Goal: Task Accomplishment & Management: Complete application form

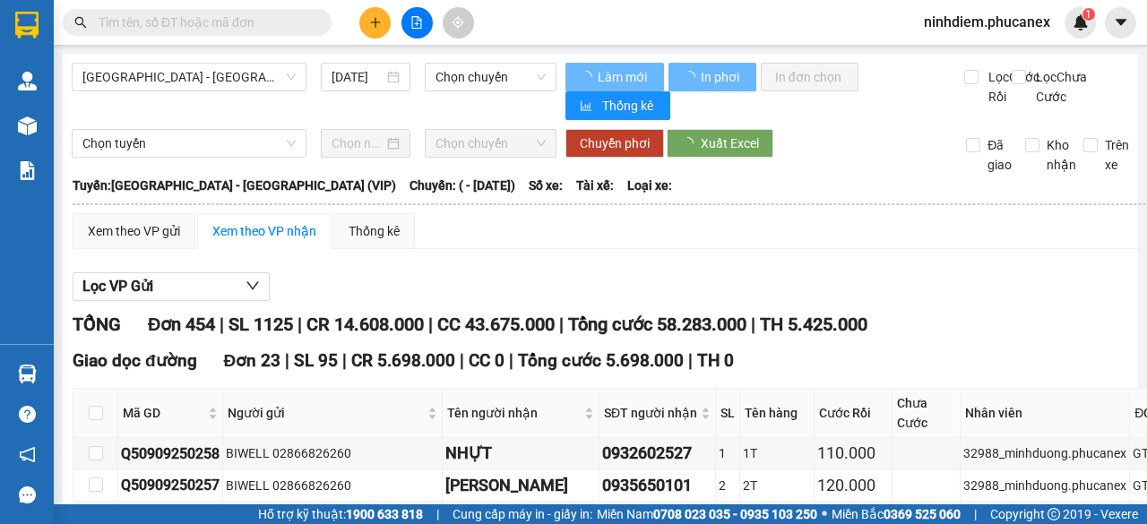
type input "[DATE]"
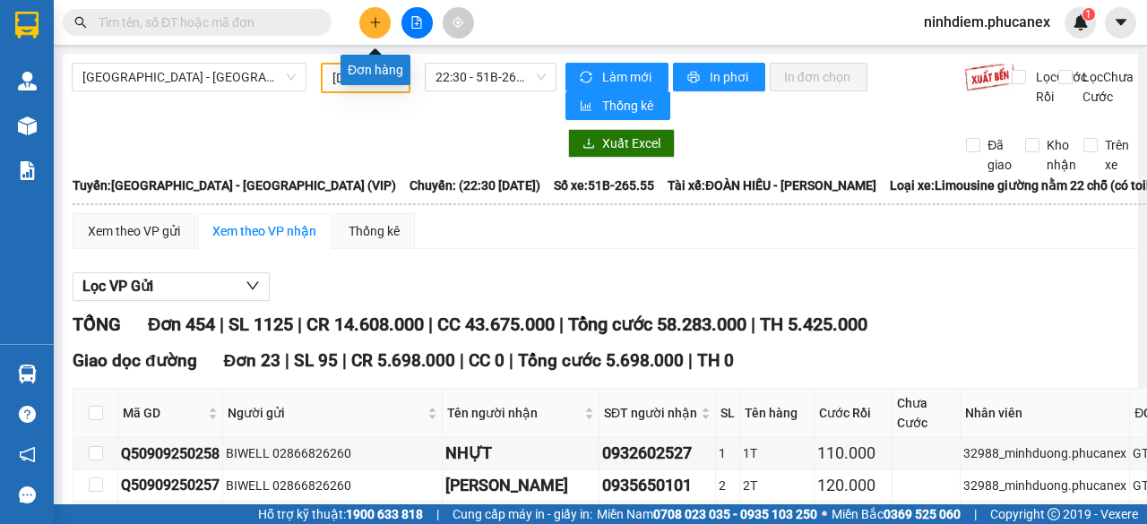
click at [380, 20] on icon "plus" at bounding box center [375, 22] width 13 height 13
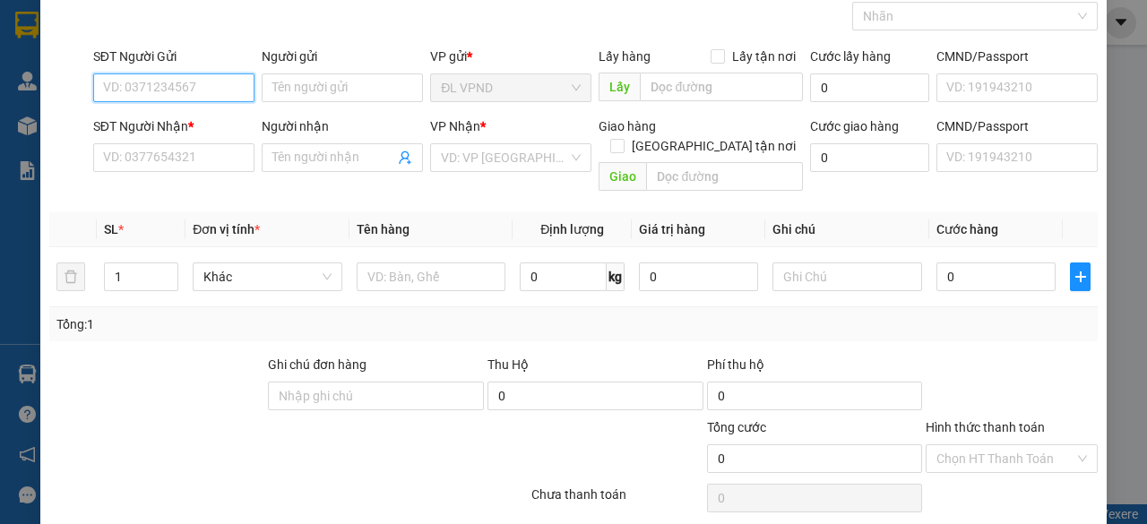
scroll to position [136, 0]
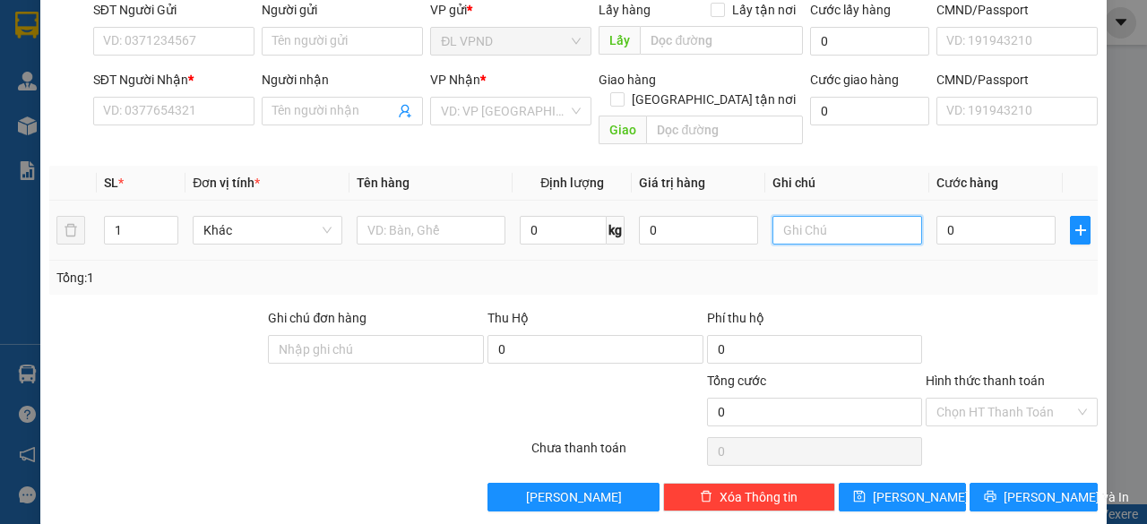
click at [808, 216] on input "text" at bounding box center [848, 230] width 150 height 29
drag, startPoint x: 809, startPoint y: 204, endPoint x: 728, endPoint y: 215, distance: 82.3
click at [732, 215] on tr "1 Khác 0 kg 0 238521 0" at bounding box center [573, 231] width 1049 height 60
type input "238521"
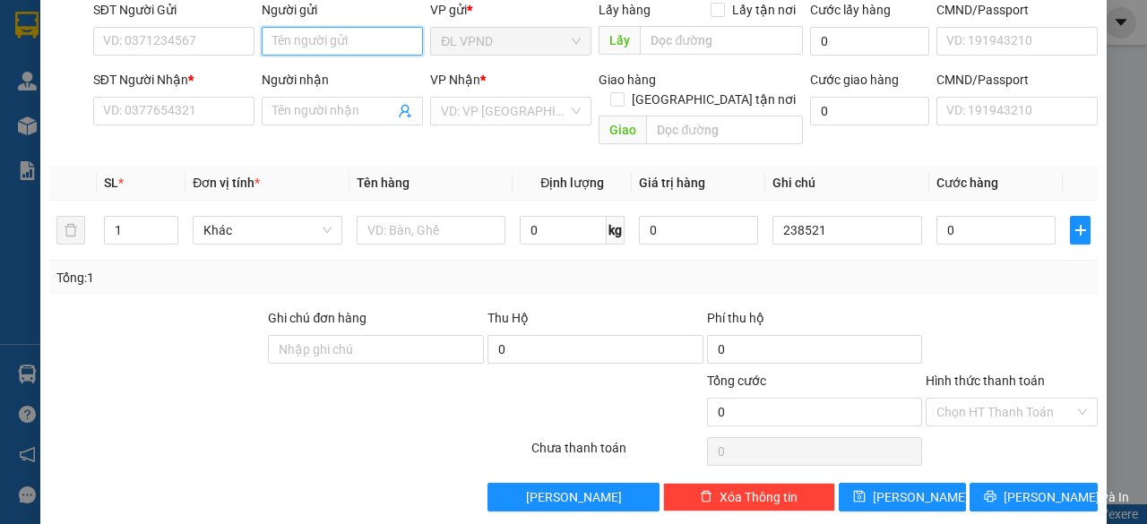
click at [379, 40] on input "Người gửi" at bounding box center [342, 41] width 161 height 29
type input "t"
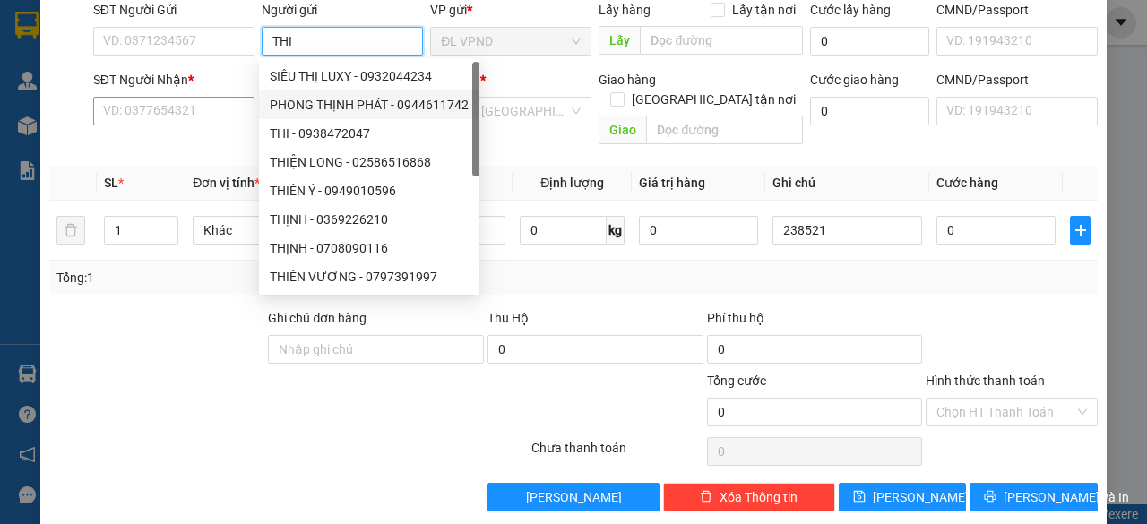
type input "THI"
click at [199, 109] on input "SĐT Người Nhận *" at bounding box center [173, 111] width 161 height 29
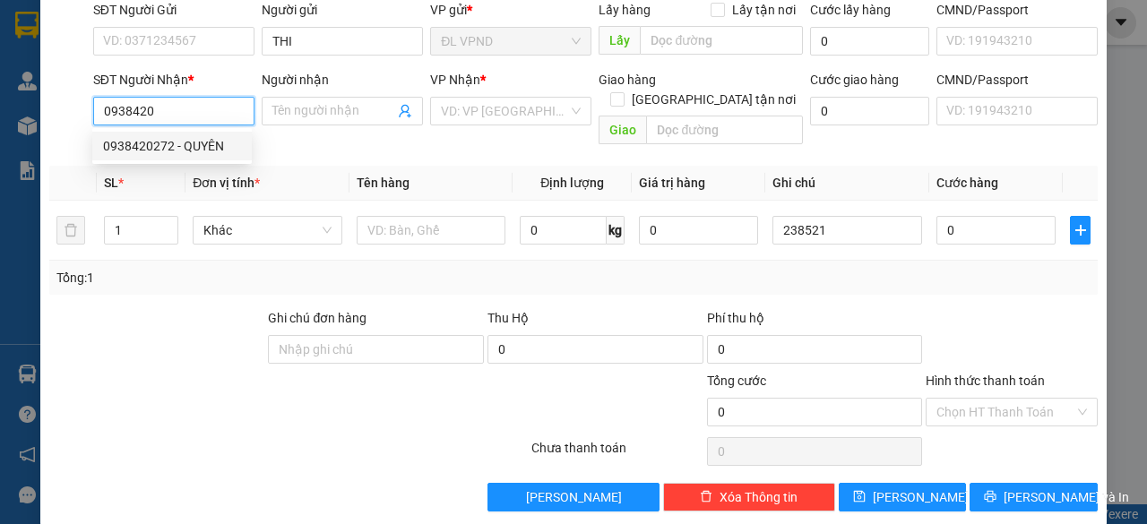
click at [165, 147] on div "0938420272 - QUYÊN" at bounding box center [172, 146] width 138 height 20
type input "0938420272"
type input "QUYÊN"
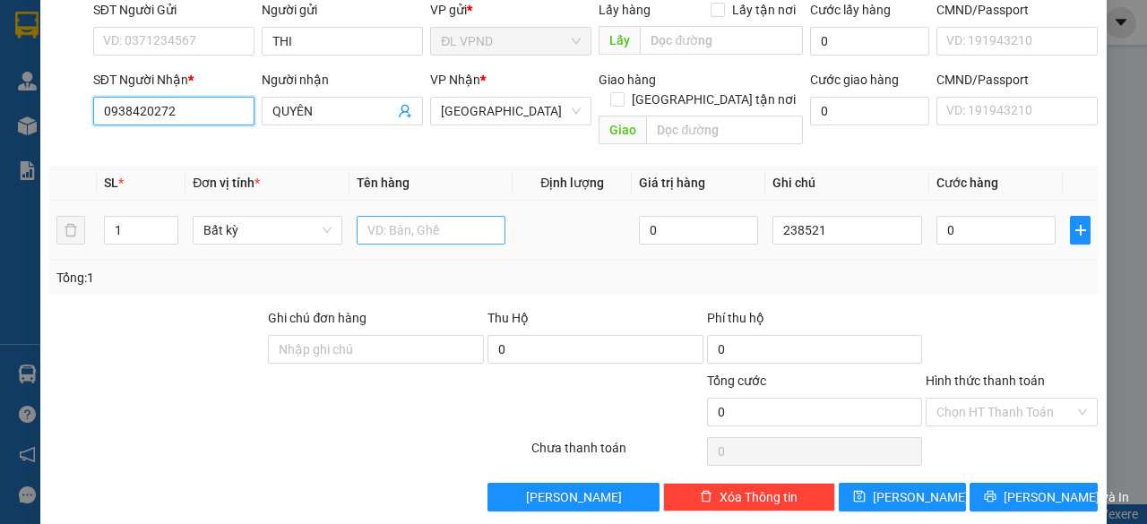
type input "0938420272"
click at [393, 216] on input "text" at bounding box center [432, 230] width 150 height 29
type input "1TX"
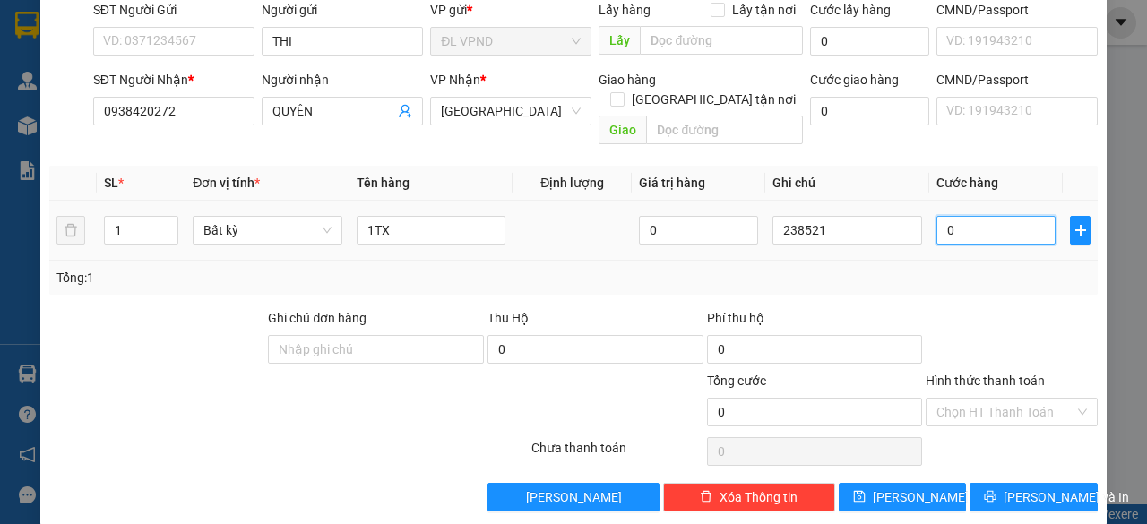
click at [984, 216] on input "0" at bounding box center [996, 230] width 119 height 29
type input "3"
type input "30"
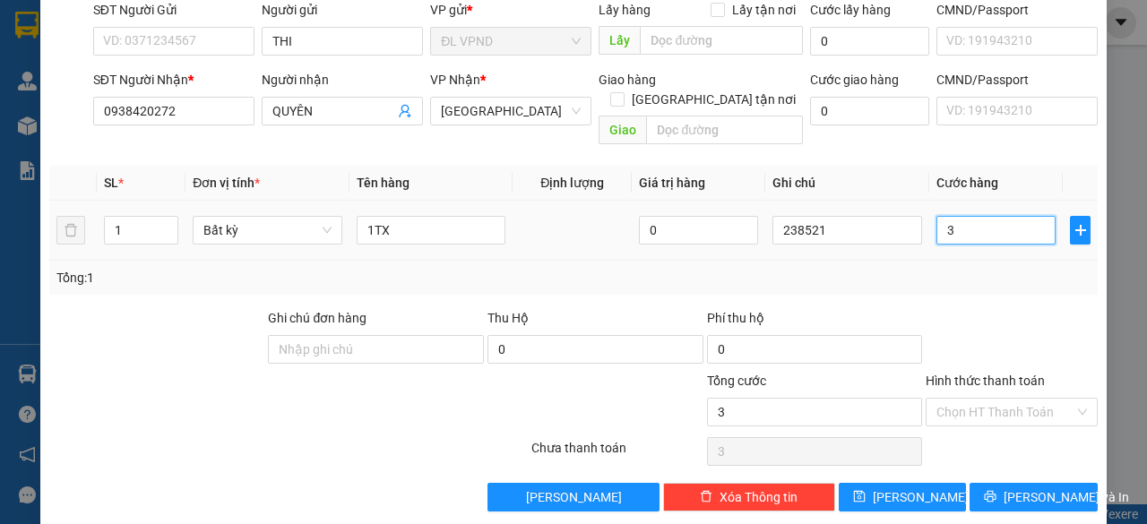
type input "30"
type input "30.000"
click at [974, 399] on input "Hình thức thanh toán" at bounding box center [1006, 412] width 138 height 27
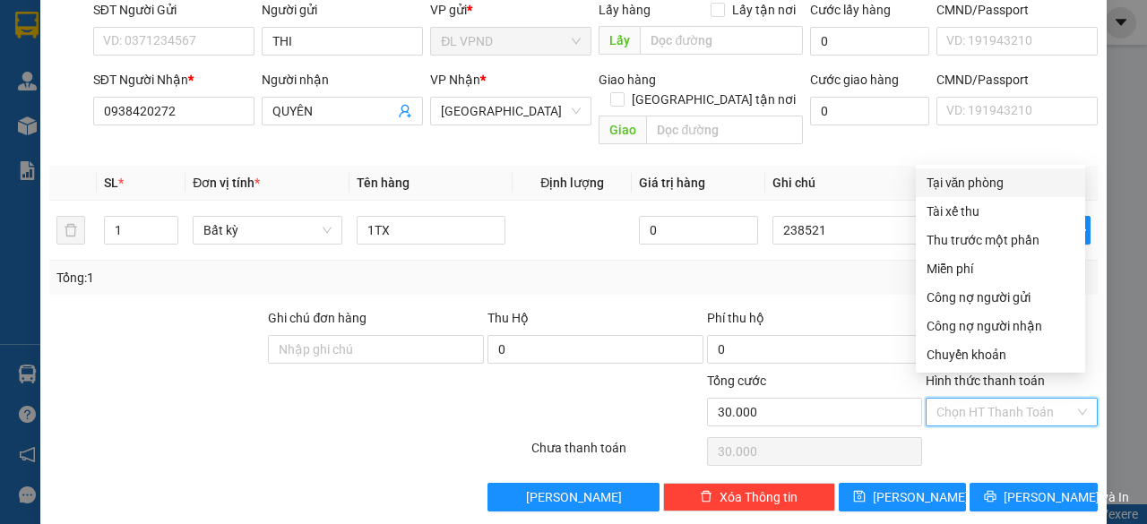
click at [956, 186] on div "Tại văn phòng" at bounding box center [1001, 183] width 148 height 20
type input "0"
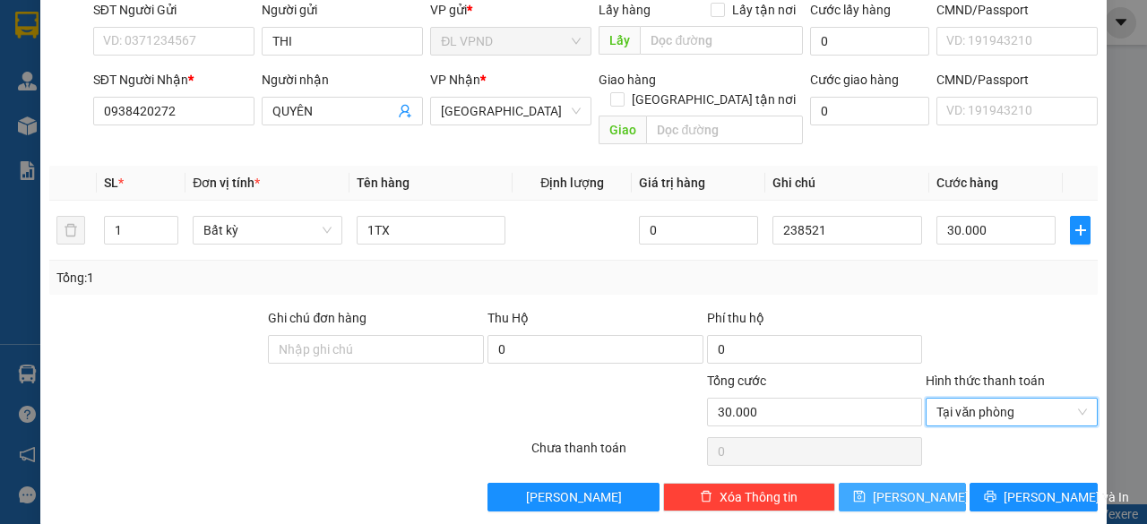
click at [863, 483] on button "[PERSON_NAME]" at bounding box center [903, 497] width 128 height 29
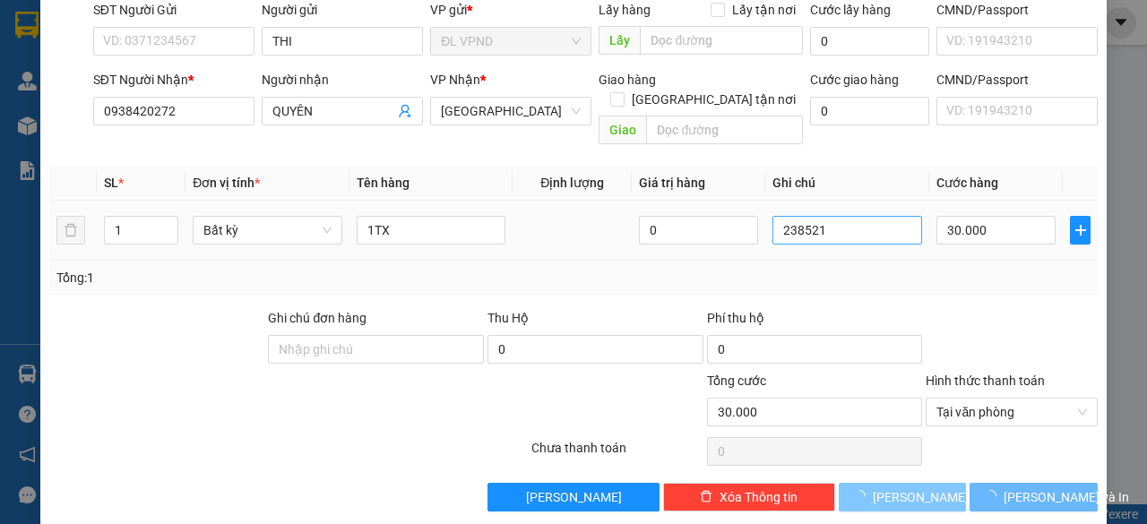
type input "0"
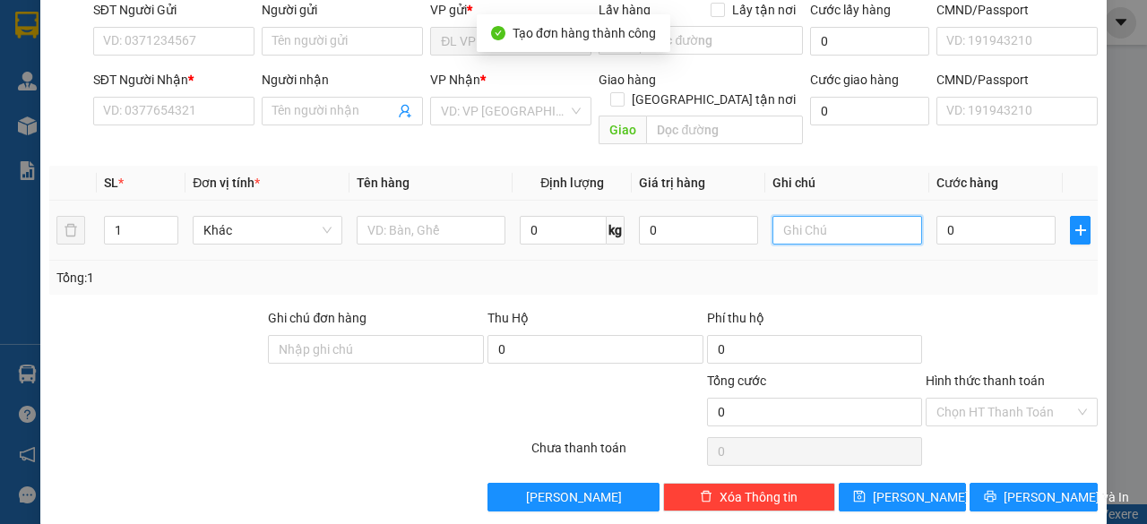
click at [848, 216] on input "text" at bounding box center [848, 230] width 150 height 29
paste input "23852"
type input "238522"
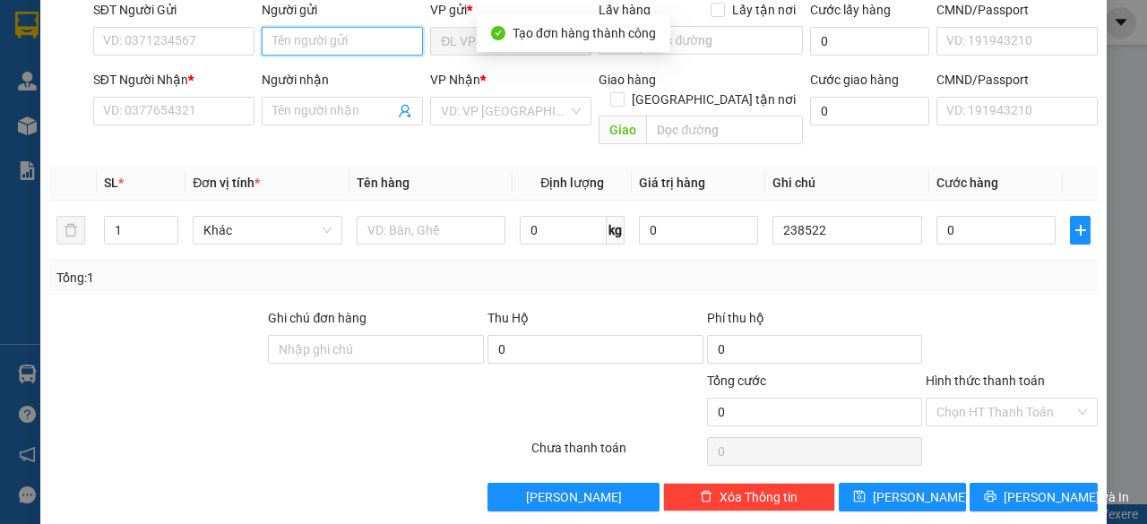
click at [310, 44] on input "Người gửi" at bounding box center [342, 41] width 161 height 29
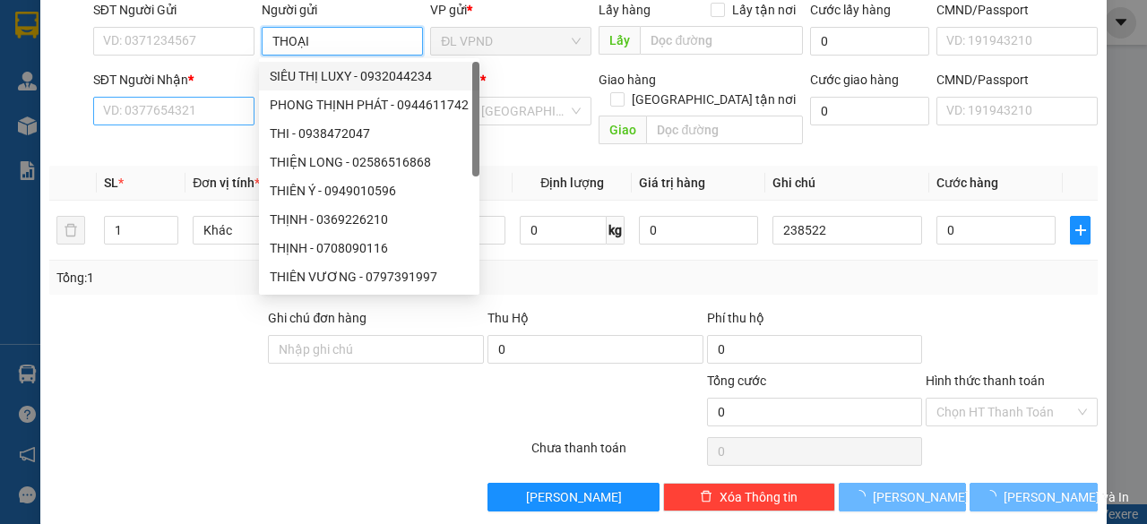
type input "THOẠI"
click at [217, 116] on input "SĐT Người Nhận *" at bounding box center [173, 111] width 161 height 29
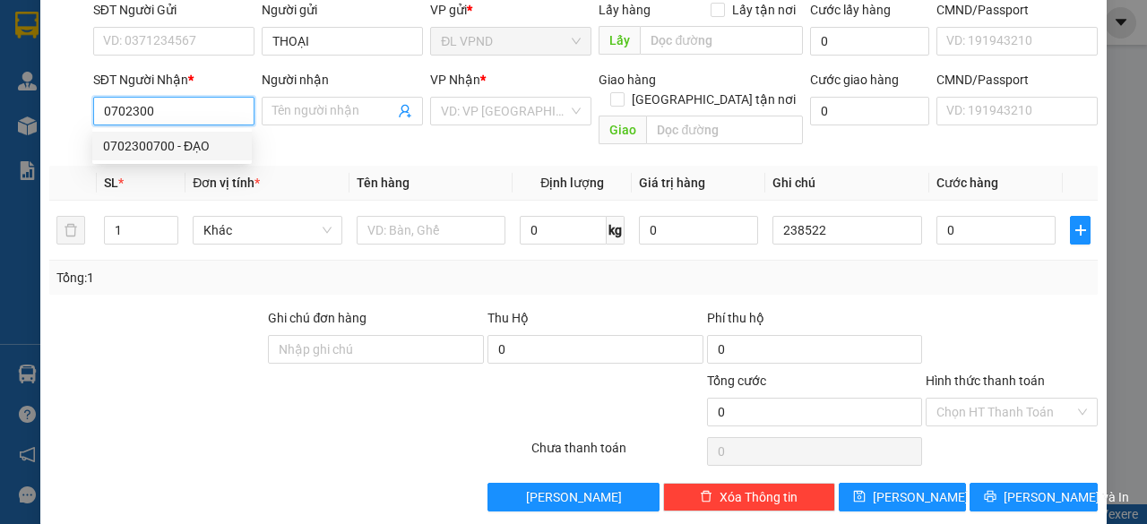
click at [149, 141] on div "0702300700 - ĐẠO" at bounding box center [172, 146] width 138 height 20
type input "0702300700"
type input "[DEMOGRAPHIC_DATA]"
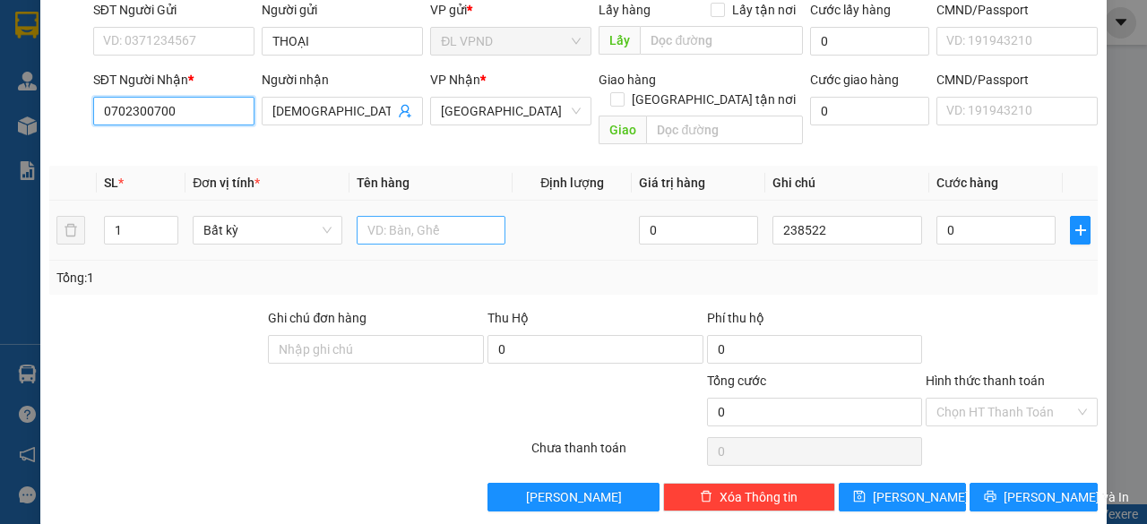
type input "0702300700"
click at [386, 216] on input "1" at bounding box center [432, 230] width 150 height 29
type input "1TG"
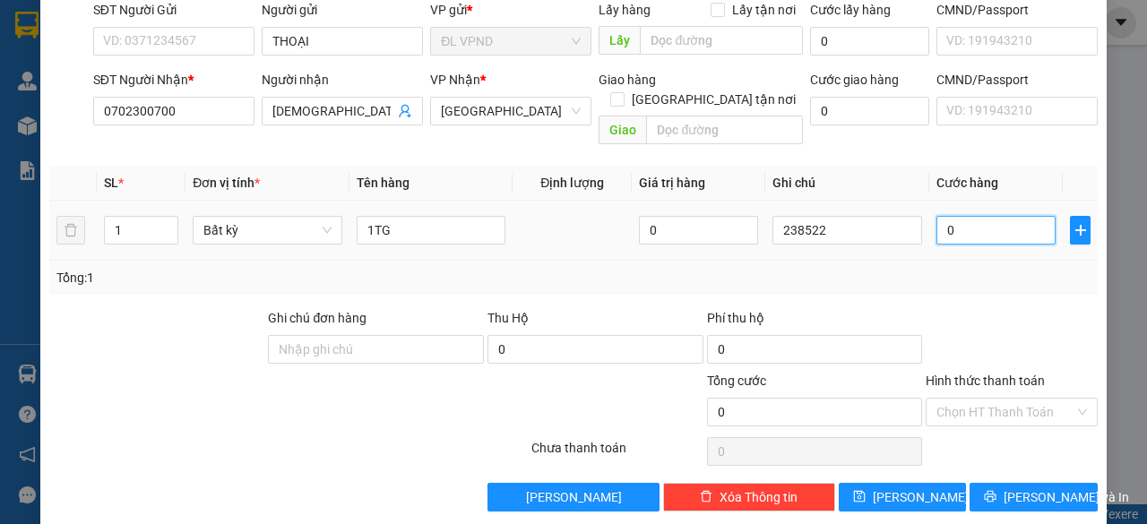
click at [948, 216] on input "0" at bounding box center [996, 230] width 119 height 29
type input "5"
type input "50"
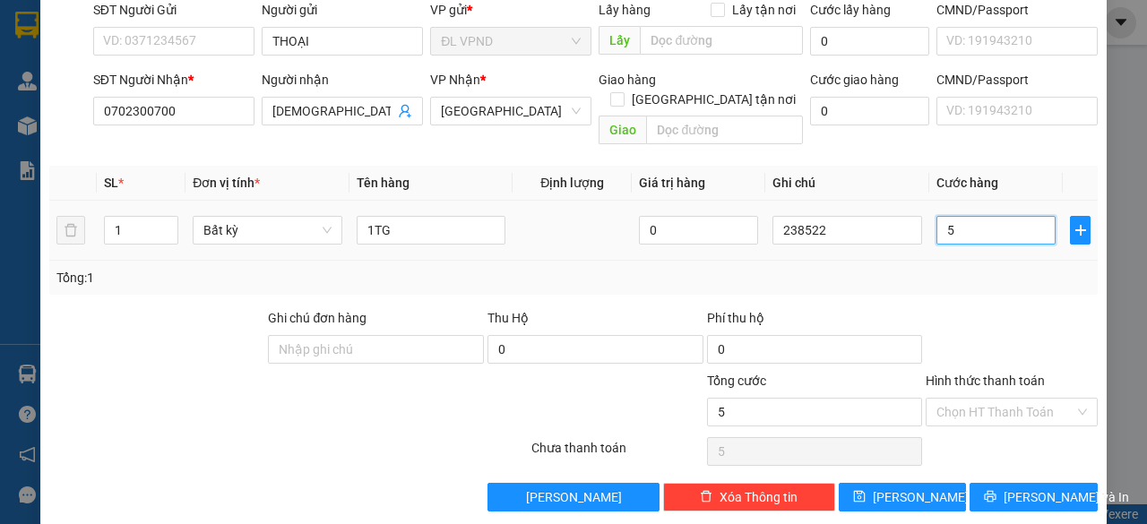
type input "50"
type input "50.000"
click at [991, 399] on input "Hình thức thanh toán" at bounding box center [1006, 412] width 138 height 27
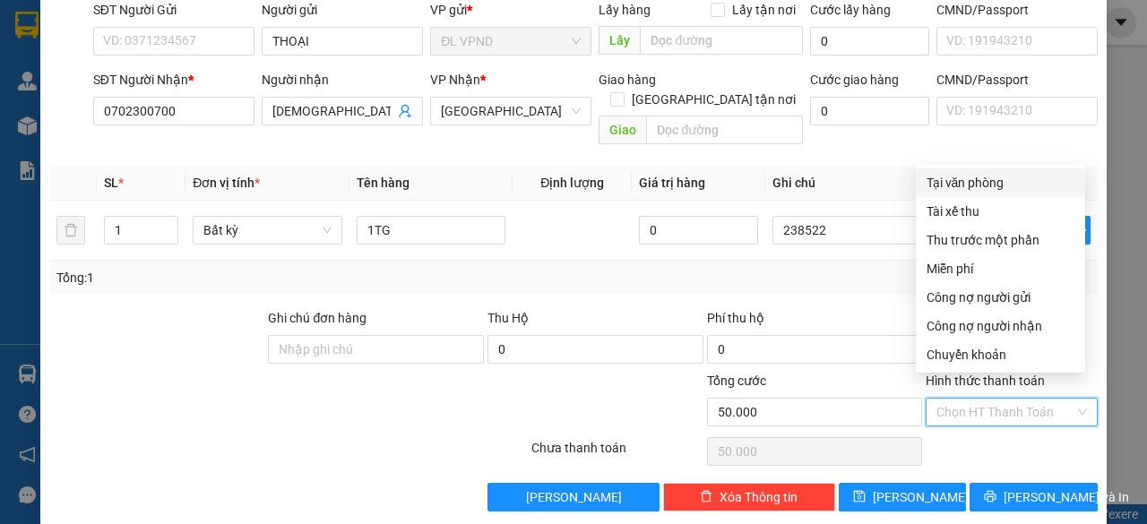
click at [968, 180] on div "Tại văn phòng" at bounding box center [1001, 183] width 148 height 20
type input "0"
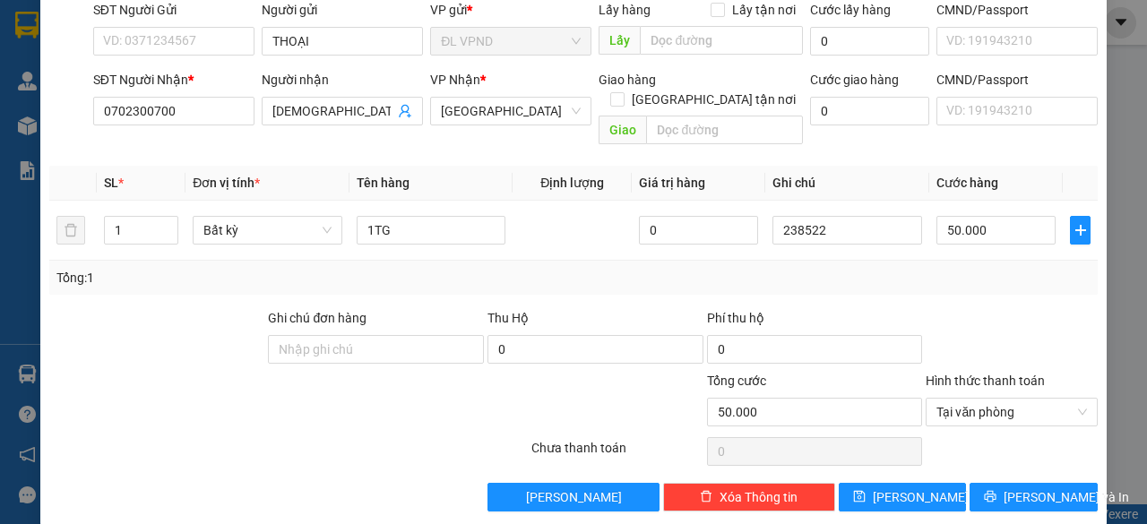
click at [894, 460] on div "Transit Pickup Surcharge Ids Transit Deliver Surcharge Ids Transit Deliver Surc…" at bounding box center [573, 219] width 1049 height 583
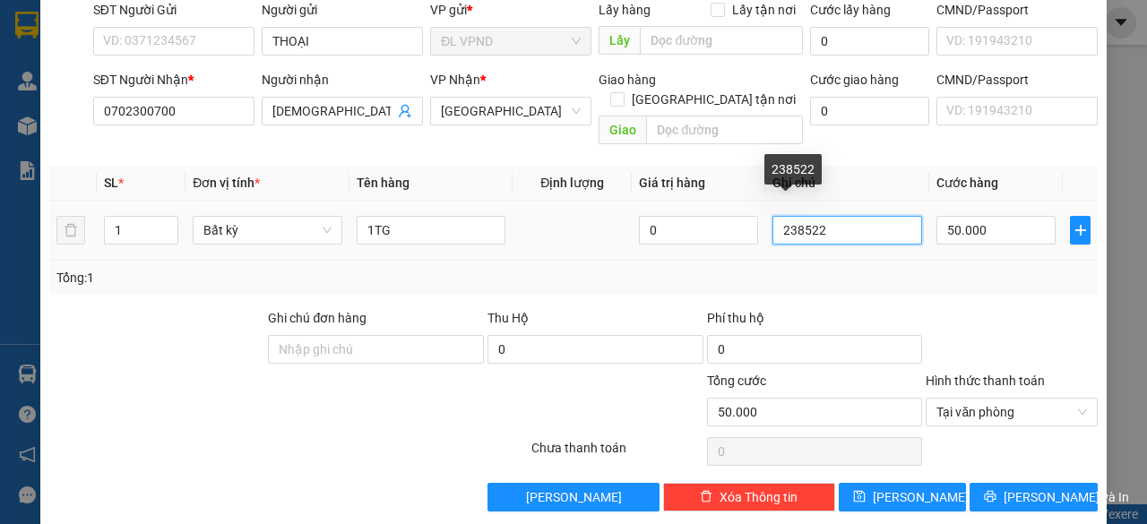
click at [860, 216] on input "238522" at bounding box center [848, 230] width 150 height 29
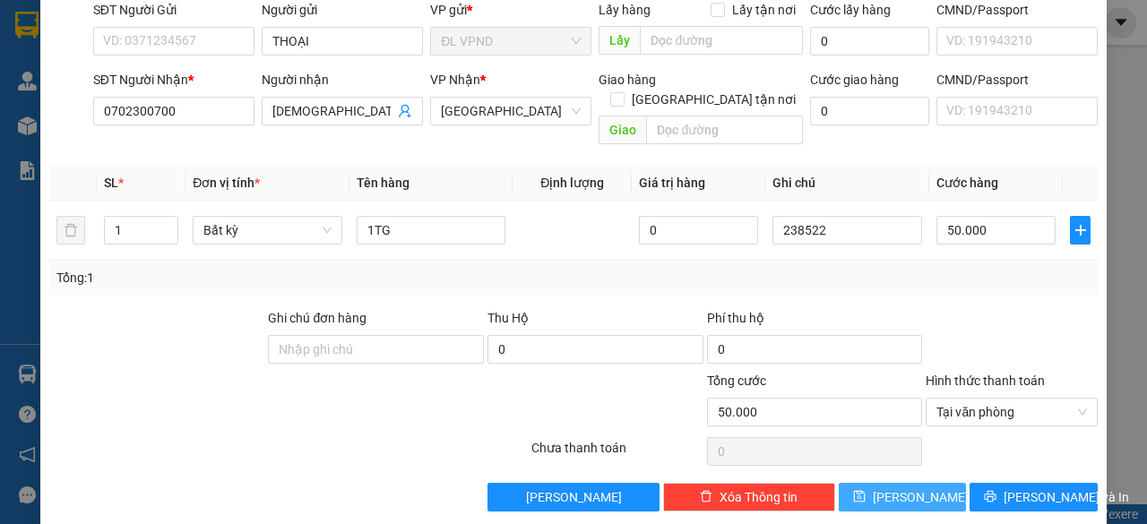
click at [908, 488] on span "[PERSON_NAME]" at bounding box center [921, 498] width 96 height 20
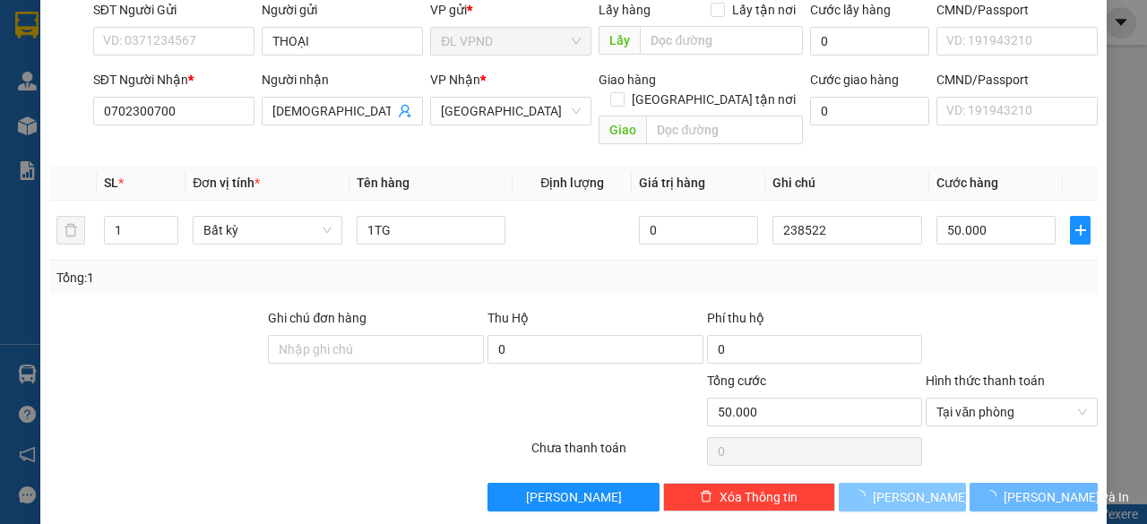
type input "0"
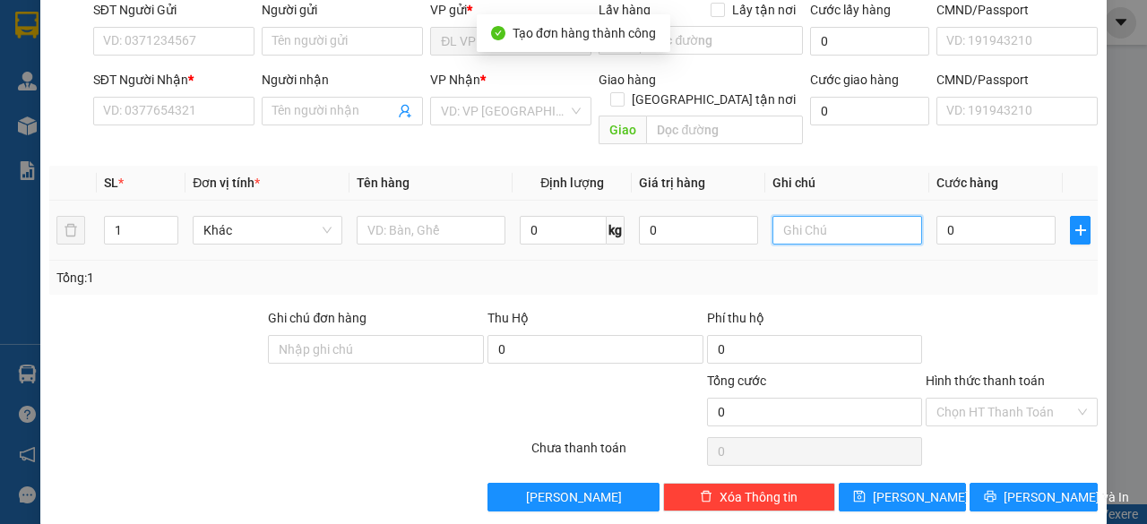
click at [829, 216] on input "text" at bounding box center [848, 230] width 150 height 29
paste input "23852"
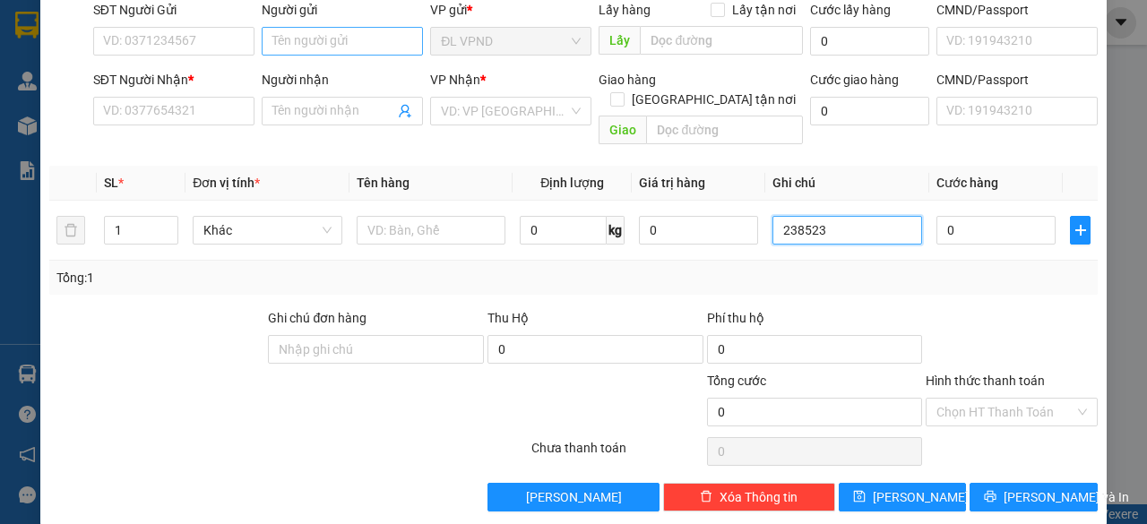
type input "238523"
click at [308, 44] on input "Người gửi" at bounding box center [342, 41] width 161 height 29
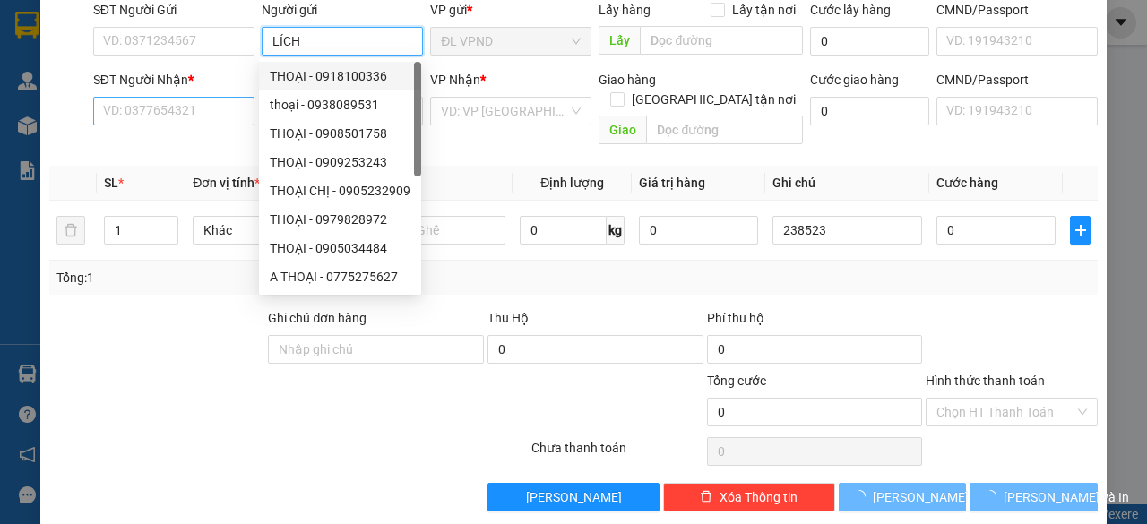
type input "LÍCH"
click at [217, 109] on input "SĐT Người Nhận *" at bounding box center [173, 111] width 161 height 29
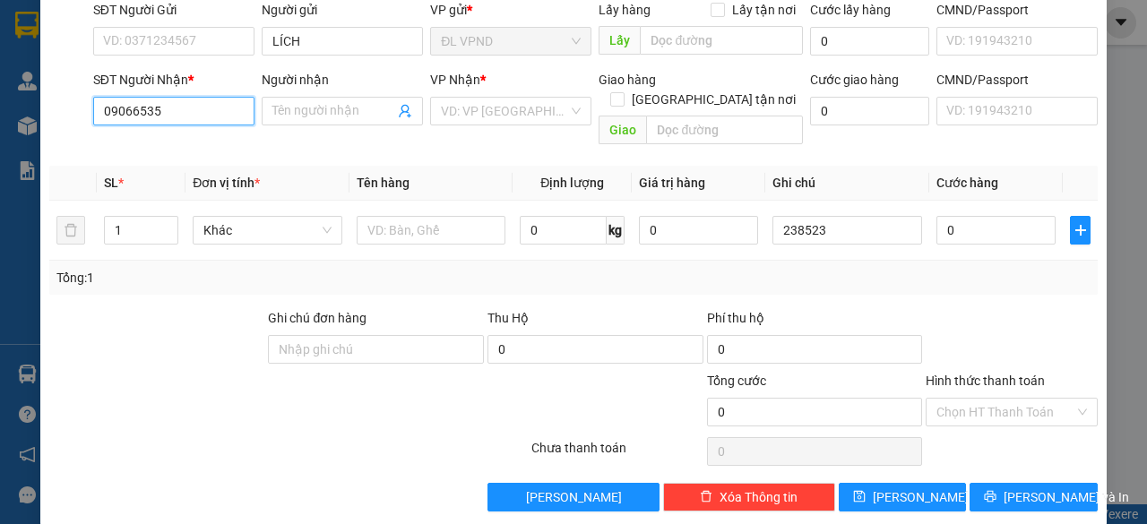
click at [137, 112] on input "09066535" at bounding box center [173, 111] width 161 height 29
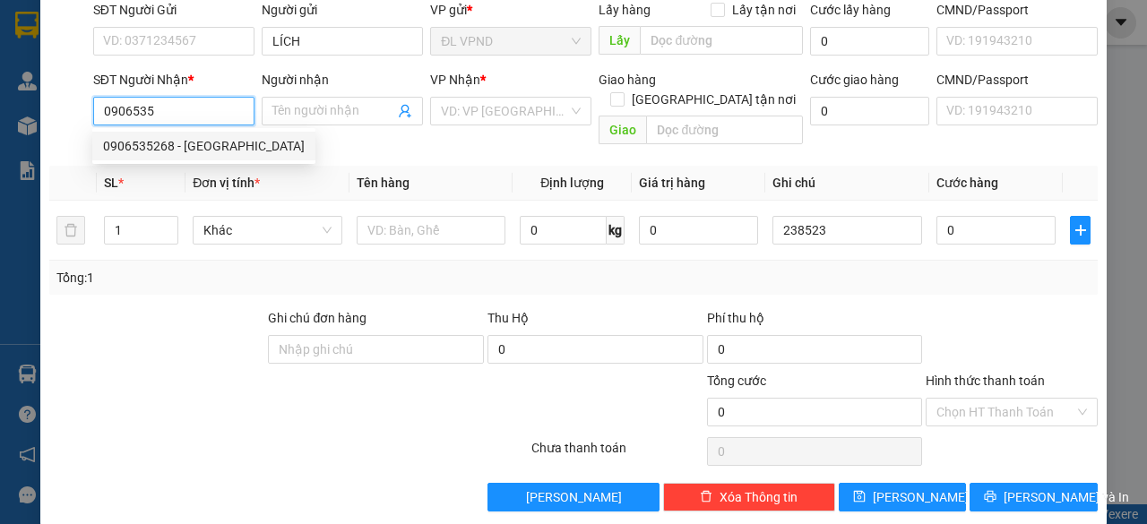
click at [165, 153] on div "0906535268 - [GEOGRAPHIC_DATA]" at bounding box center [204, 146] width 202 height 20
type input "0906535268"
type input "lộc"
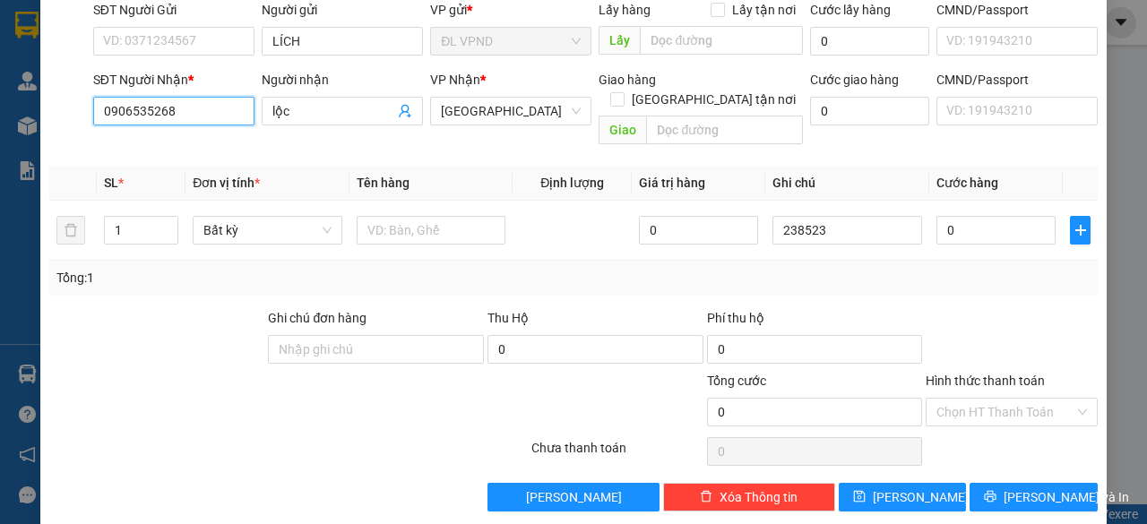
type input "0906535268"
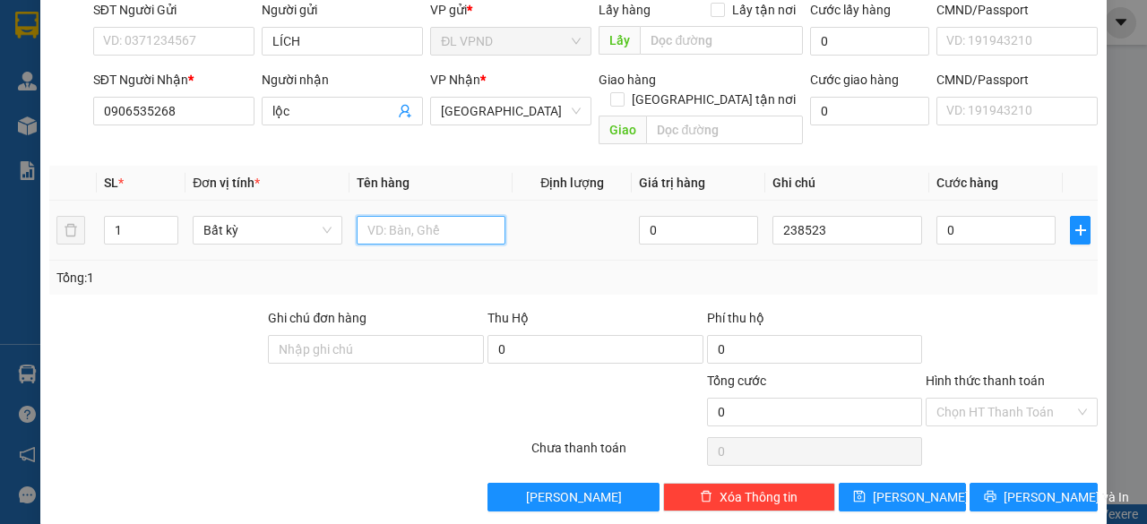
click at [439, 217] on input "text" at bounding box center [432, 230] width 150 height 29
type input "1TX"
click at [956, 216] on input "0" at bounding box center [996, 230] width 119 height 29
type input "8"
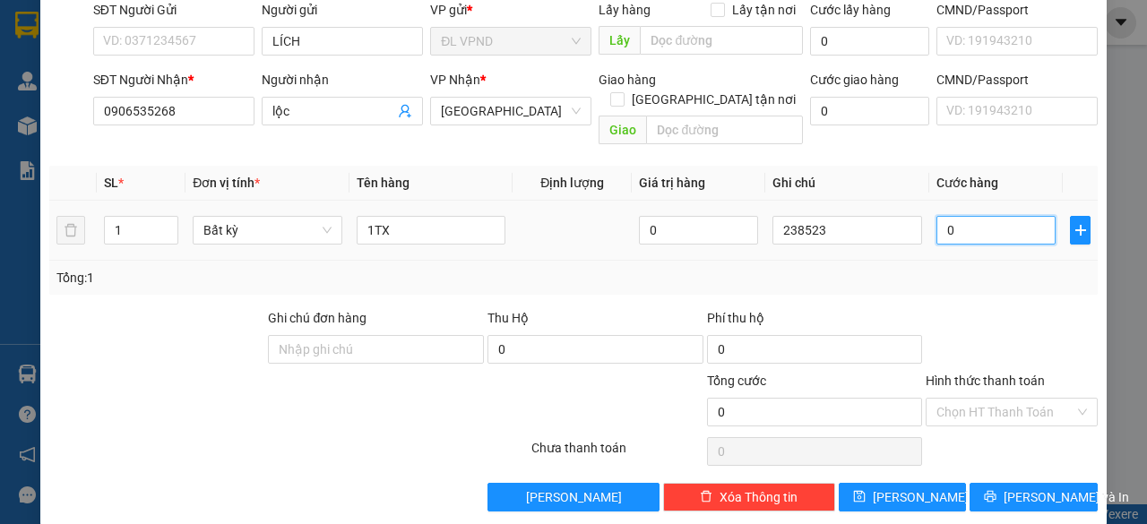
type input "8"
type input "80"
type input "80.000"
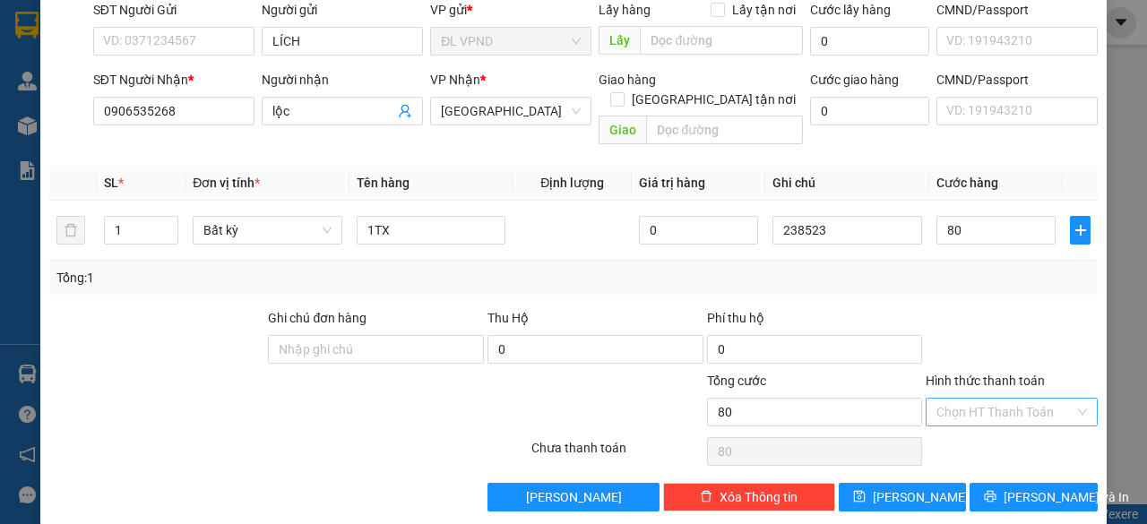
type input "80.000"
click at [945, 399] on input "Hình thức thanh toán" at bounding box center [1006, 412] width 138 height 27
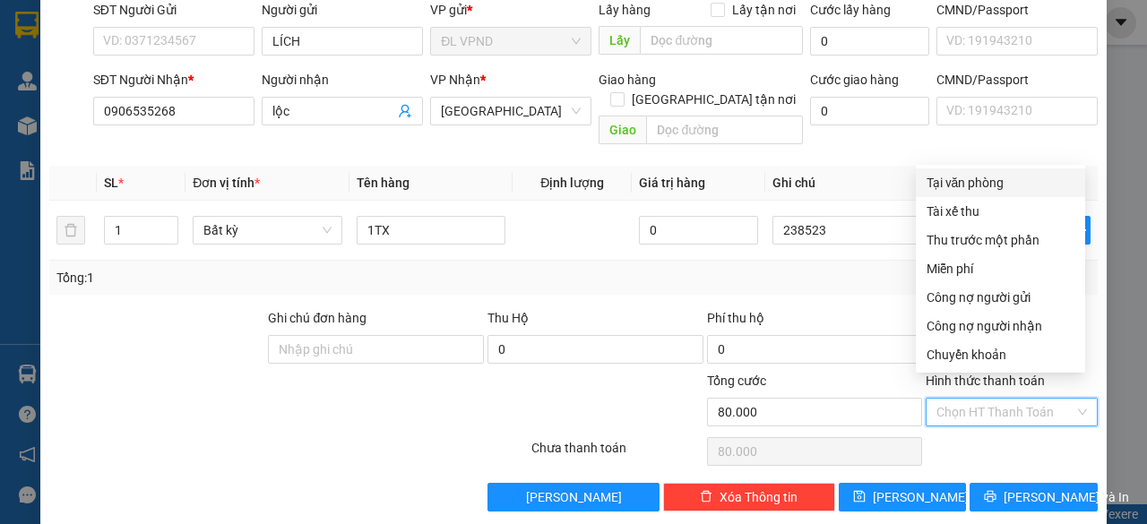
click at [970, 184] on div "Tại văn phòng" at bounding box center [1001, 183] width 148 height 20
type input "0"
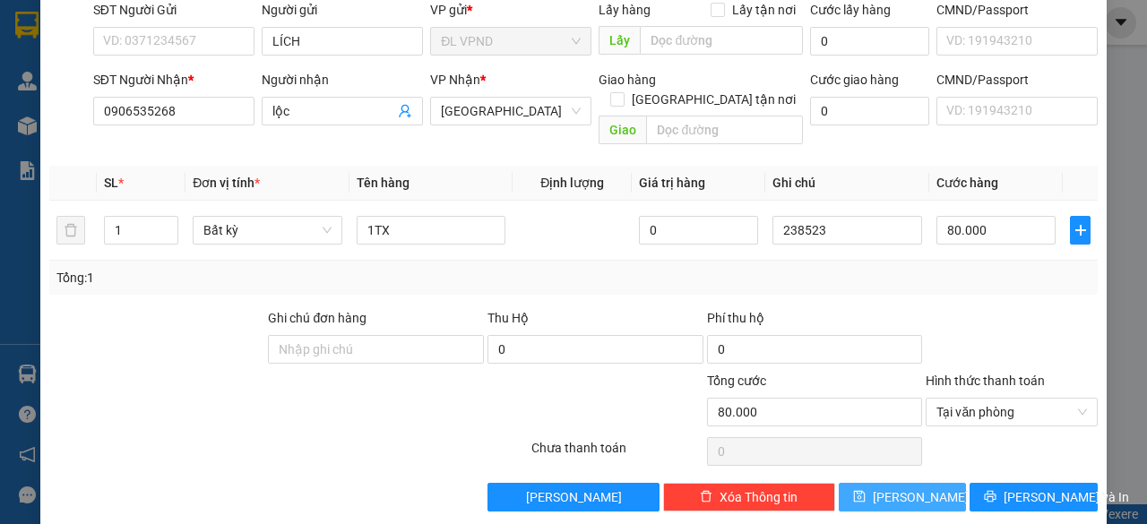
drag, startPoint x: 894, startPoint y: 473, endPoint x: 886, endPoint y: 443, distance: 31.5
click at [893, 488] on span "[PERSON_NAME]" at bounding box center [921, 498] width 96 height 20
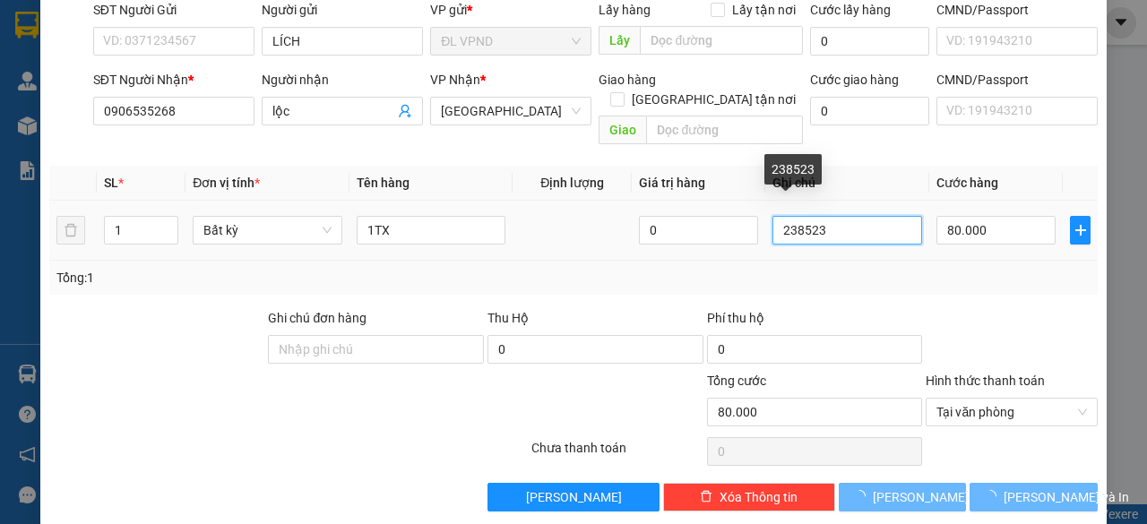
click at [837, 216] on input "238523" at bounding box center [848, 230] width 150 height 29
type input "0"
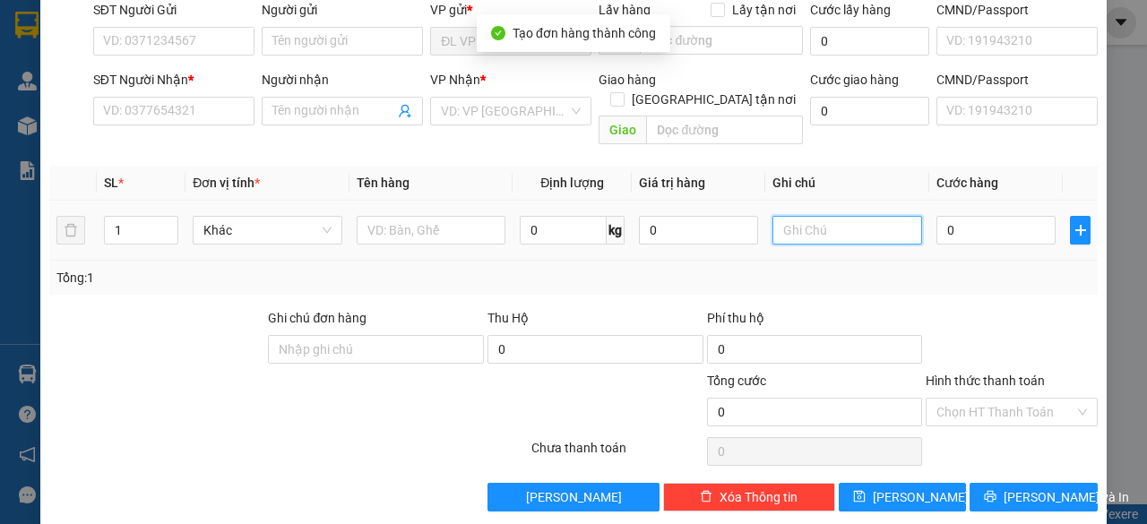
paste input "23852"
type input "238524"
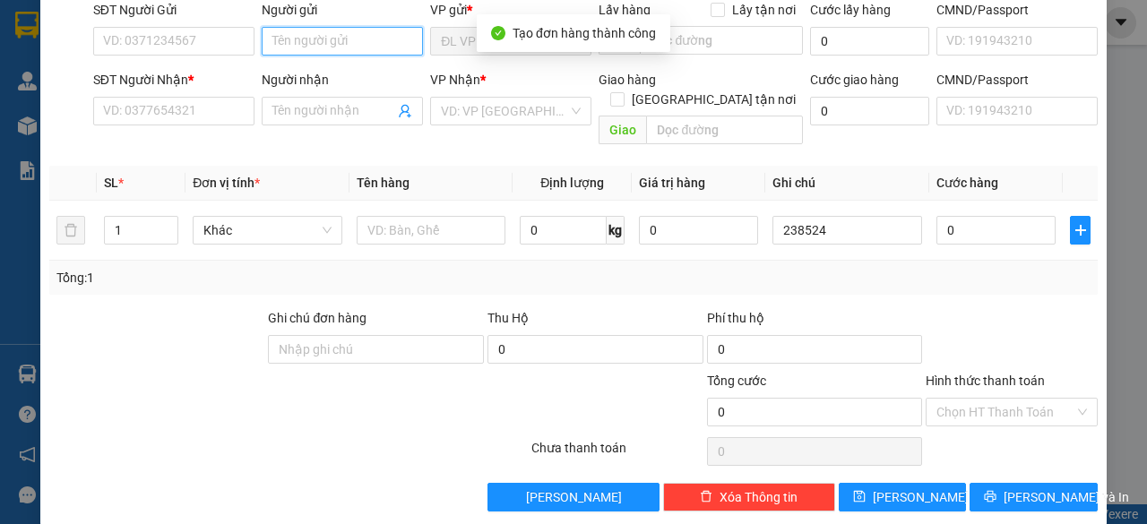
click at [363, 44] on input "Người gửi" at bounding box center [342, 41] width 161 height 29
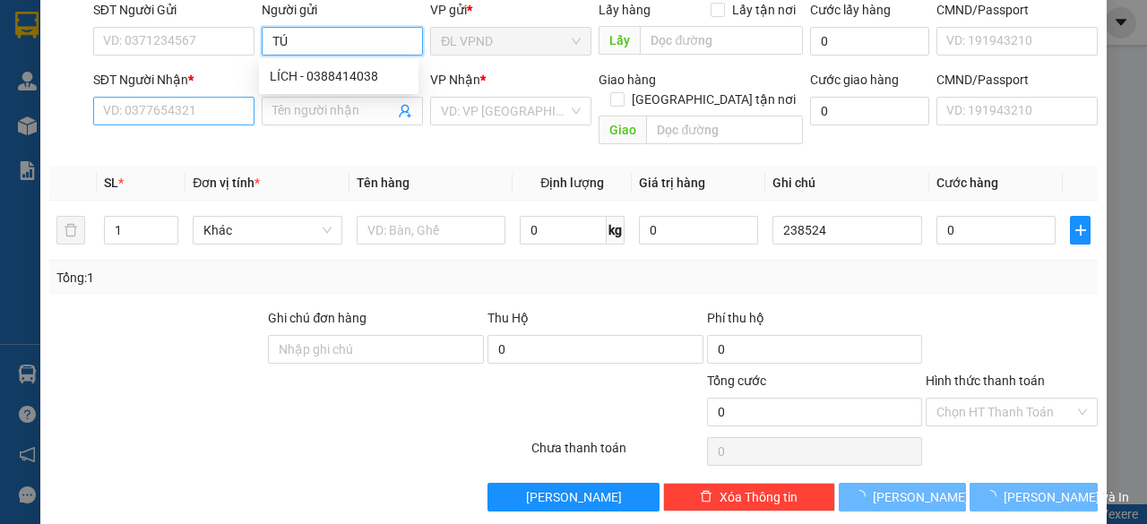
type input "TÚ"
click at [204, 119] on input "SĐT Người Nhận *" at bounding box center [173, 111] width 161 height 29
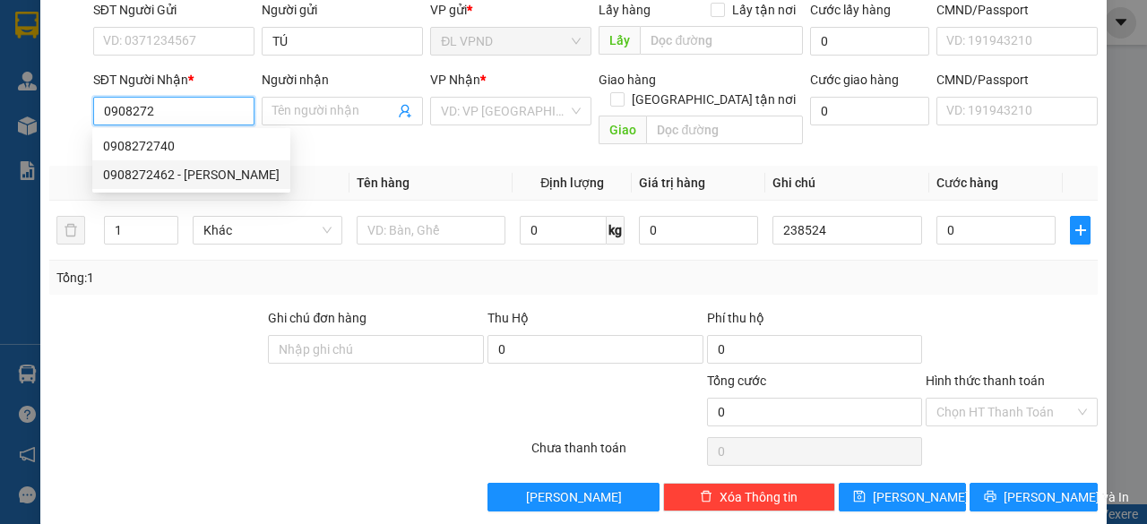
click at [147, 176] on div "0908272462 - [PERSON_NAME]" at bounding box center [191, 175] width 177 height 20
type input "0908272462"
type input "[PERSON_NAME]"
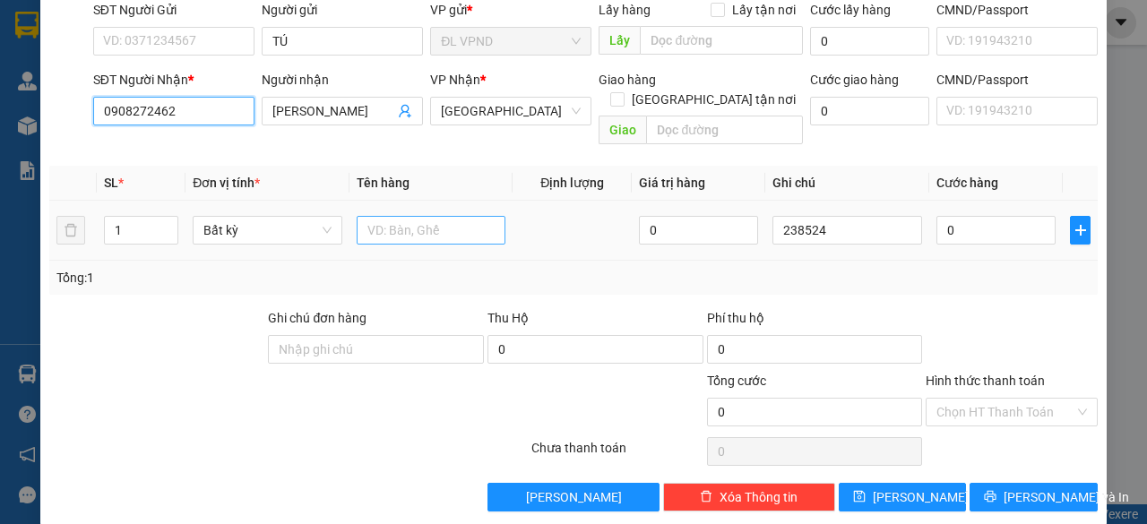
type input "0908272462"
click at [405, 216] on input "text" at bounding box center [432, 230] width 150 height 29
type input "1TG"
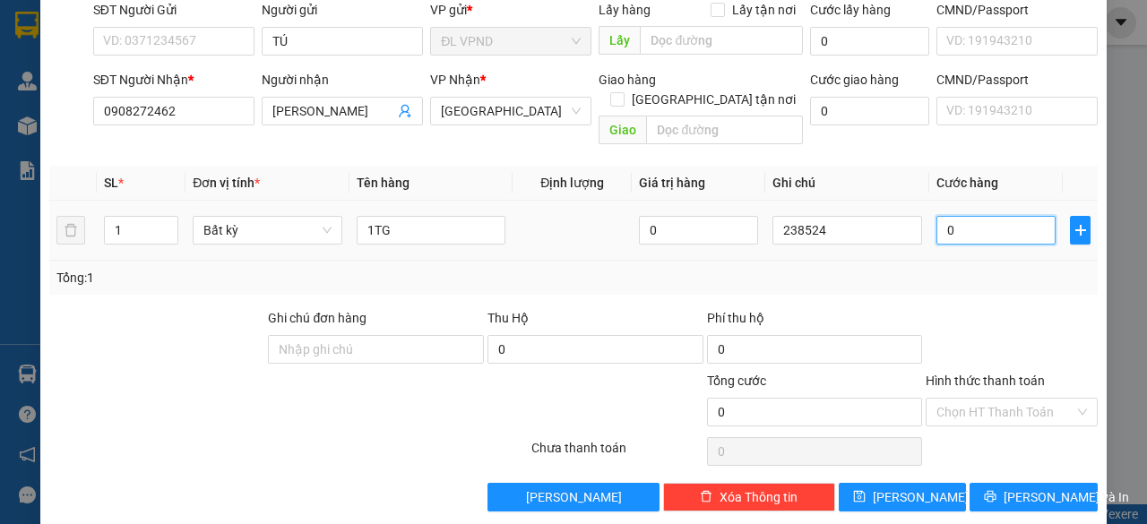
type input "3"
type input "30"
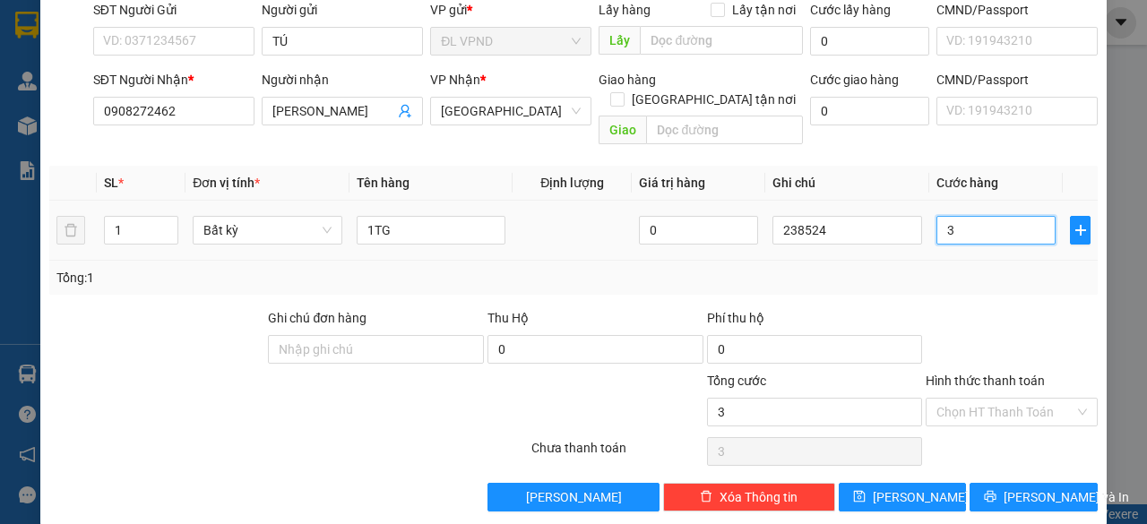
type input "30"
type input "30.000"
click at [937, 399] on input "Hình thức thanh toán" at bounding box center [1006, 412] width 138 height 27
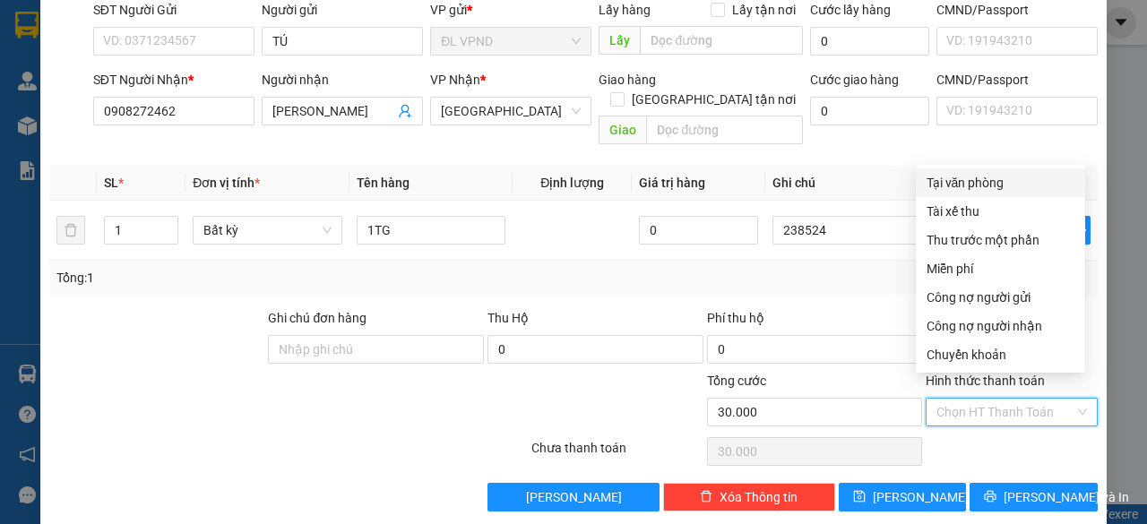
click at [982, 184] on div "Tại văn phòng" at bounding box center [1001, 183] width 148 height 20
type input "0"
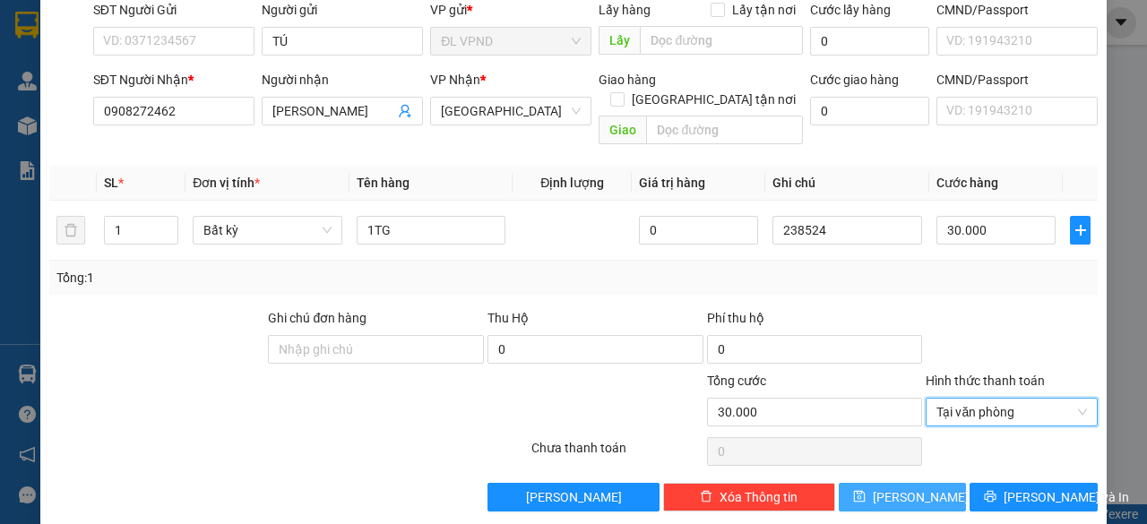
click at [865, 491] on icon "save" at bounding box center [859, 497] width 12 height 12
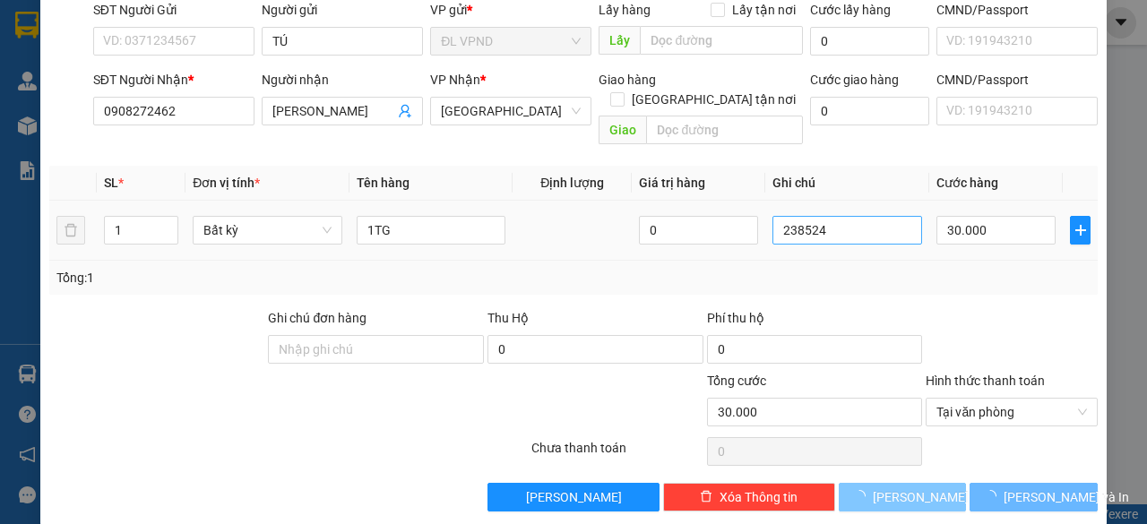
type input "0"
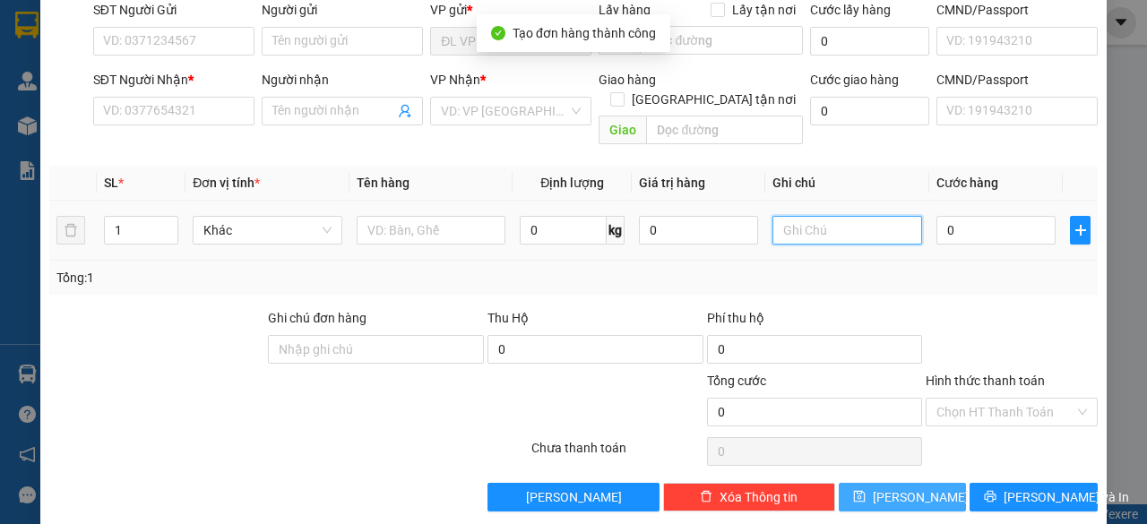
click at [836, 216] on input "text" at bounding box center [848, 230] width 150 height 29
paste input "23852"
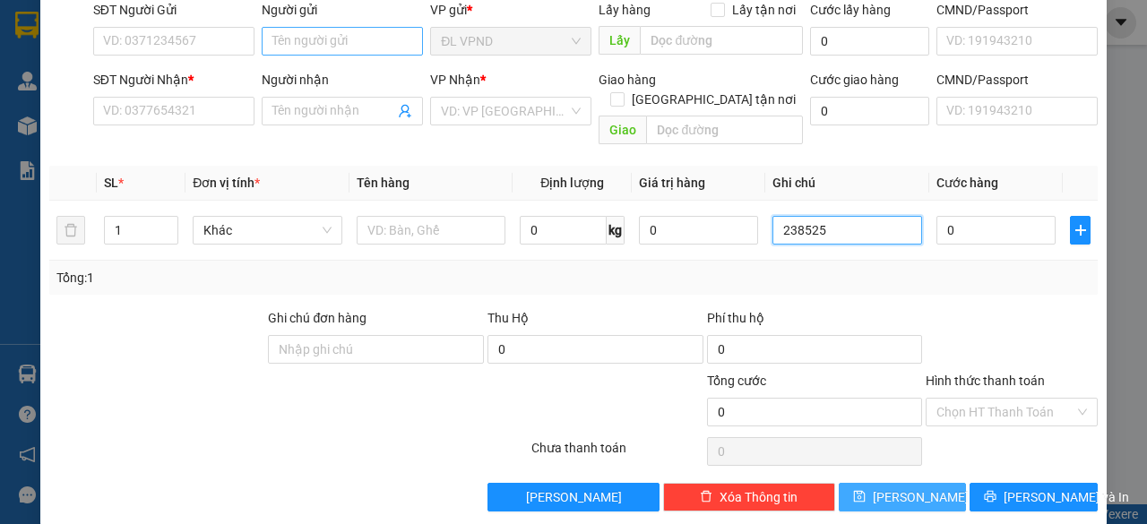
type input "238525"
click at [372, 42] on input "Người gửi" at bounding box center [342, 41] width 161 height 29
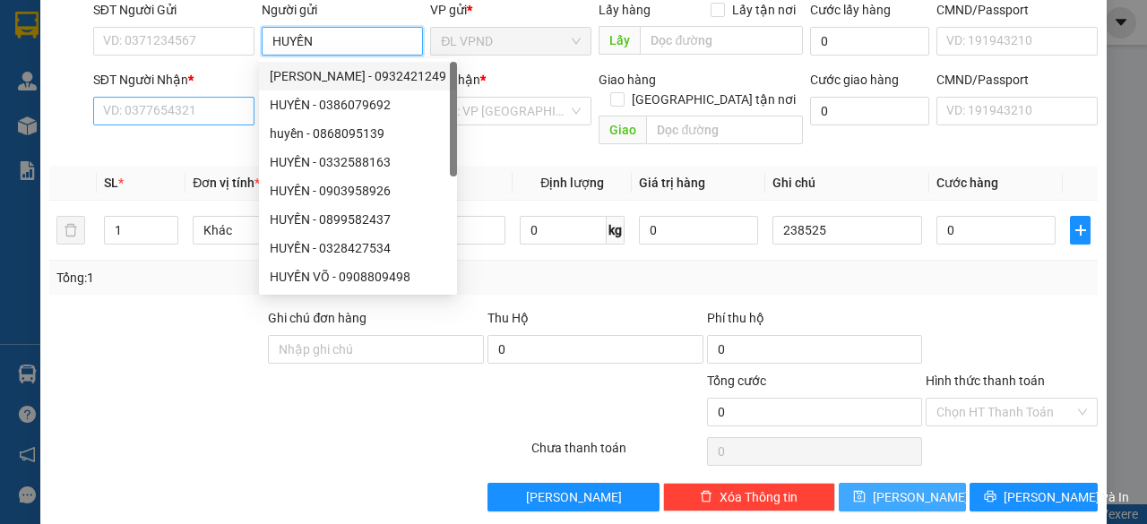
type input "HUYỀN"
click at [162, 114] on input "SĐT Người Nhận *" at bounding box center [173, 111] width 161 height 29
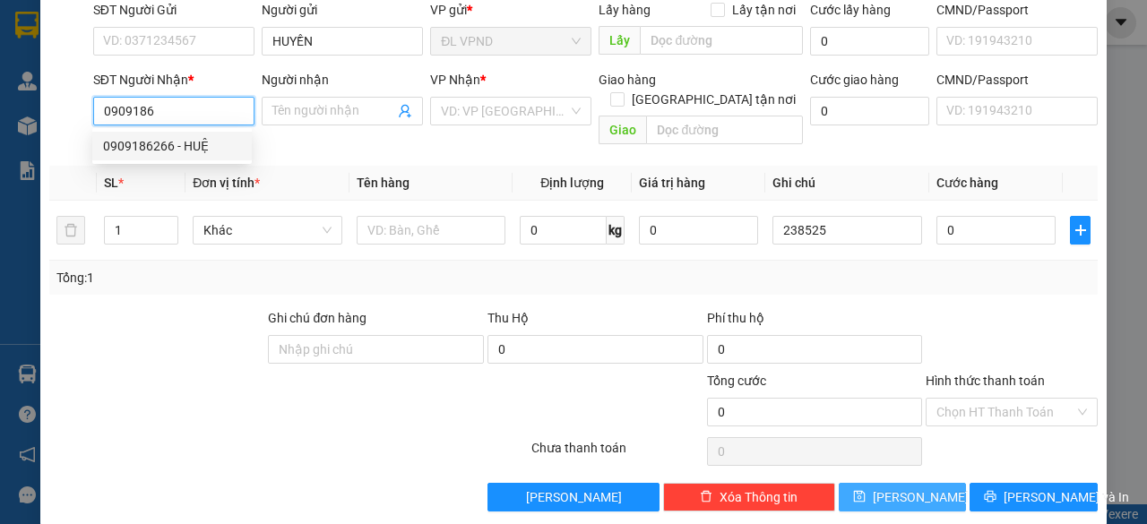
click at [168, 138] on div "0909186266 - HUỆ" at bounding box center [172, 146] width 138 height 20
type input "0909186266"
type input "HUỆ"
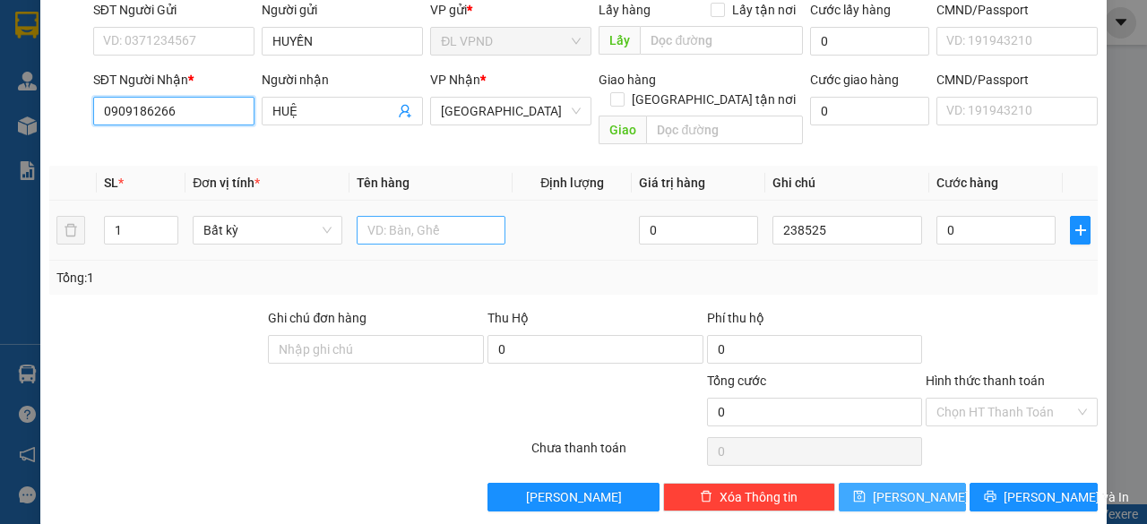
type input "0909186266"
click at [411, 216] on input "text" at bounding box center [432, 230] width 150 height 29
type input "1TX"
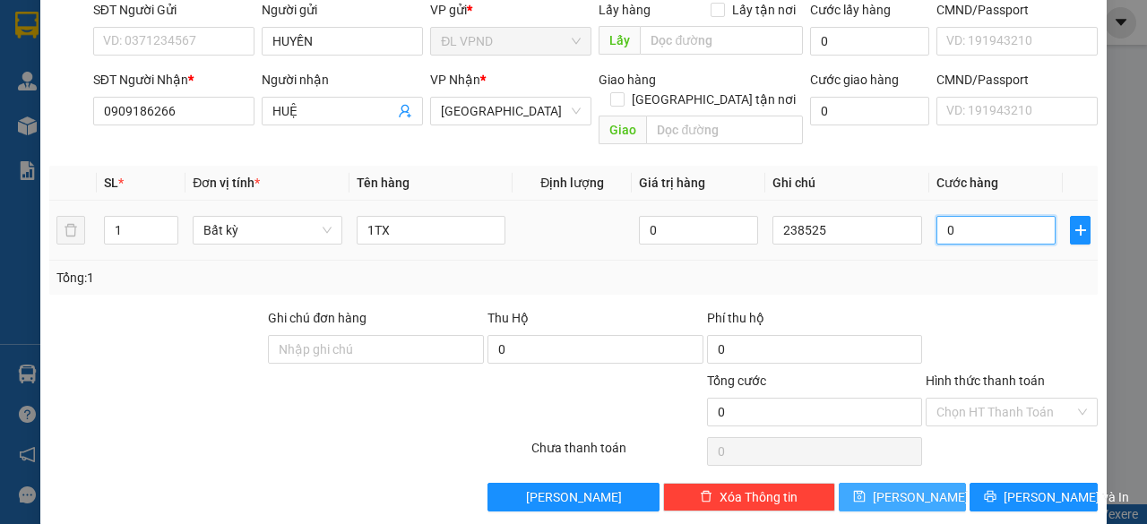
click at [980, 216] on input "0" at bounding box center [996, 230] width 119 height 29
type input "3"
type input "30"
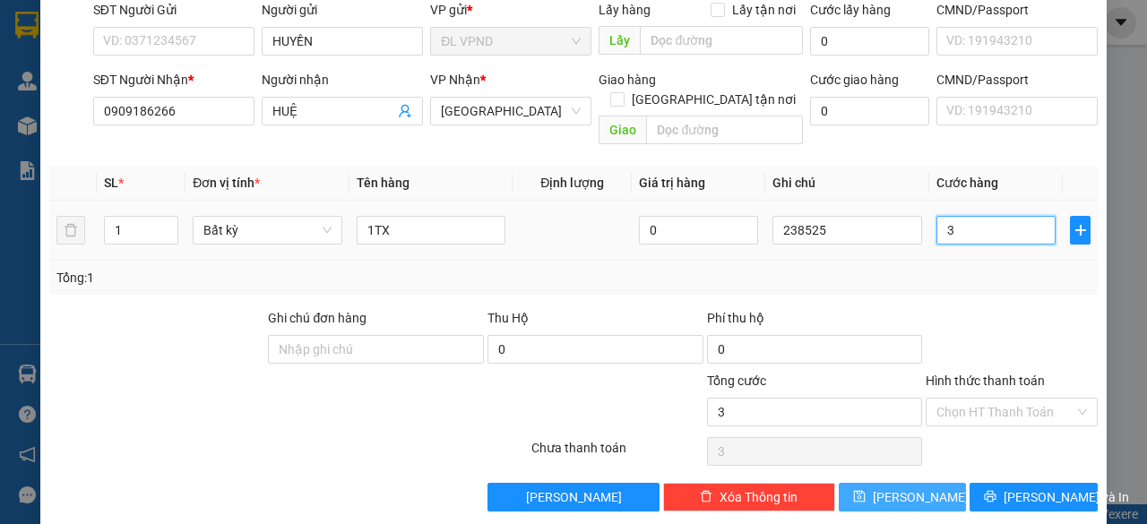
type input "30"
type input "30.000"
click at [954, 399] on input "Hình thức thanh toán" at bounding box center [1006, 412] width 138 height 27
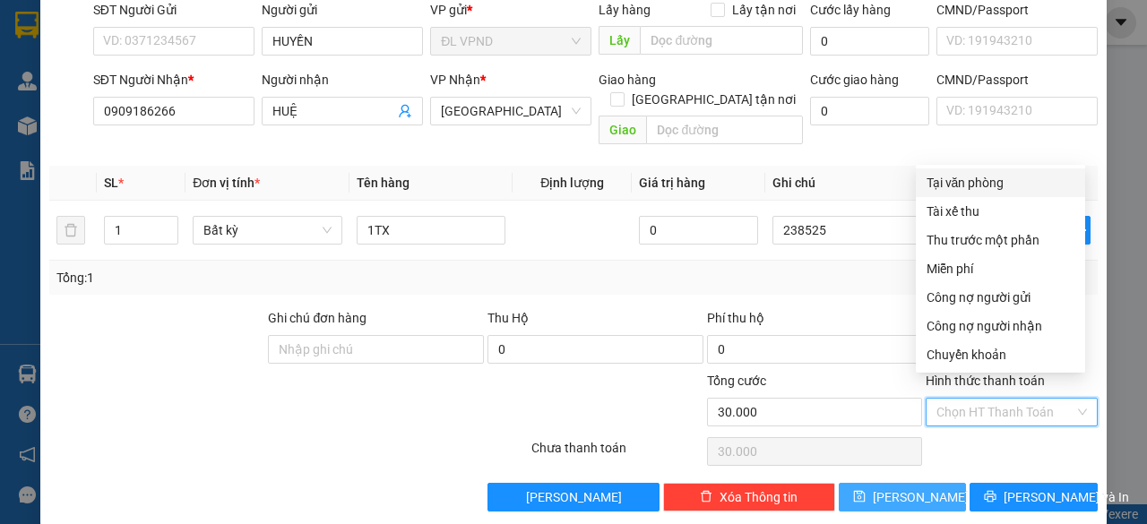
click at [975, 184] on div "Tại văn phòng" at bounding box center [1001, 183] width 148 height 20
type input "0"
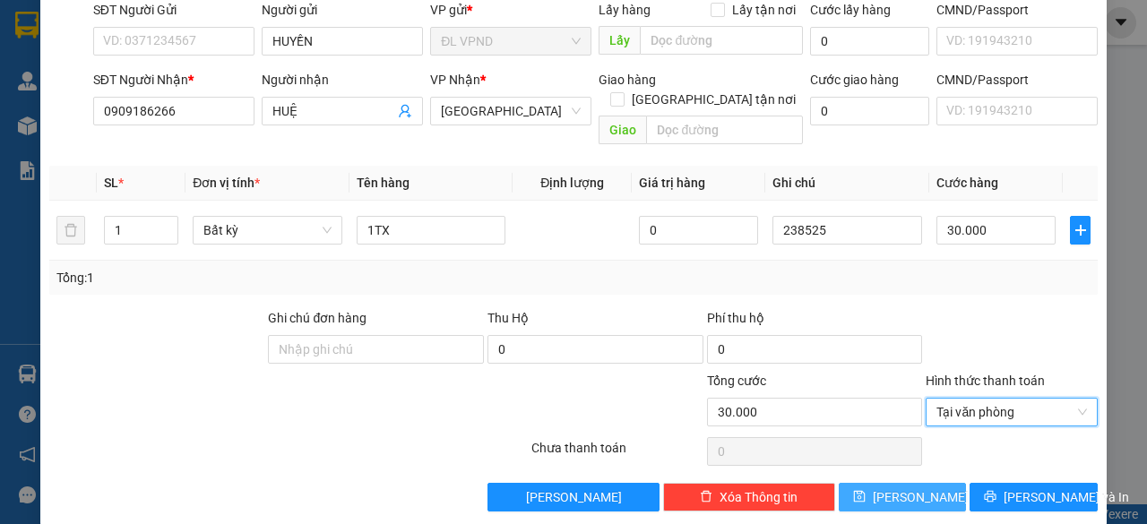
click at [918, 483] on button "[PERSON_NAME]" at bounding box center [903, 497] width 128 height 29
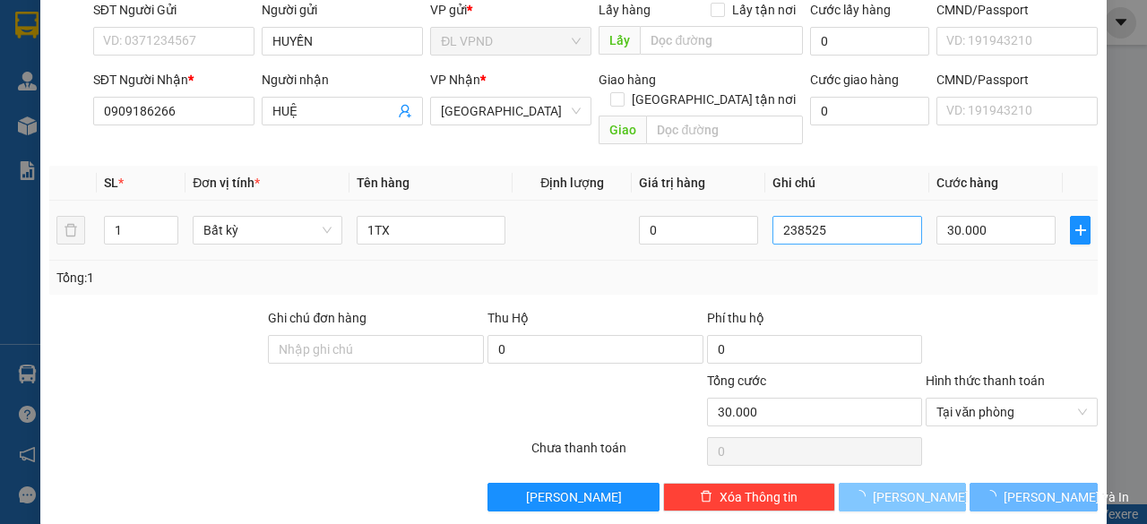
type input "0"
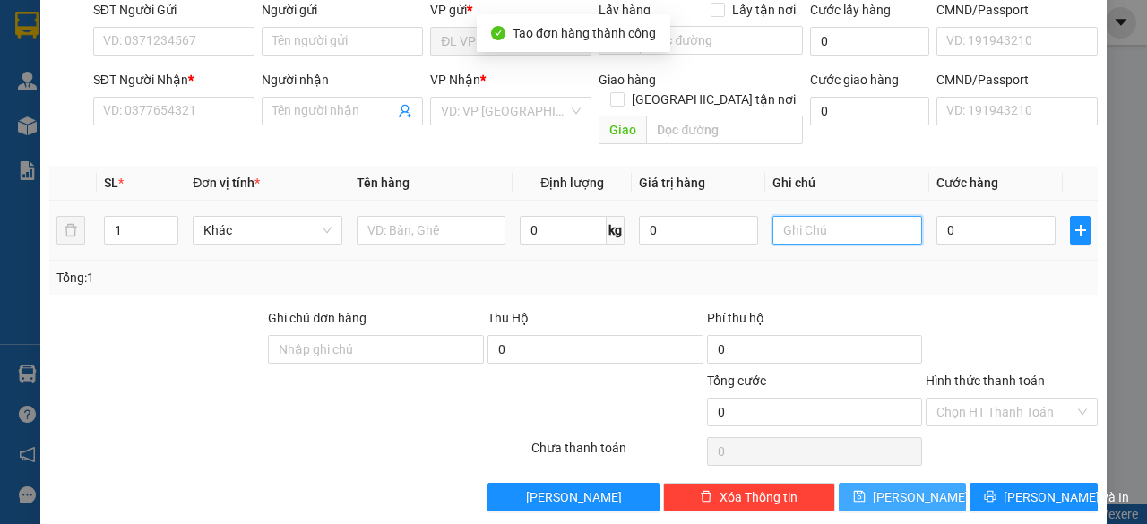
click at [834, 216] on input "text" at bounding box center [848, 230] width 150 height 29
paste input "23852"
type input "238526"
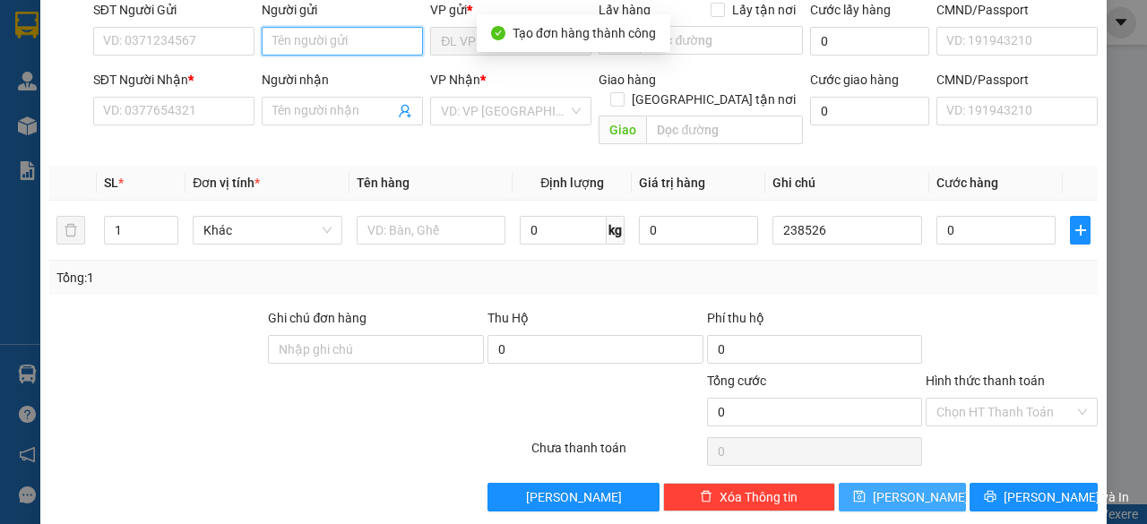
click at [286, 46] on input "Người gửi" at bounding box center [342, 41] width 161 height 29
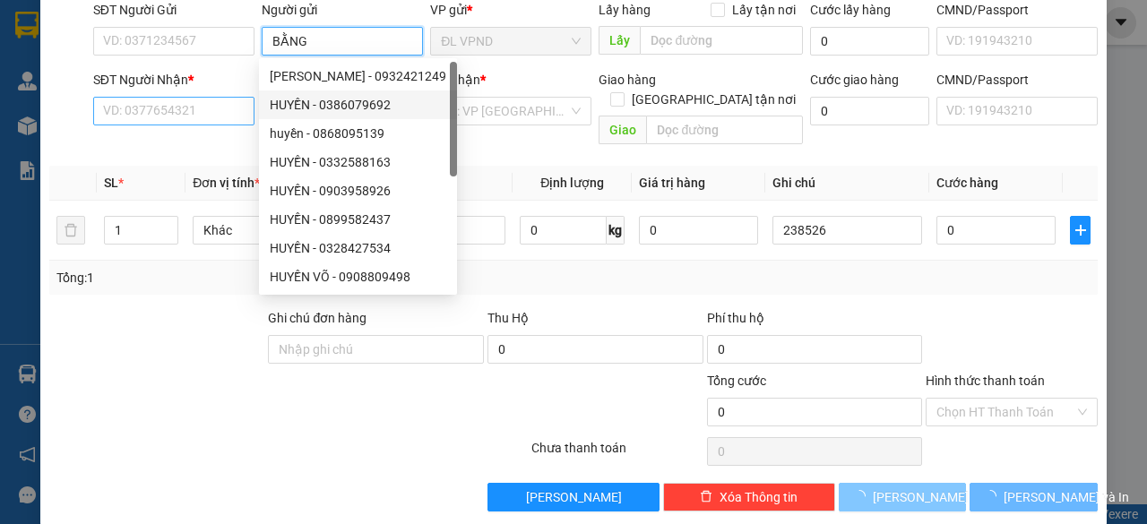
type input "BẰNG"
click at [211, 99] on input "SĐT Người Nhận *" at bounding box center [173, 111] width 161 height 29
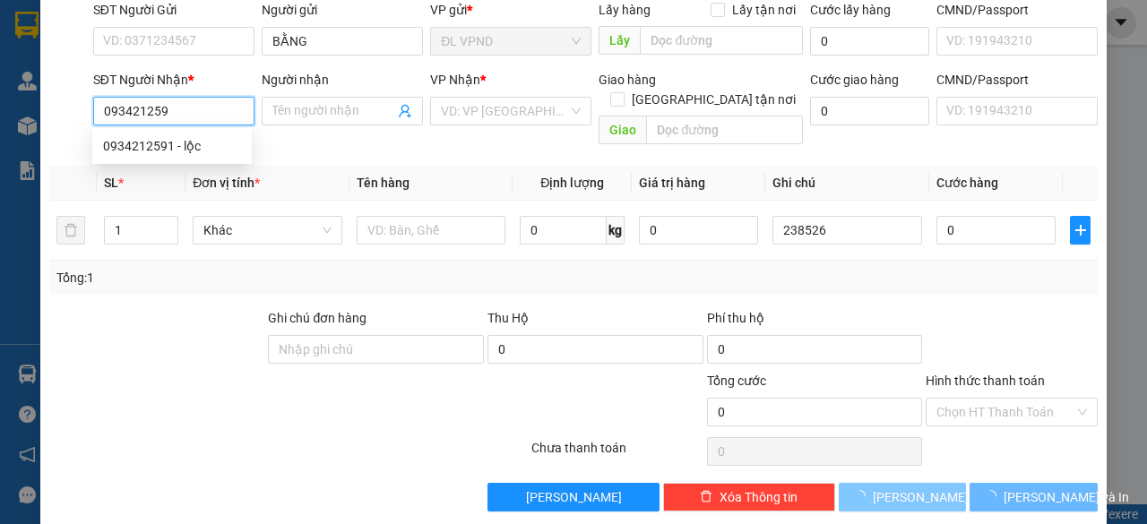
type input "0934212591"
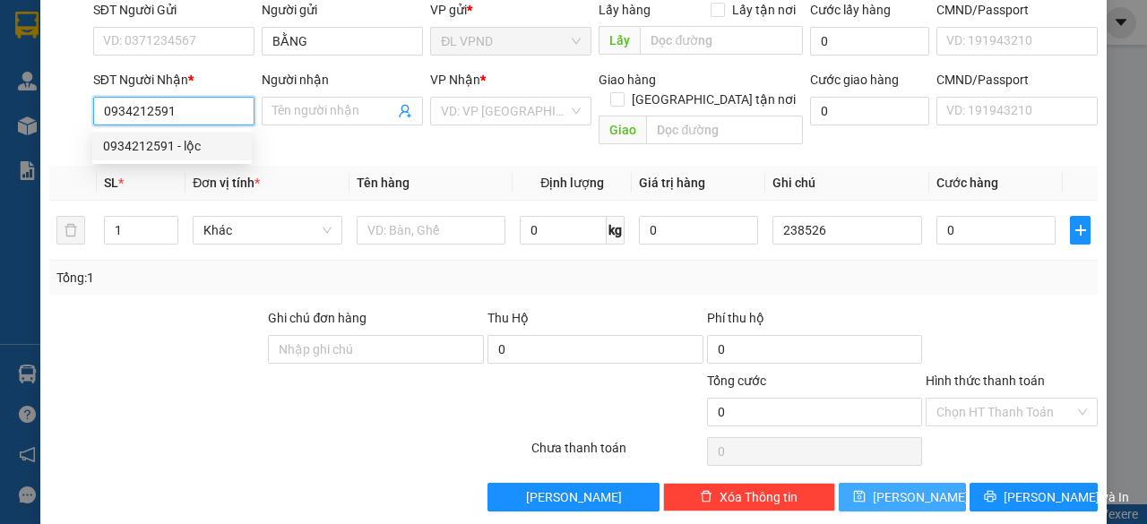
click at [151, 147] on div "0934212591 - lộc" at bounding box center [172, 146] width 138 height 20
type input "lộc"
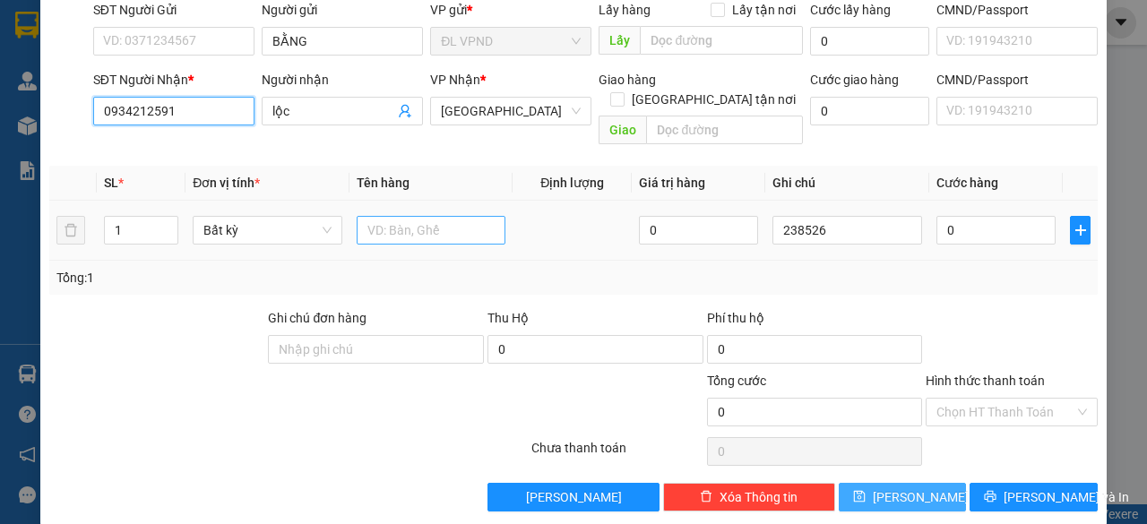
type input "0934212591"
click at [412, 216] on input "text" at bounding box center [432, 230] width 150 height 29
type input "1TX"
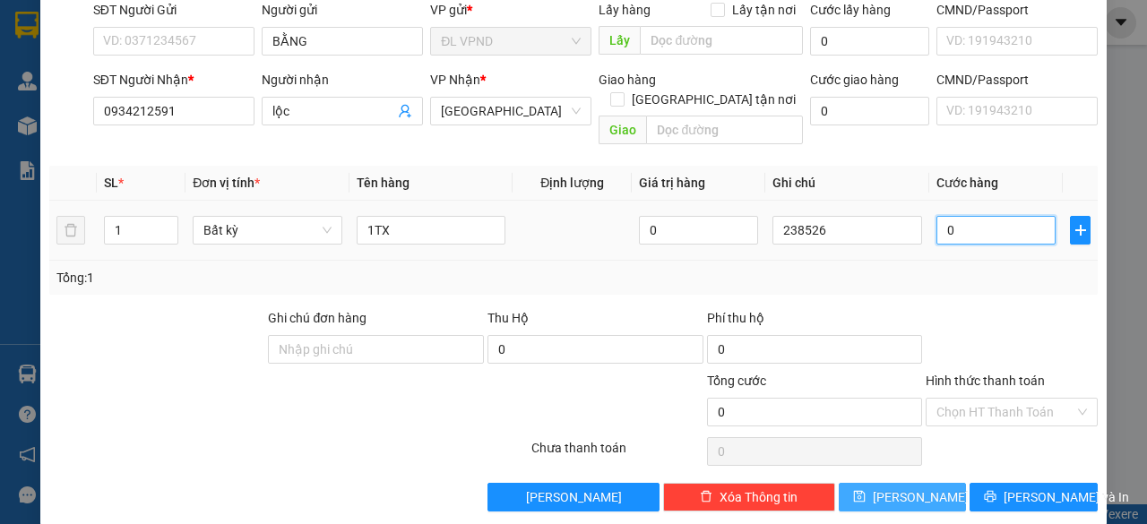
click at [953, 216] on input "0" at bounding box center [996, 230] width 119 height 29
type input "3"
type input "30"
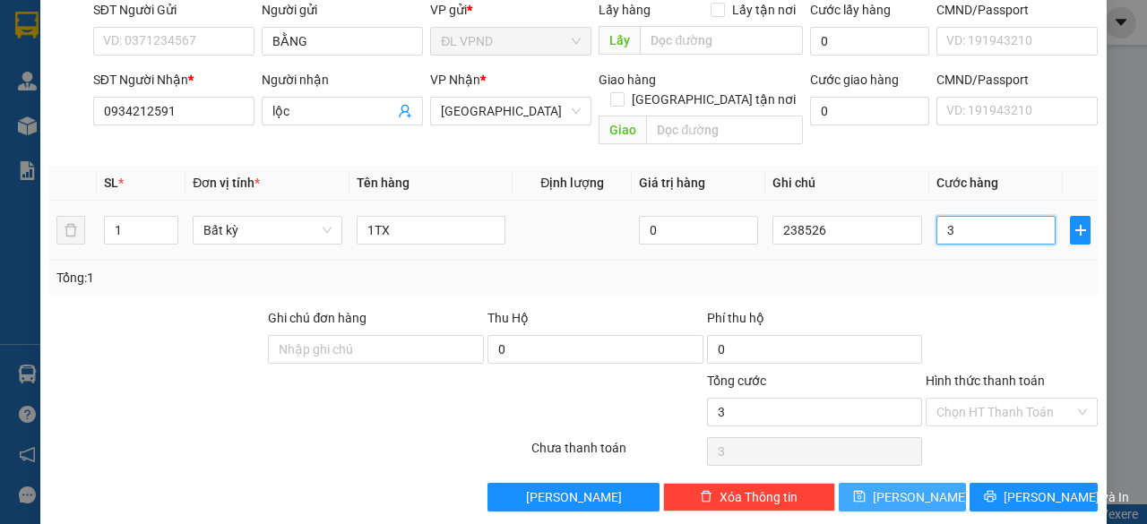
type input "30"
type input "30.000"
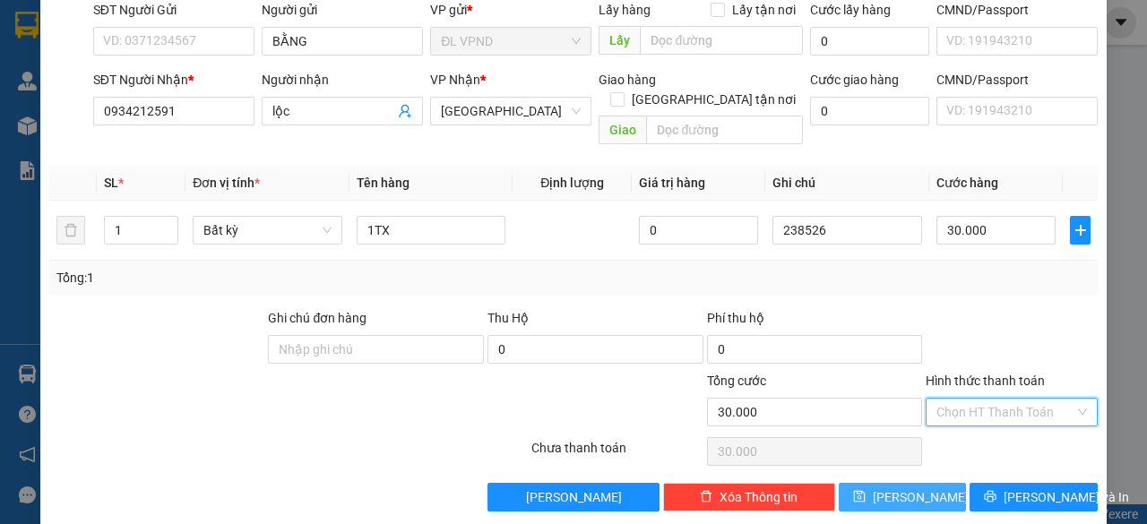
click at [970, 399] on input "Hình thức thanh toán" at bounding box center [1006, 412] width 138 height 27
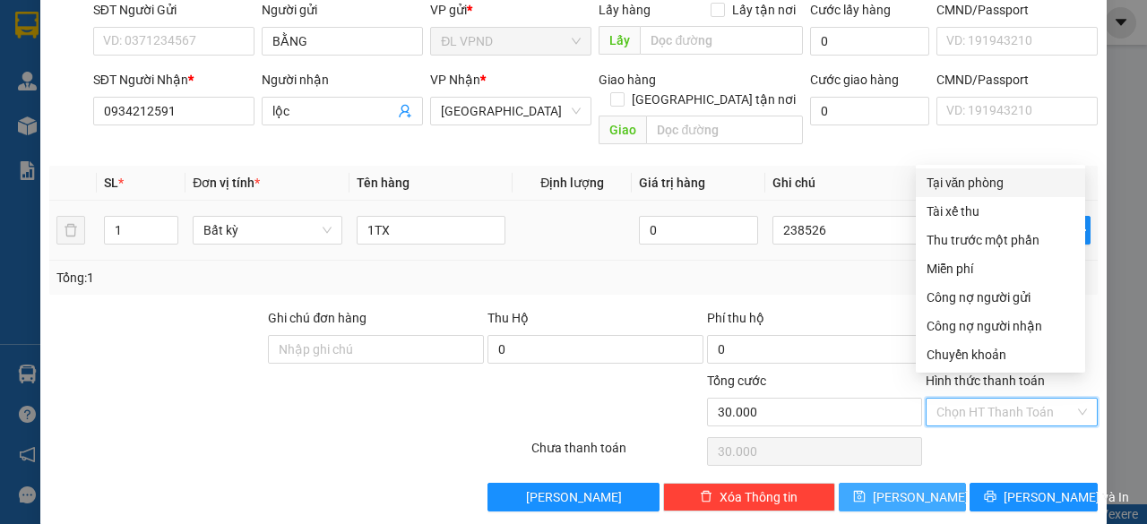
click at [992, 183] on div "Tại văn phòng" at bounding box center [1001, 183] width 148 height 20
type input "0"
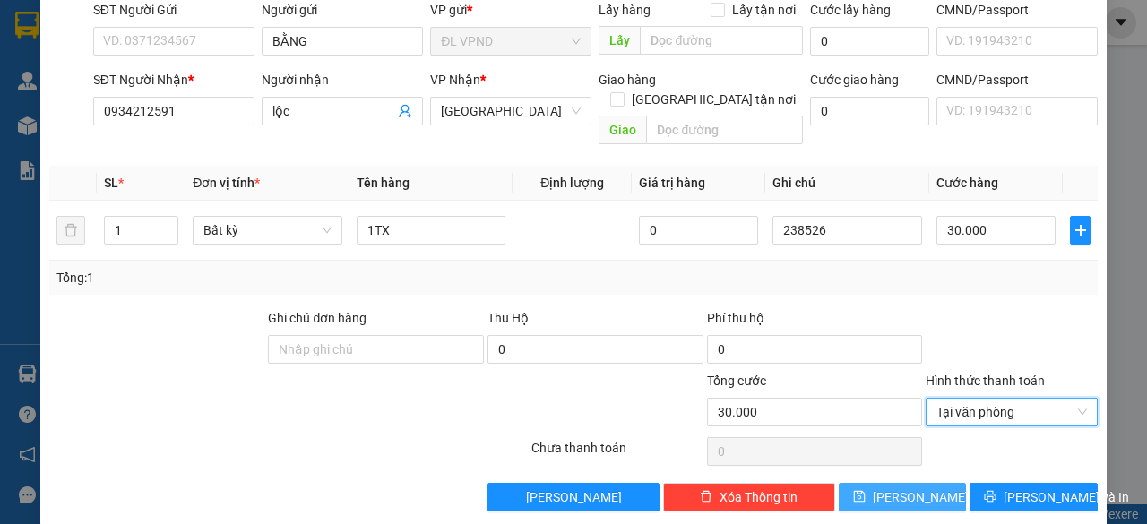
click at [893, 488] on span "[PERSON_NAME]" at bounding box center [921, 498] width 96 height 20
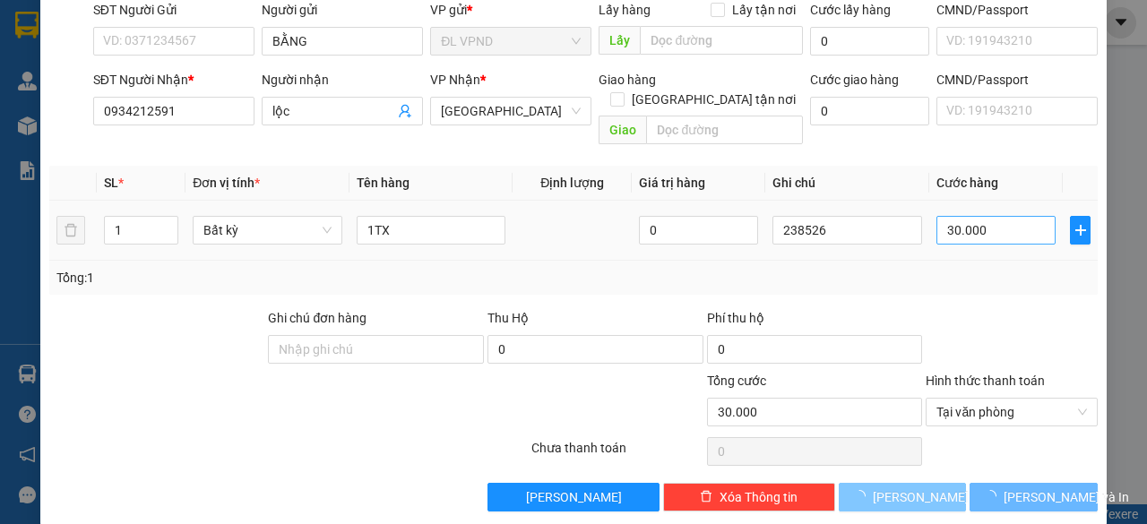
type input "0"
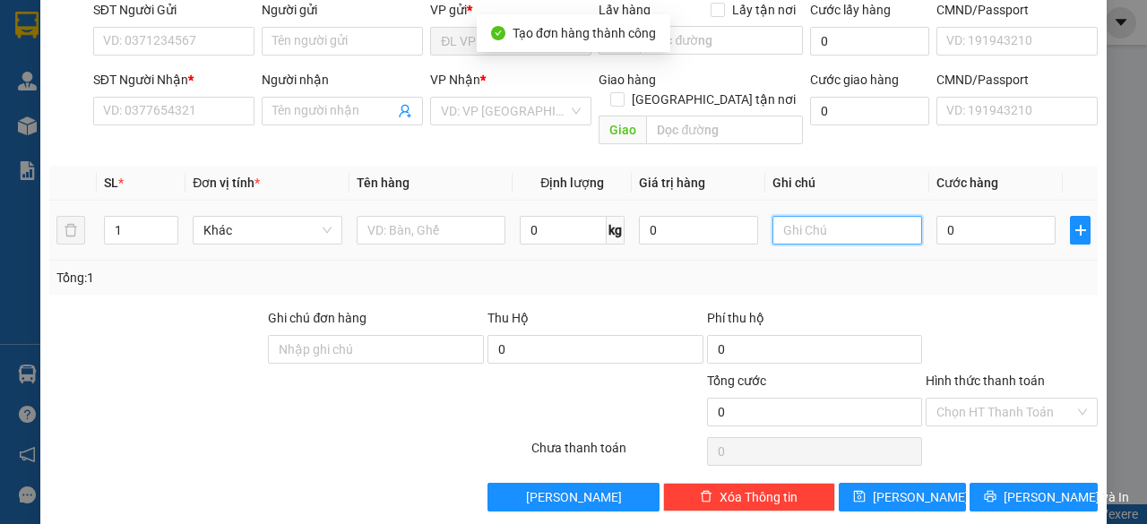
click at [848, 216] on input "text" at bounding box center [848, 230] width 150 height 29
paste input "23852"
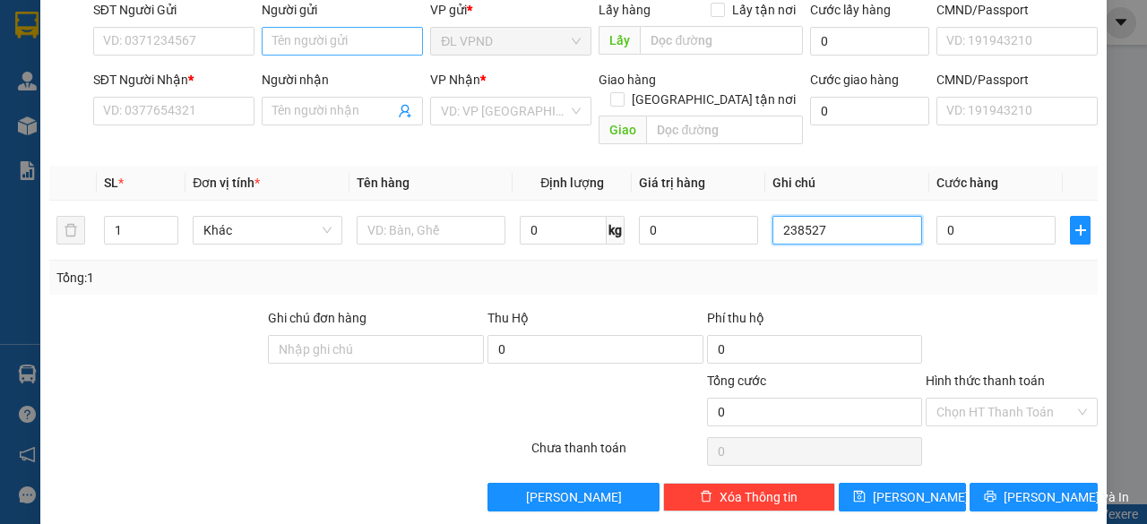
type input "238527"
click at [354, 39] on input "Người gửi" at bounding box center [342, 41] width 161 height 29
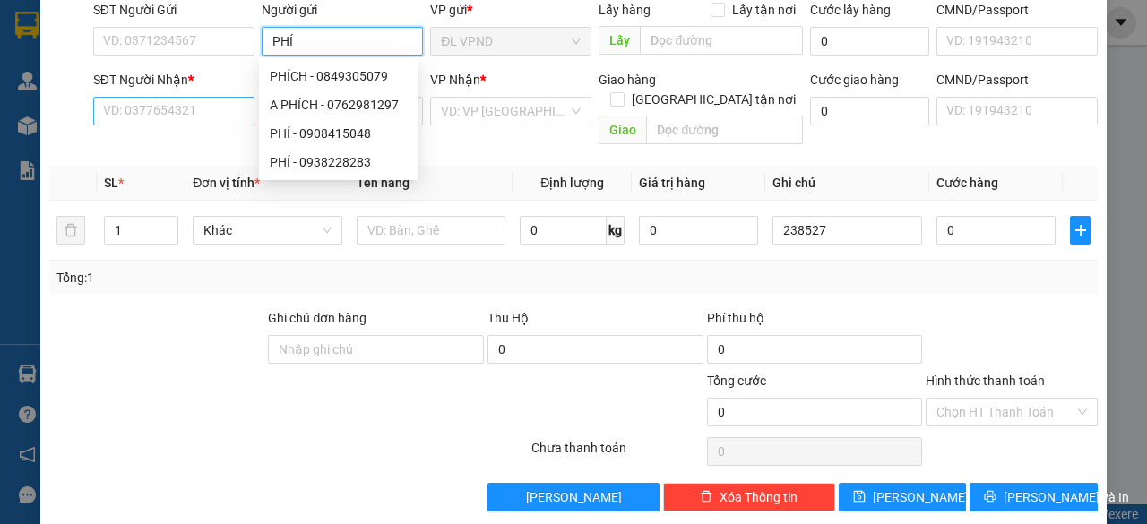
type input "PHÍ"
click at [197, 108] on input "SĐT Người Nhận *" at bounding box center [173, 111] width 161 height 29
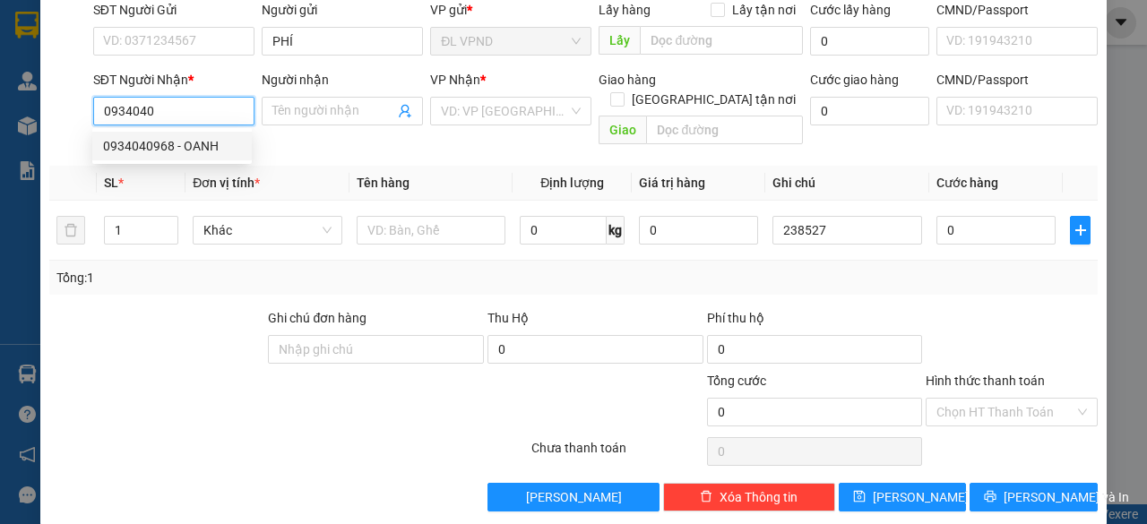
click at [190, 151] on div "0934040968 - OANH" at bounding box center [172, 146] width 138 height 20
type input "0934040968"
type input "OANH"
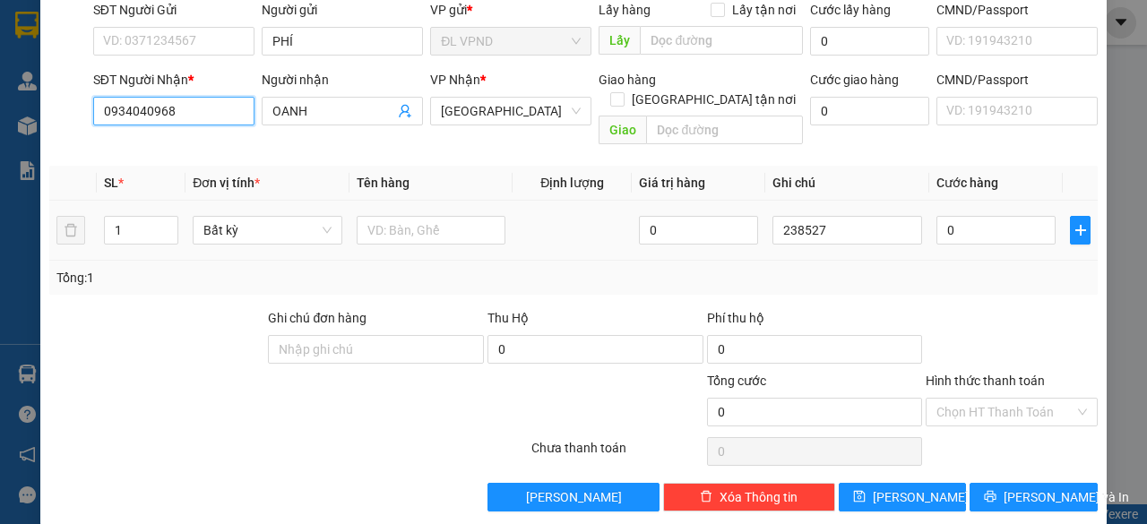
type input "0934040968"
drag, startPoint x: 77, startPoint y: 235, endPoint x: 60, endPoint y: 239, distance: 17.6
click at [60, 239] on tr "1 Bất kỳ 0 238527 0" at bounding box center [573, 231] width 1049 height 60
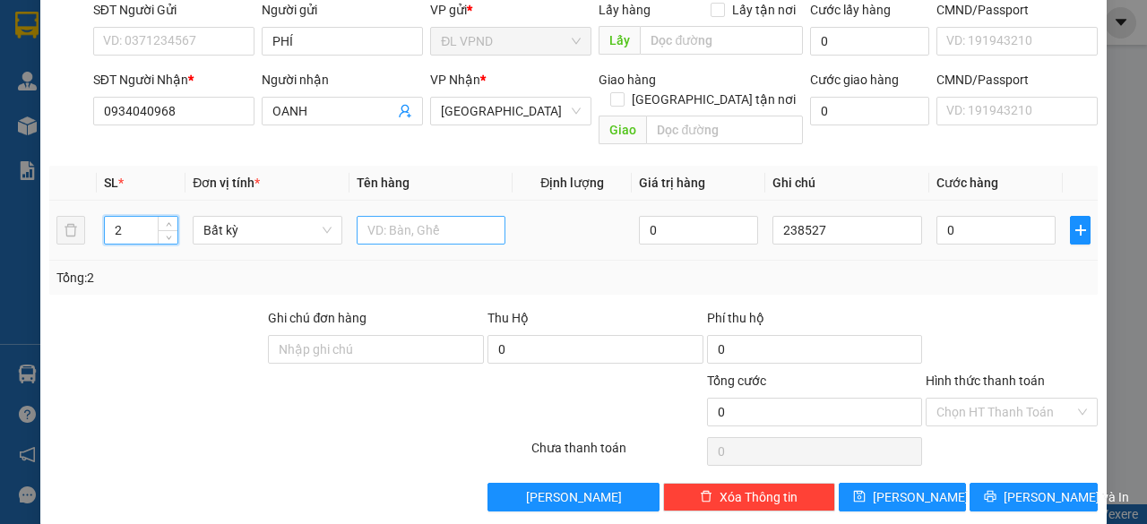
type input "2"
click at [409, 219] on input "text" at bounding box center [432, 230] width 150 height 29
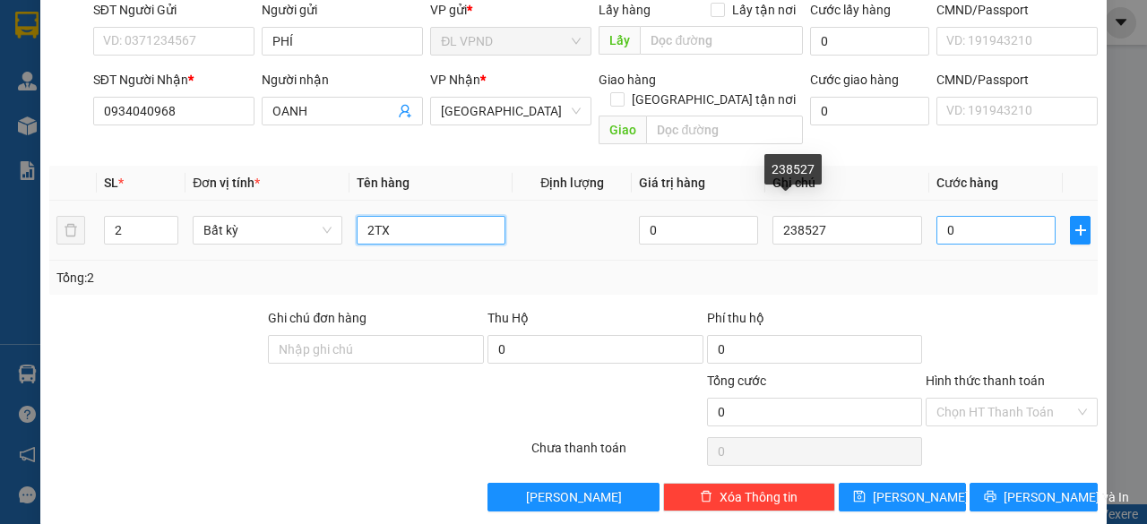
type input "2TX"
click at [943, 216] on input "0" at bounding box center [996, 230] width 119 height 29
type input "6"
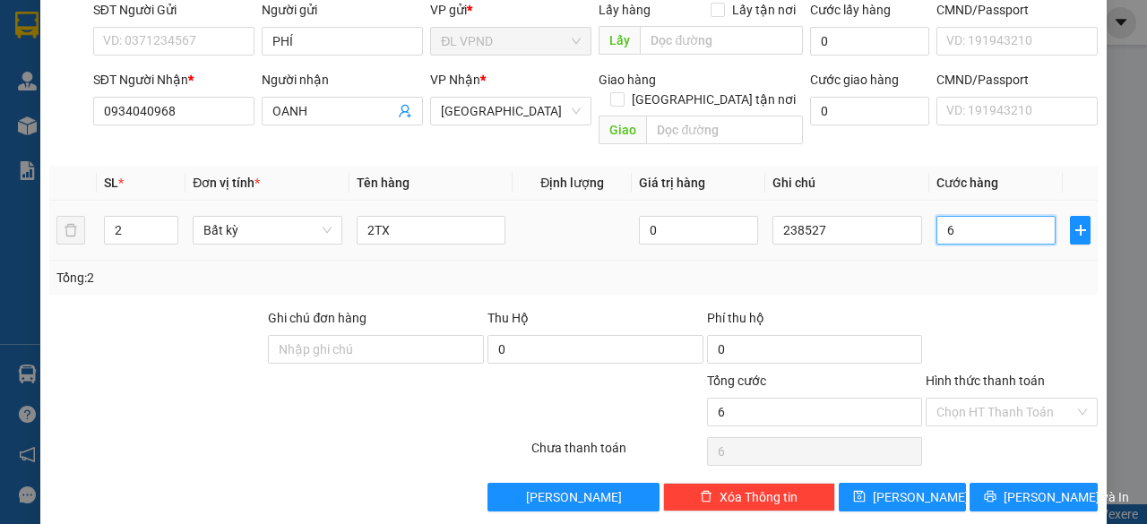
type input "60"
type input "60.000"
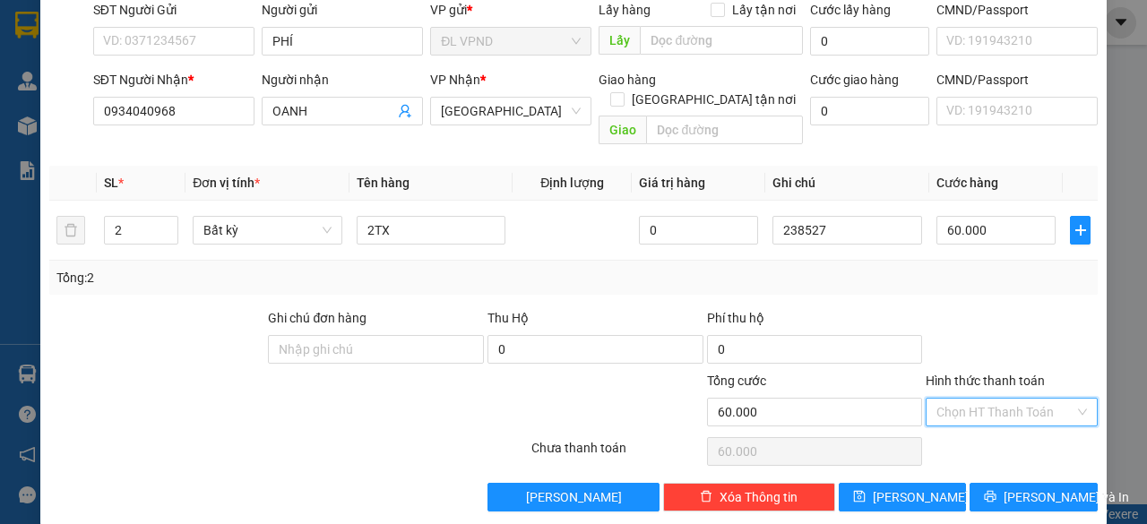
click at [937, 399] on input "Hình thức thanh toán" at bounding box center [1006, 412] width 138 height 27
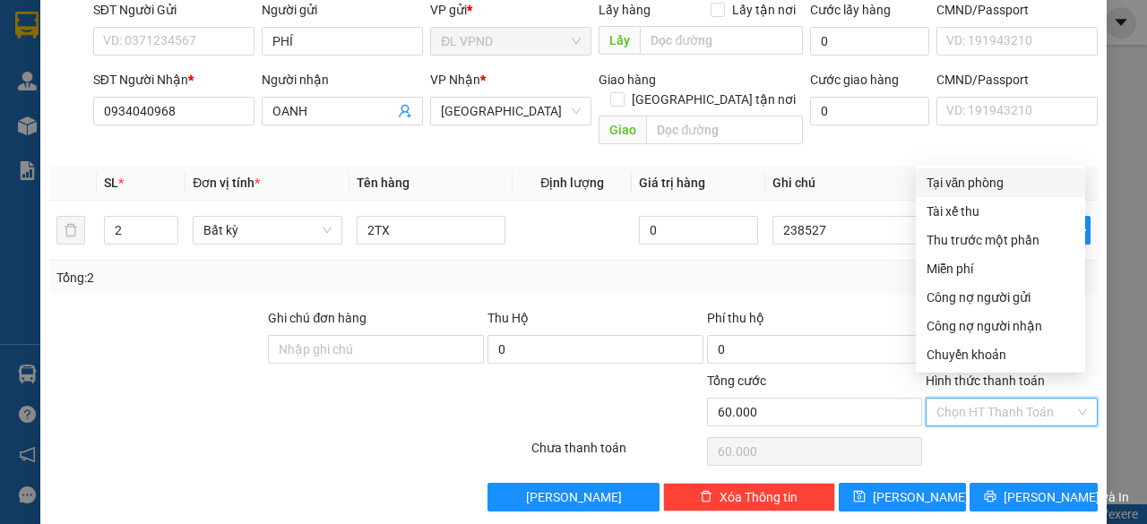
click at [973, 189] on div "Tại văn phòng" at bounding box center [1001, 183] width 148 height 20
type input "0"
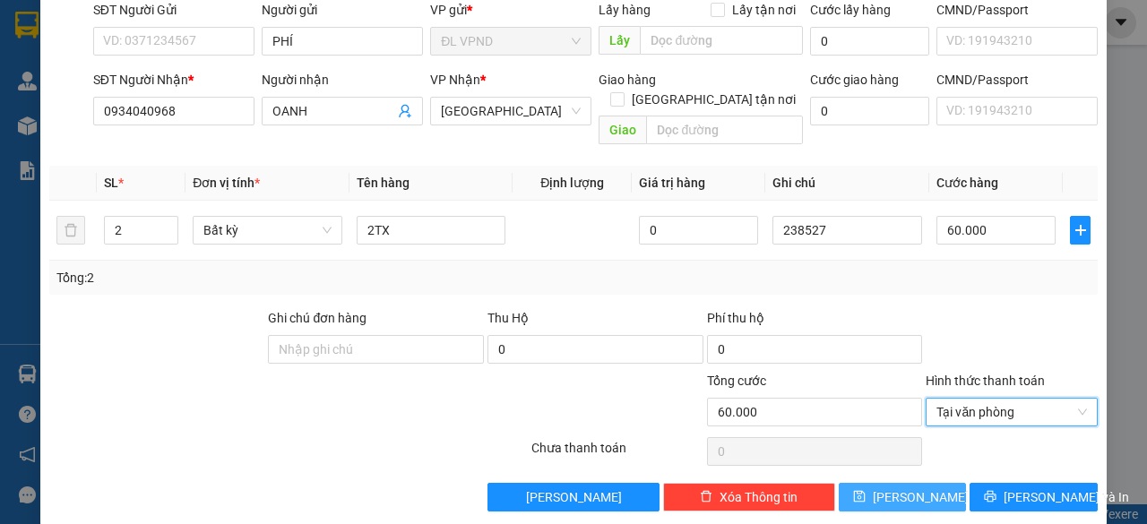
click at [886, 483] on button "[PERSON_NAME]" at bounding box center [903, 497] width 128 height 29
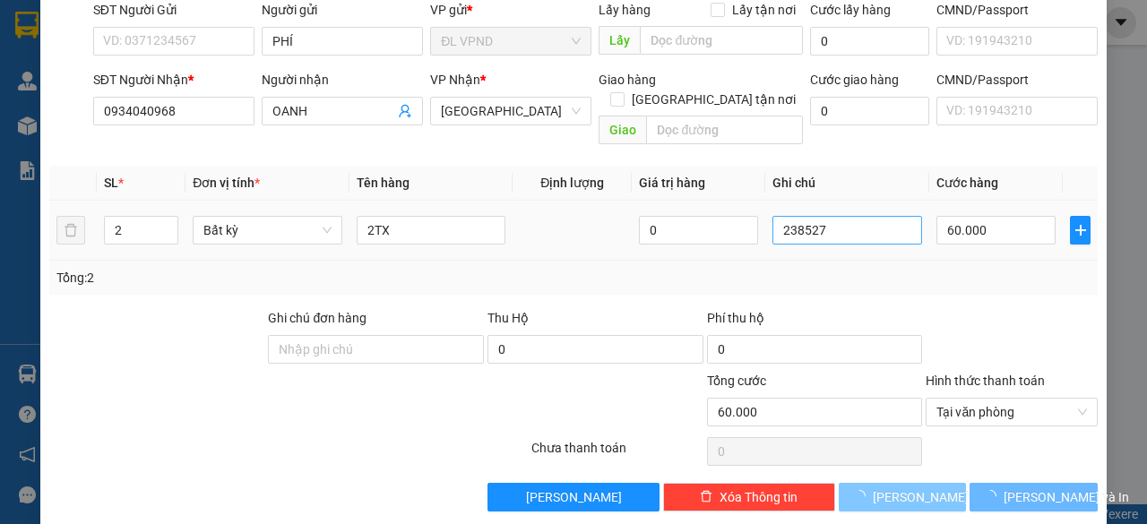
type input "1"
type input "0"
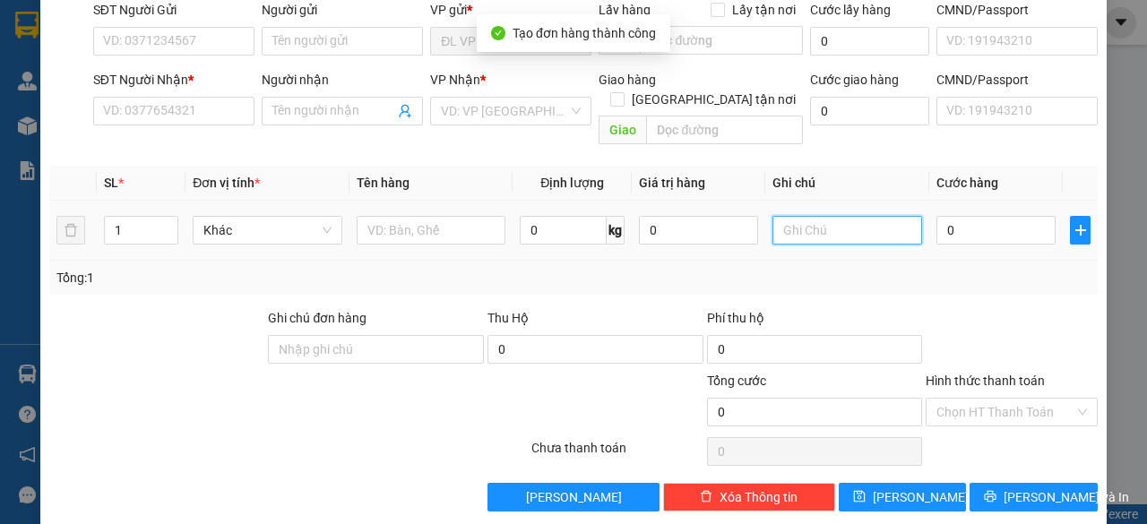
click at [853, 216] on input "text" at bounding box center [848, 230] width 150 height 29
paste input "23852"
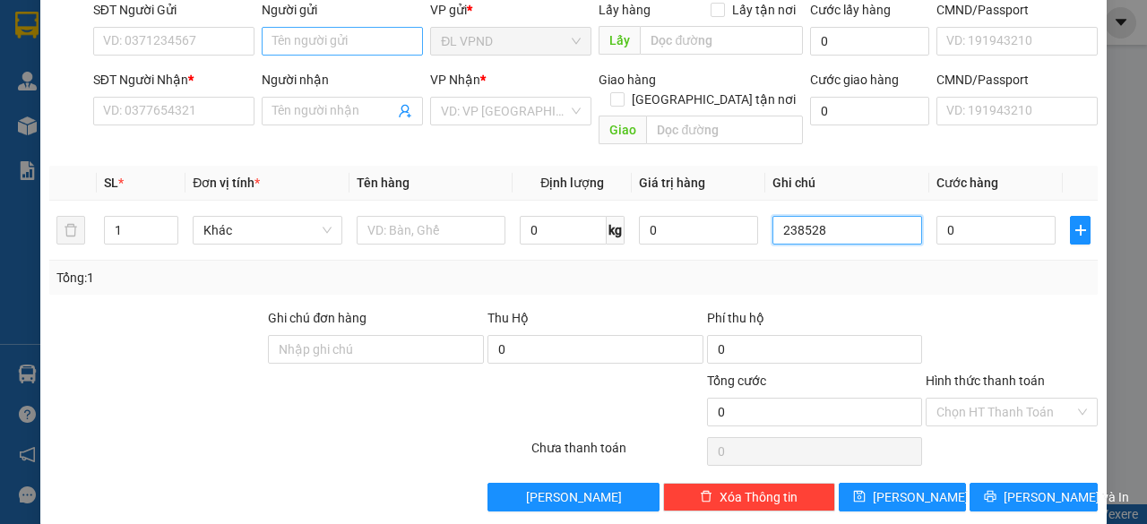
type input "238528"
click at [358, 35] on input "Người gửi" at bounding box center [342, 41] width 161 height 29
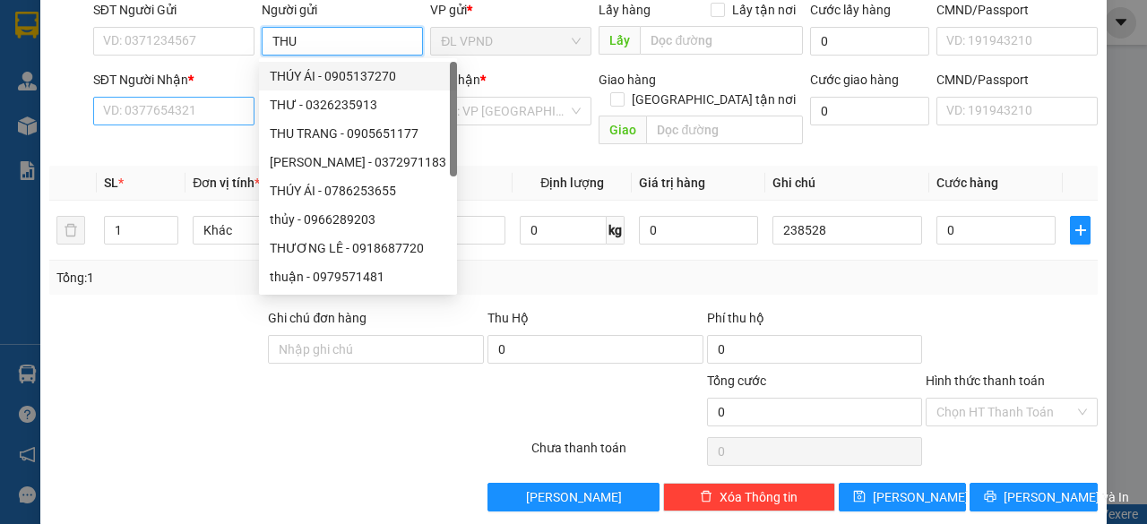
type input "THU"
click at [161, 109] on input "SĐT Người Nhận *" at bounding box center [173, 111] width 161 height 29
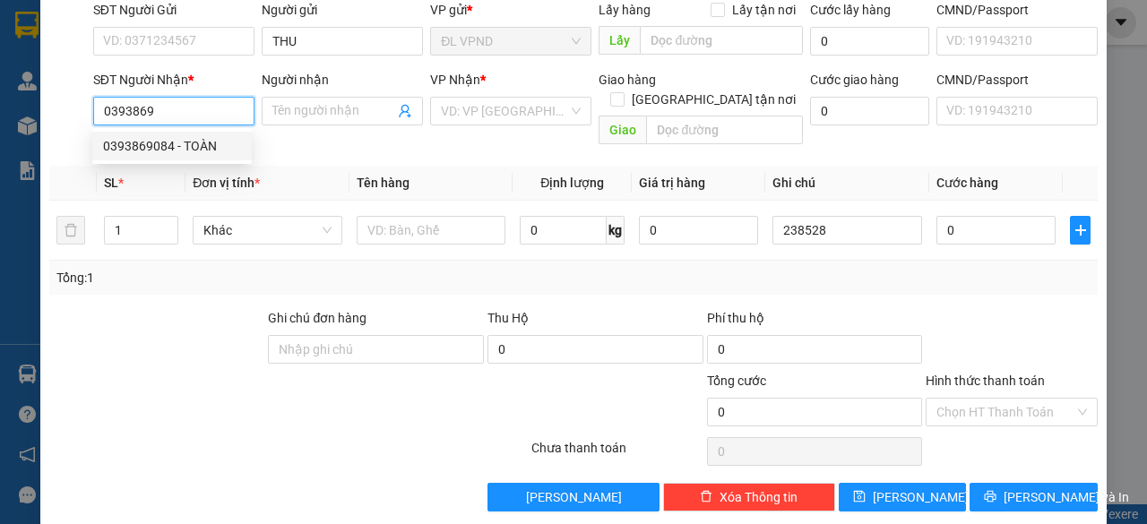
click at [130, 149] on div "0393869084 - TOÀN" at bounding box center [172, 146] width 138 height 20
type input "0393869084"
type input "TOÀN"
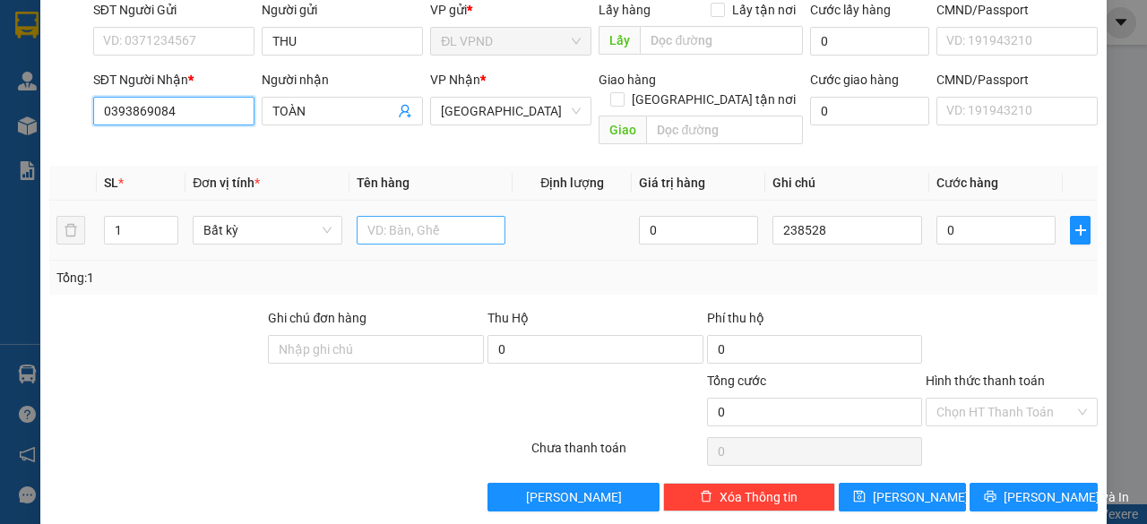
type input "0393869084"
click at [423, 218] on input "text" at bounding box center [432, 230] width 150 height 29
type input "1TX"
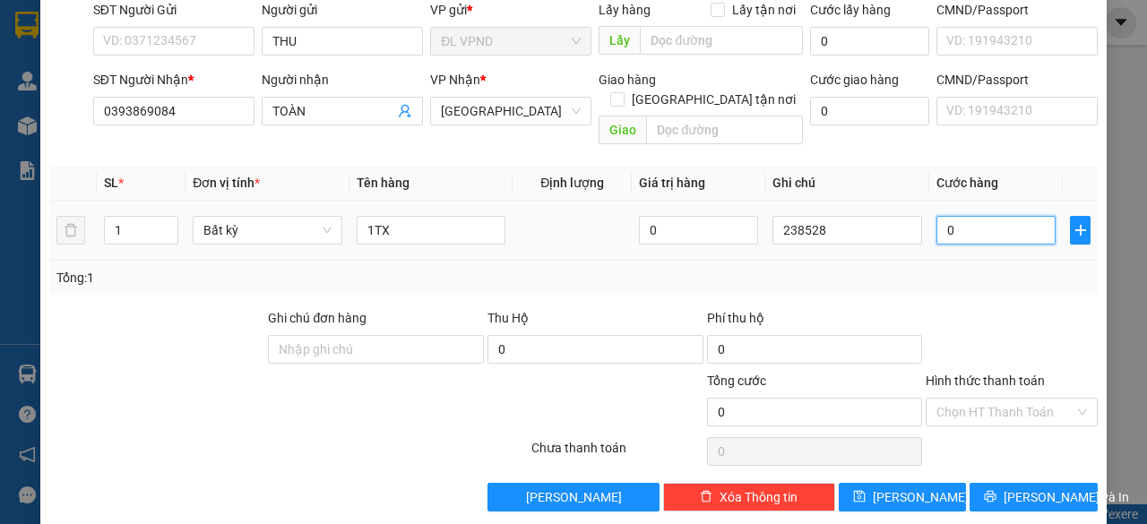
click at [943, 216] on input "0" at bounding box center [996, 230] width 119 height 29
type input "4"
type input "40"
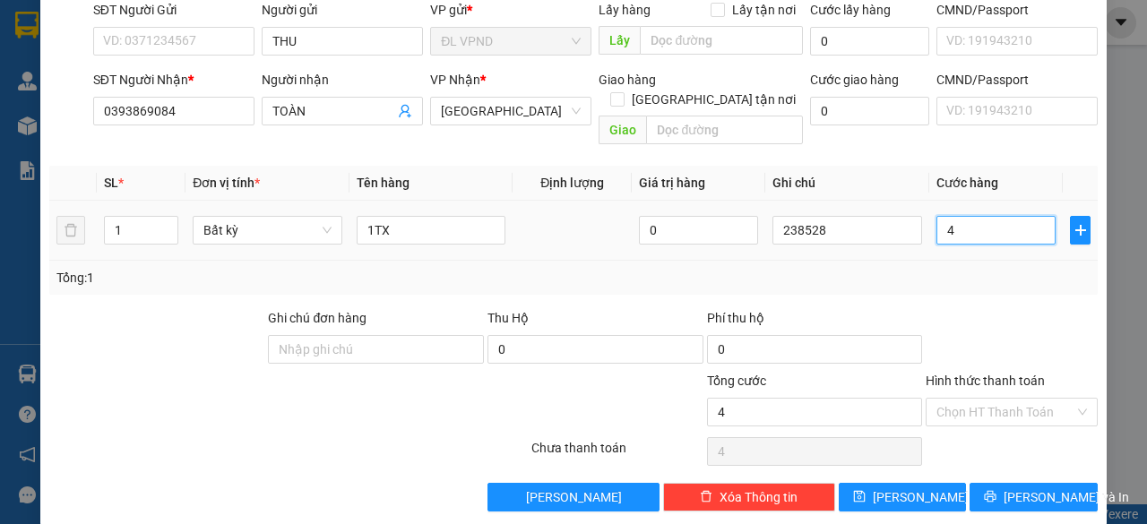
type input "40"
type input "40.000"
click at [962, 399] on input "Hình thức thanh toán" at bounding box center [1006, 412] width 138 height 27
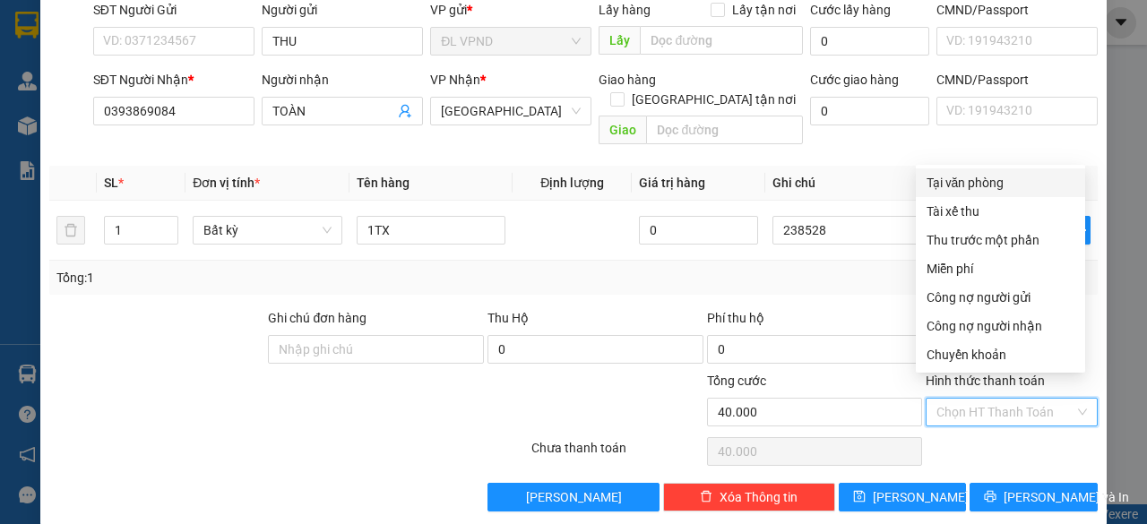
click at [984, 184] on div "Tại văn phòng" at bounding box center [1001, 183] width 148 height 20
type input "0"
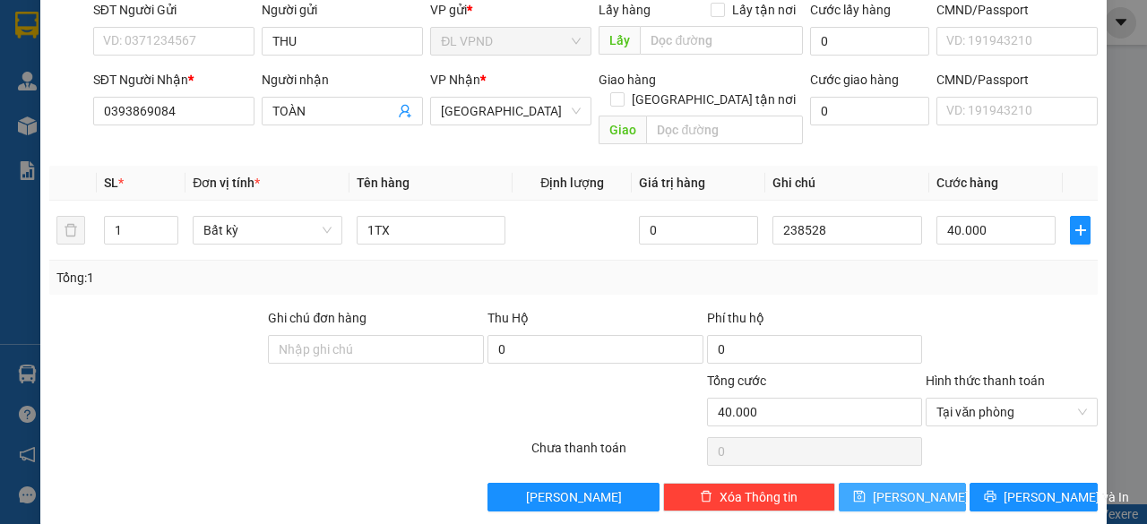
click at [865, 491] on icon "save" at bounding box center [859, 497] width 12 height 12
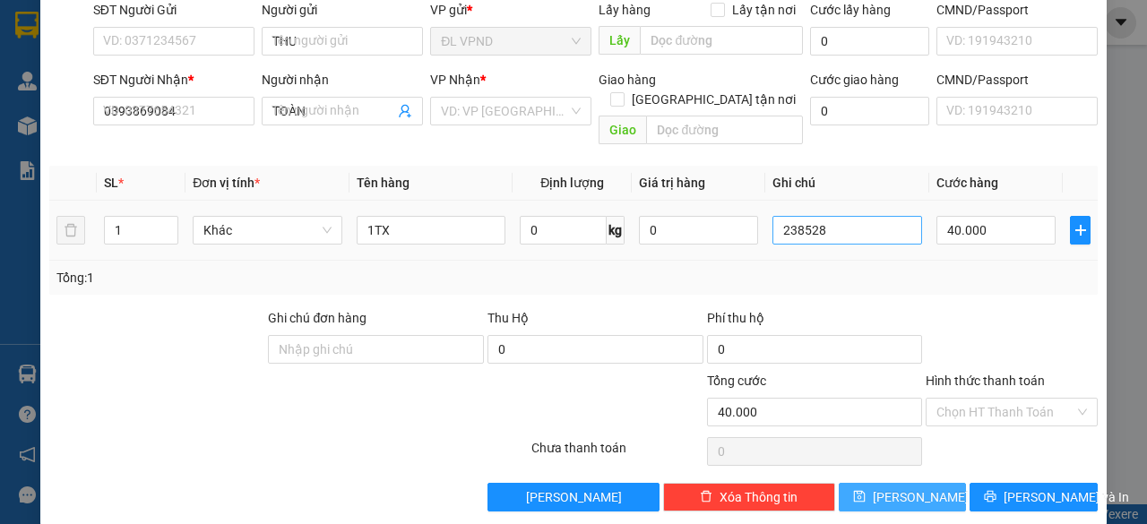
type input "0"
click at [863, 216] on input "text" at bounding box center [848, 230] width 150 height 29
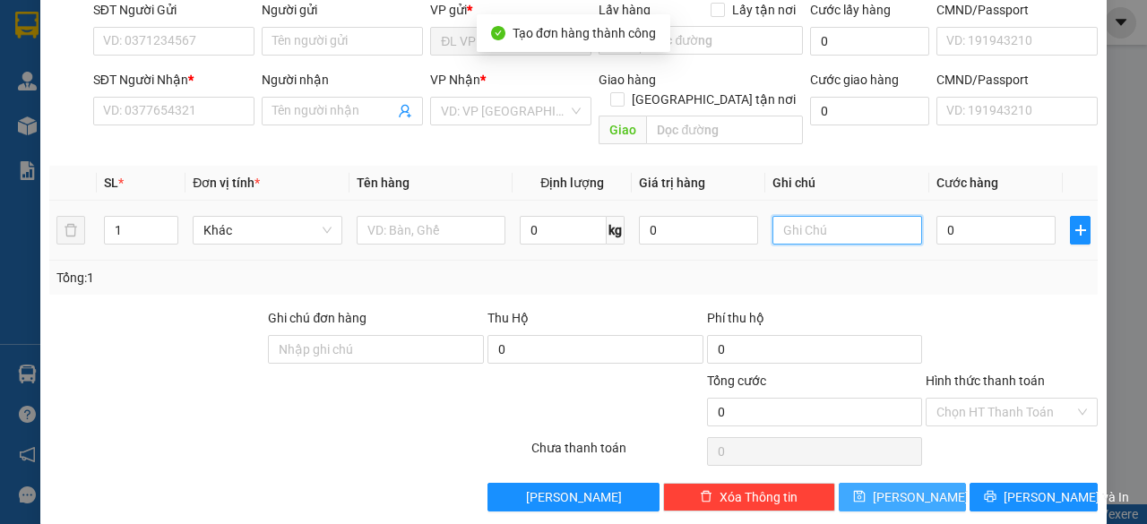
paste input "23852"
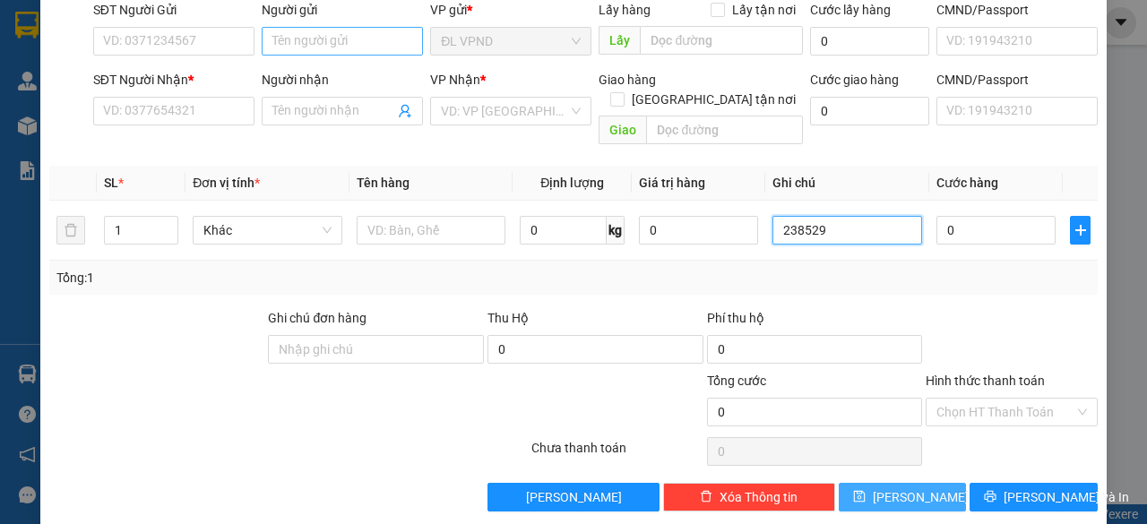
type input "238529"
click at [294, 37] on input "Người gửi" at bounding box center [342, 41] width 161 height 29
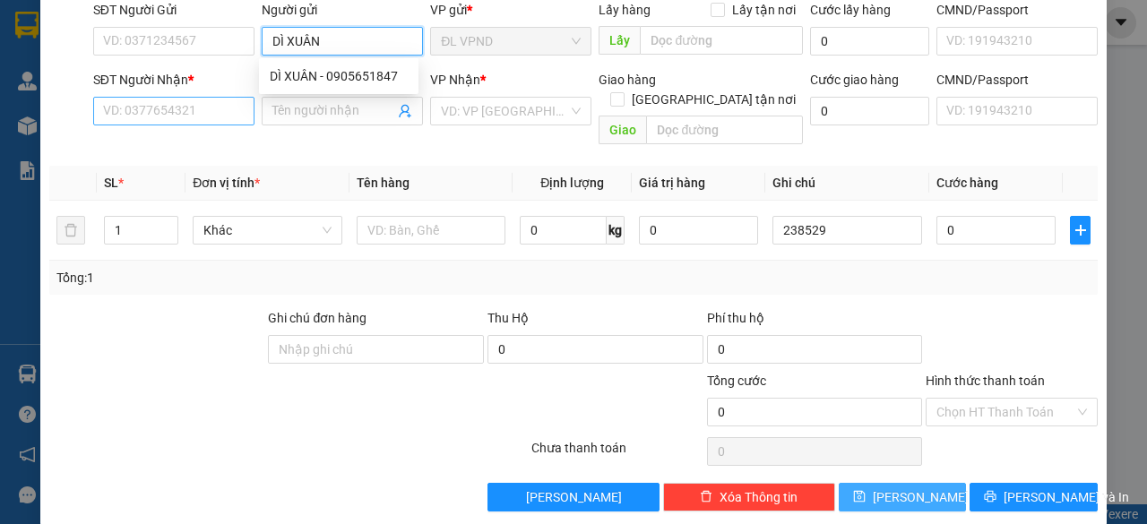
type input "DÌ XUÂN"
click at [187, 117] on input "SĐT Người Nhận *" at bounding box center [173, 111] width 161 height 29
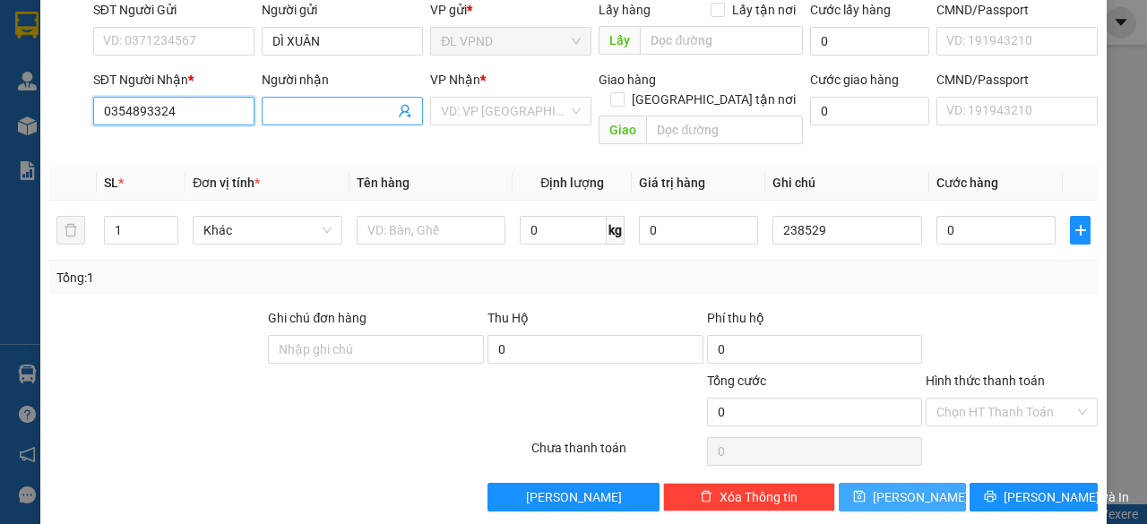
type input "0354893324"
click at [311, 107] on input "Người nhận" at bounding box center [333, 111] width 122 height 20
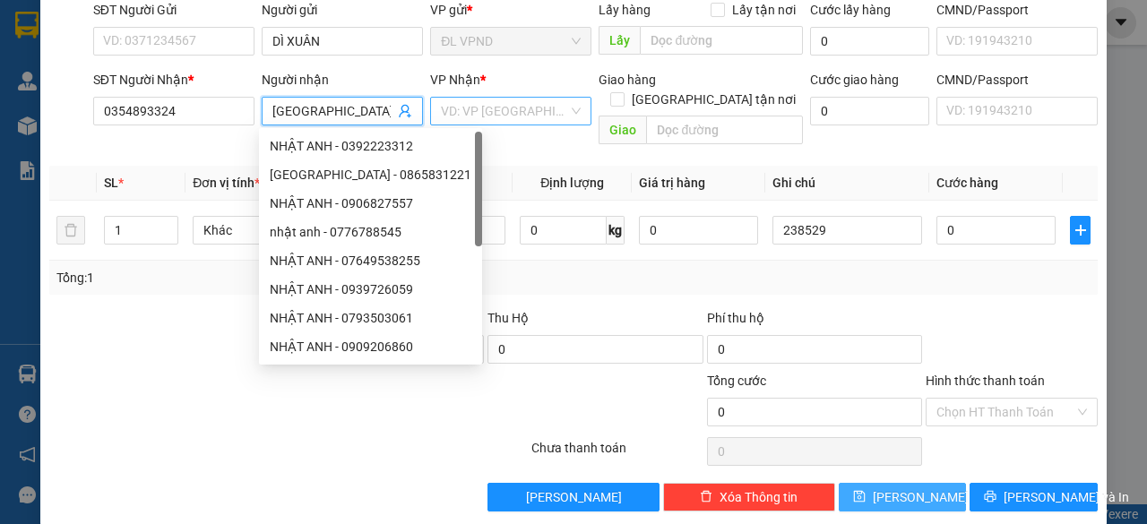
type input "[GEOGRAPHIC_DATA]"
click at [497, 108] on input "search" at bounding box center [504, 111] width 127 height 27
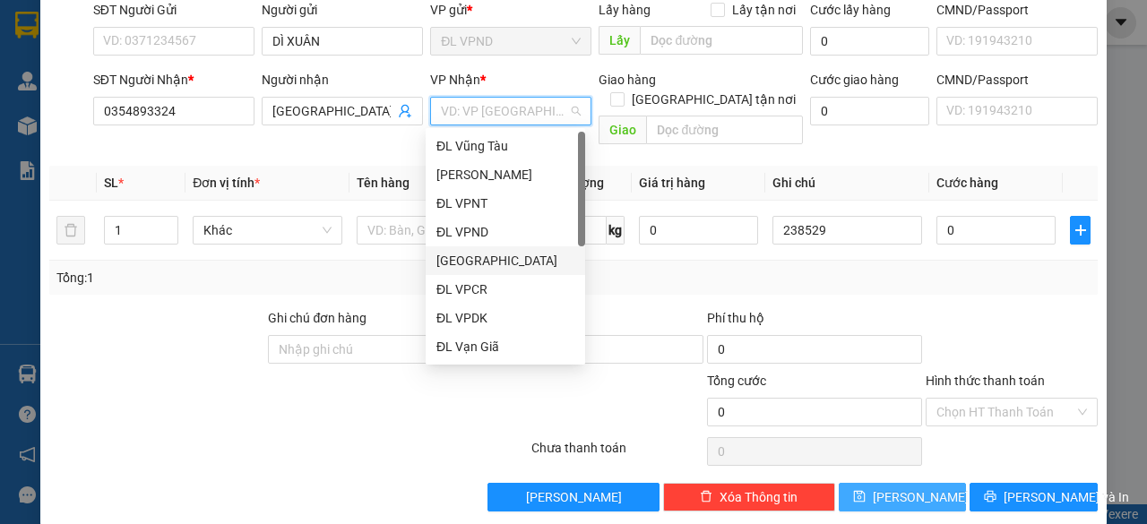
click at [485, 259] on div "[GEOGRAPHIC_DATA]" at bounding box center [505, 261] width 138 height 20
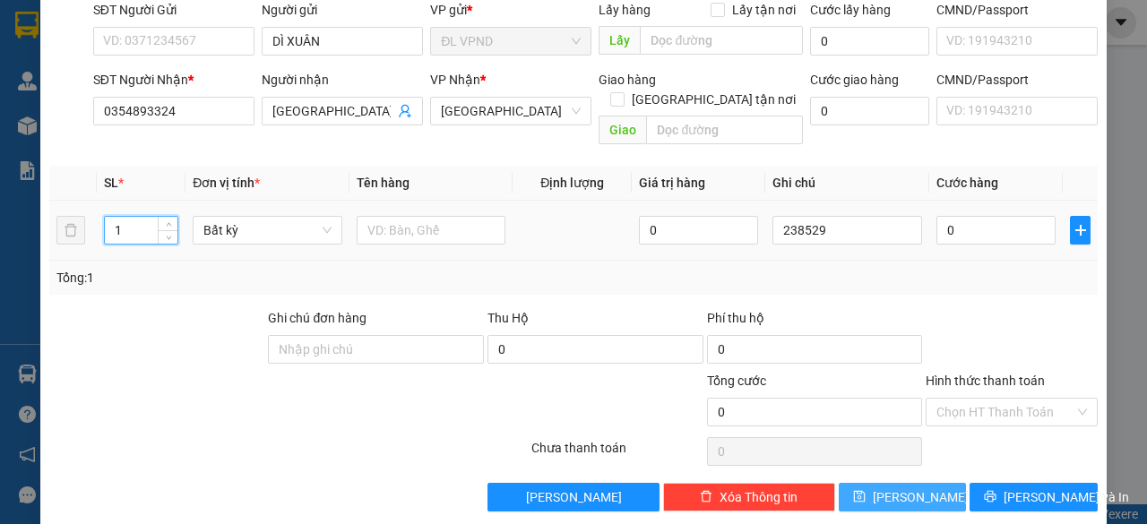
drag, startPoint x: 117, startPoint y: 219, endPoint x: 28, endPoint y: 231, distance: 89.6
click at [74, 230] on tr "1 Bất kỳ 0 238529 0" at bounding box center [573, 231] width 1049 height 60
type input "2"
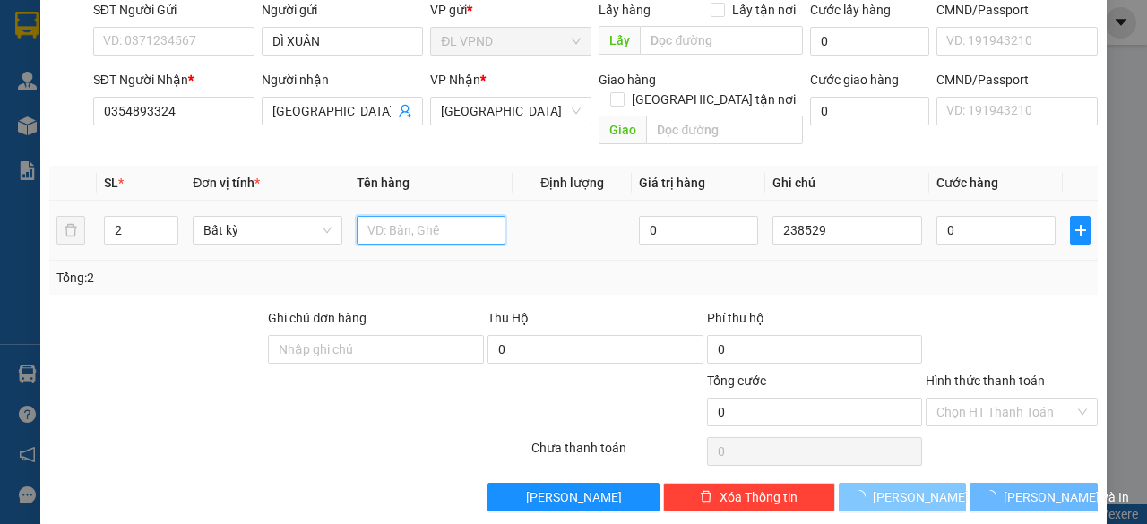
click at [445, 216] on input "text" at bounding box center [432, 230] width 150 height 29
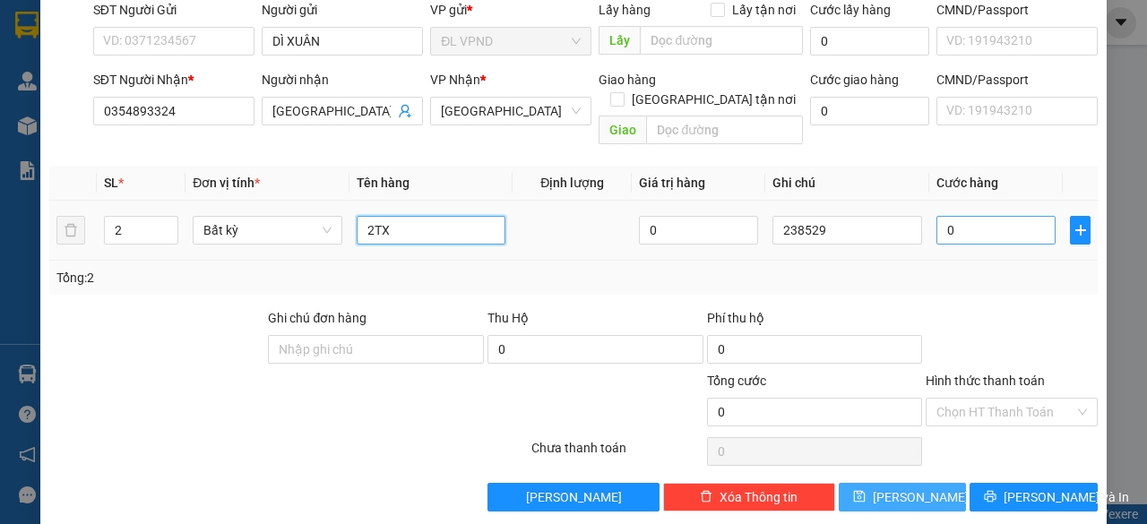
type input "2TX"
type input "1"
click at [986, 216] on input "1" at bounding box center [996, 230] width 119 height 29
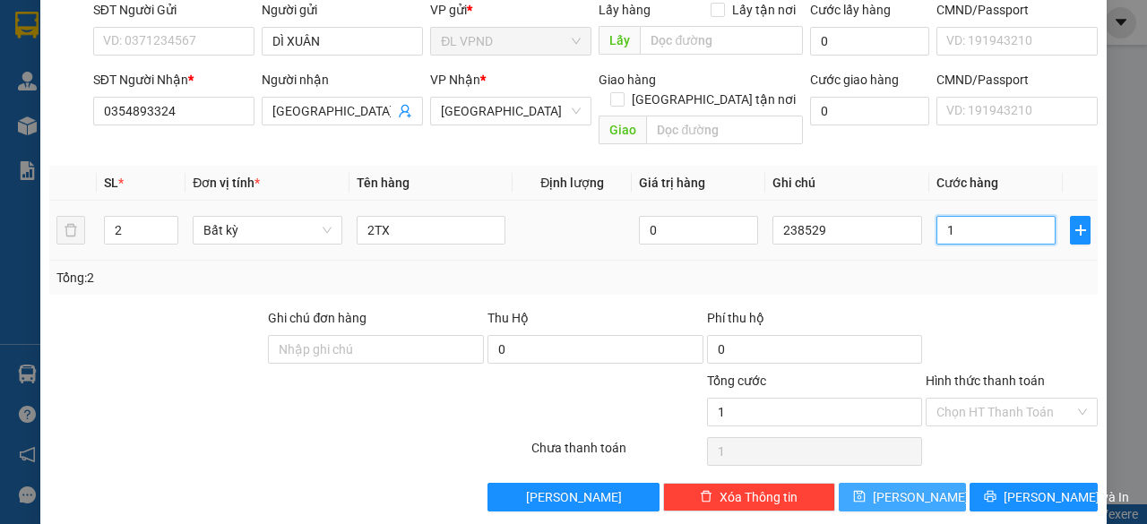
type input "10"
type input "100"
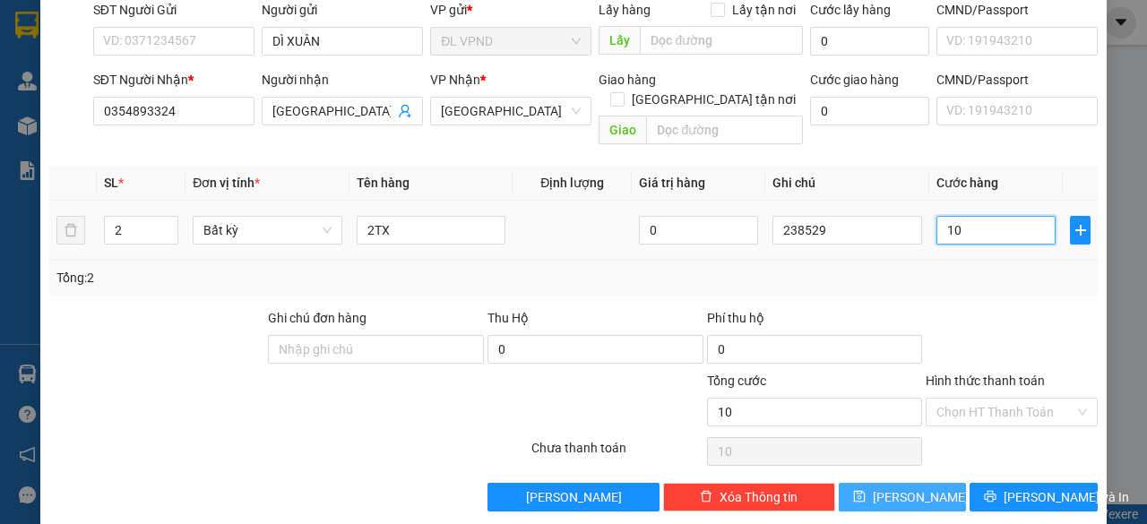
type input "100"
type input "100.000"
drag, startPoint x: 945, startPoint y: 384, endPoint x: 946, endPoint y: 332, distance: 52.0
click at [943, 399] on input "Hình thức thanh toán" at bounding box center [1006, 412] width 138 height 27
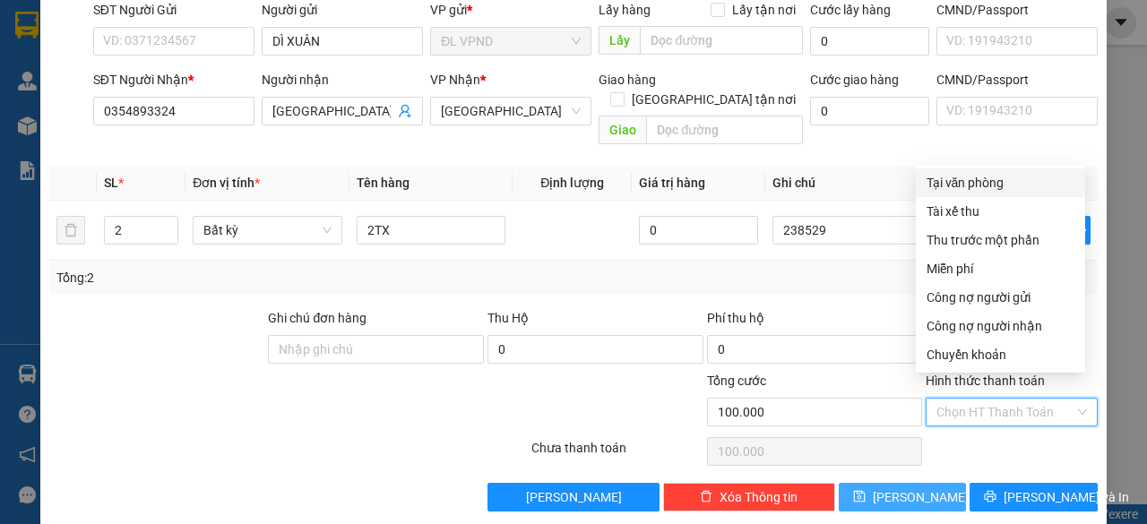
click at [968, 175] on div "Tại văn phòng" at bounding box center [1001, 183] width 148 height 20
type input "0"
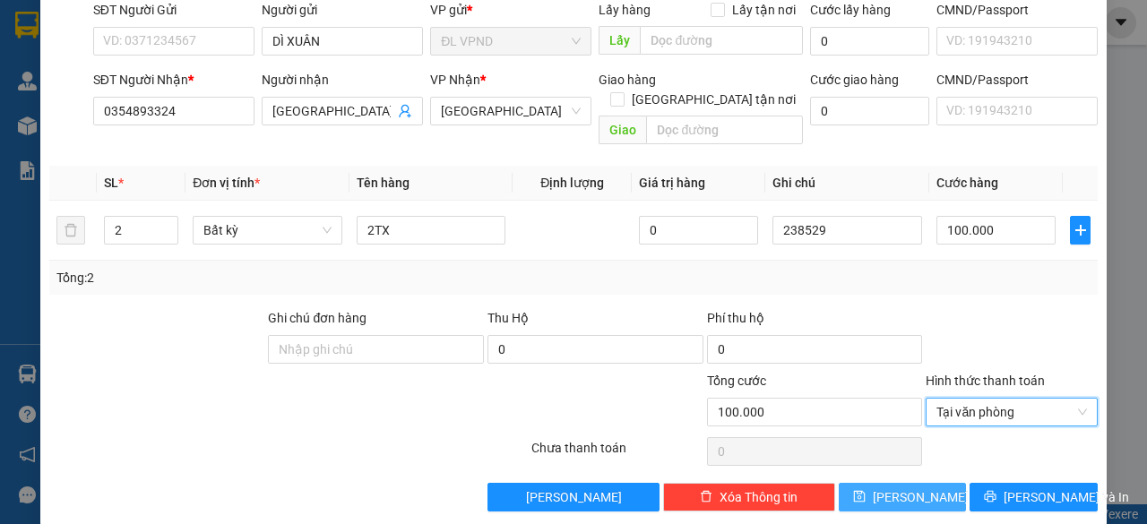
click at [889, 483] on button "[PERSON_NAME]" at bounding box center [903, 497] width 128 height 29
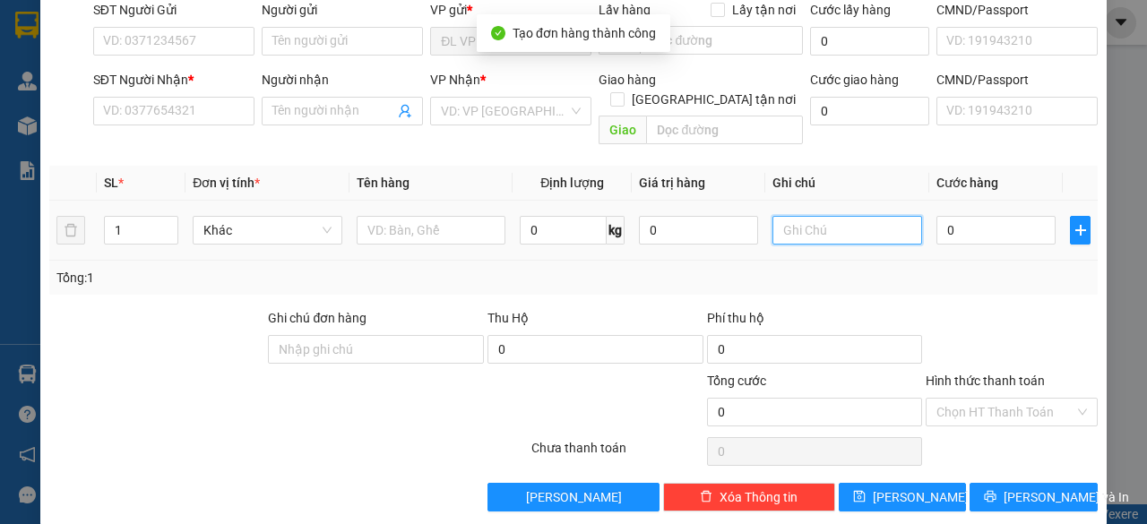
click at [838, 216] on input "text" at bounding box center [848, 230] width 150 height 29
paste input "23852"
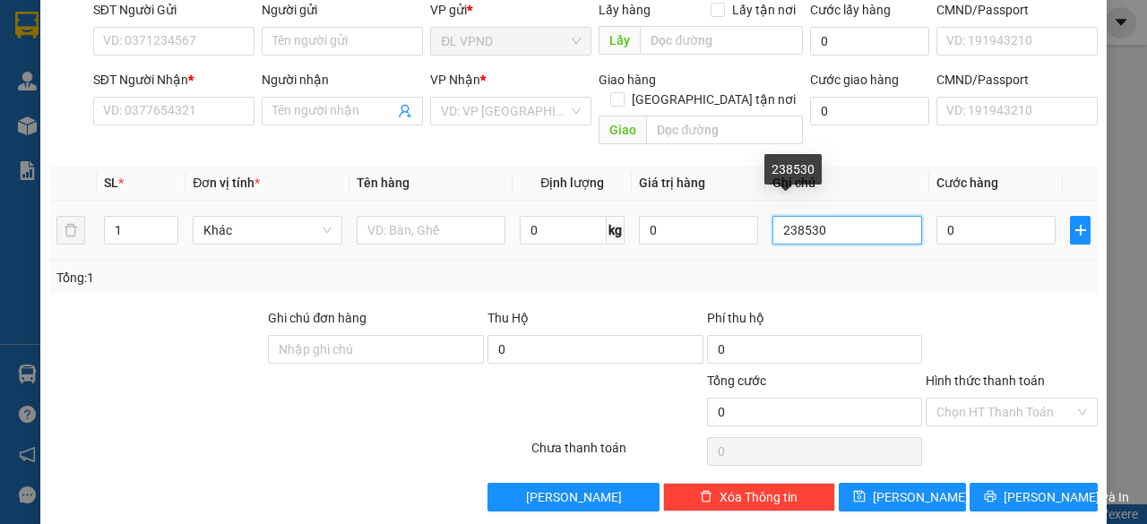
drag, startPoint x: 808, startPoint y: 214, endPoint x: 659, endPoint y: 243, distance: 152.4
click at [674, 242] on div "SL * Đơn vị tính * Tên hàng Định lượng Giá trị hàng Ghi chú Cước hàng 1 Khác 0 …" at bounding box center [573, 230] width 1049 height 129
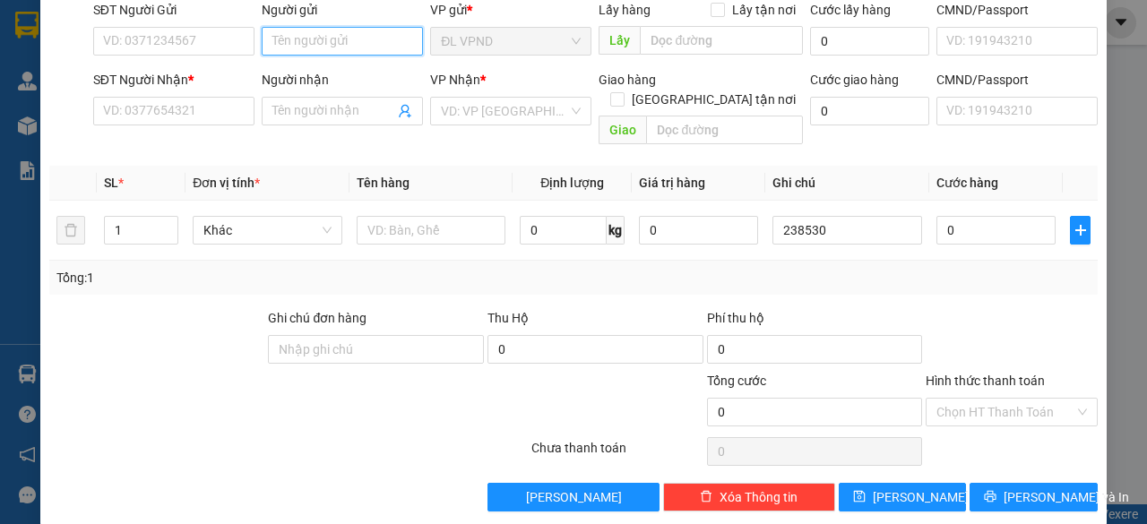
click at [353, 42] on input "Người gửi" at bounding box center [342, 41] width 161 height 29
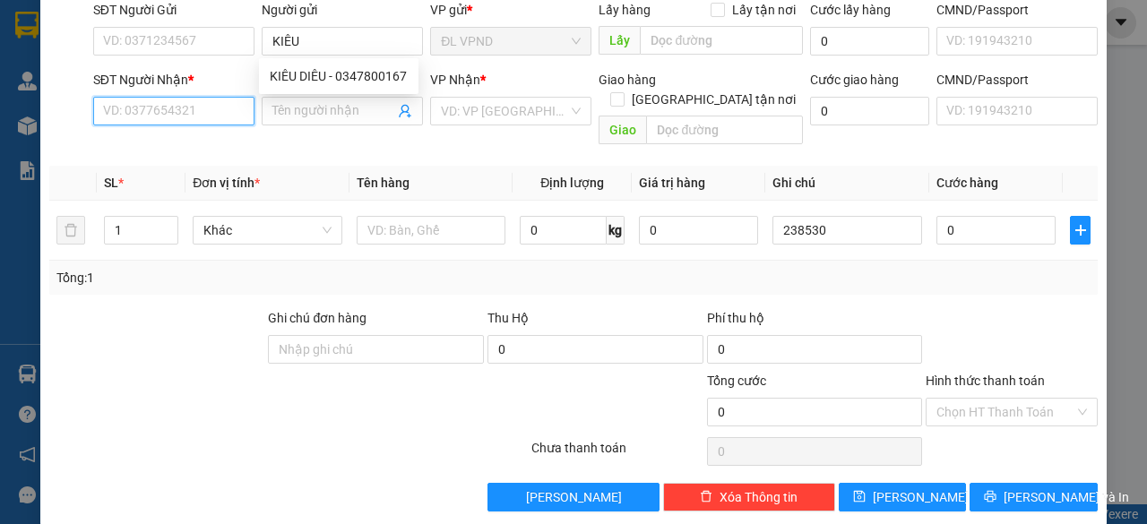
click at [177, 100] on input "SĐT Người Nhận *" at bounding box center [173, 111] width 161 height 29
click at [174, 116] on input "SĐT Người Nhận *" at bounding box center [173, 111] width 161 height 29
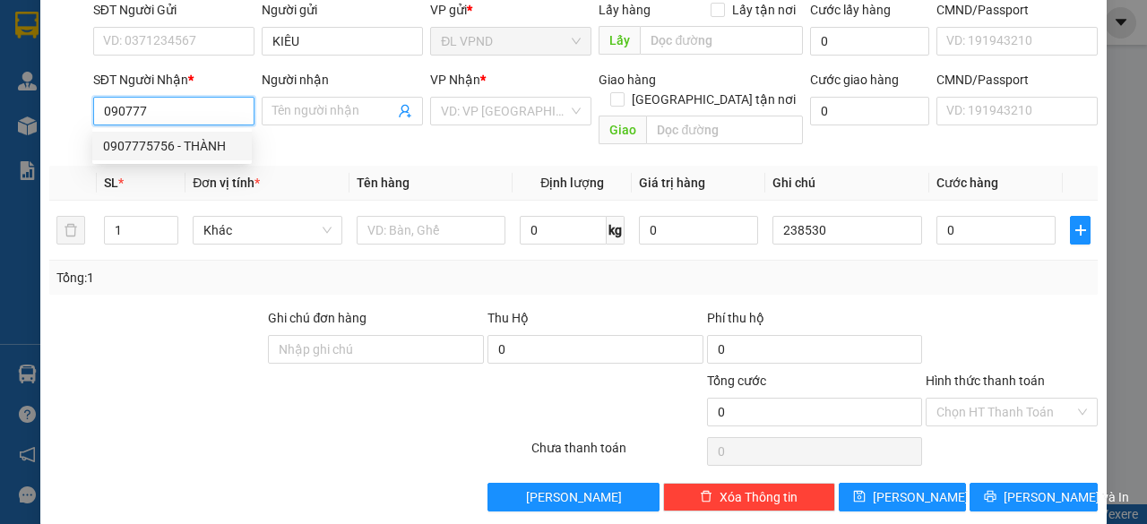
click at [158, 149] on div "0907775756 - THÀNH" at bounding box center [172, 146] width 138 height 20
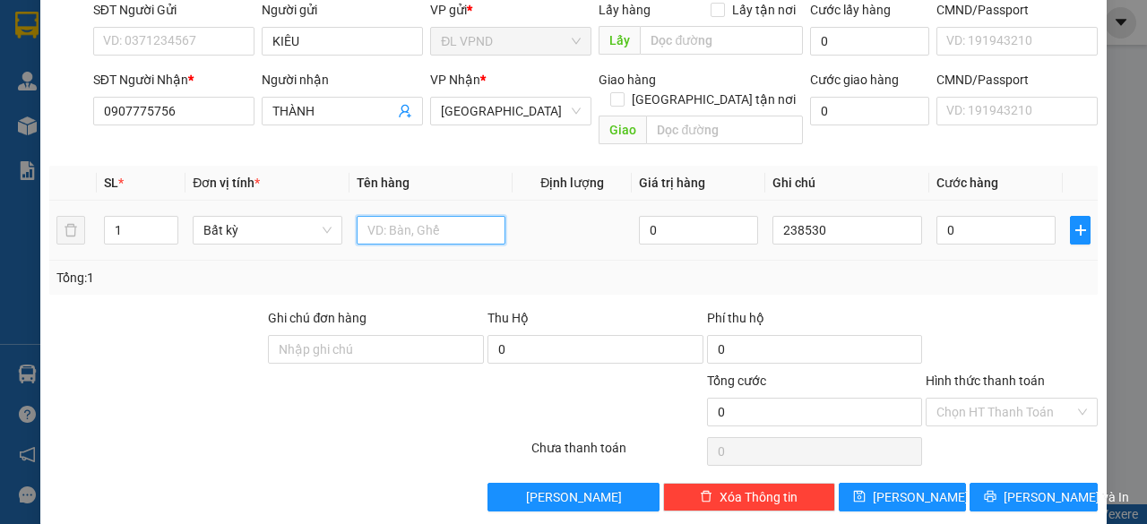
click at [408, 216] on input "text" at bounding box center [432, 230] width 150 height 29
click at [1002, 222] on input "0" at bounding box center [996, 230] width 119 height 29
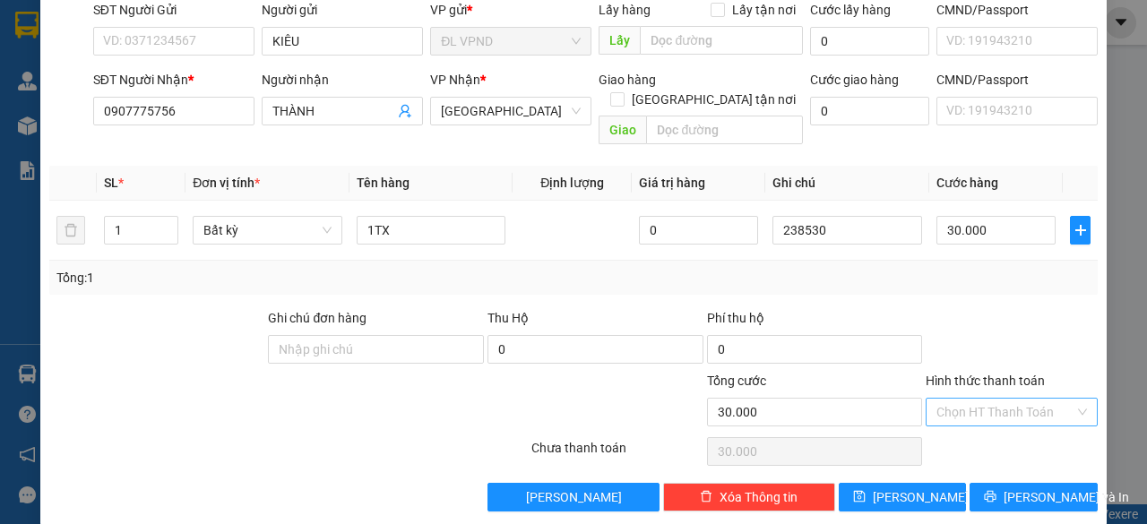
click at [949, 399] on input "Hình thức thanh toán" at bounding box center [1006, 412] width 138 height 27
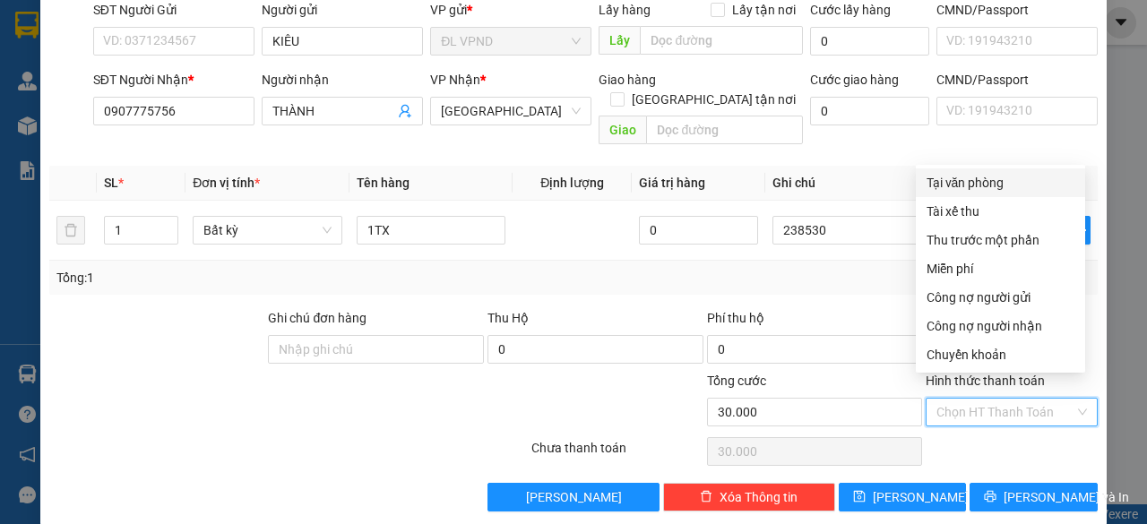
click at [964, 185] on div "Tại văn phòng" at bounding box center [1001, 183] width 148 height 20
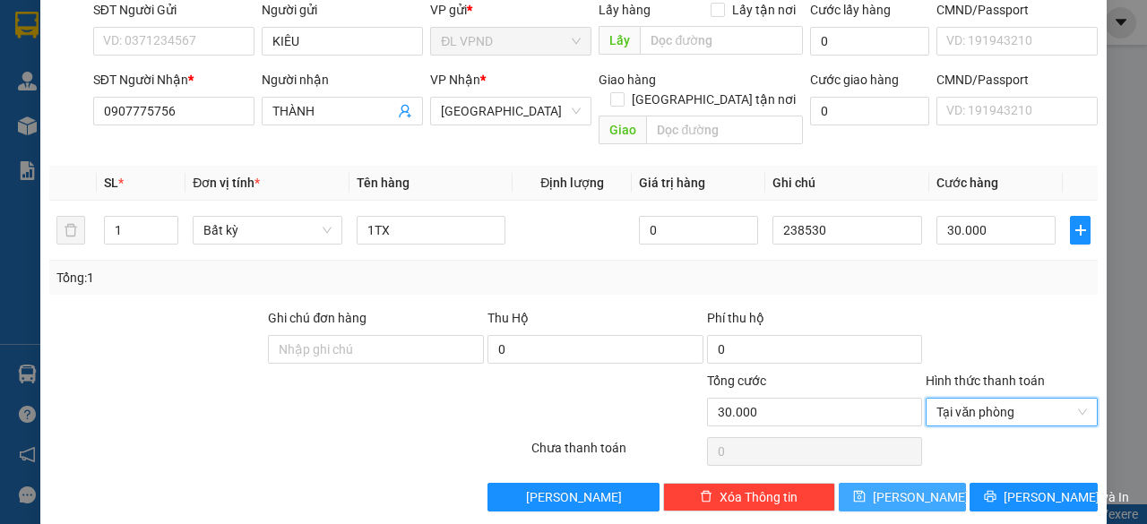
click at [866, 490] on icon "save" at bounding box center [859, 496] width 13 height 13
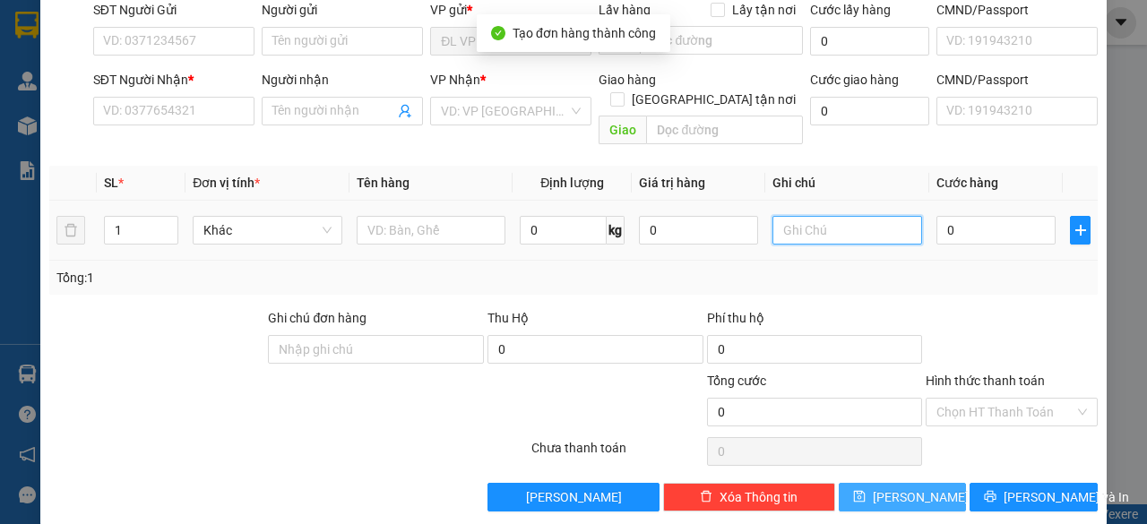
click at [825, 218] on input "text" at bounding box center [848, 230] width 150 height 29
paste input "23853"
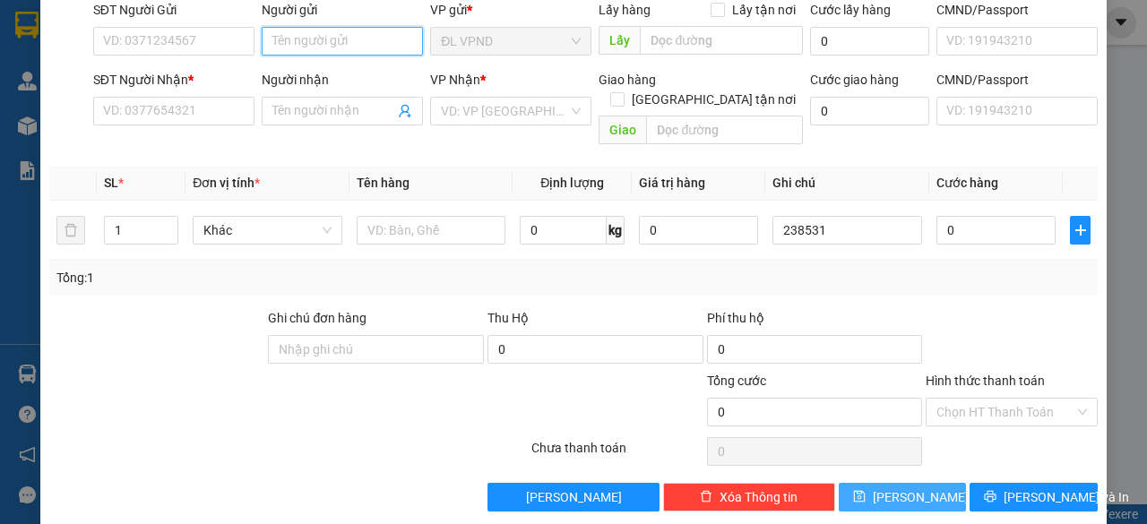
click at [384, 44] on input "Người gửi" at bounding box center [342, 41] width 161 height 29
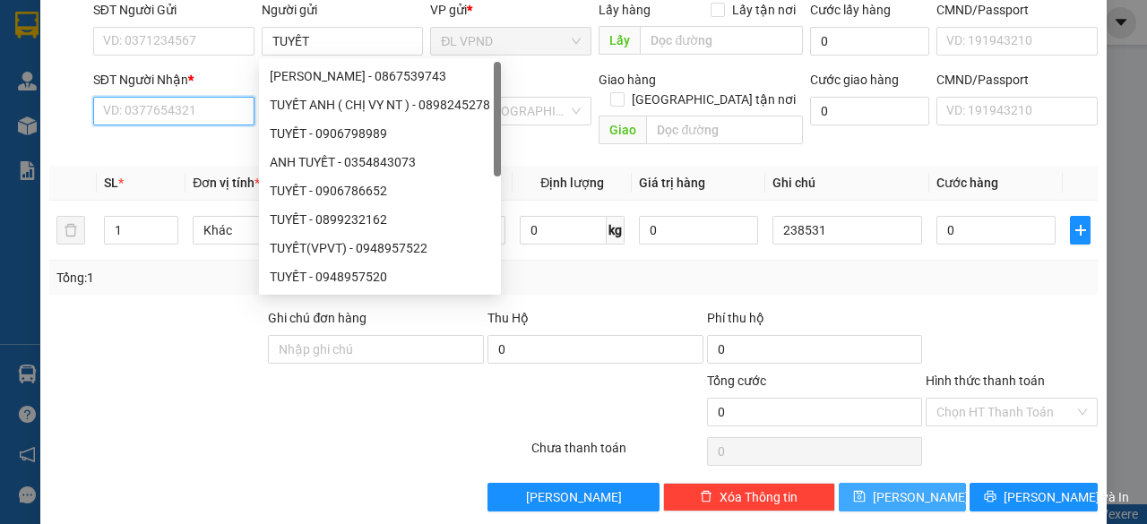
click at [211, 112] on input "SĐT Người Nhận *" at bounding box center [173, 111] width 161 height 29
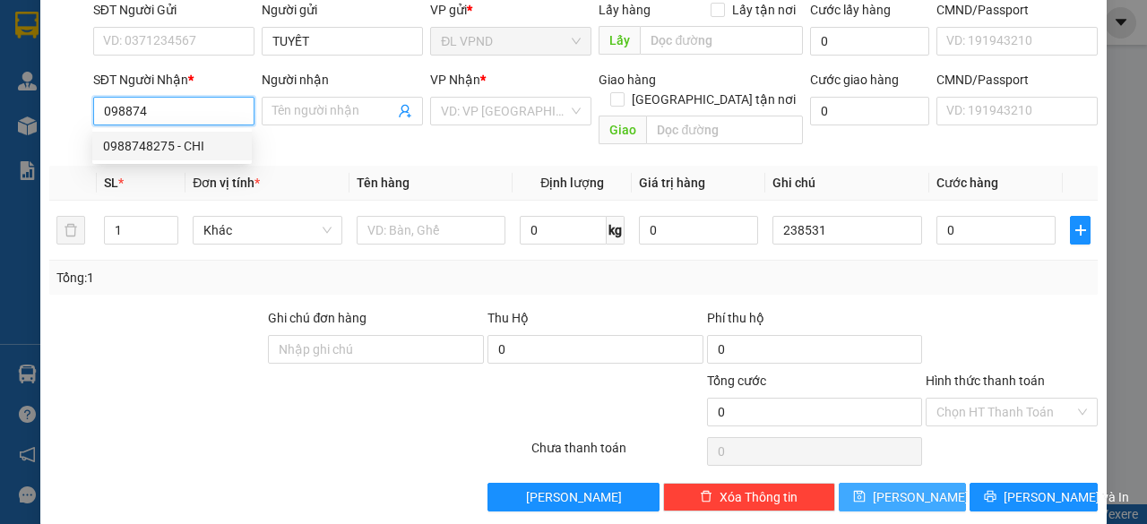
click at [176, 150] on div "0988748275 - CHI" at bounding box center [172, 146] width 138 height 20
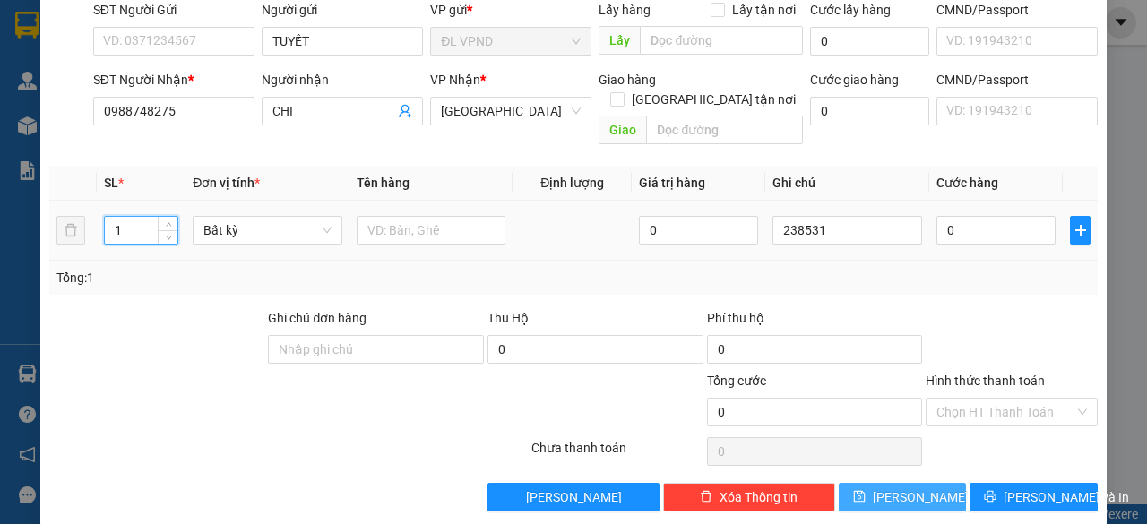
click at [72, 223] on tr "1 Bất kỳ 0 238531 0" at bounding box center [573, 231] width 1049 height 60
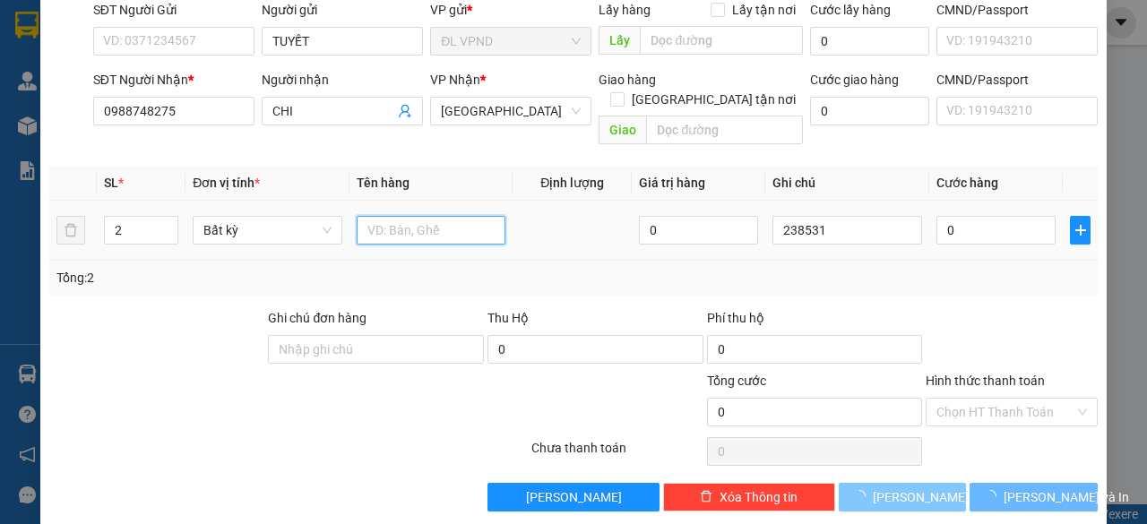
click at [382, 216] on input "text" at bounding box center [432, 230] width 150 height 29
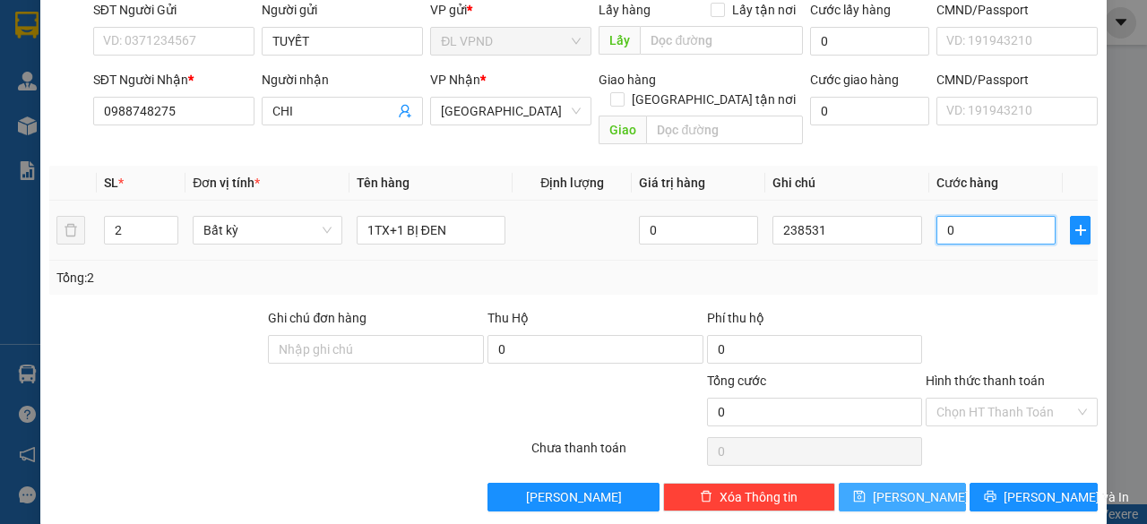
click at [951, 216] on input "0" at bounding box center [996, 230] width 119 height 29
click at [950, 399] on input "Hình thức thanh toán" at bounding box center [1006, 412] width 138 height 27
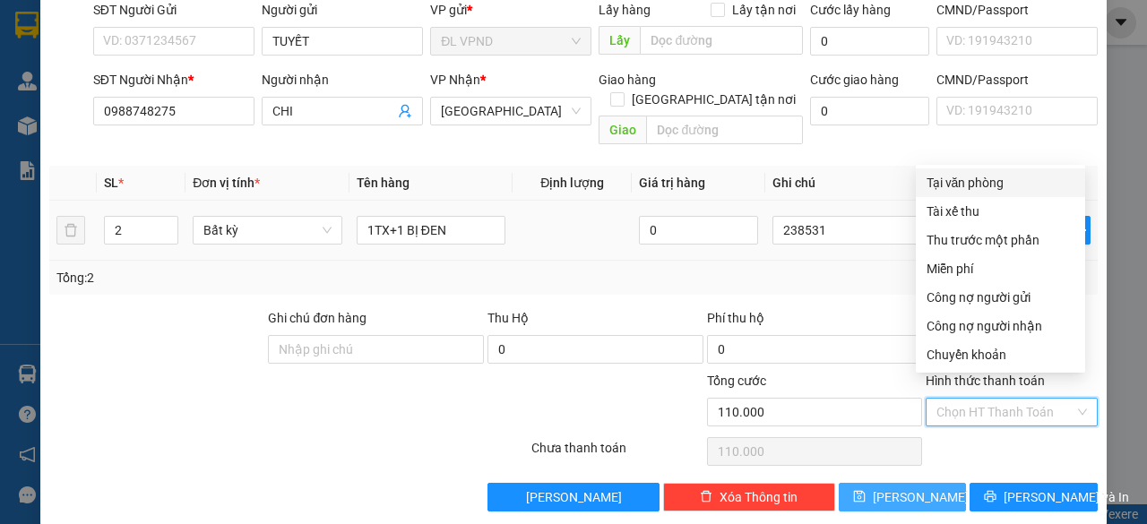
click at [958, 181] on div "Tại văn phòng" at bounding box center [1001, 183] width 148 height 20
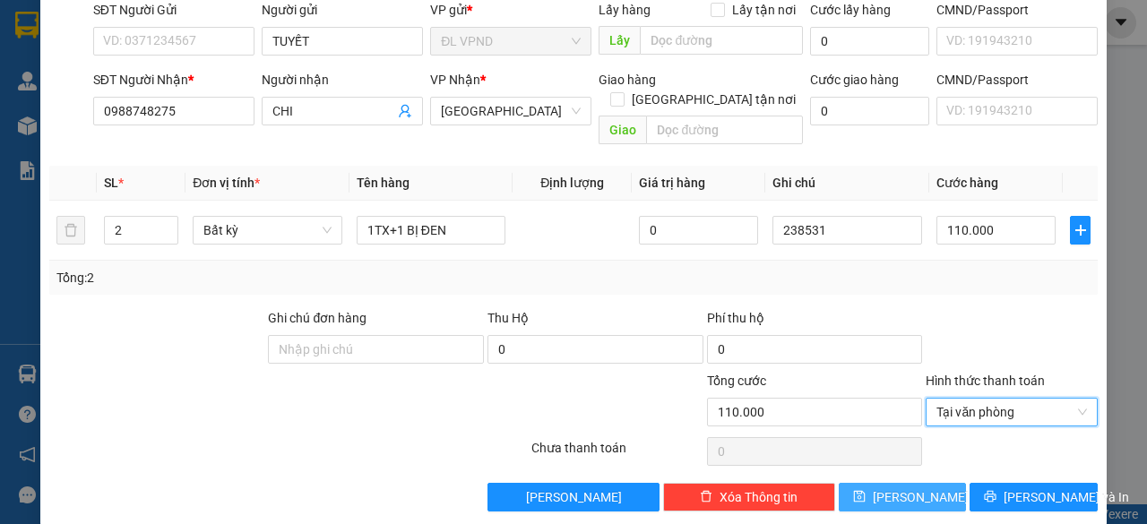
click at [876, 483] on button "[PERSON_NAME]" at bounding box center [903, 497] width 128 height 29
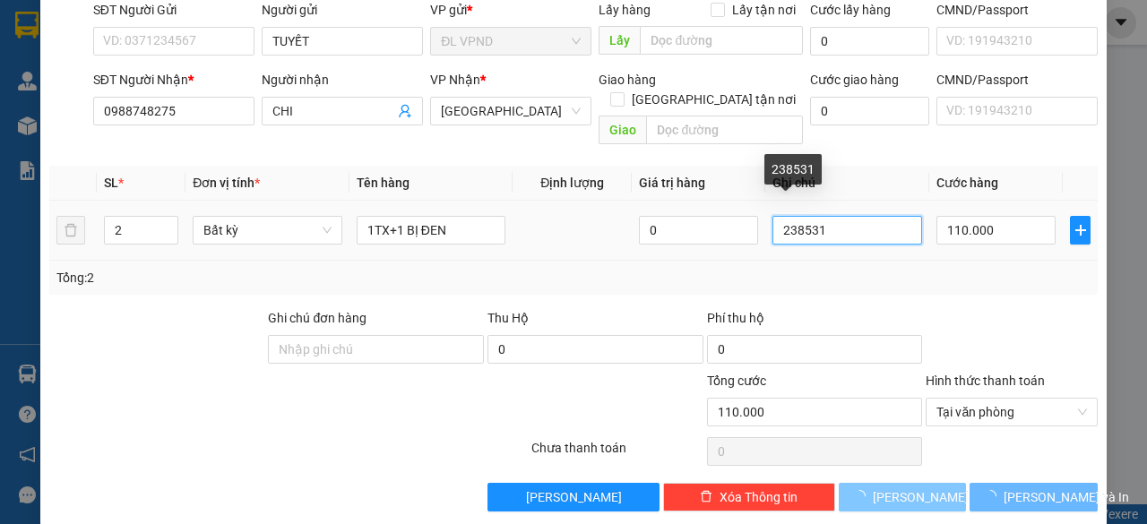
click at [830, 216] on input "238531" at bounding box center [848, 230] width 150 height 29
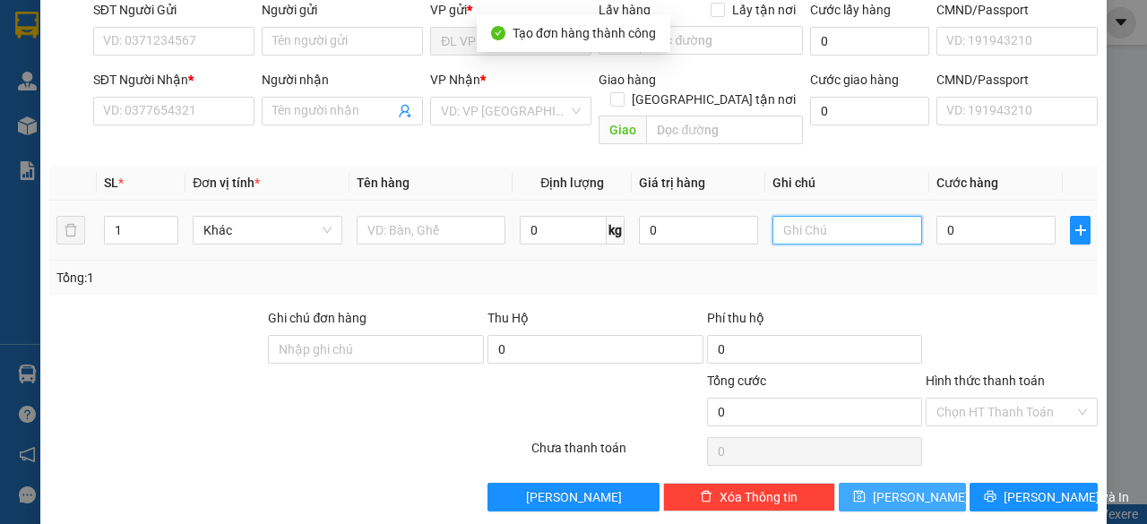
paste input "23853"
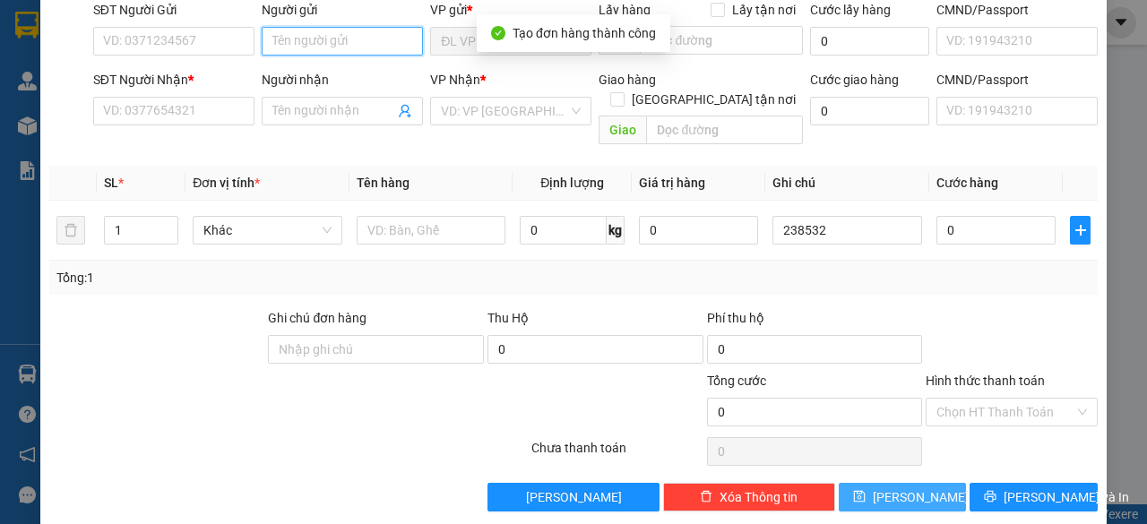
click at [341, 45] on input "Người gửi" at bounding box center [342, 41] width 161 height 29
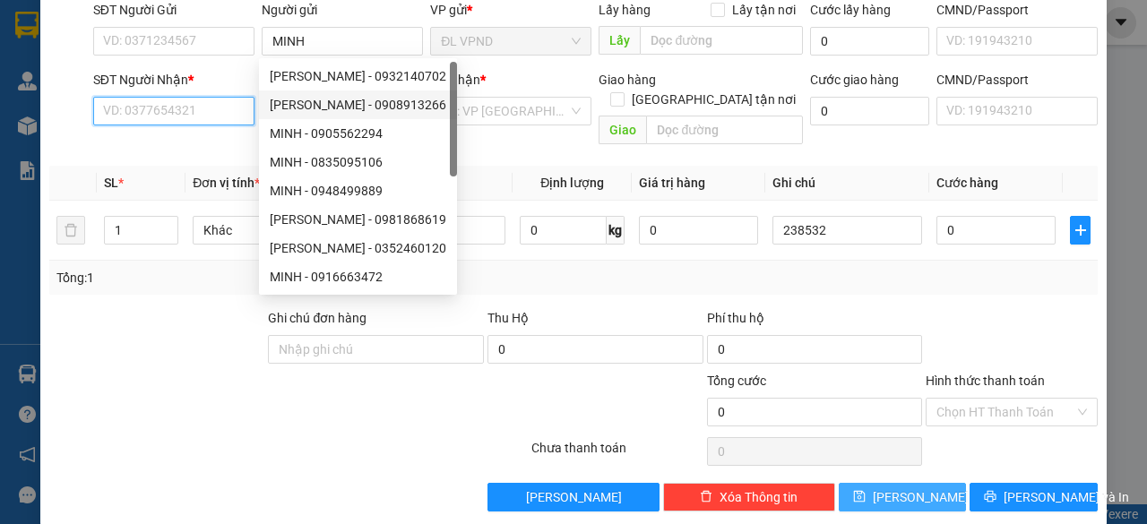
click at [215, 114] on input "SĐT Người Nhận *" at bounding box center [173, 111] width 161 height 29
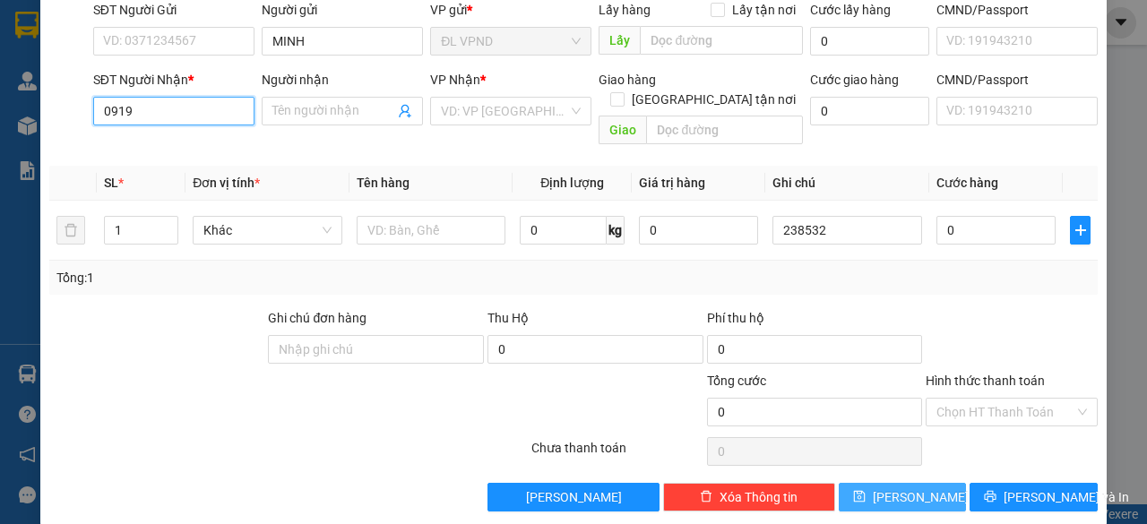
click at [186, 117] on input "0919" at bounding box center [173, 111] width 161 height 29
click at [142, 149] on div "0919278000 - TOÀN" at bounding box center [172, 146] width 138 height 20
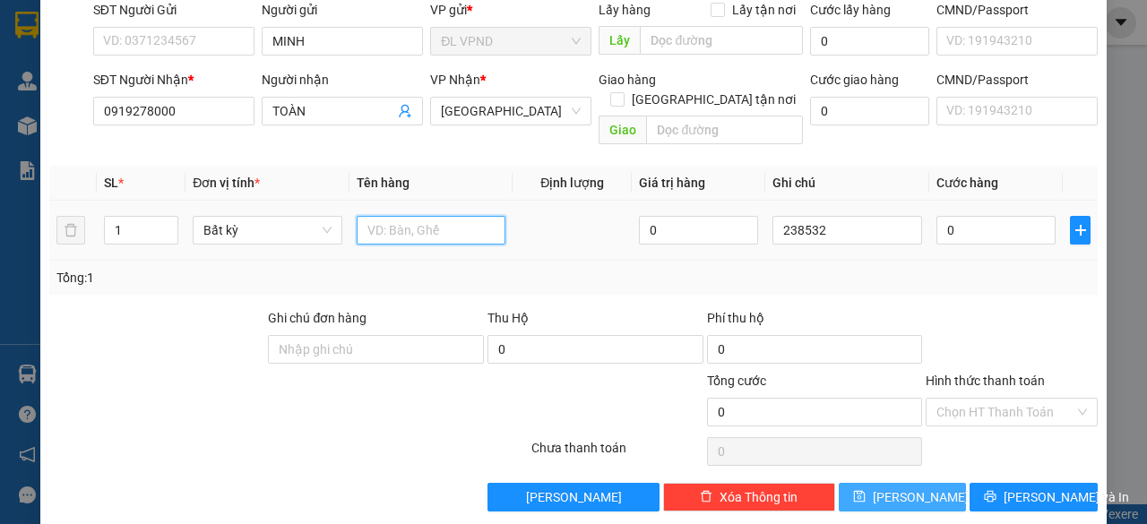
click at [401, 216] on input "text" at bounding box center [432, 230] width 150 height 29
click at [984, 216] on input "0" at bounding box center [996, 230] width 119 height 29
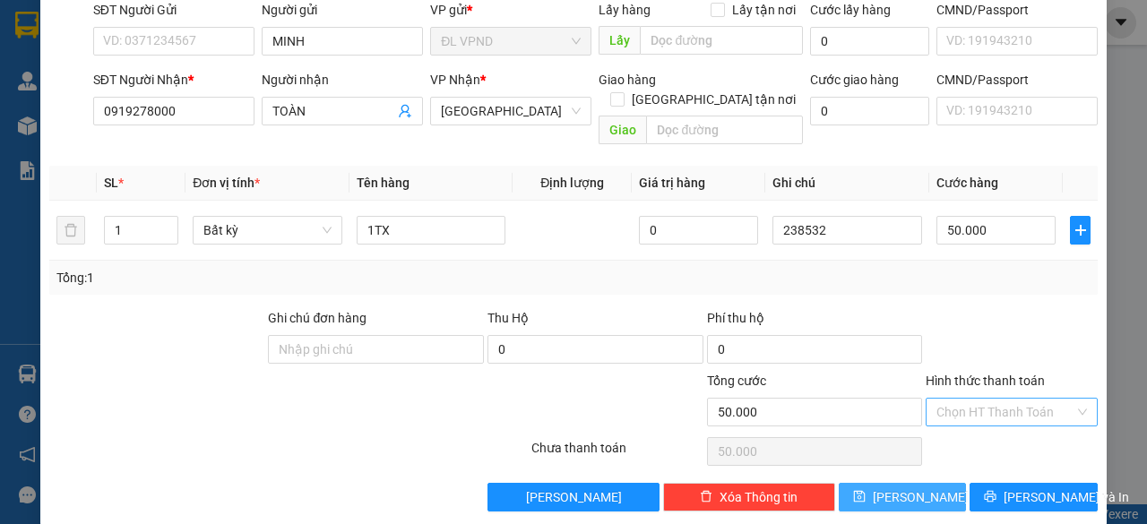
click at [978, 399] on input "Hình thức thanh toán" at bounding box center [1006, 412] width 138 height 27
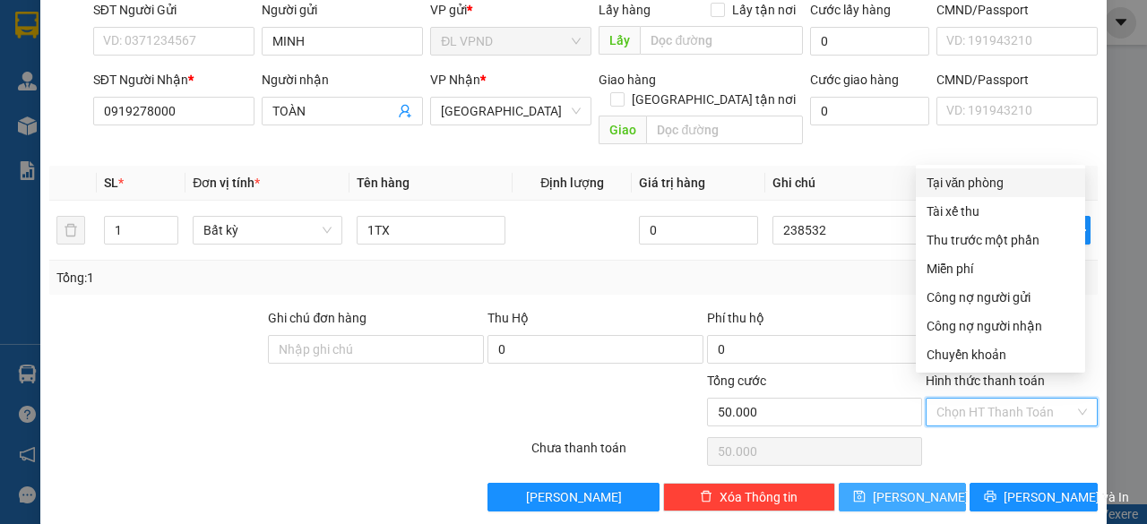
click at [971, 185] on div "Tại văn phòng" at bounding box center [1001, 183] width 148 height 20
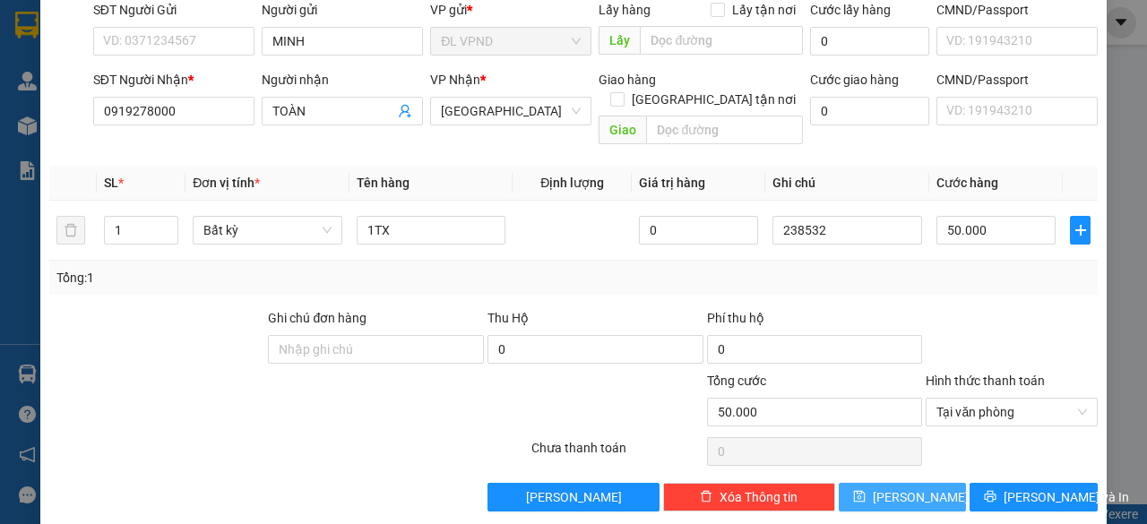
click at [904, 488] on span "[PERSON_NAME]" at bounding box center [921, 498] width 96 height 20
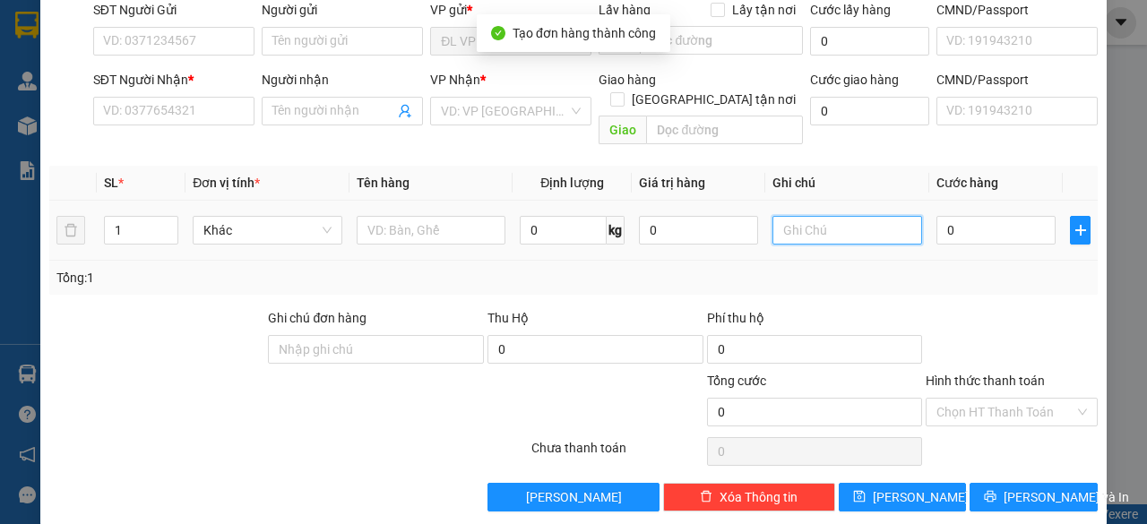
click at [835, 217] on input "text" at bounding box center [848, 230] width 150 height 29
paste input "23853"
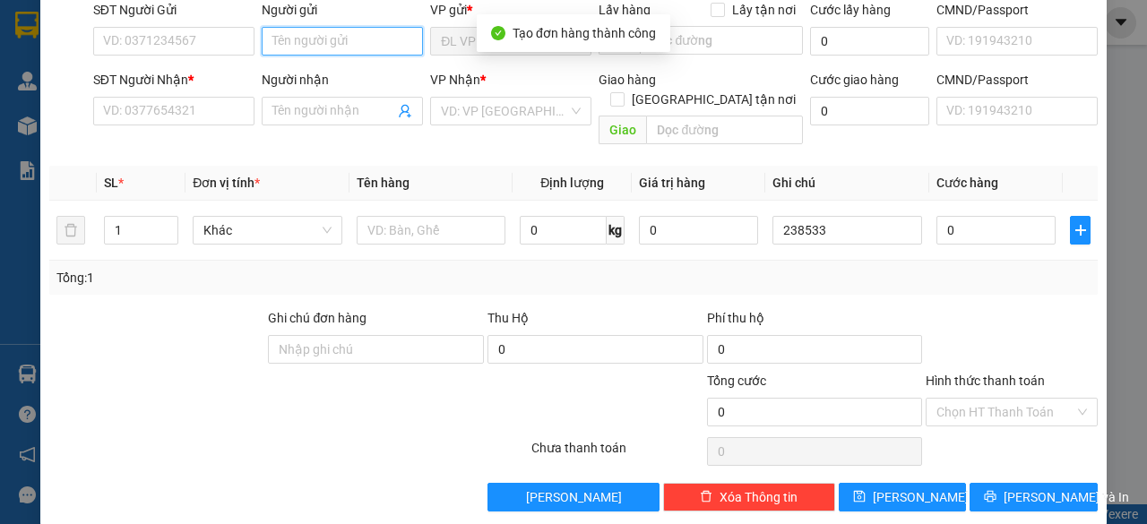
click at [366, 44] on input "Người gửi" at bounding box center [342, 41] width 161 height 29
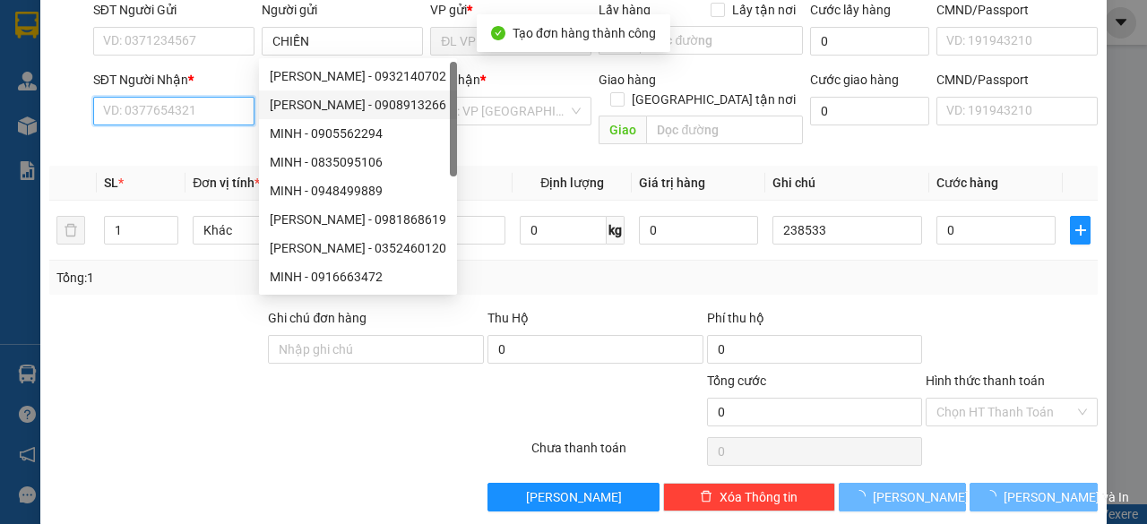
click at [221, 114] on input "SĐT Người Nhận *" at bounding box center [173, 111] width 161 height 29
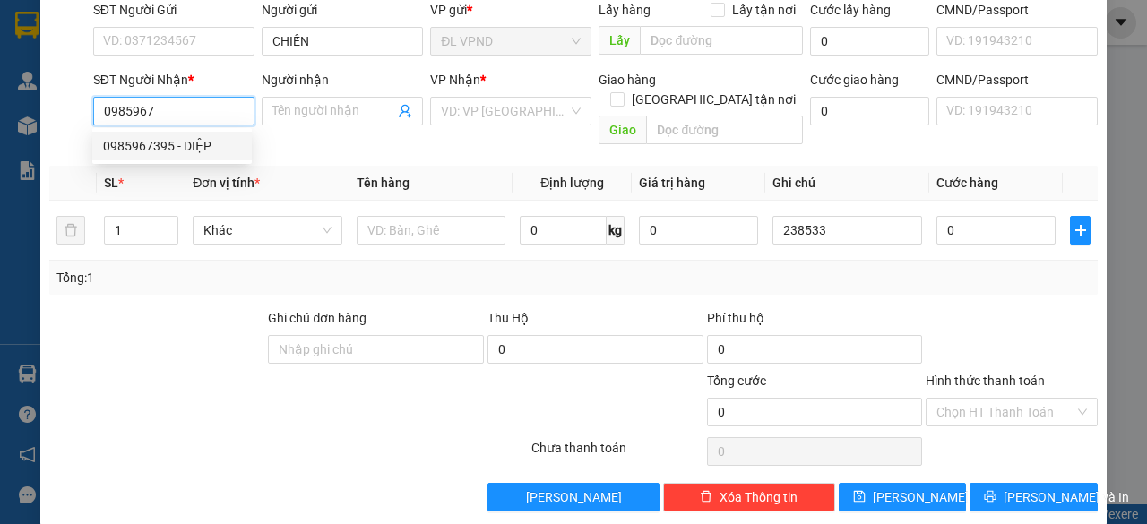
click at [177, 139] on div "0985967395 - DIỆP" at bounding box center [172, 146] width 138 height 20
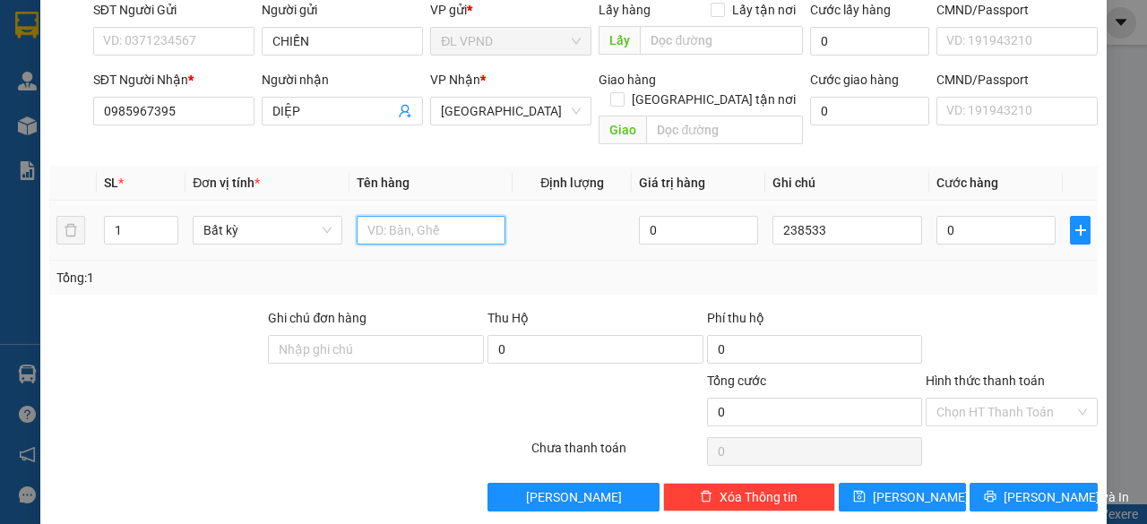
click at [384, 216] on input "text" at bounding box center [432, 230] width 150 height 29
click at [983, 216] on input "0" at bounding box center [996, 230] width 119 height 29
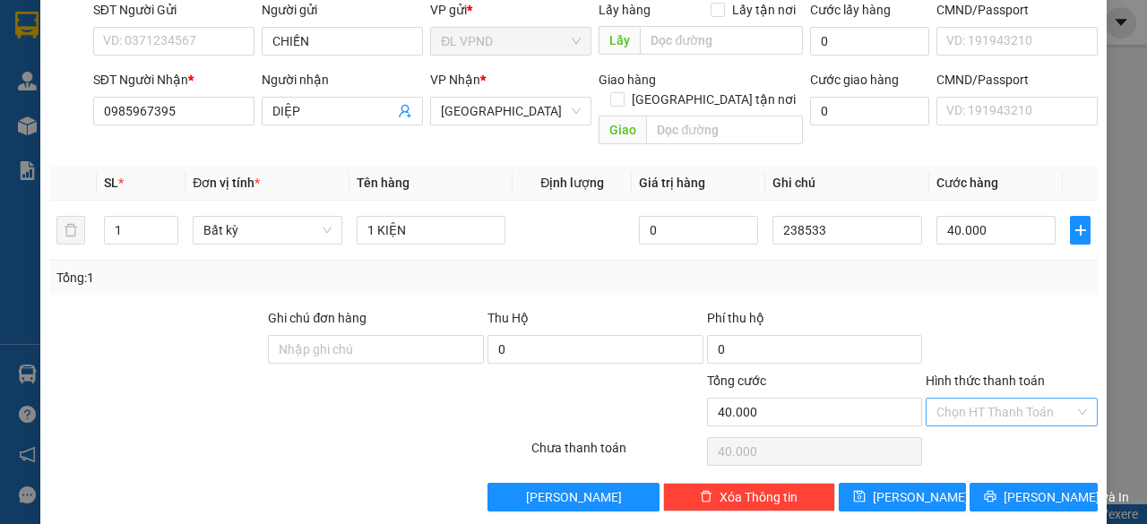
click at [984, 399] on input "Hình thức thanh toán" at bounding box center [1006, 412] width 138 height 27
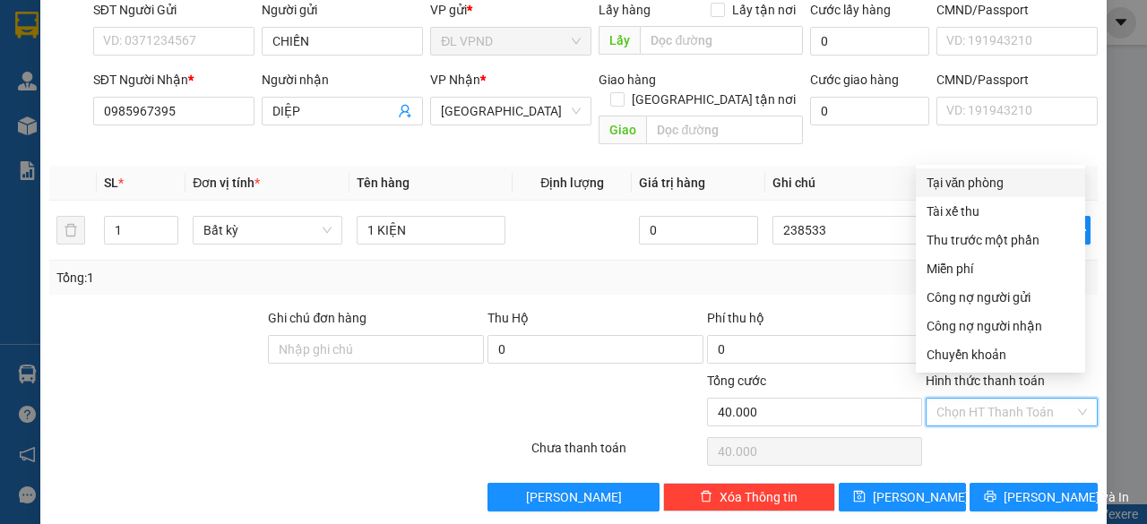
click at [972, 180] on div "Tại văn phòng" at bounding box center [1001, 183] width 148 height 20
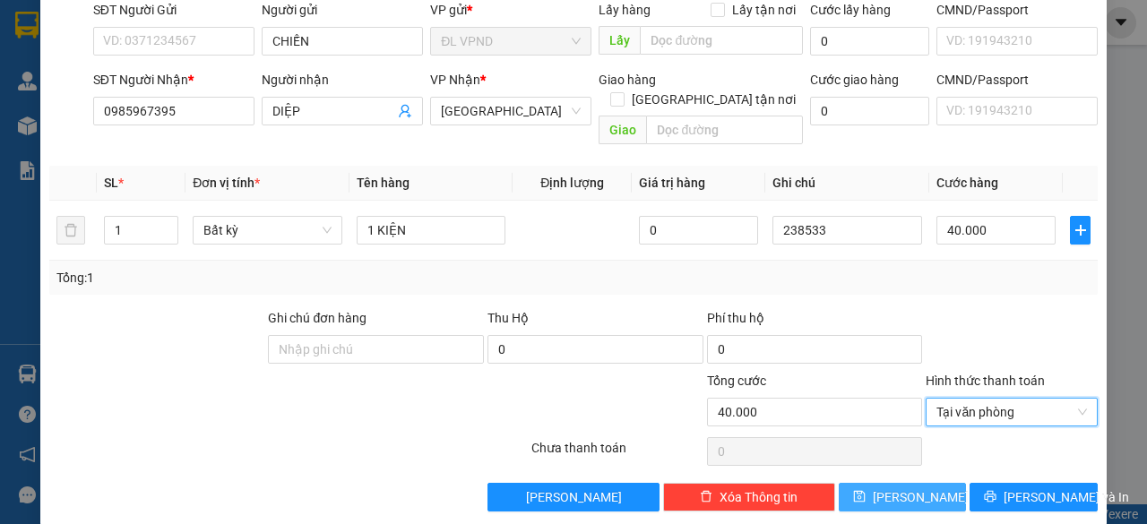
click at [900, 488] on span "[PERSON_NAME]" at bounding box center [921, 498] width 96 height 20
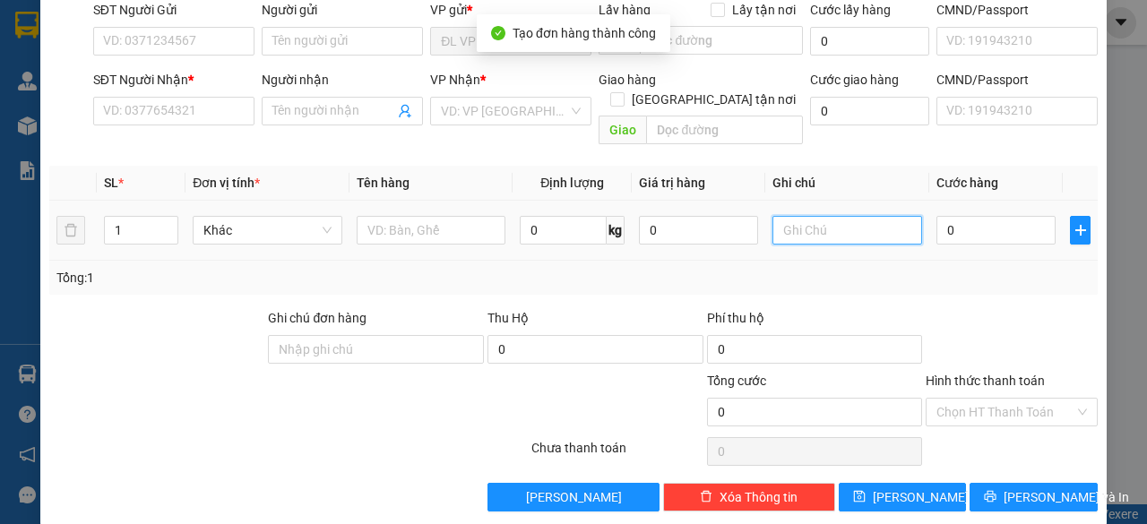
click at [840, 216] on input "text" at bounding box center [848, 230] width 150 height 29
paste input "23853"
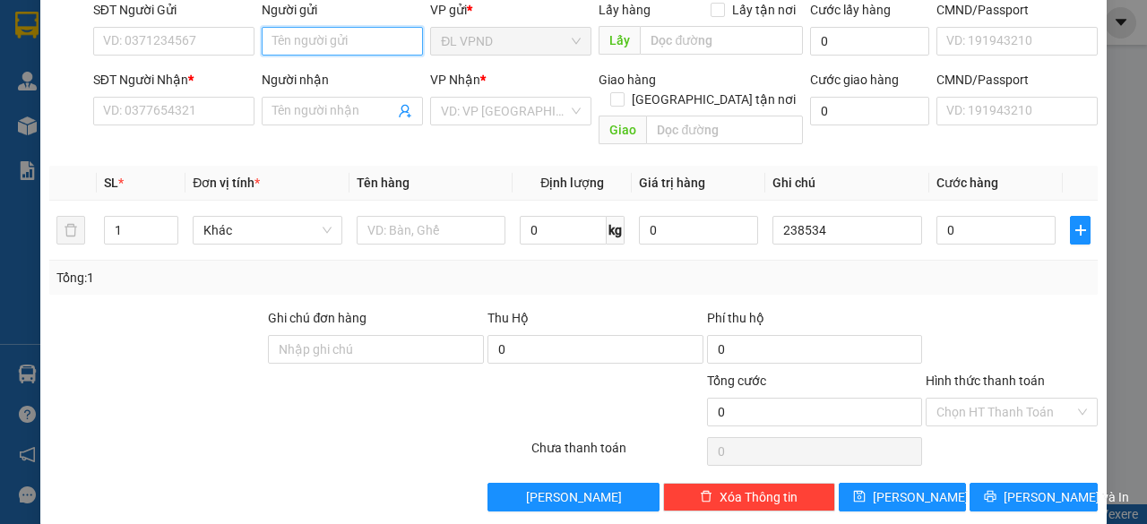
click at [326, 40] on input "Người gửi" at bounding box center [342, 41] width 161 height 29
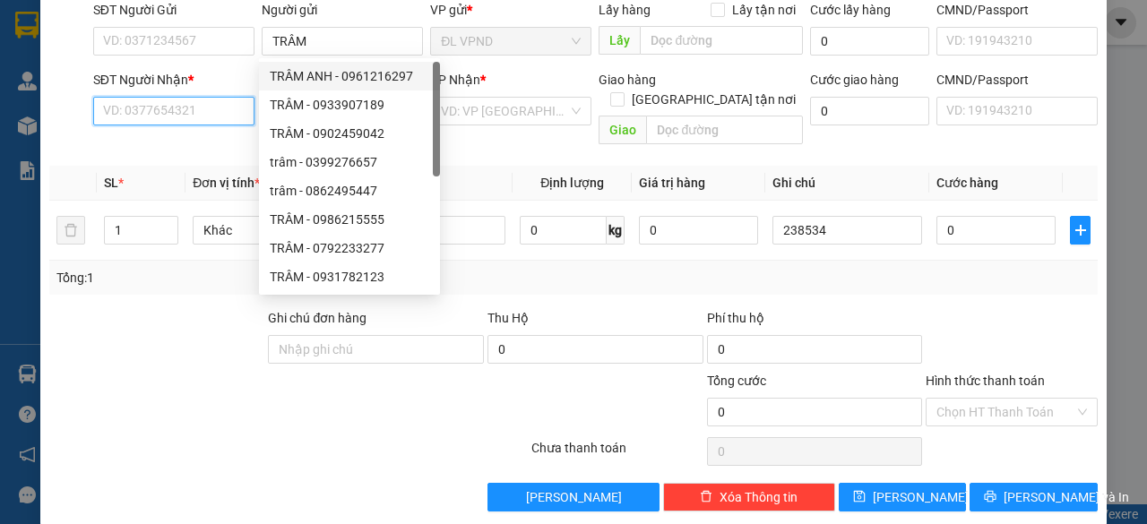
click at [182, 117] on input "SĐT Người Nhận *" at bounding box center [173, 111] width 161 height 29
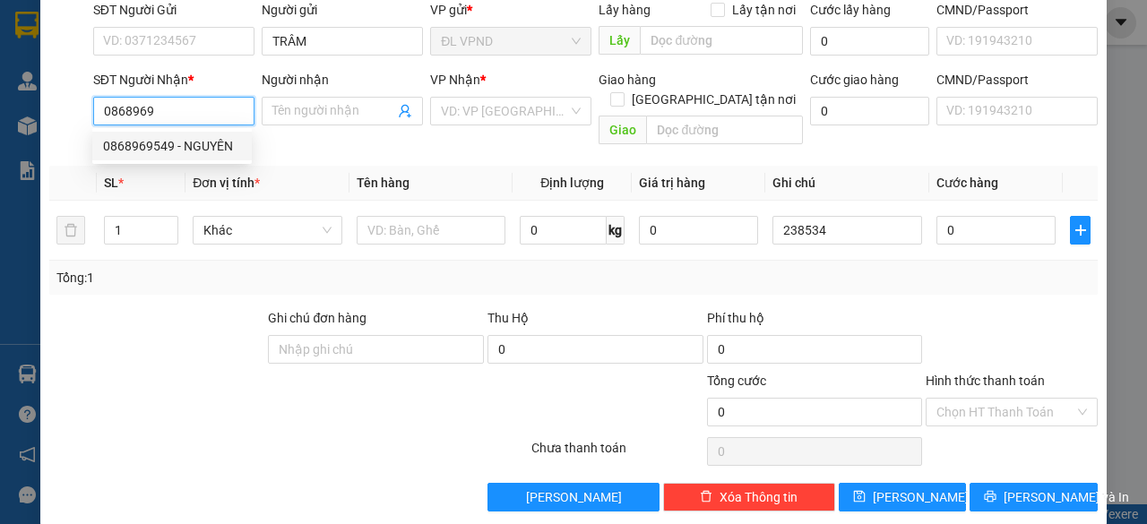
click at [151, 138] on div "0868969549 - NGUYÊN" at bounding box center [172, 146] width 138 height 20
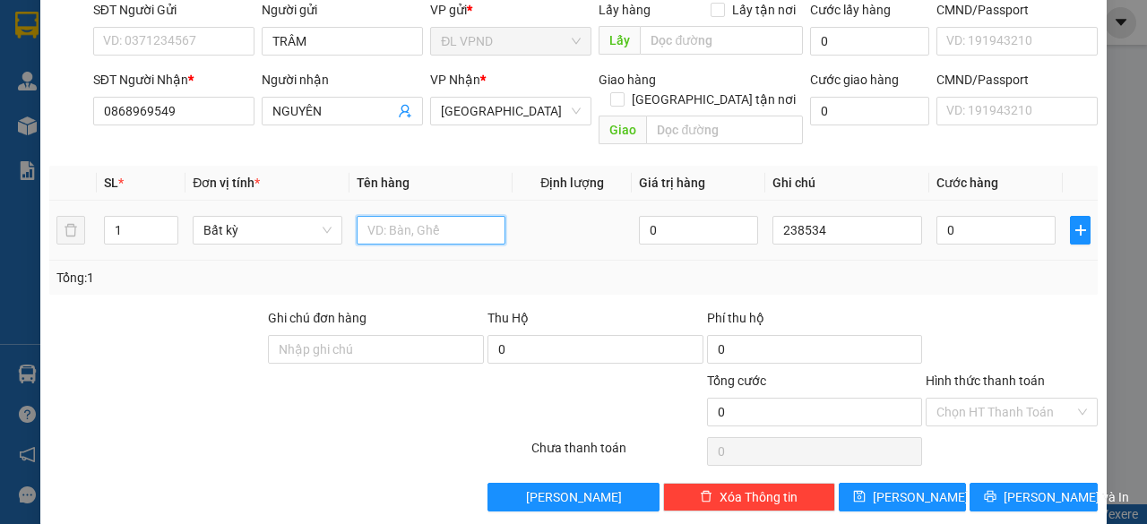
click at [405, 216] on input "text" at bounding box center [432, 230] width 150 height 29
click at [956, 216] on input "0" at bounding box center [996, 230] width 119 height 29
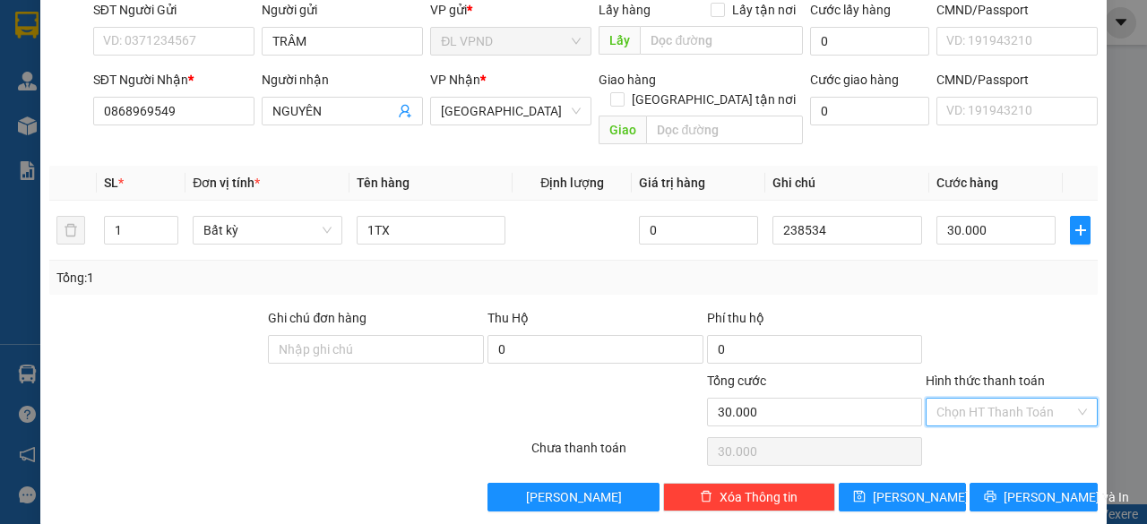
click at [961, 399] on input "Hình thức thanh toán" at bounding box center [1006, 412] width 138 height 27
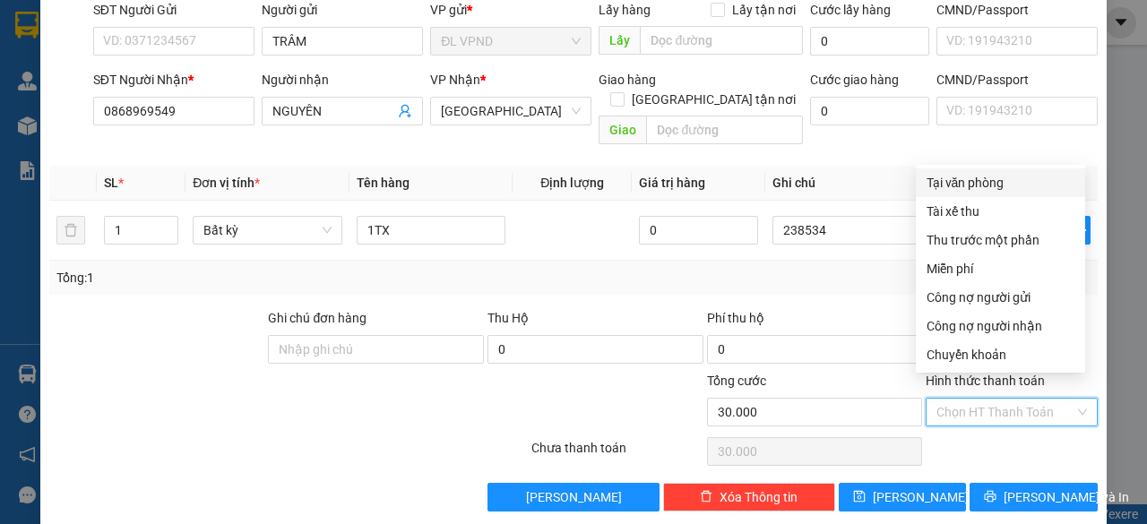
drag, startPoint x: 984, startPoint y: 173, endPoint x: 979, endPoint y: 189, distance: 17.0
click at [983, 175] on div "Tại văn phòng" at bounding box center [1001, 183] width 148 height 20
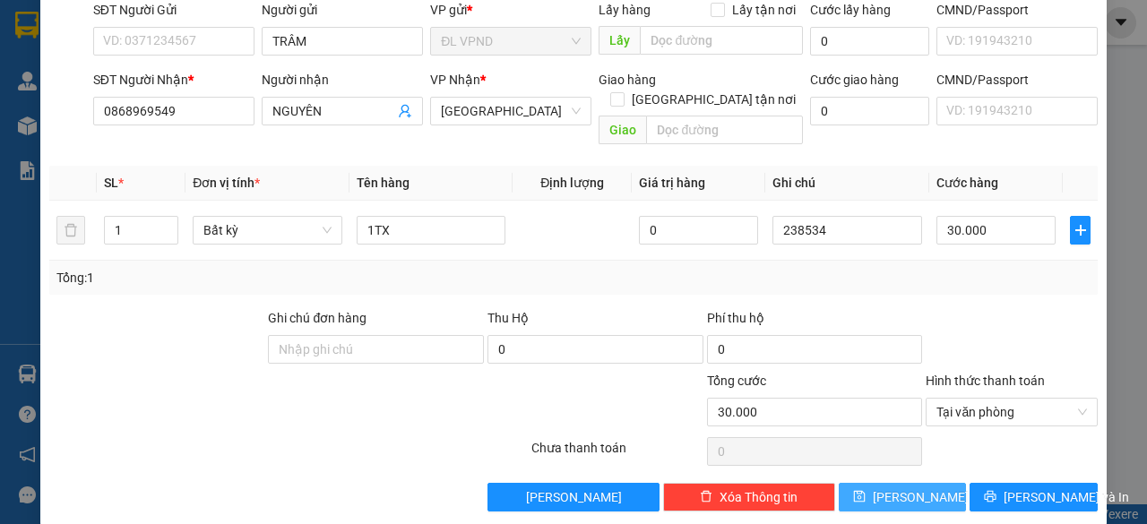
click at [894, 488] on span "[PERSON_NAME]" at bounding box center [921, 498] width 96 height 20
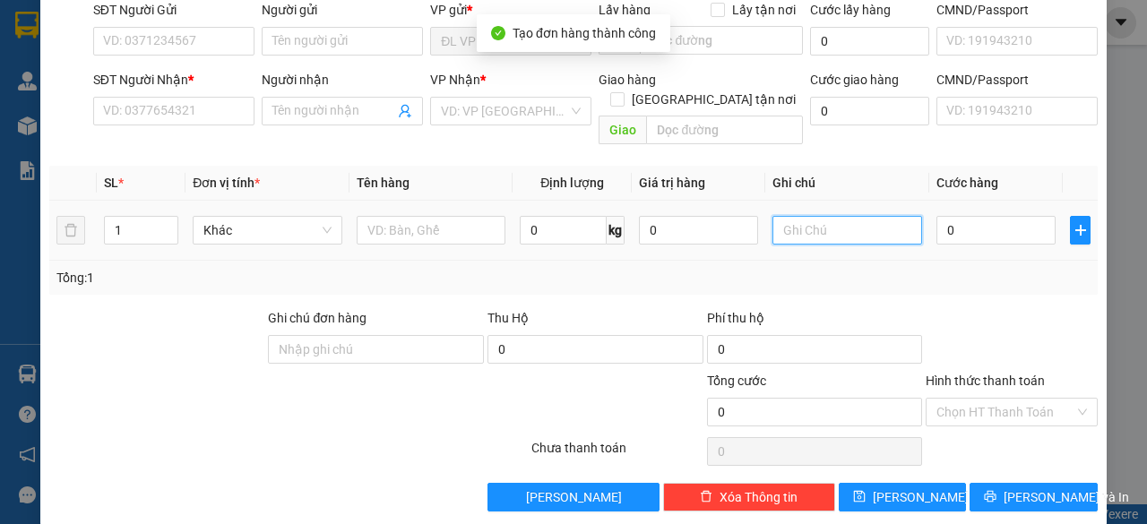
click at [830, 216] on input "text" at bounding box center [848, 230] width 150 height 29
paste input "23853"
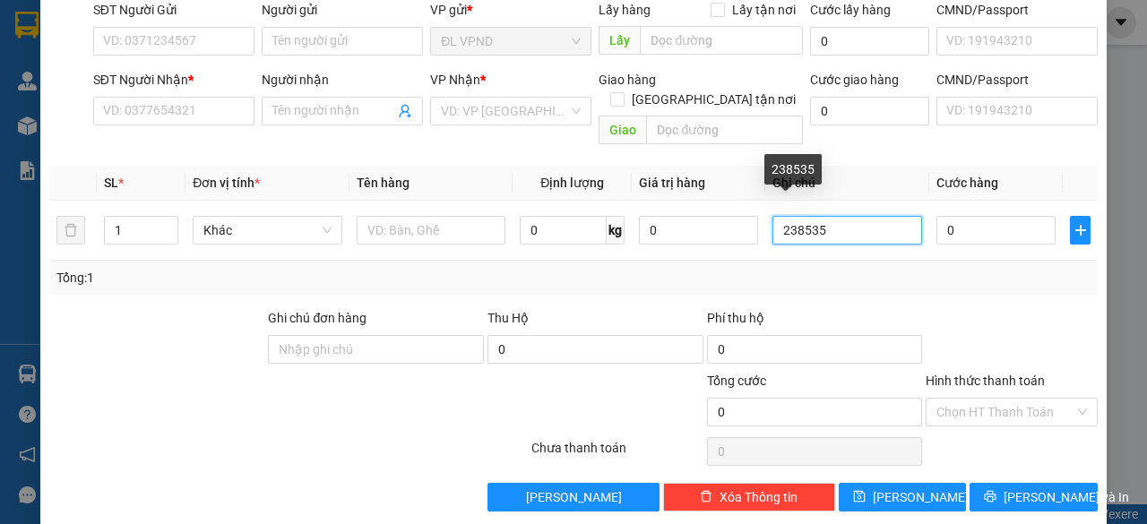
drag, startPoint x: 807, startPoint y: 212, endPoint x: 629, endPoint y: 268, distance: 185.9
click at [652, 259] on div "SL * Đơn vị tính * Tên hàng Định lượng Giá trị hàng Ghi chú Cước hàng 1 Khác 0 …" at bounding box center [573, 230] width 1049 height 129
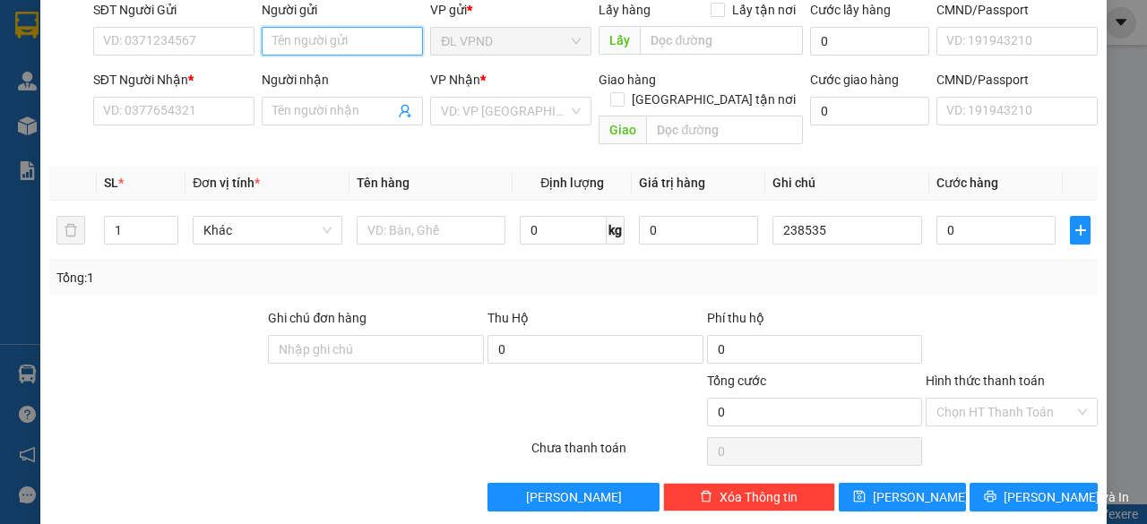
click at [341, 37] on input "Người gửi" at bounding box center [342, 41] width 161 height 29
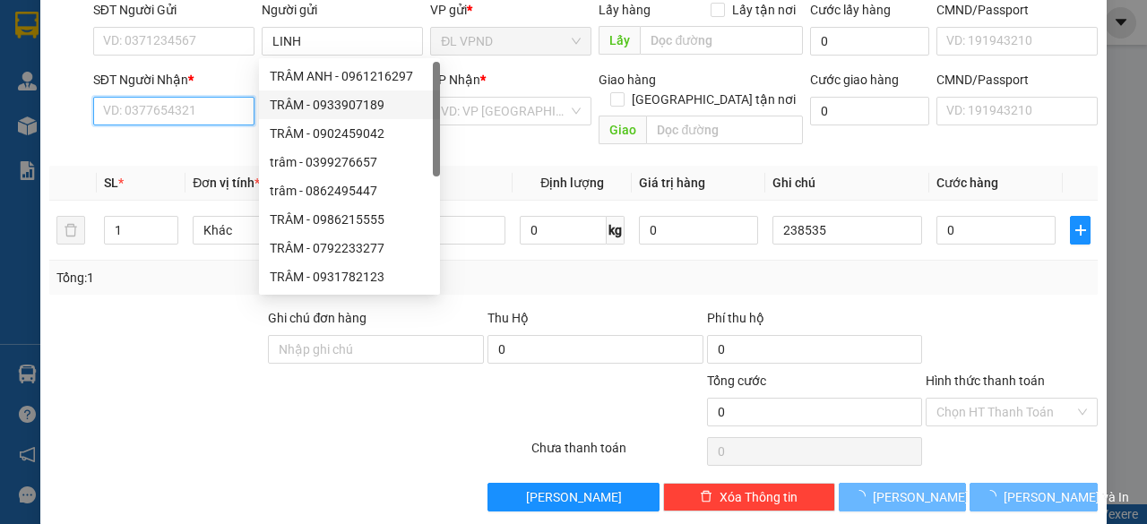
click at [215, 119] on input "SĐT Người Nhận *" at bounding box center [173, 111] width 161 height 29
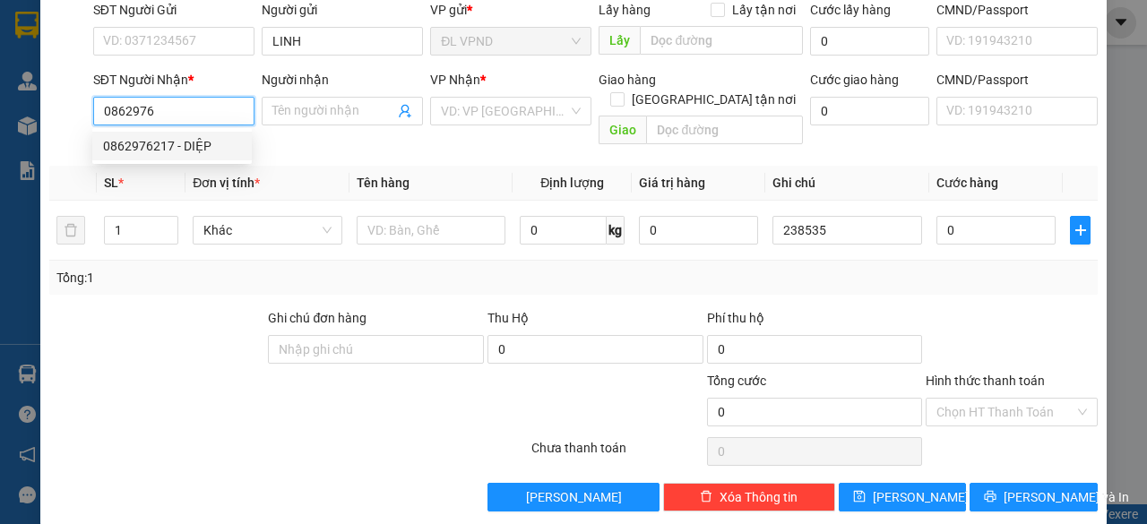
click at [136, 144] on div "0862976217 - DIỆP" at bounding box center [172, 146] width 138 height 20
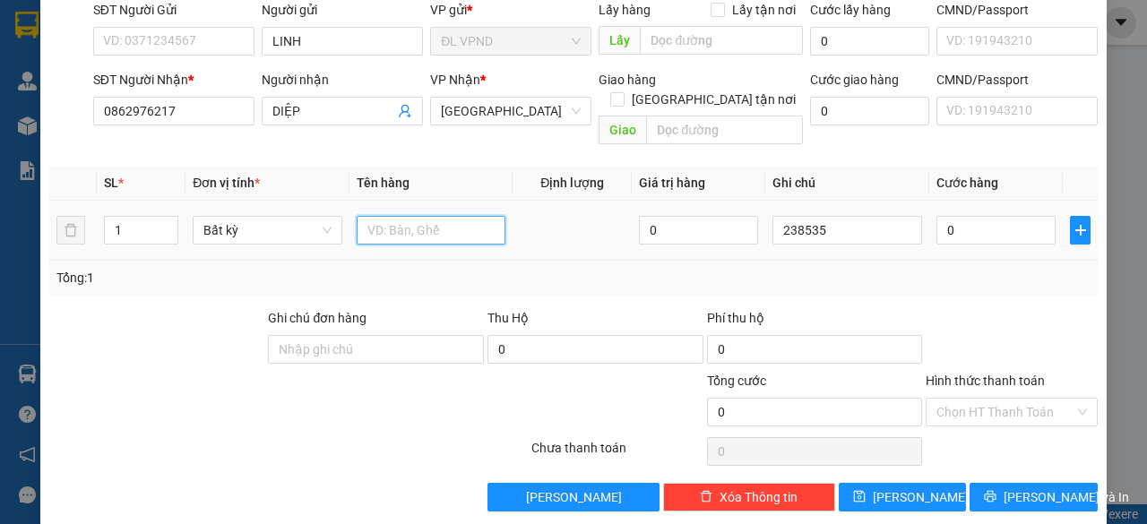
click at [420, 216] on input "text" at bounding box center [432, 230] width 150 height 29
click at [961, 216] on input "0" at bounding box center [996, 230] width 119 height 29
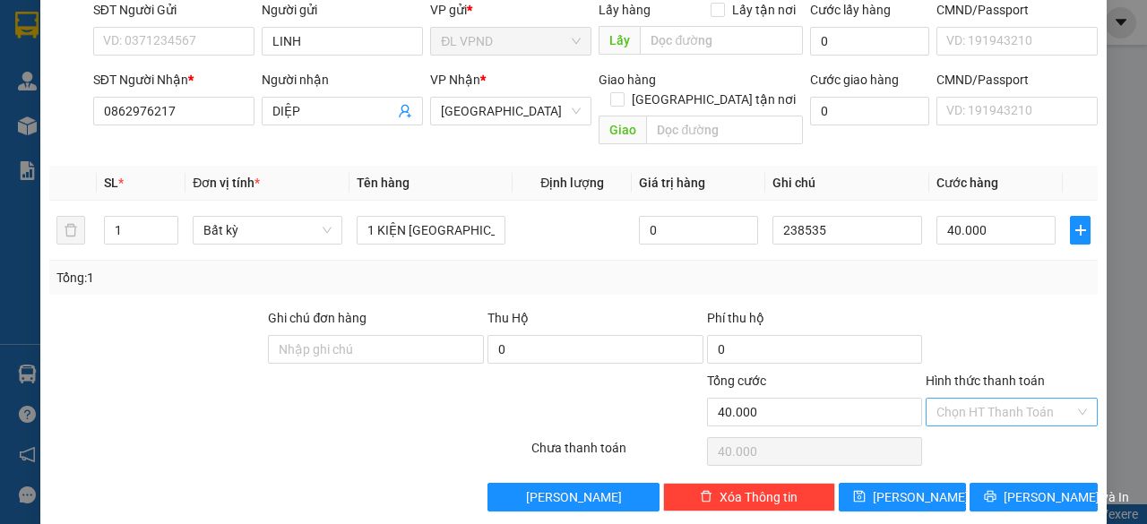
click at [966, 399] on input "Hình thức thanh toán" at bounding box center [1006, 412] width 138 height 27
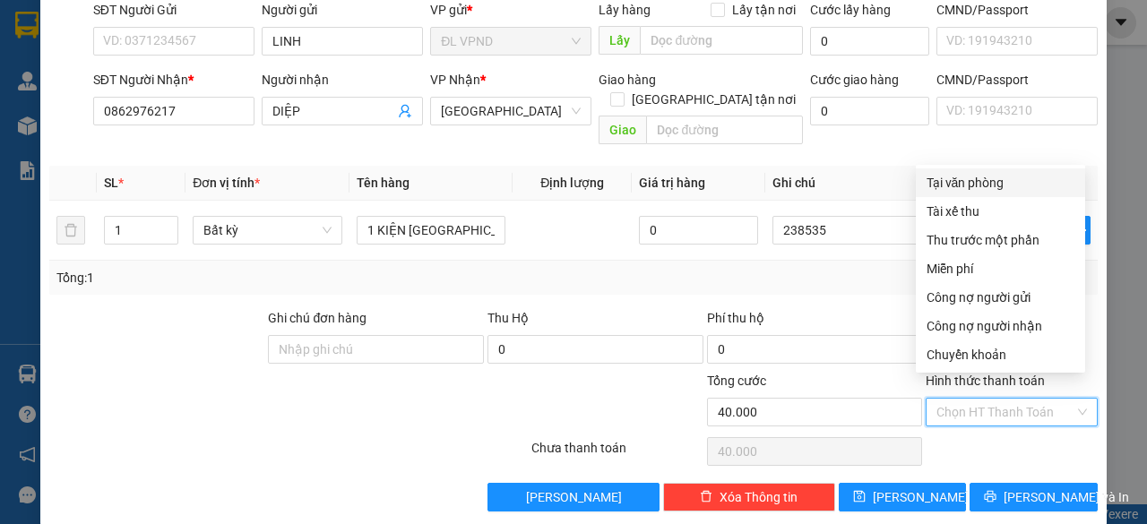
click at [982, 181] on div "Tại văn phòng" at bounding box center [1001, 183] width 148 height 20
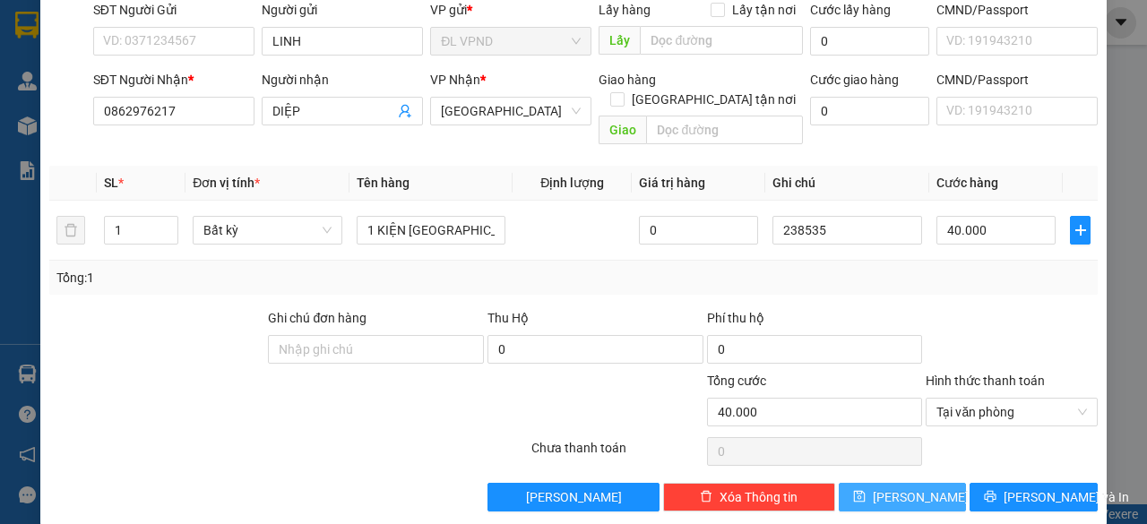
click at [896, 488] on span "[PERSON_NAME]" at bounding box center [921, 498] width 96 height 20
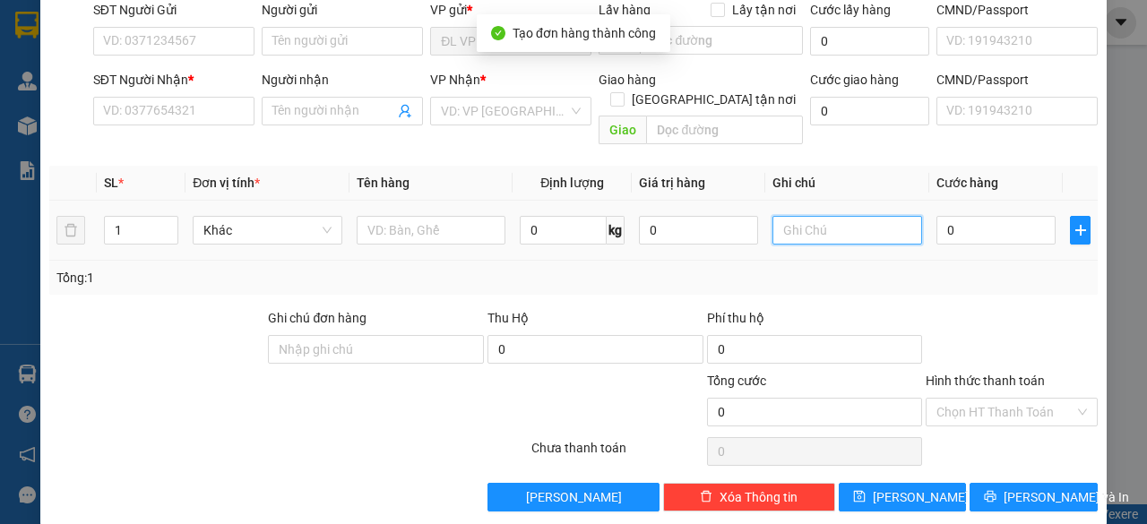
click at [837, 216] on input "text" at bounding box center [848, 230] width 150 height 29
paste input "23853"
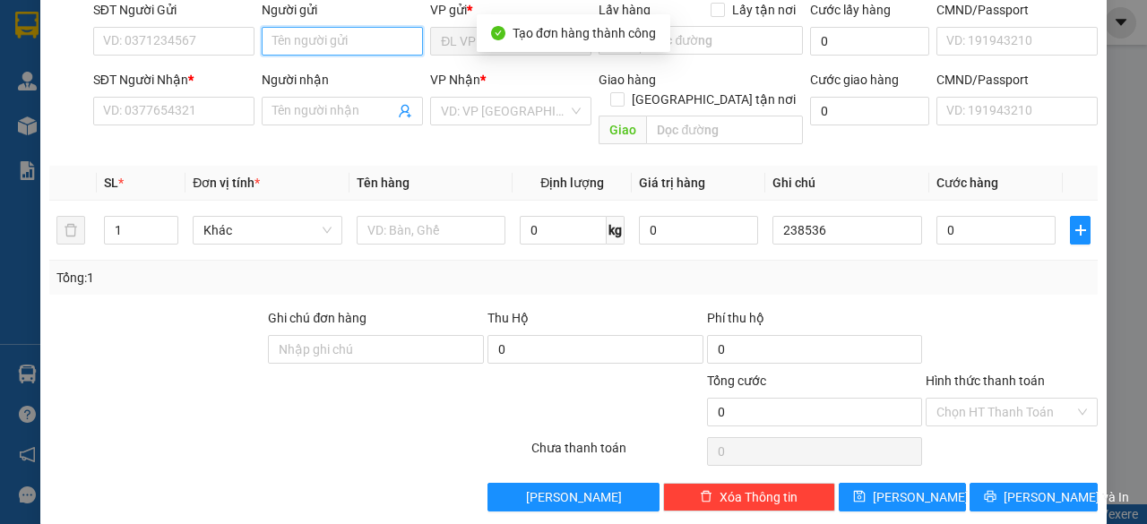
click at [359, 41] on input "Người gửi" at bounding box center [342, 41] width 161 height 29
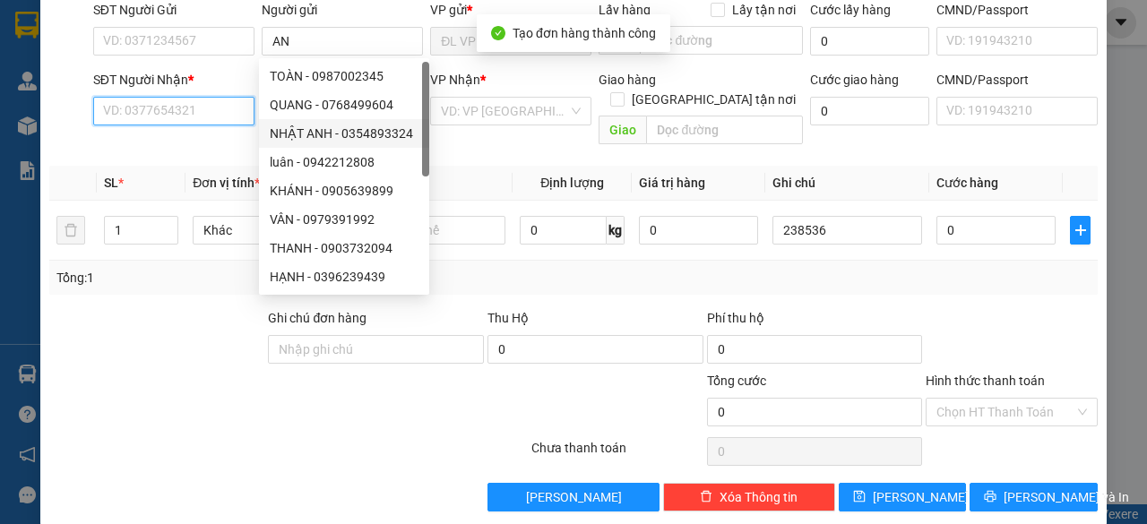
click at [217, 110] on input "SĐT Người Nhận *" at bounding box center [173, 111] width 161 height 29
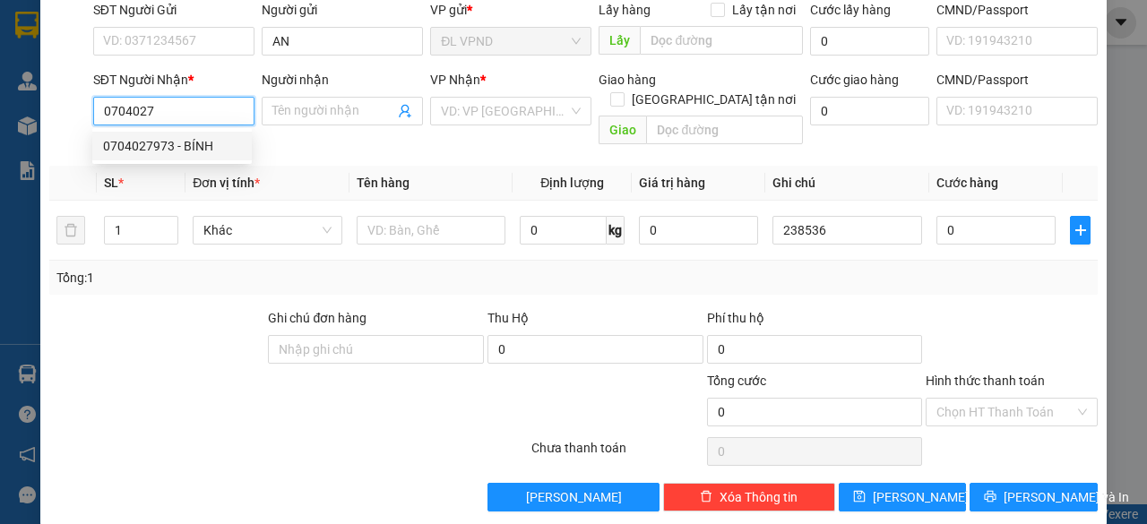
click at [172, 146] on div "0704027973 - BÍNH" at bounding box center [172, 146] width 138 height 20
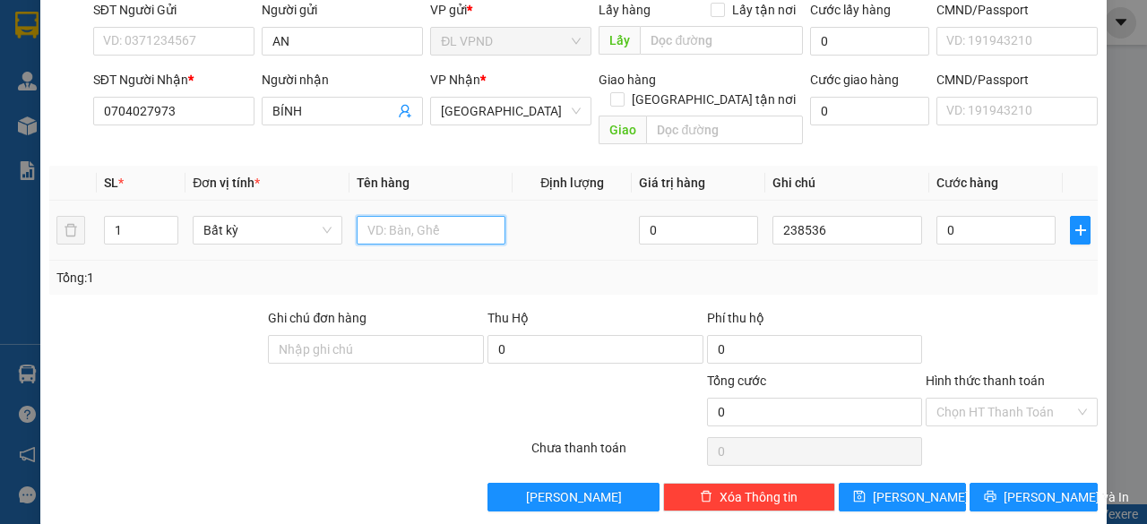
click at [397, 216] on input "text" at bounding box center [432, 230] width 150 height 29
click at [986, 216] on input "0" at bounding box center [996, 230] width 119 height 29
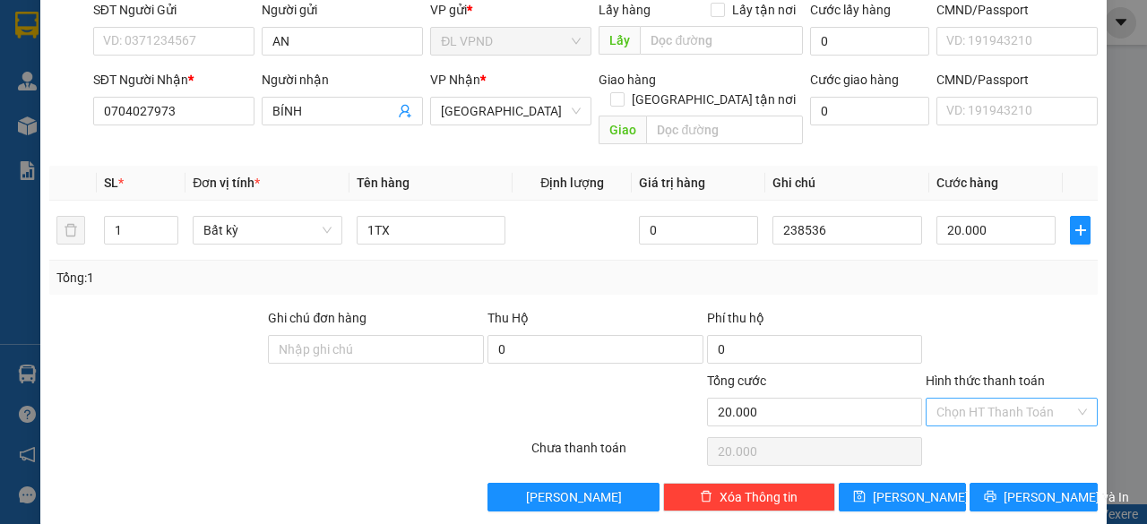
click at [966, 399] on input "Hình thức thanh toán" at bounding box center [1006, 412] width 138 height 27
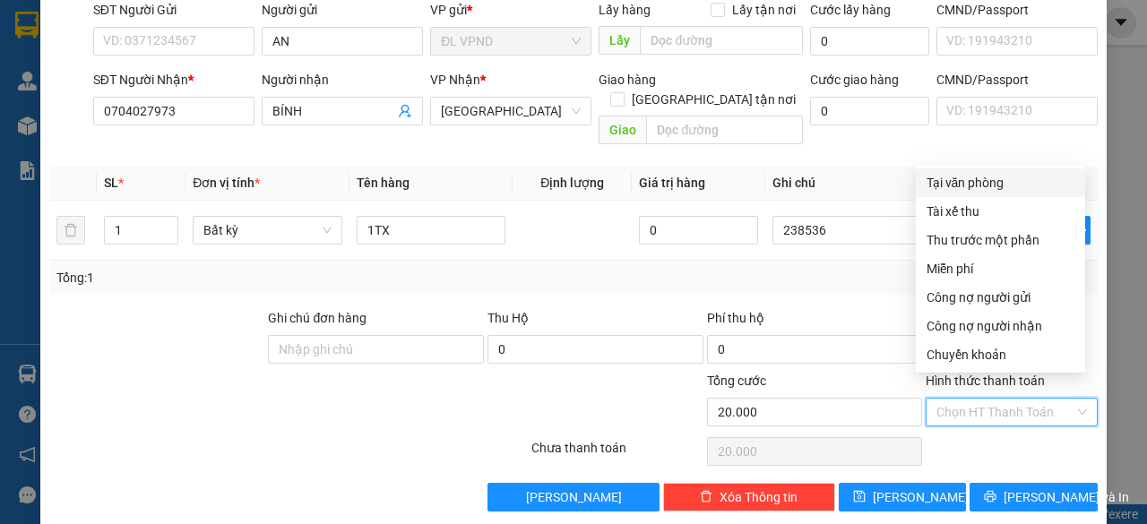
click at [959, 176] on div "Tại văn phòng" at bounding box center [1001, 183] width 148 height 20
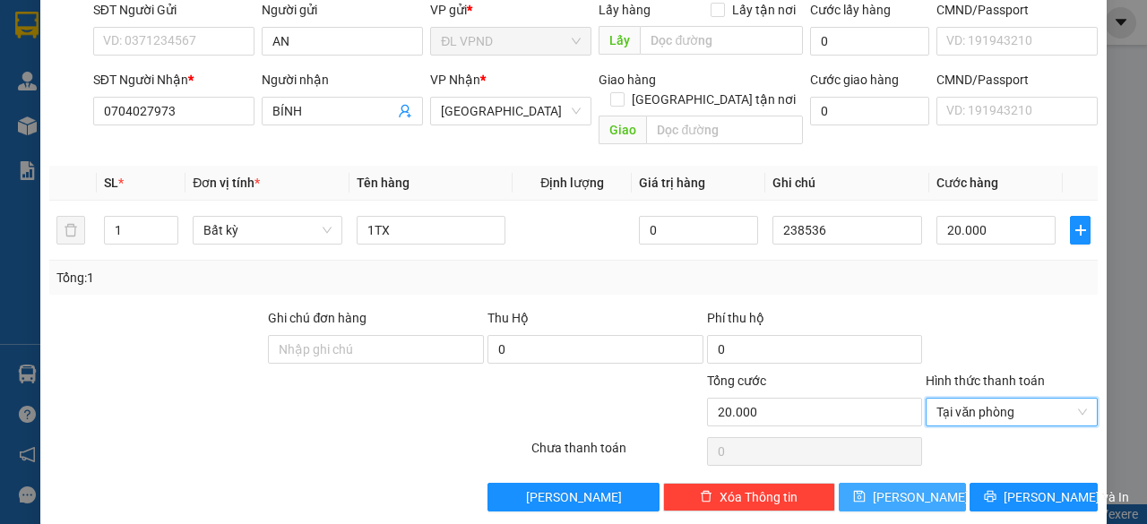
click at [898, 488] on span "[PERSON_NAME]" at bounding box center [921, 498] width 96 height 20
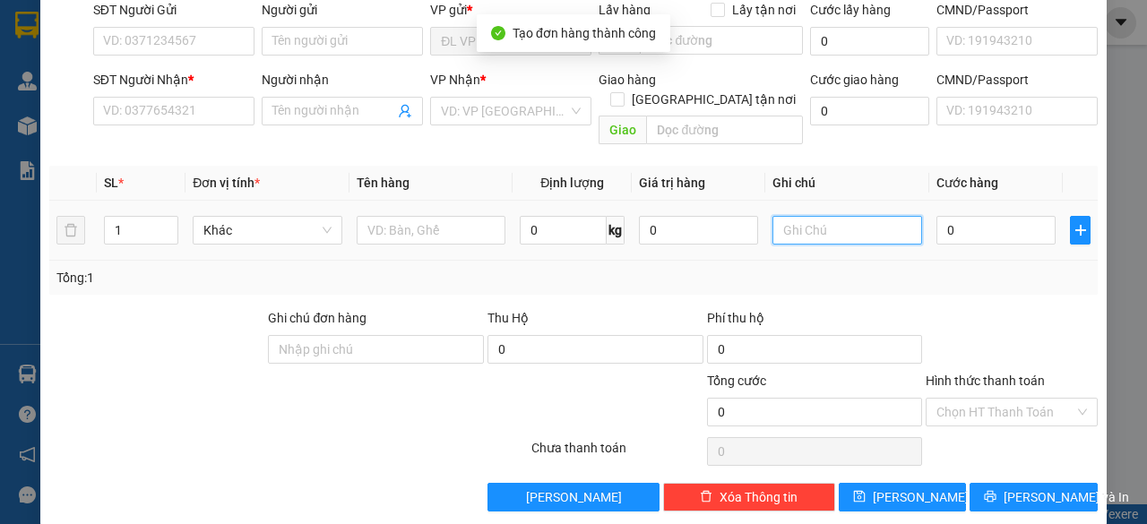
click at [842, 216] on input "text" at bounding box center [848, 230] width 150 height 29
paste input "23853"
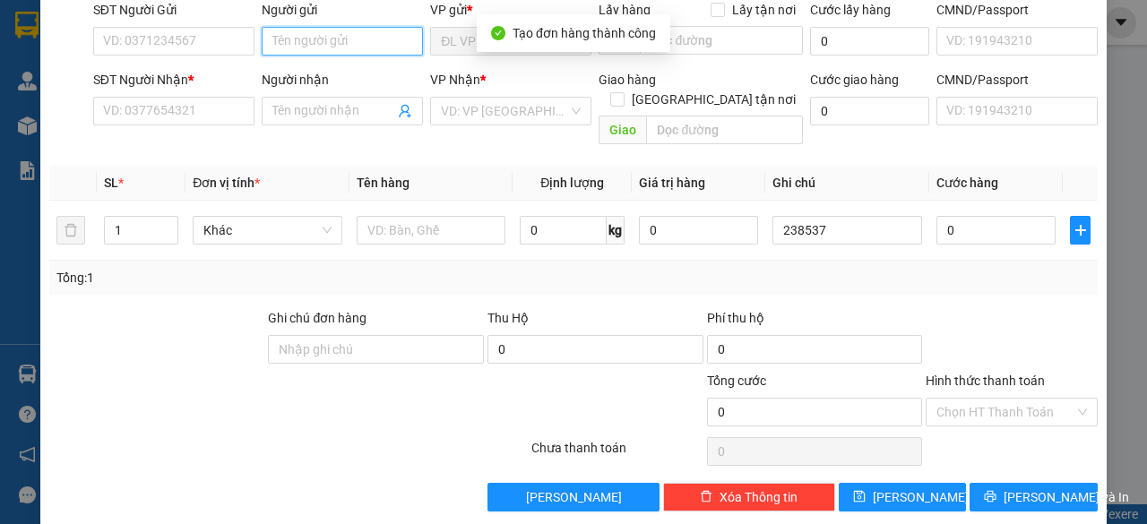
click at [292, 39] on input "Người gửi" at bounding box center [342, 41] width 161 height 29
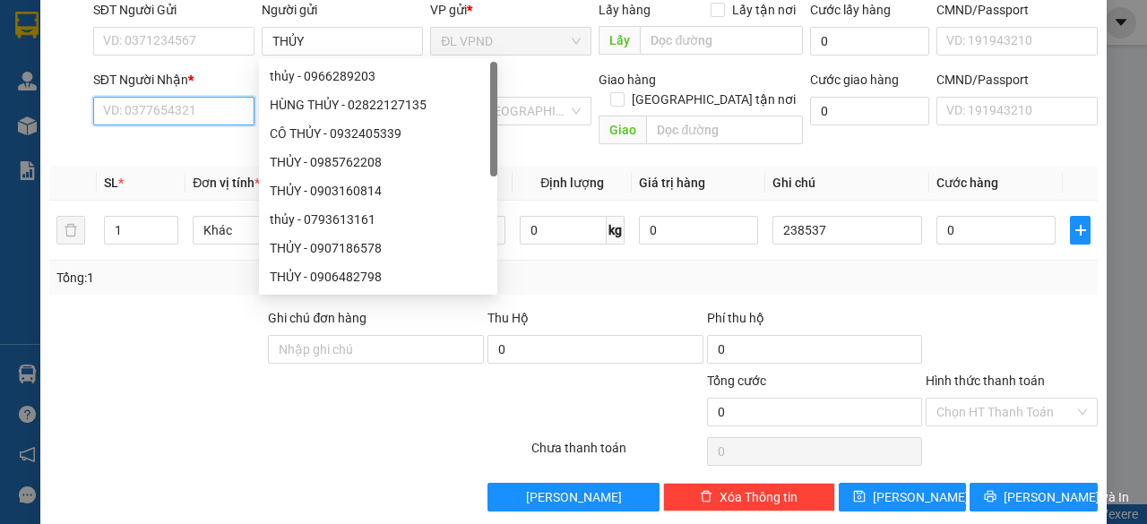
click at [165, 108] on input "SĐT Người Nhận *" at bounding box center [173, 111] width 161 height 29
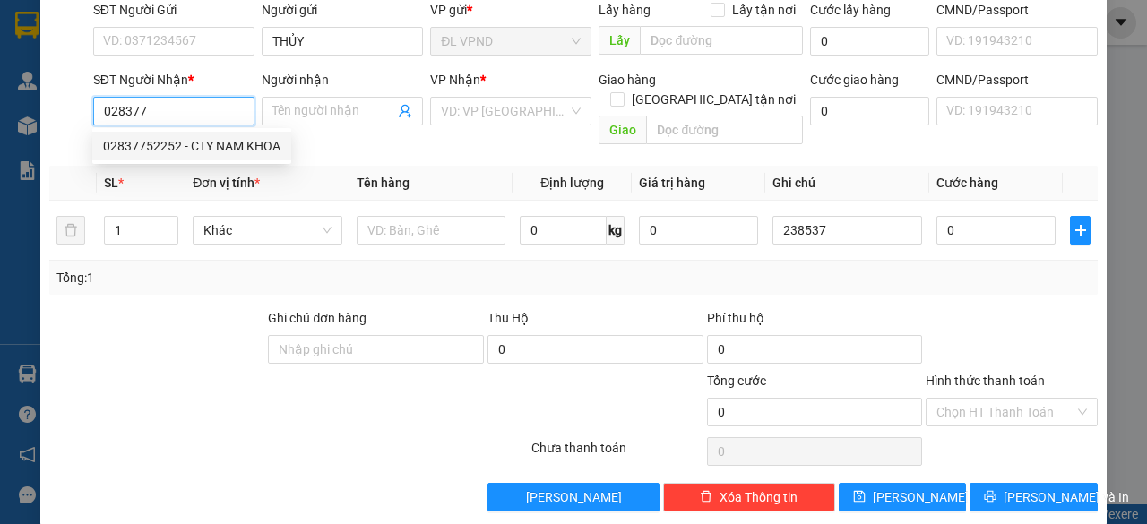
click at [149, 139] on div "02837752252 - CTY NAM KHOA" at bounding box center [191, 146] width 177 height 20
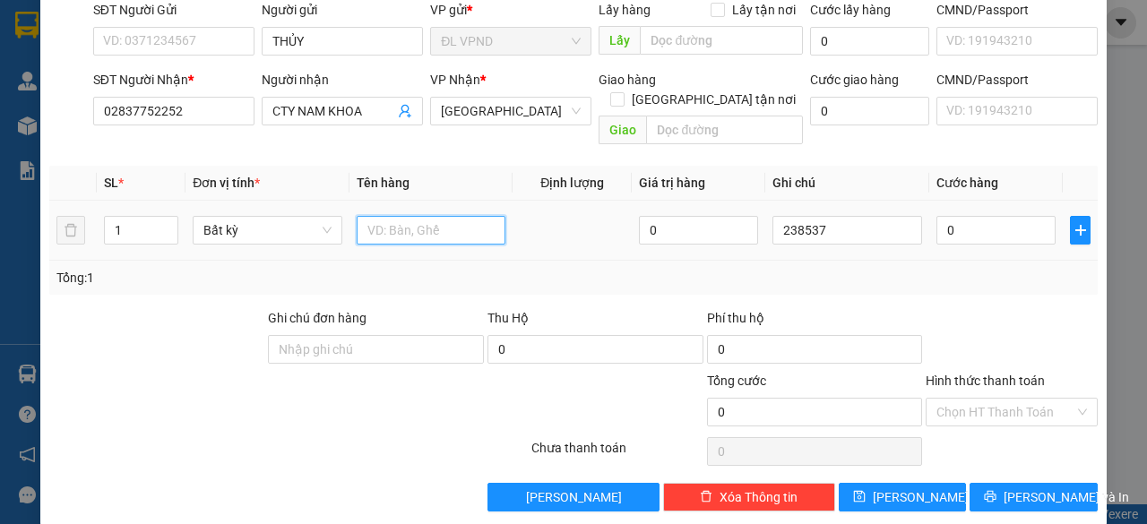
click at [432, 216] on input "text" at bounding box center [432, 230] width 150 height 29
click at [951, 216] on input "0" at bounding box center [996, 230] width 119 height 29
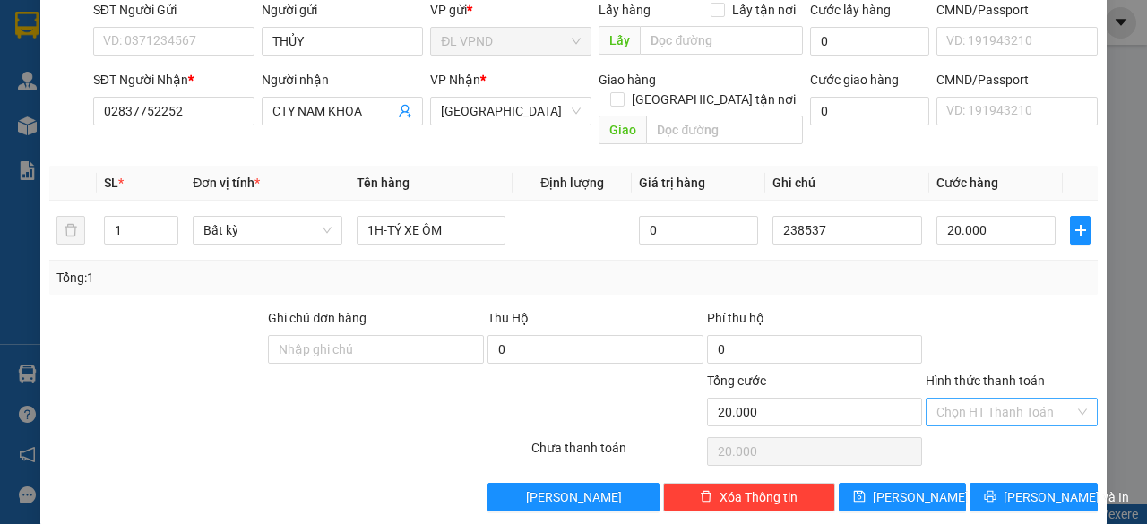
click at [946, 399] on input "Hình thức thanh toán" at bounding box center [1006, 412] width 138 height 27
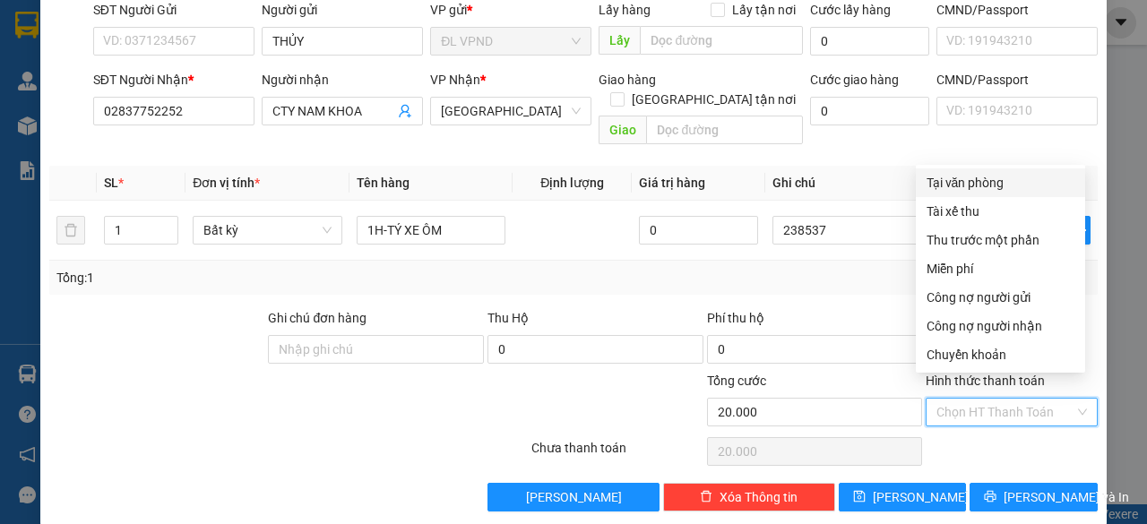
click at [966, 177] on div "Tại văn phòng" at bounding box center [1001, 183] width 148 height 20
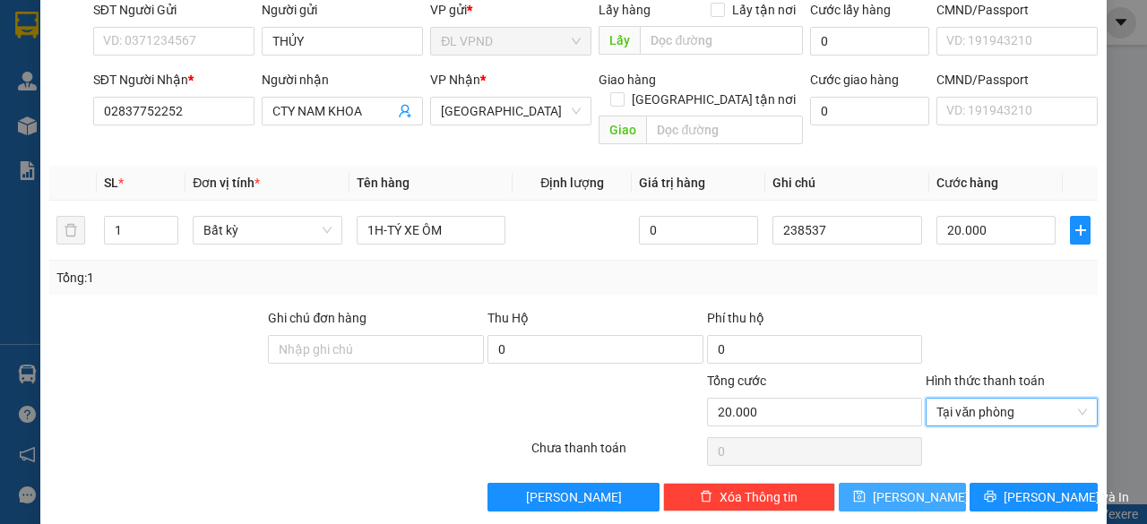
click at [918, 487] on button "[PERSON_NAME]" at bounding box center [903, 497] width 128 height 29
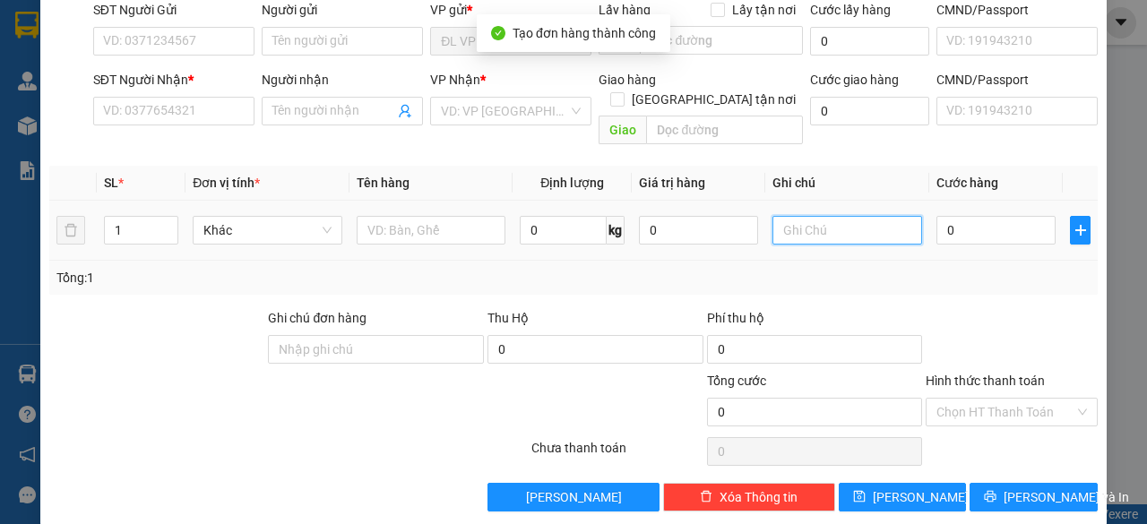
click at [851, 216] on input "text" at bounding box center [848, 230] width 150 height 29
paste input "23853"
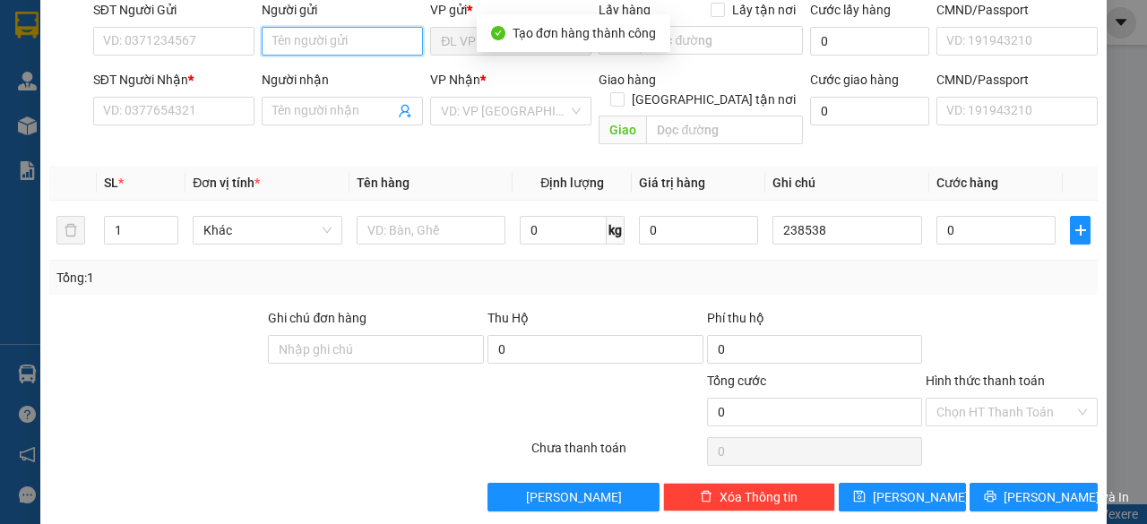
click at [341, 44] on input "Người gửi" at bounding box center [342, 41] width 161 height 29
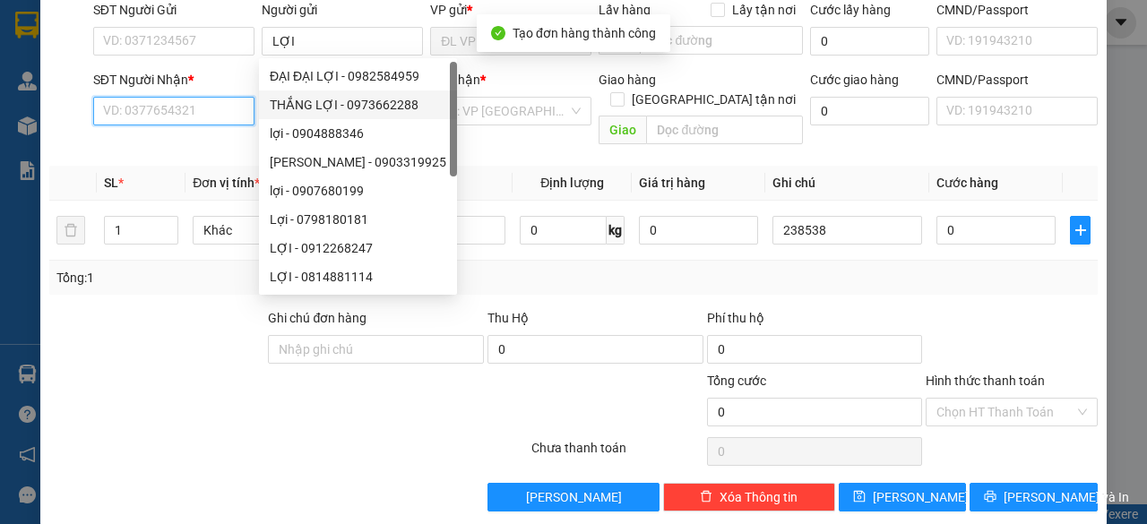
click at [210, 117] on input "SĐT Người Nhận *" at bounding box center [173, 111] width 161 height 29
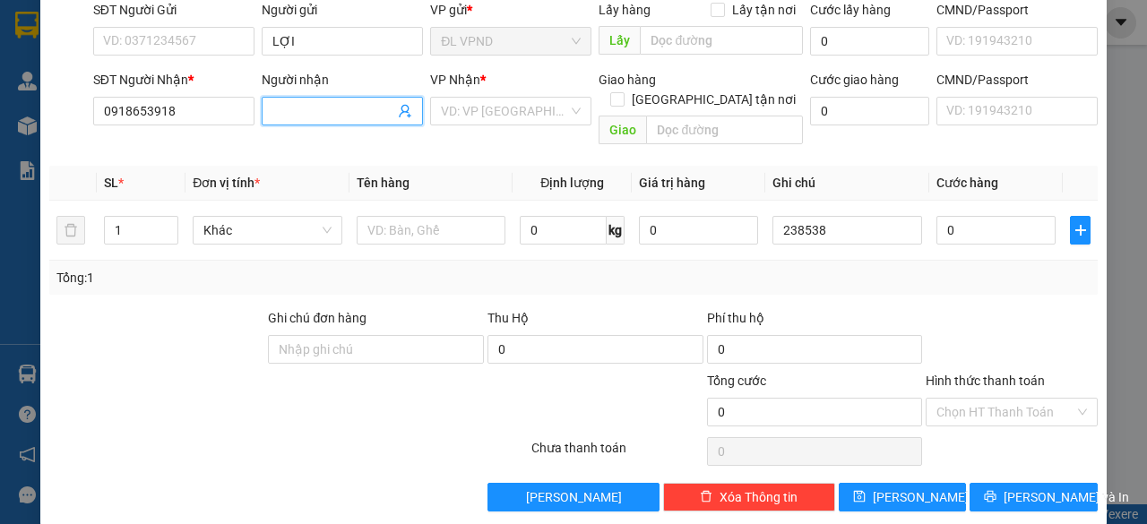
click at [341, 106] on input "Người nhận" at bounding box center [333, 111] width 122 height 20
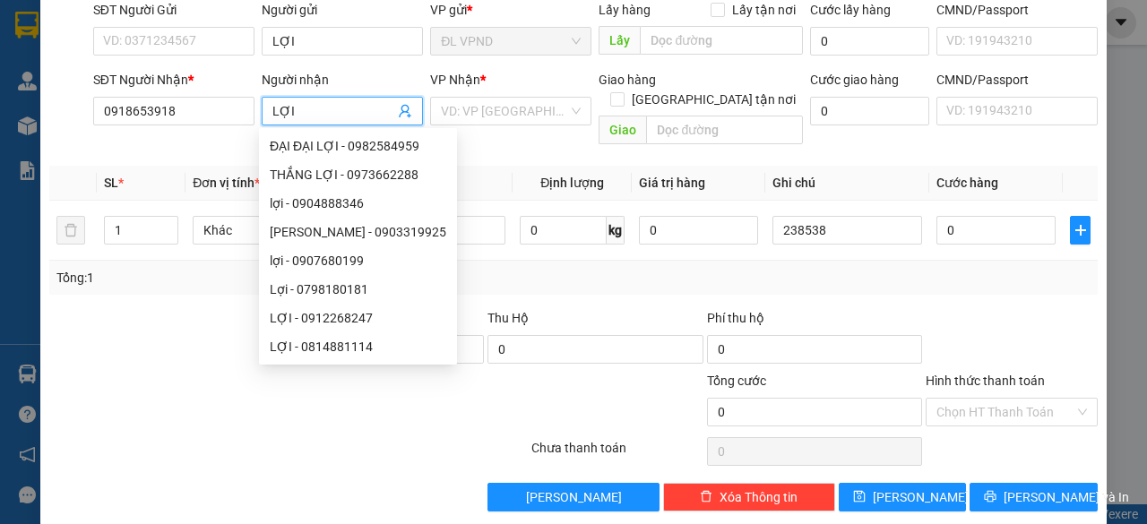
drag, startPoint x: 229, startPoint y: 125, endPoint x: 16, endPoint y: 126, distance: 213.3
click at [143, 127] on div "SĐT Người Nhận * 0918653918 Người nhận LỢI VP Nhận * VD: VP [GEOGRAPHIC_DATA] G…" at bounding box center [596, 111] width 1012 height 82
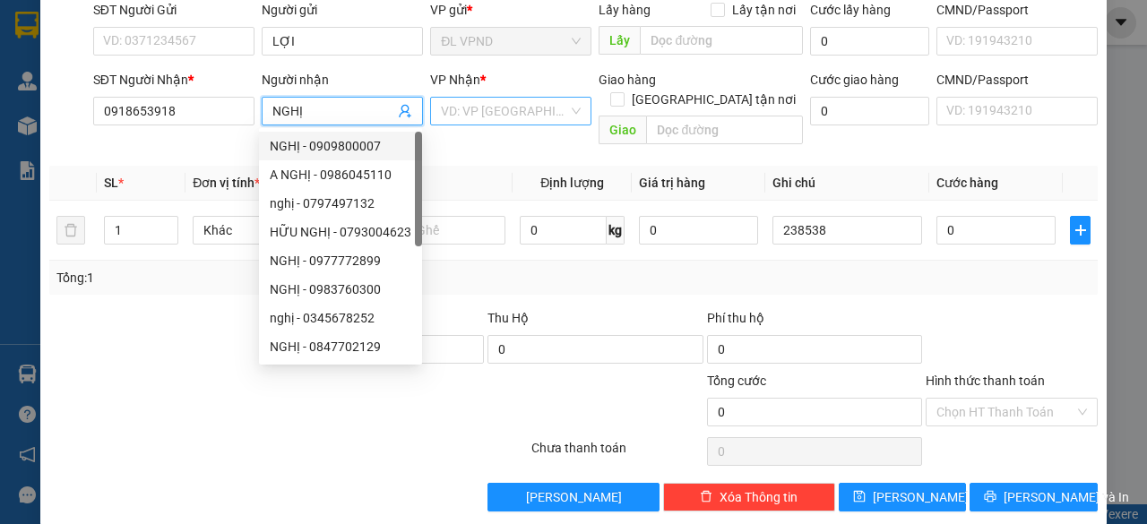
click at [453, 105] on input "search" at bounding box center [504, 111] width 127 height 27
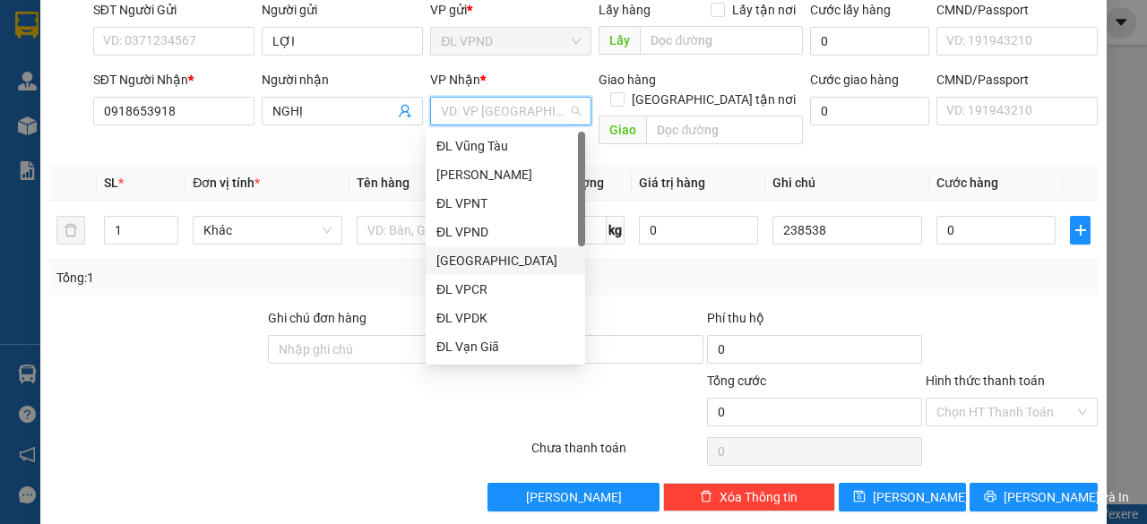
click at [474, 266] on div "[GEOGRAPHIC_DATA]" at bounding box center [505, 261] width 138 height 20
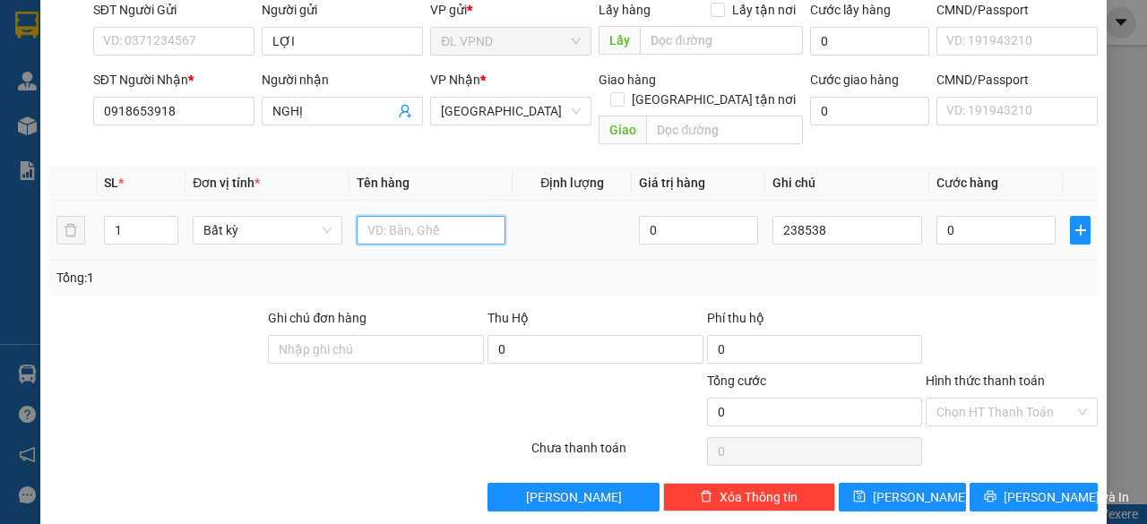
click at [394, 216] on input "text" at bounding box center [432, 230] width 150 height 29
click at [967, 216] on input "0" at bounding box center [996, 230] width 119 height 29
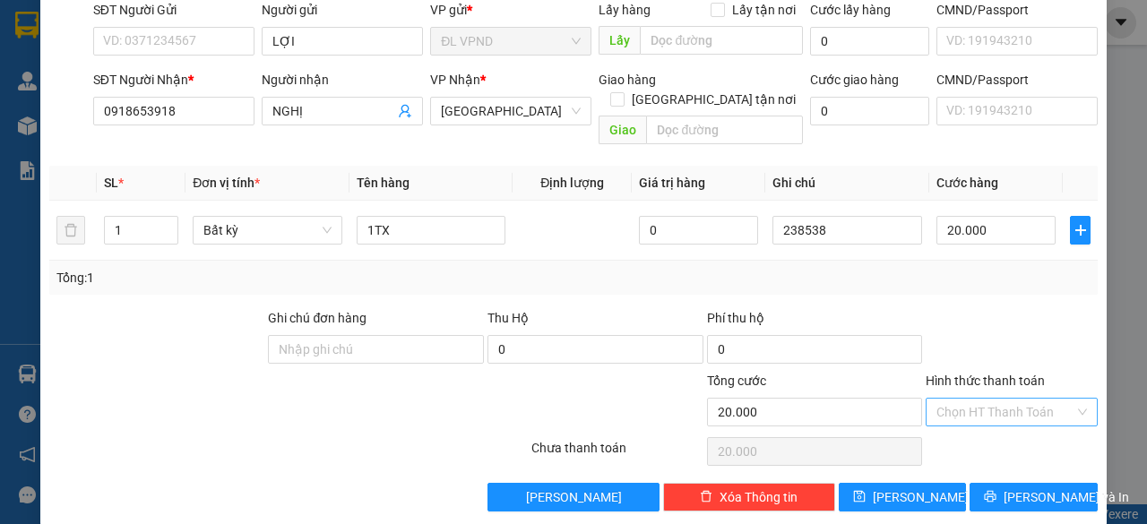
click at [937, 399] on input "Hình thức thanh toán" at bounding box center [1006, 412] width 138 height 27
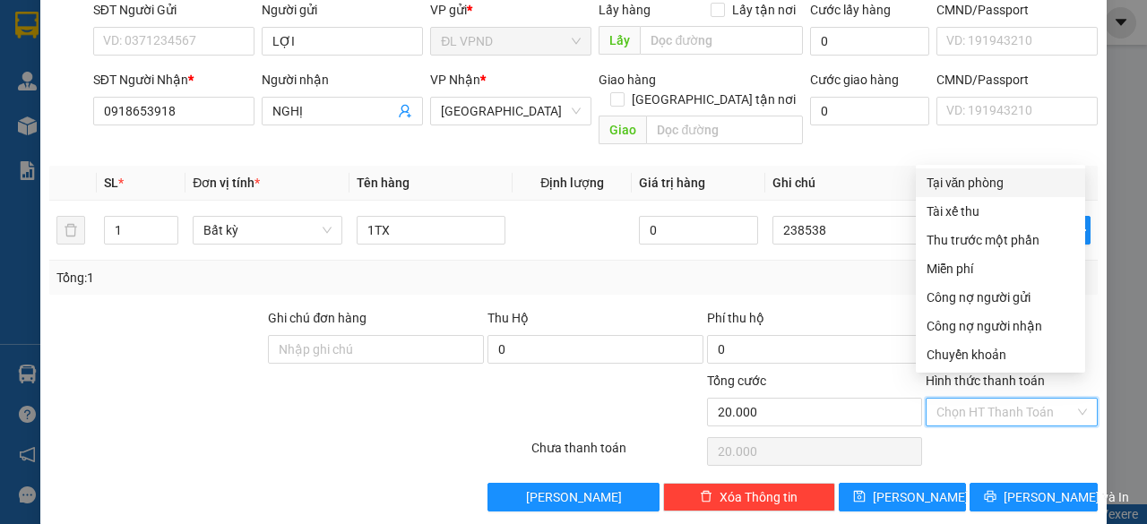
click at [970, 182] on div "Tại văn phòng" at bounding box center [1001, 183] width 148 height 20
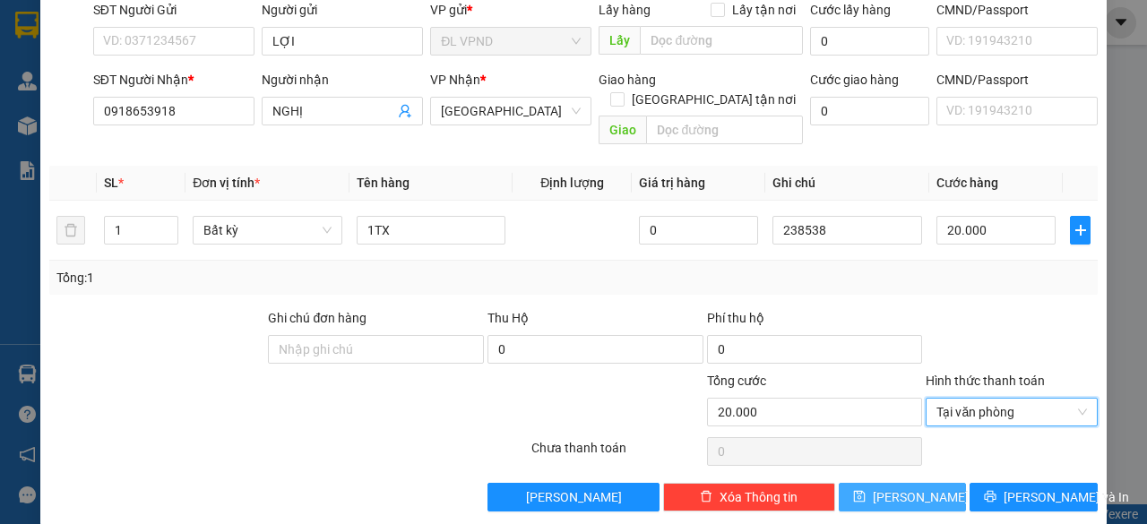
click at [893, 488] on span "[PERSON_NAME]" at bounding box center [921, 498] width 96 height 20
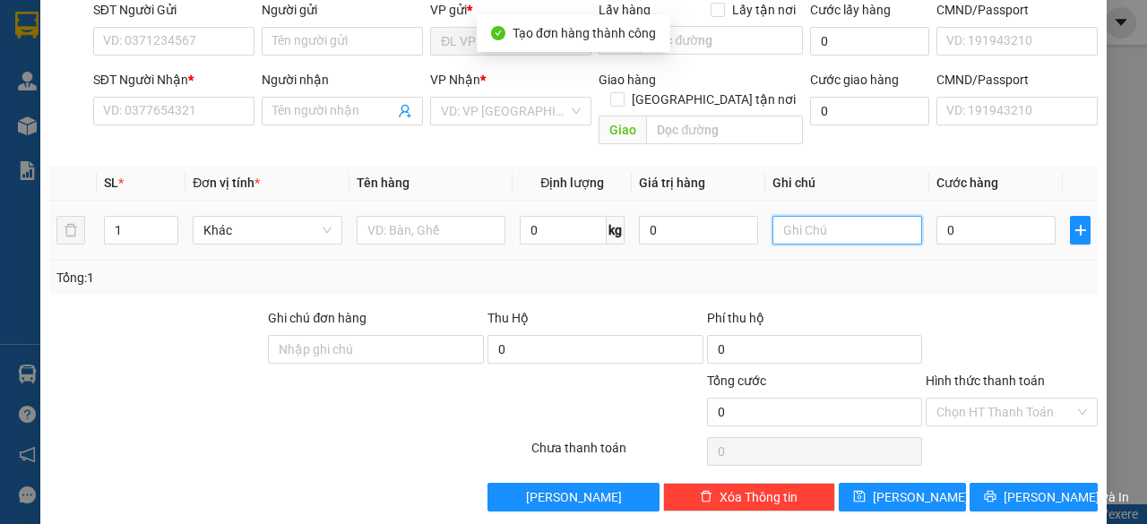
click at [833, 216] on input "text" at bounding box center [848, 230] width 150 height 29
paste input "23853"
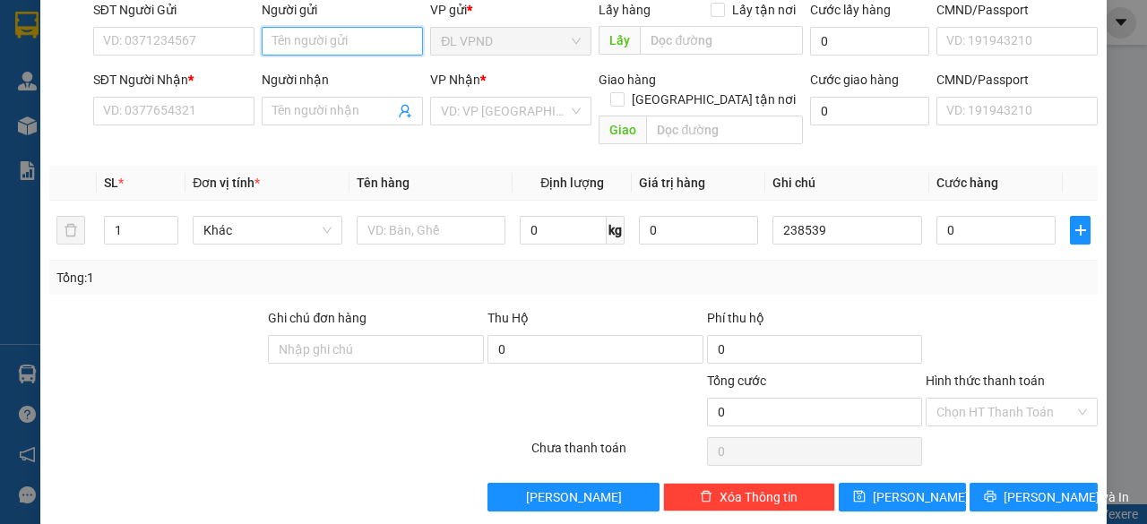
click at [367, 39] on input "Người gửi" at bounding box center [342, 41] width 161 height 29
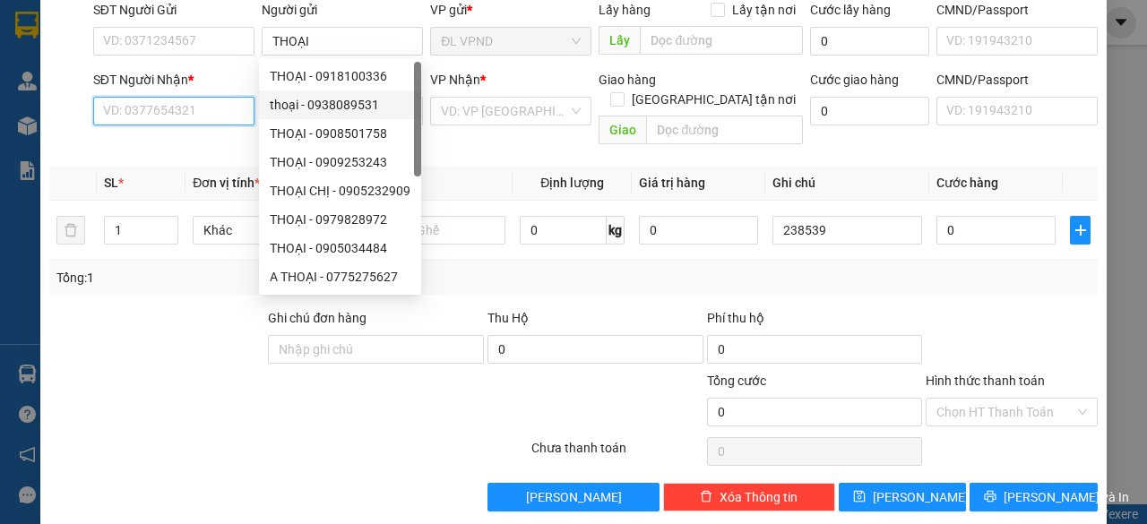
click at [205, 103] on input "SĐT Người Nhận *" at bounding box center [173, 111] width 161 height 29
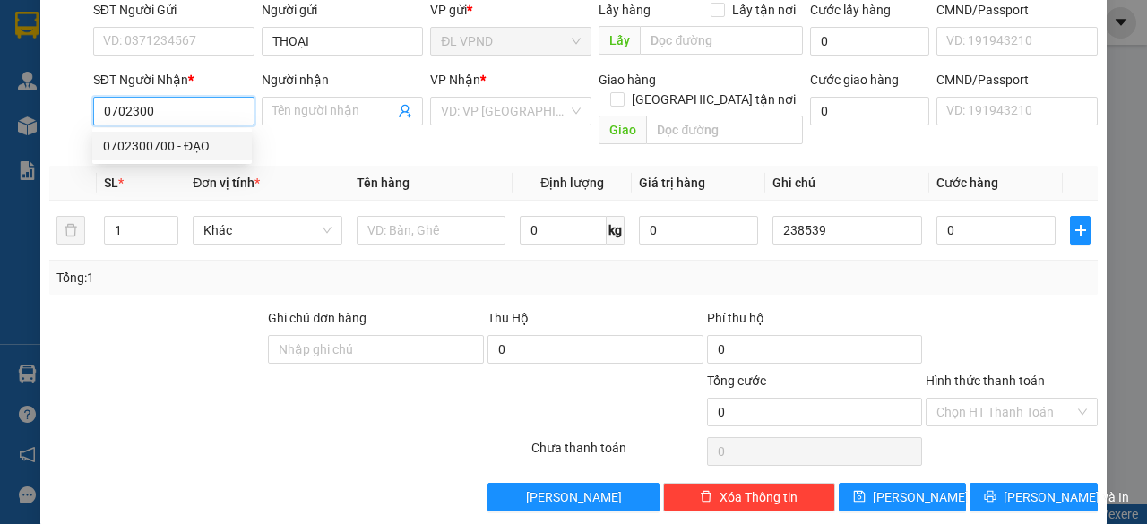
click at [161, 156] on div "0702300700 - ĐẠO" at bounding box center [172, 146] width 160 height 29
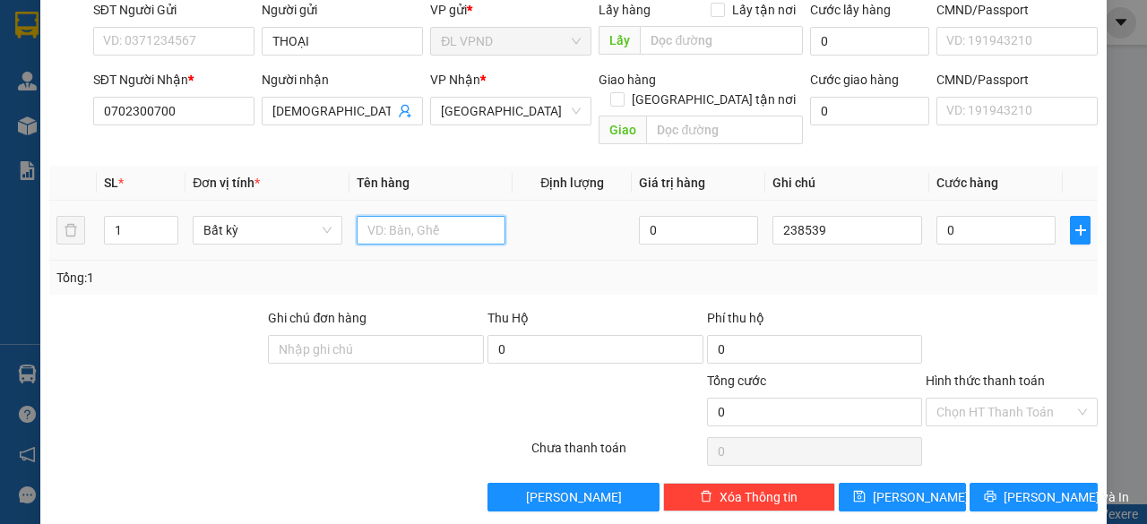
click at [393, 216] on input "text" at bounding box center [432, 230] width 150 height 29
click at [946, 216] on input "0" at bounding box center [996, 230] width 119 height 29
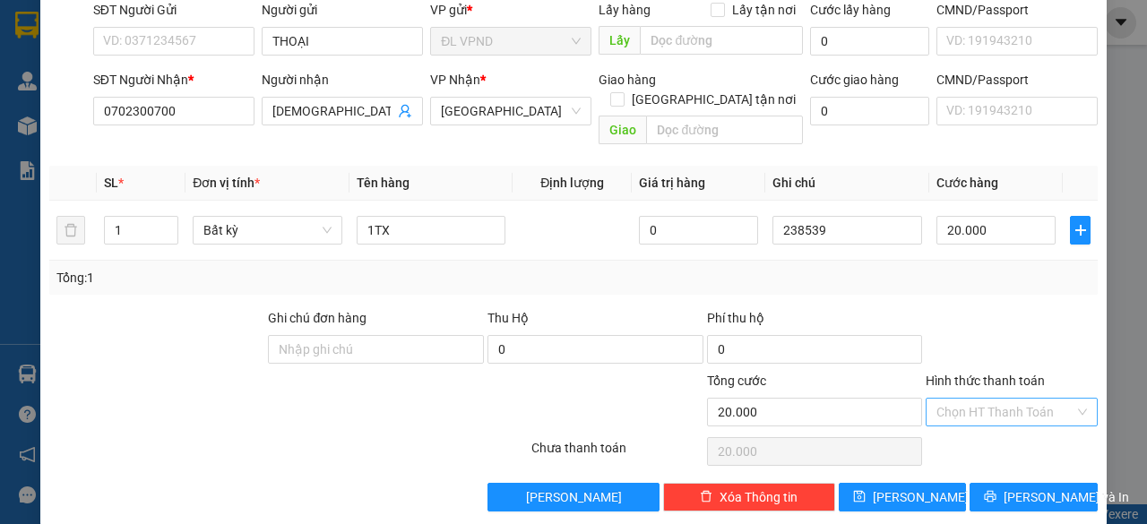
click at [937, 399] on input "Hình thức thanh toán" at bounding box center [1006, 412] width 138 height 27
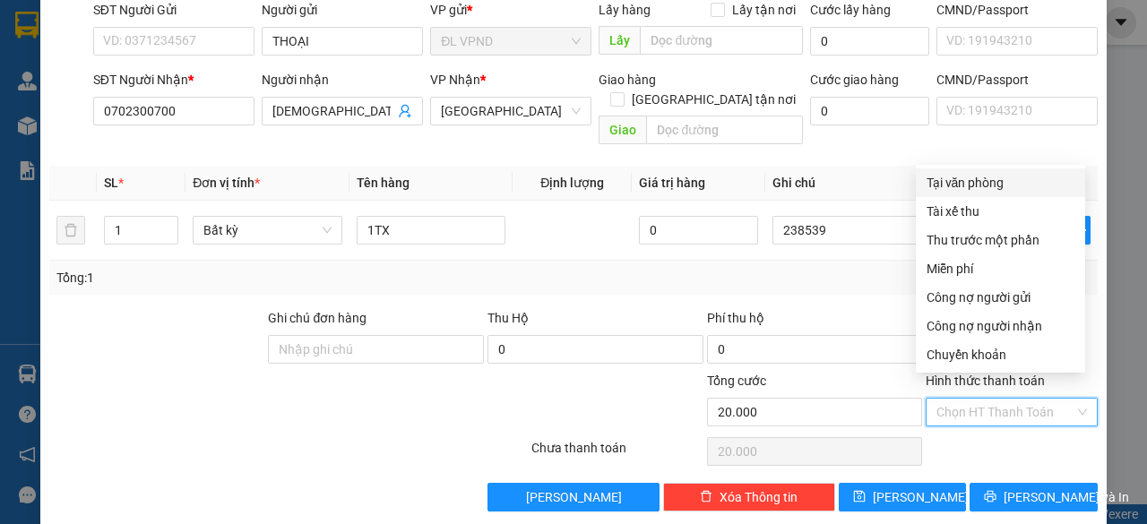
click at [991, 183] on div "Tại văn phòng" at bounding box center [1001, 183] width 148 height 20
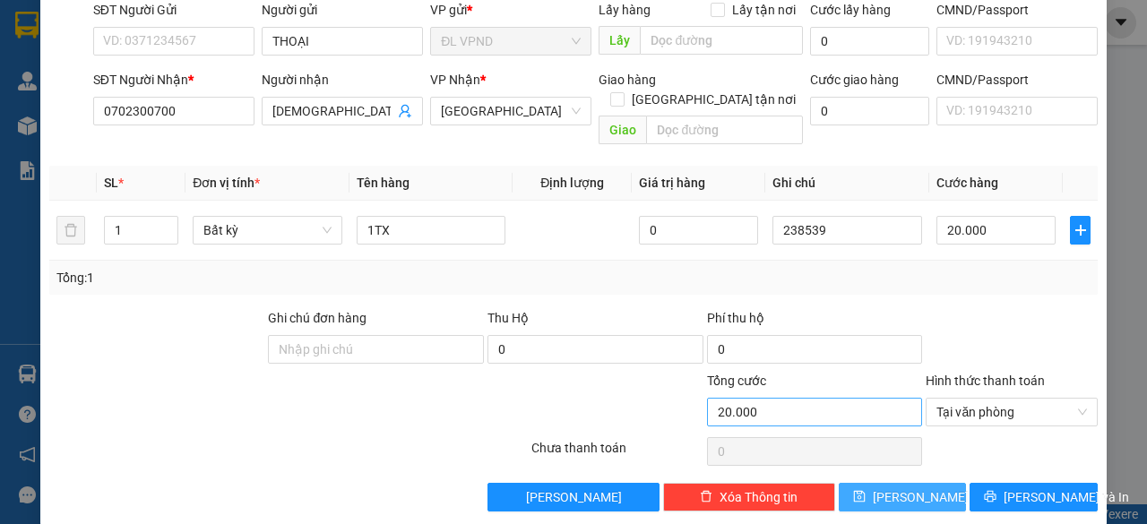
drag, startPoint x: 896, startPoint y: 479, endPoint x: 889, endPoint y: 402, distance: 77.4
click at [894, 488] on span "[PERSON_NAME]" at bounding box center [921, 498] width 96 height 20
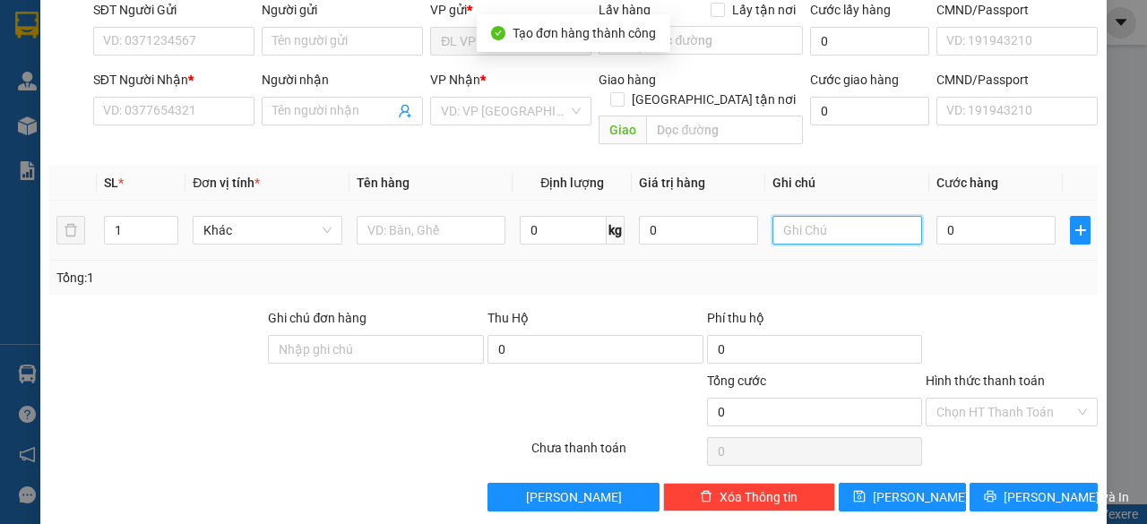
click at [849, 216] on input "text" at bounding box center [848, 230] width 150 height 29
paste input "23853"
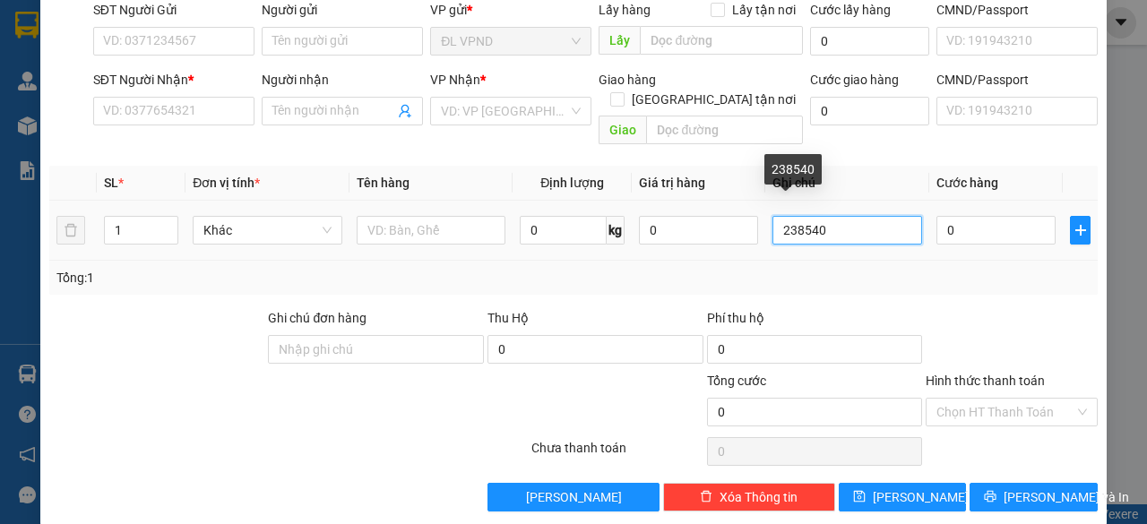
drag, startPoint x: 805, startPoint y: 209, endPoint x: 666, endPoint y: 252, distance: 145.4
click at [678, 249] on div "SL * Đơn vị tính * Tên hàng Định lượng Giá trị hàng Ghi chú Cước hàng 1 Khác 0 …" at bounding box center [573, 230] width 1049 height 129
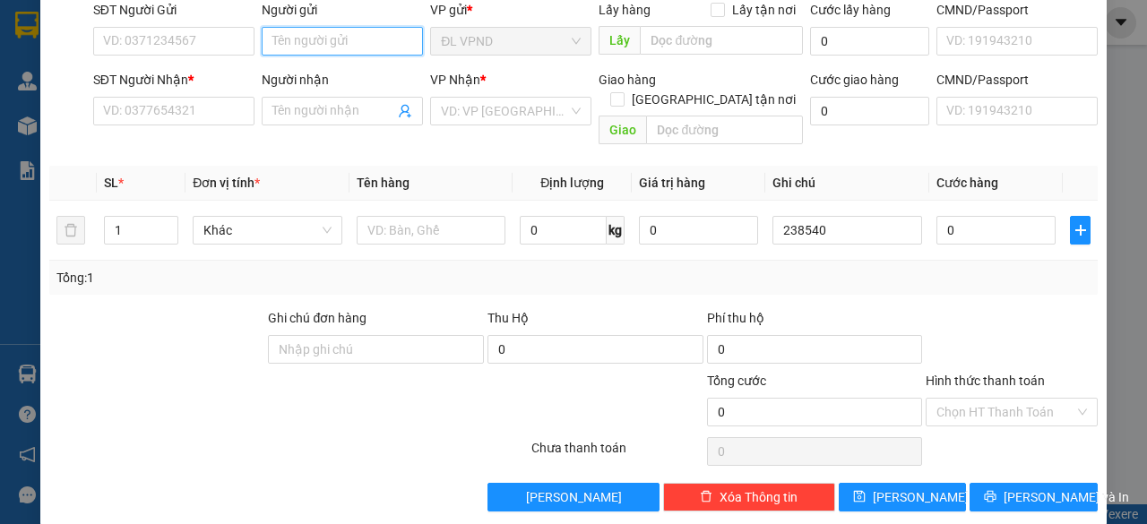
click at [345, 47] on input "Người gửi" at bounding box center [342, 41] width 161 height 29
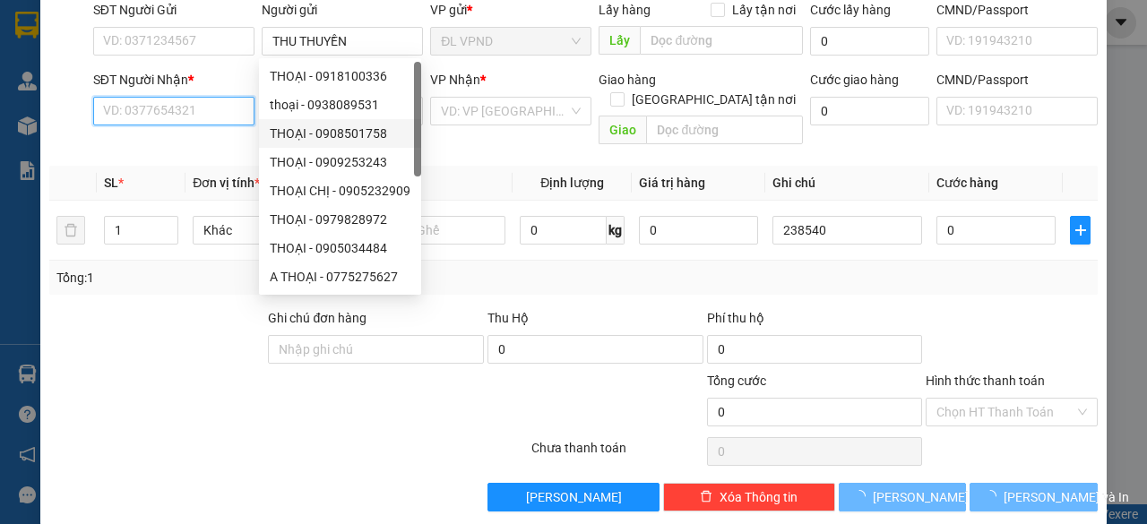
click at [219, 117] on input "SĐT Người Nhận *" at bounding box center [173, 111] width 161 height 29
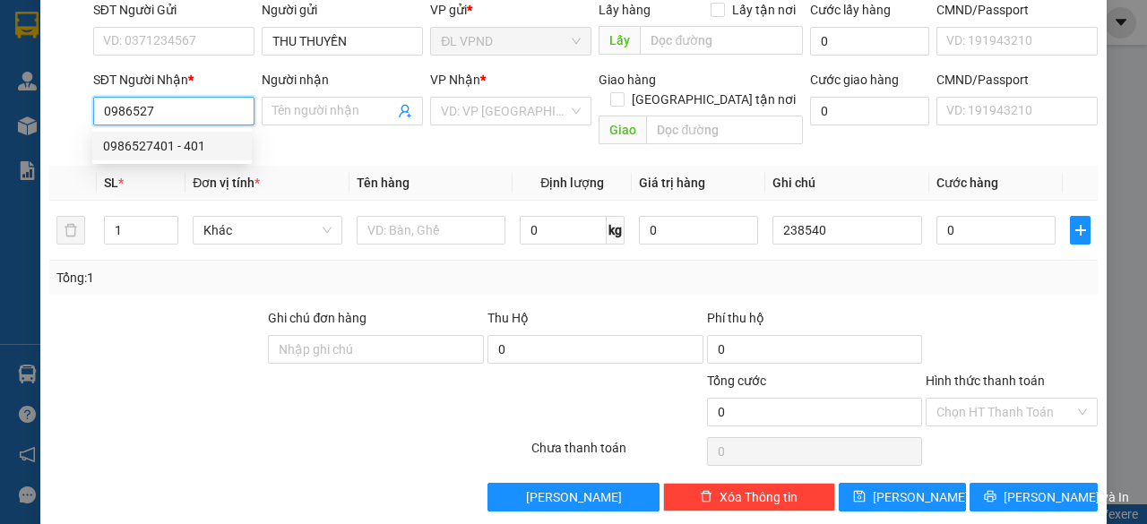
drag, startPoint x: 185, startPoint y: 151, endPoint x: 204, endPoint y: 163, distance: 22.9
click at [185, 151] on div "0986527401 - 401" at bounding box center [172, 146] width 138 height 20
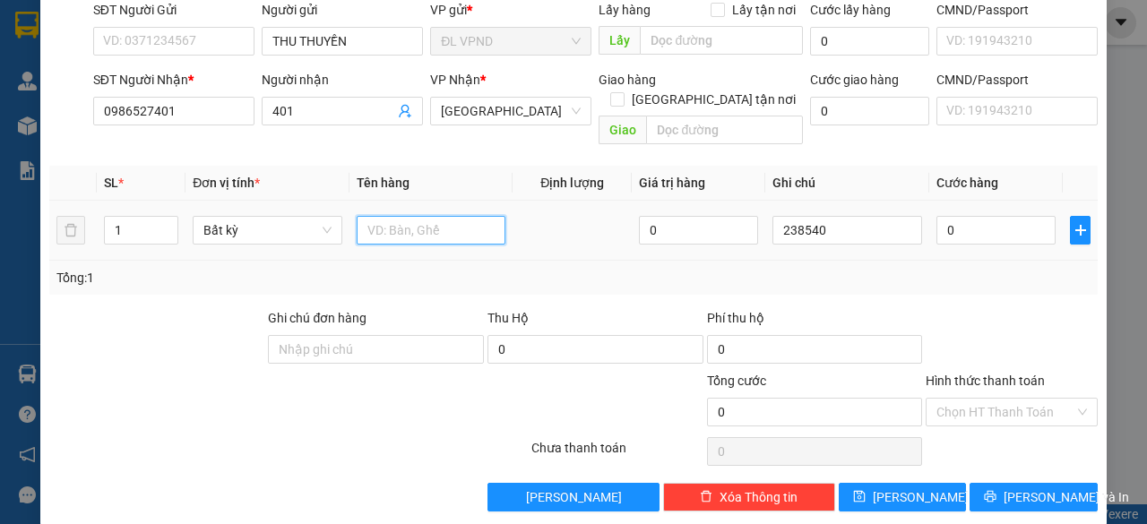
click at [426, 216] on input "text" at bounding box center [432, 230] width 150 height 29
click at [955, 216] on input "0" at bounding box center [996, 230] width 119 height 29
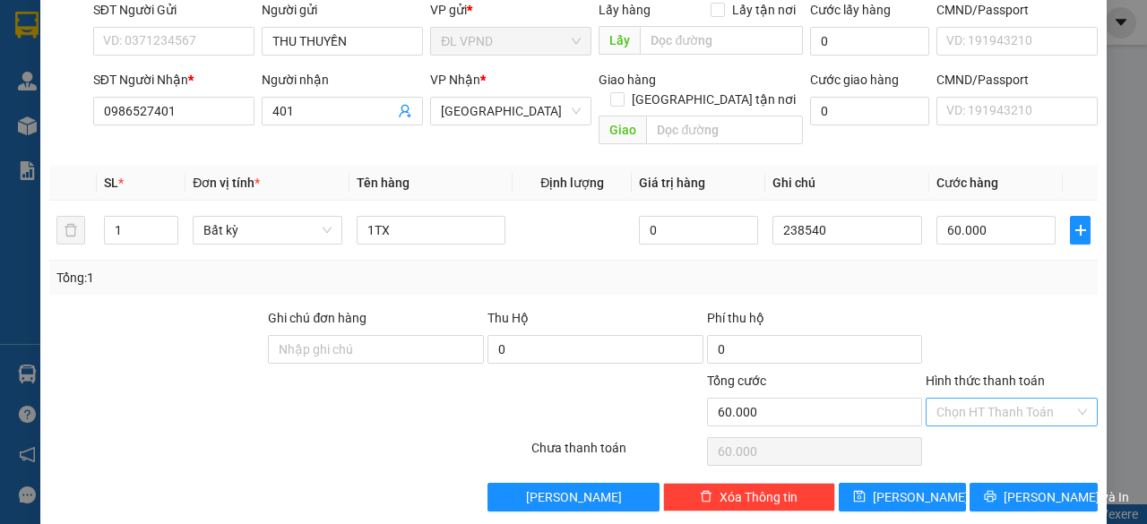
click at [960, 399] on input "Hình thức thanh toán" at bounding box center [1006, 412] width 138 height 27
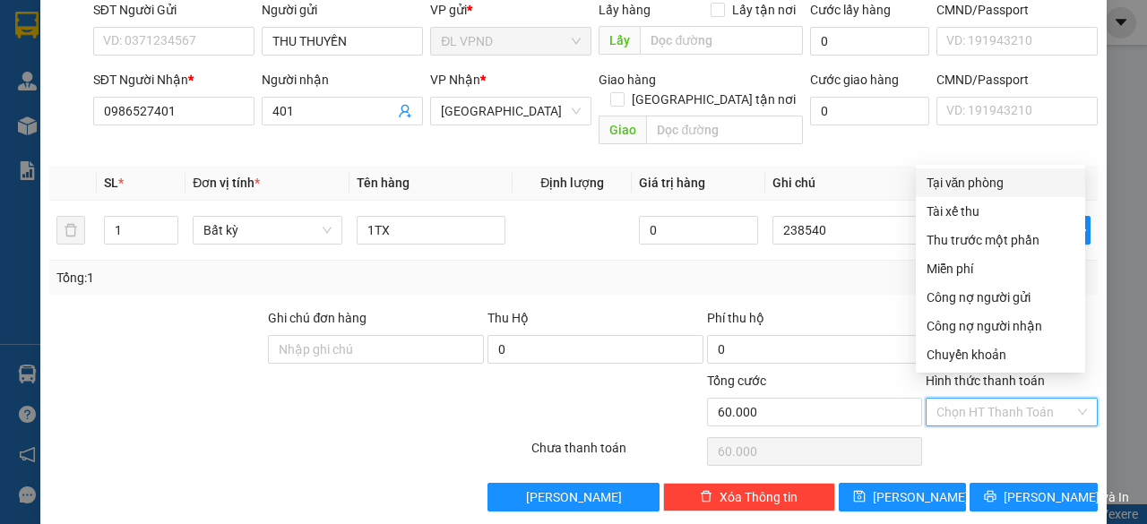
click at [984, 182] on div "Tại văn phòng" at bounding box center [1001, 183] width 148 height 20
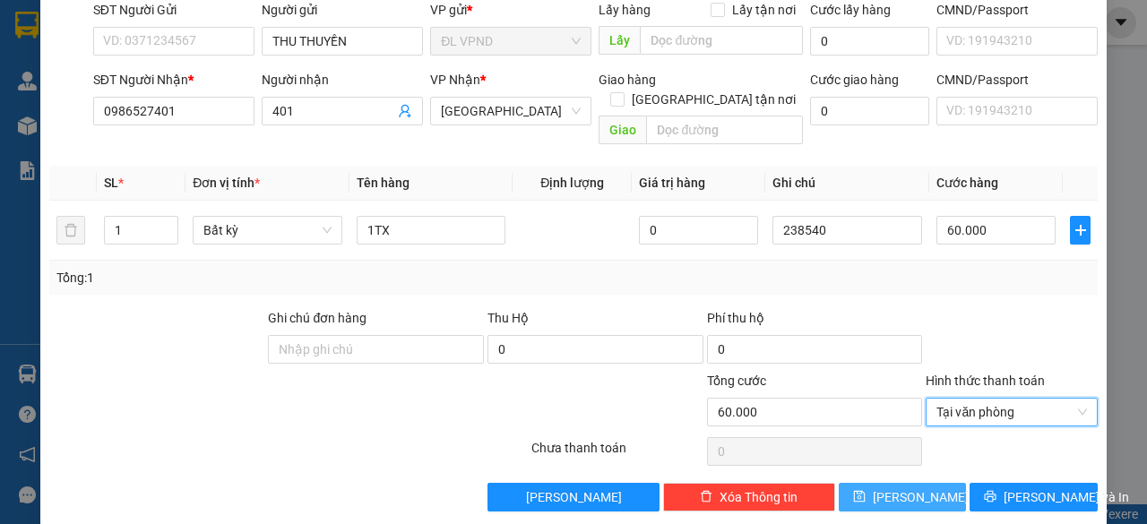
click at [900, 488] on span "[PERSON_NAME]" at bounding box center [921, 498] width 96 height 20
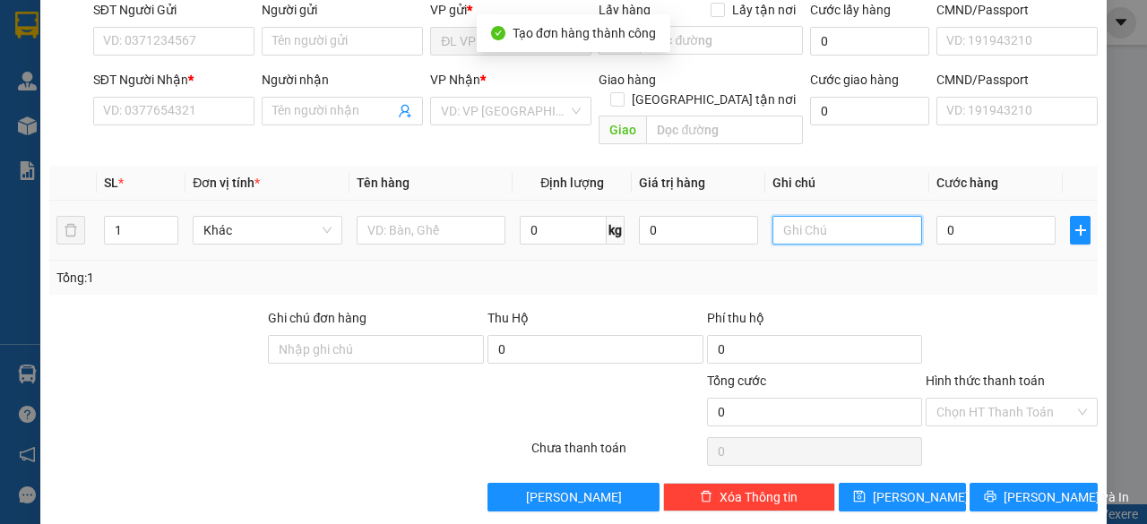
click at [824, 216] on input "text" at bounding box center [848, 230] width 150 height 29
paste input "23854"
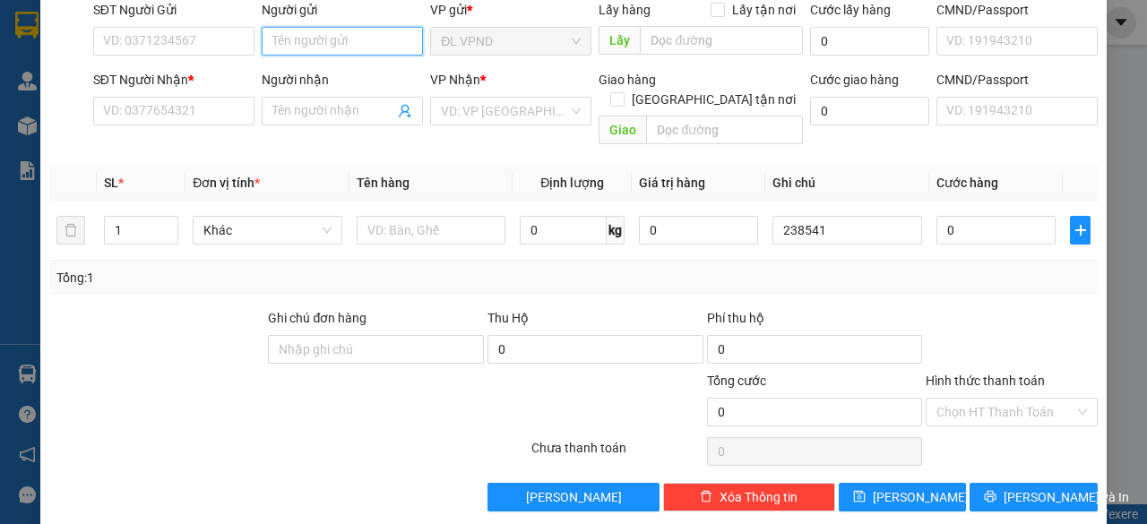
click at [379, 46] on input "Người gửi" at bounding box center [342, 41] width 161 height 29
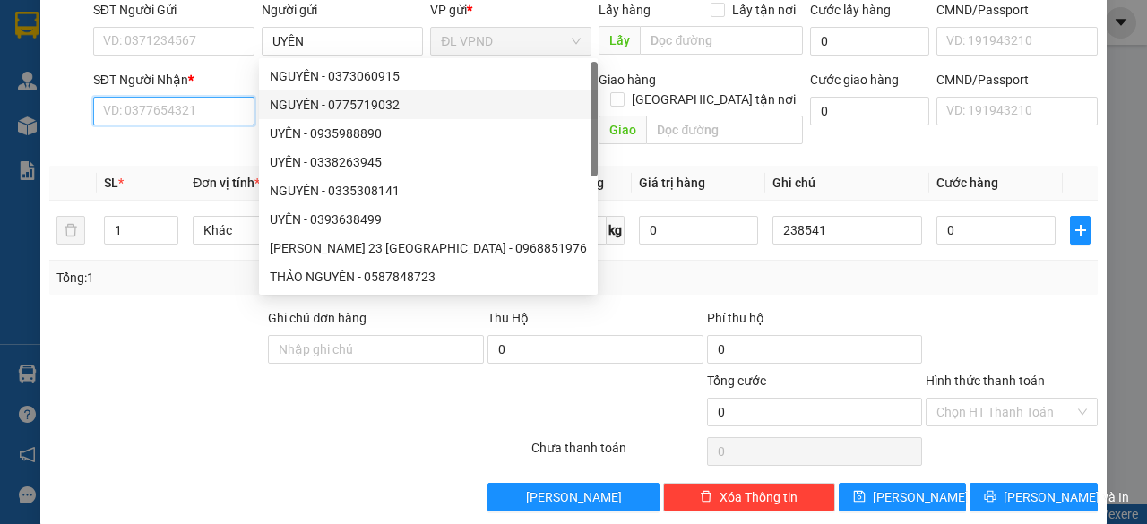
click at [160, 107] on input "SĐT Người Nhận *" at bounding box center [173, 111] width 161 height 29
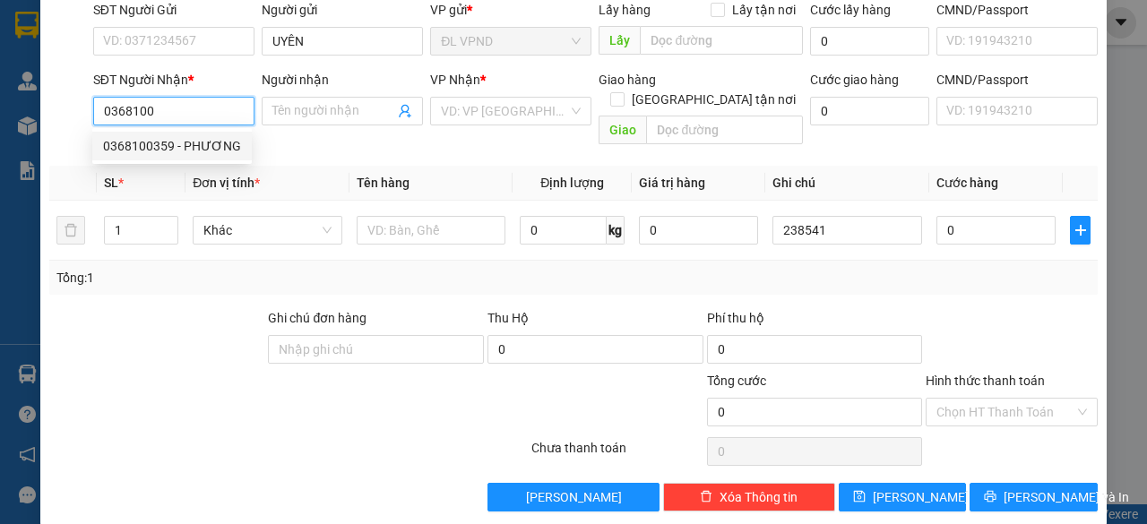
click at [120, 138] on div "0368100359 - PHƯƠNG" at bounding box center [172, 146] width 138 height 20
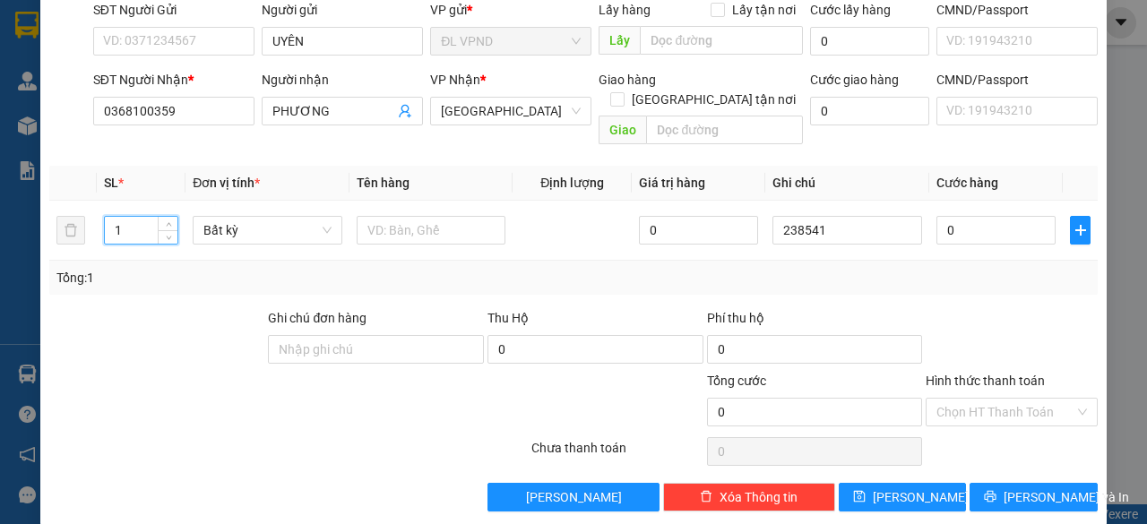
drag, startPoint x: 143, startPoint y: 211, endPoint x: 0, endPoint y: 248, distance: 148.0
click at [0, 262] on div "TẠO ĐƠN HÀNG Yêu cầu xuất hóa đơn điện tử Transit Pickup Surcharge Ids Transit …" at bounding box center [573, 262] width 1147 height 524
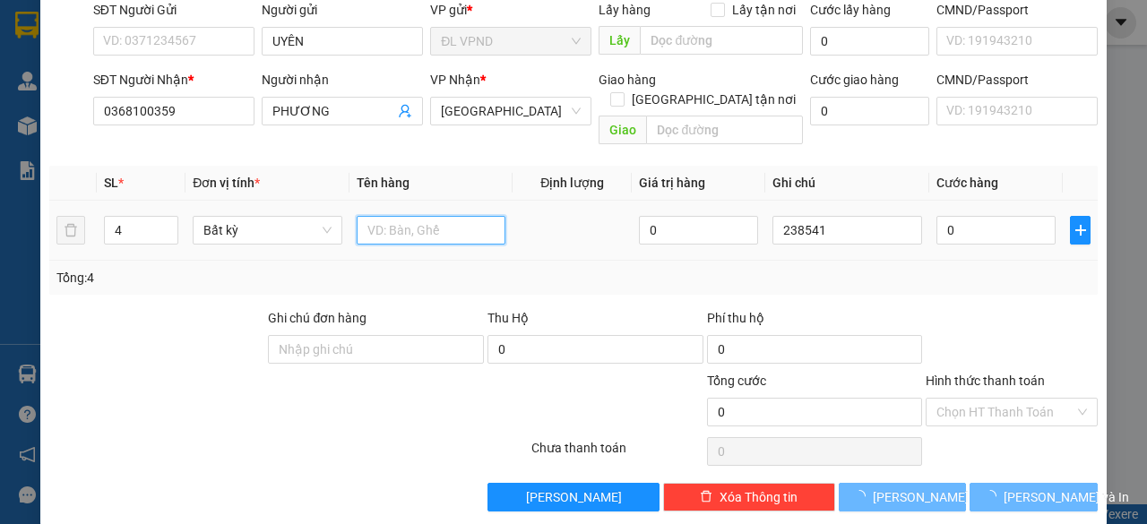
click at [414, 216] on input "text" at bounding box center [432, 230] width 150 height 29
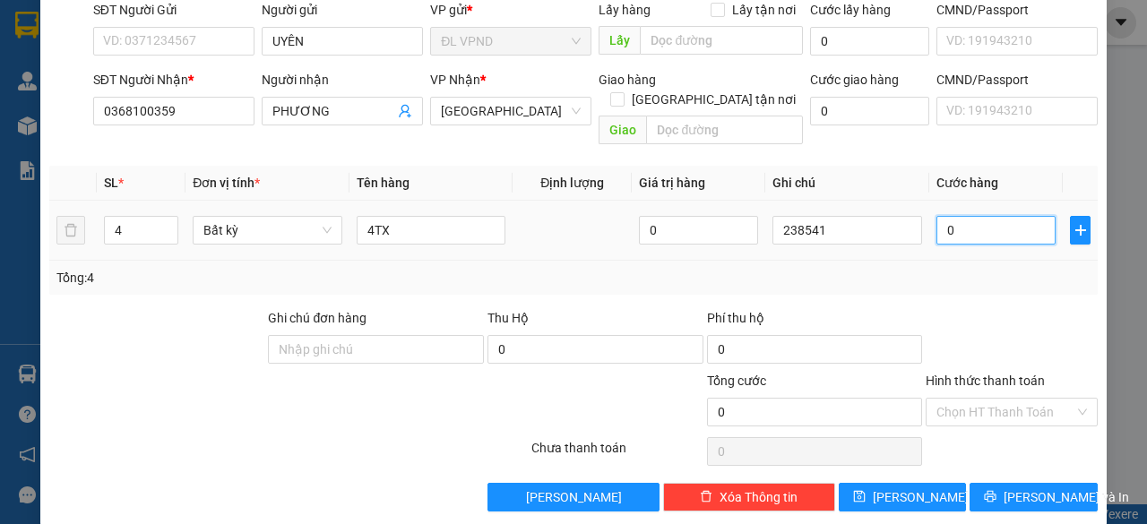
click at [963, 216] on input "0" at bounding box center [996, 230] width 119 height 29
click at [970, 399] on input "Hình thức thanh toán" at bounding box center [1006, 412] width 138 height 27
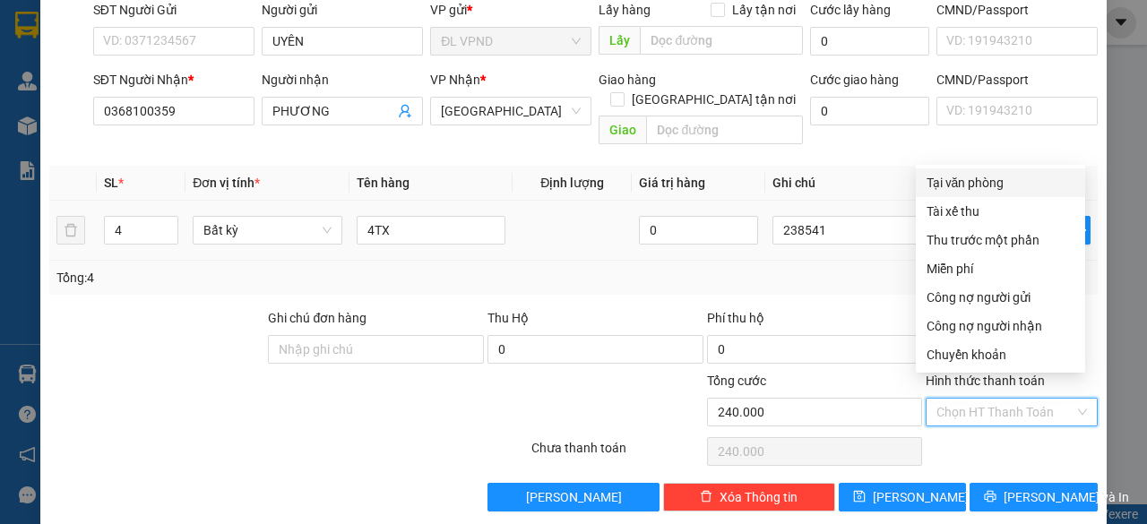
click at [998, 182] on div "Tại văn phòng" at bounding box center [1001, 183] width 148 height 20
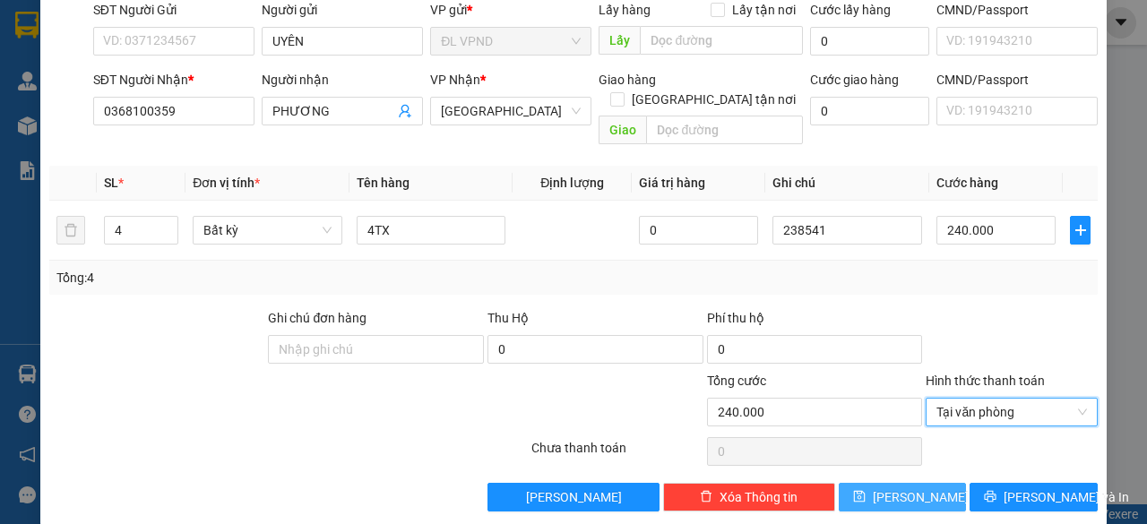
click at [916, 483] on button "[PERSON_NAME]" at bounding box center [903, 497] width 128 height 29
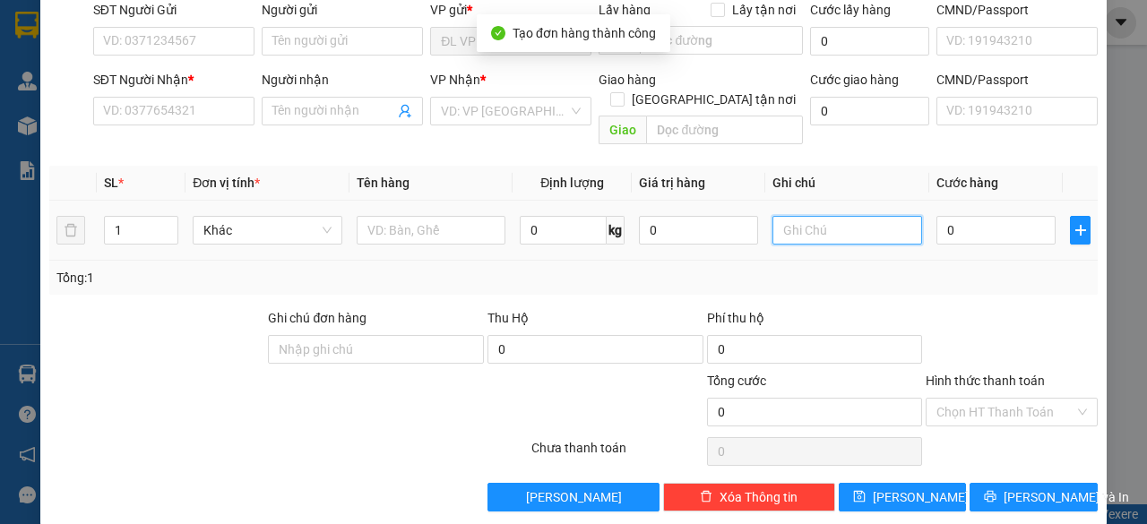
click at [816, 216] on input "text" at bounding box center [848, 230] width 150 height 29
paste input "23854"
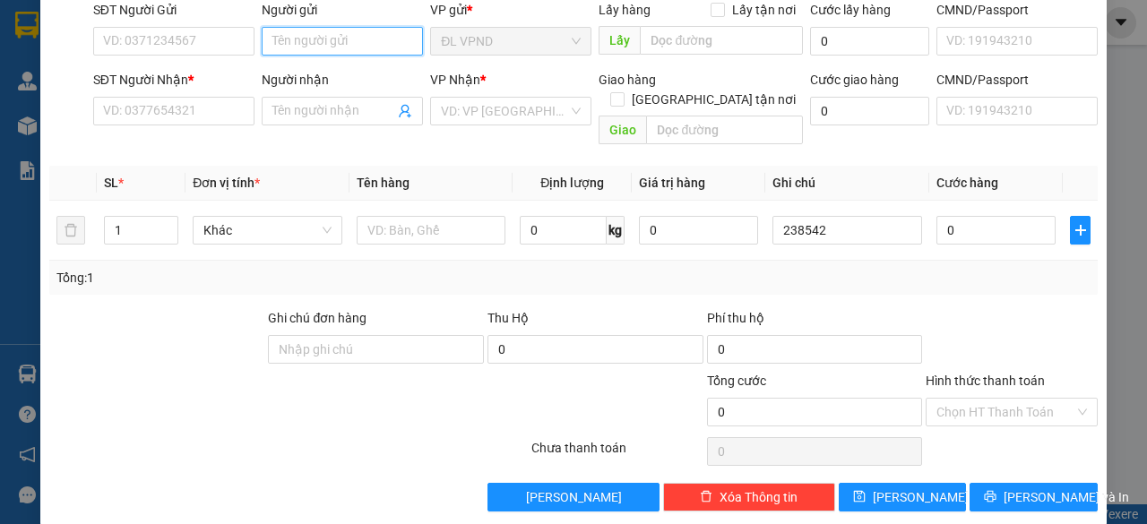
click at [323, 31] on input "Người gửi" at bounding box center [342, 41] width 161 height 29
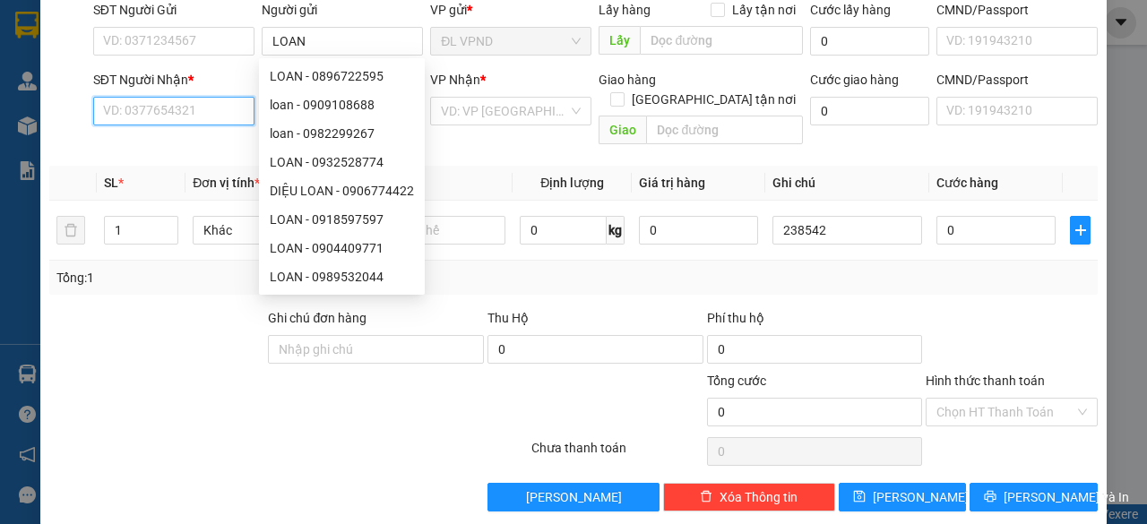
click at [139, 108] on input "SĐT Người Nhận *" at bounding box center [173, 111] width 161 height 29
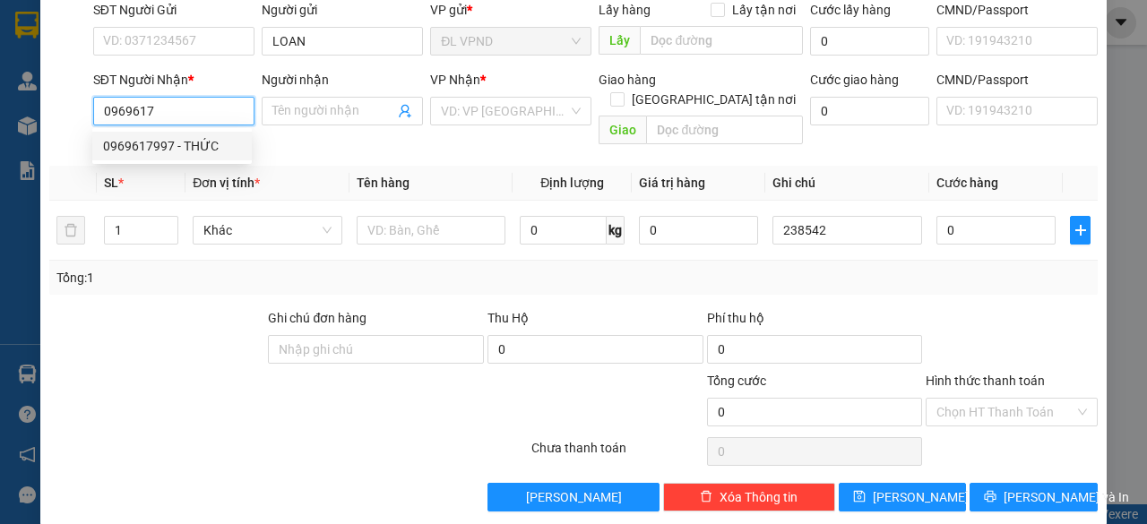
click at [180, 144] on div "0969617997 - THỨC" at bounding box center [172, 146] width 138 height 20
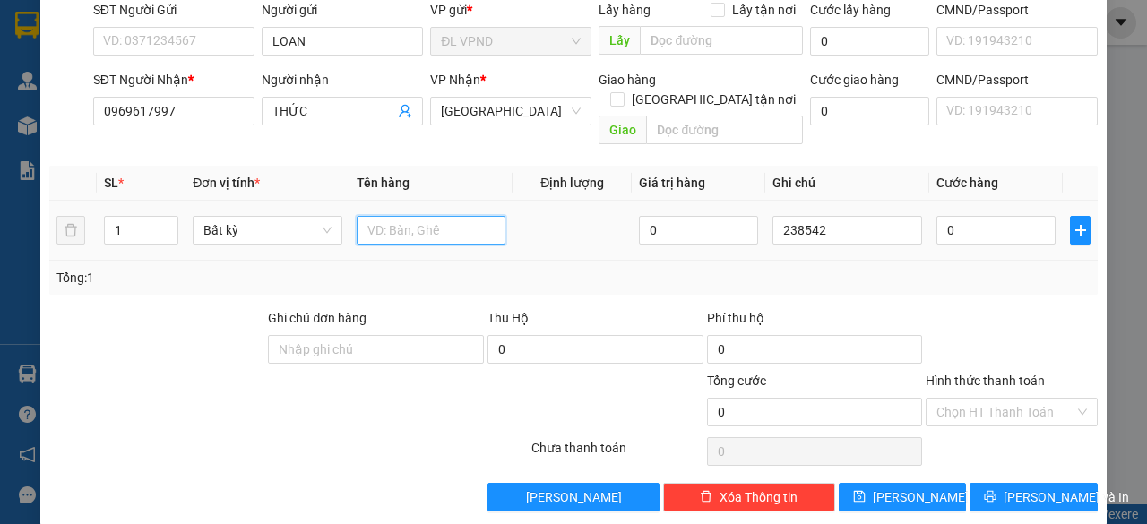
click at [404, 216] on input "text" at bounding box center [432, 230] width 150 height 29
click at [977, 217] on input "0" at bounding box center [996, 230] width 119 height 29
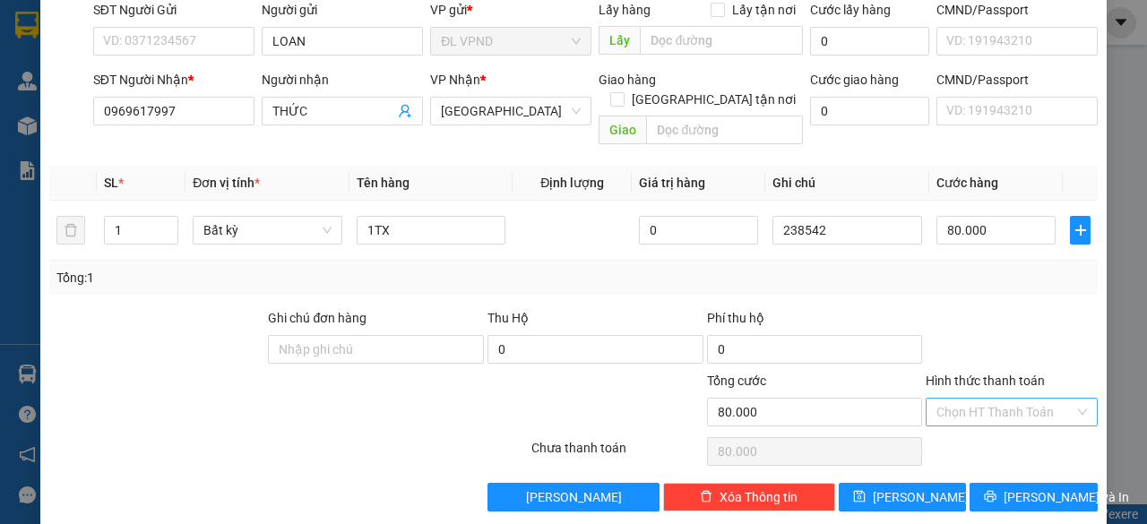
click at [946, 399] on input "Hình thức thanh toán" at bounding box center [1006, 412] width 138 height 27
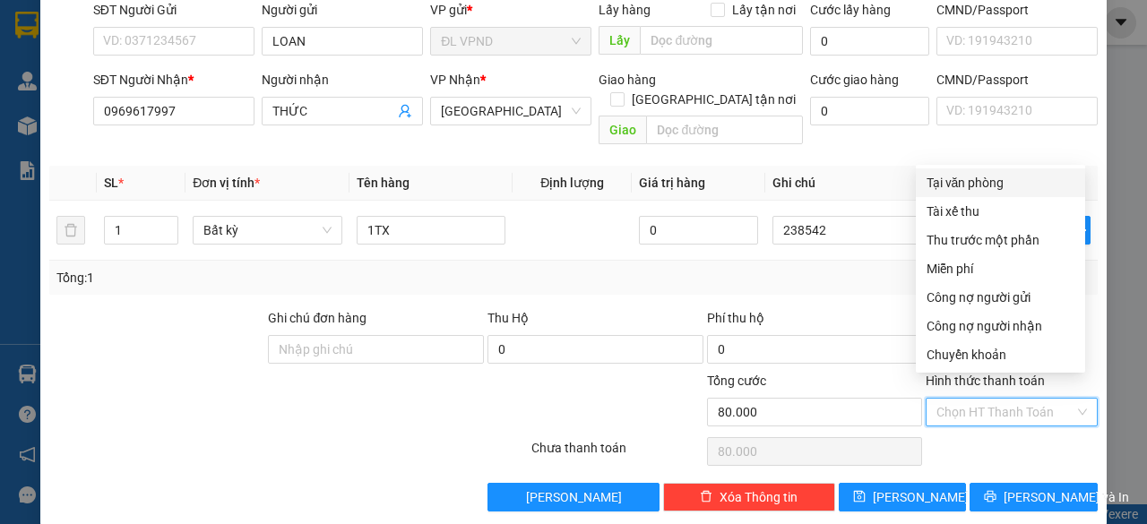
click at [962, 178] on div "Tại văn phòng" at bounding box center [1001, 183] width 148 height 20
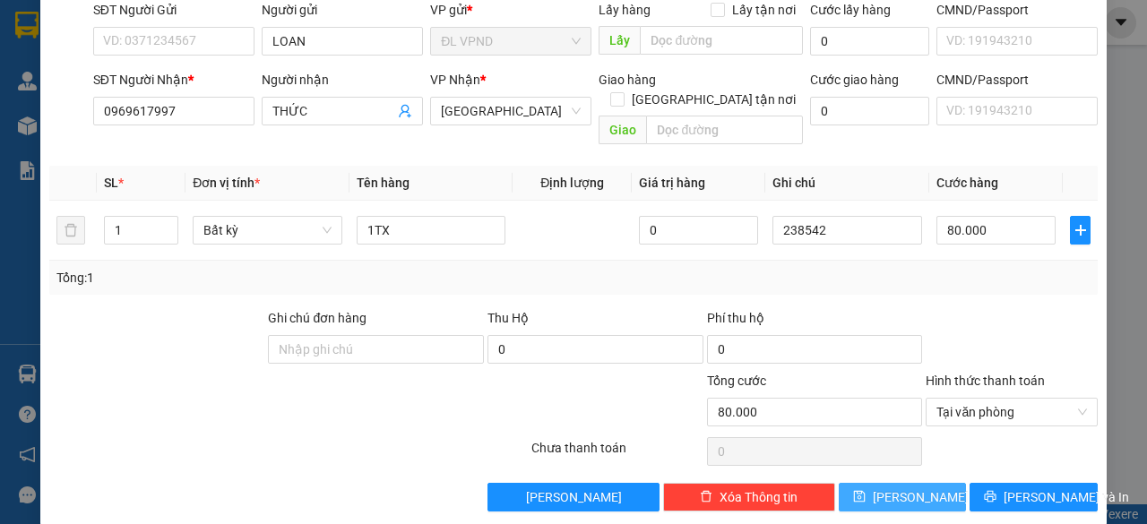
click at [907, 488] on span "[PERSON_NAME]" at bounding box center [921, 498] width 96 height 20
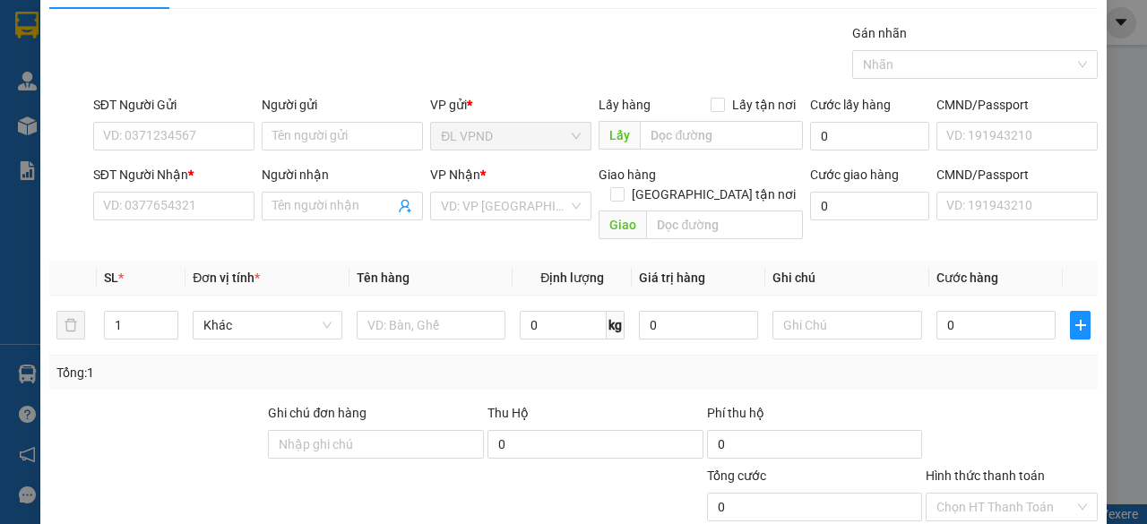
scroll to position [0, 0]
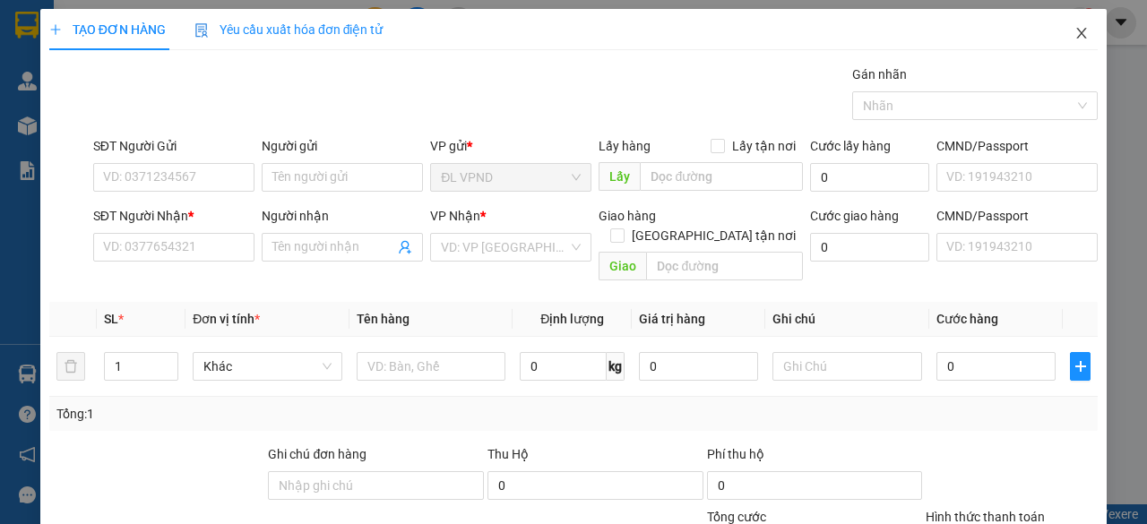
click at [1075, 30] on icon "close" at bounding box center [1082, 33] width 14 height 14
click at [36, 130] on div at bounding box center [27, 125] width 31 height 31
click at [0, 120] on div "Kho hàng mới" at bounding box center [27, 125] width 54 height 45
click at [18, 124] on div at bounding box center [27, 125] width 31 height 31
click at [18, 124] on img at bounding box center [27, 126] width 19 height 19
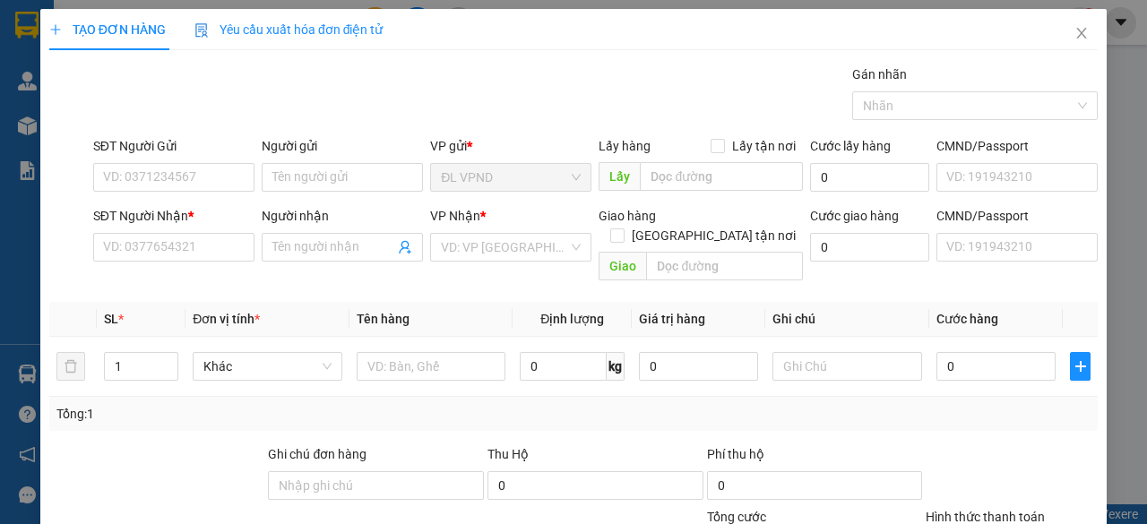
click at [18, 124] on img at bounding box center [27, 126] width 19 height 19
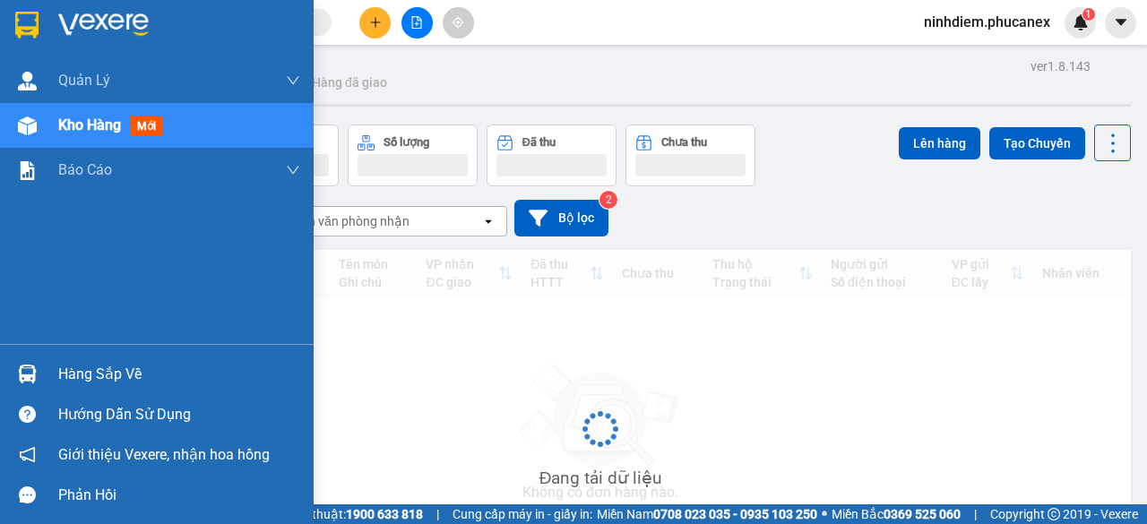
click at [45, 112] on div "Kho hàng mới" at bounding box center [157, 125] width 314 height 45
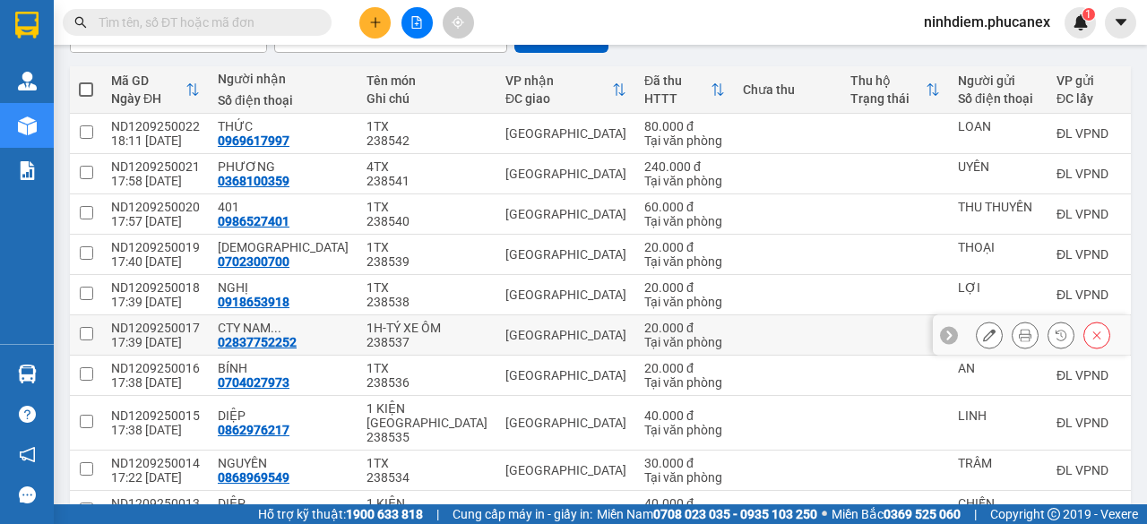
scroll to position [296, 0]
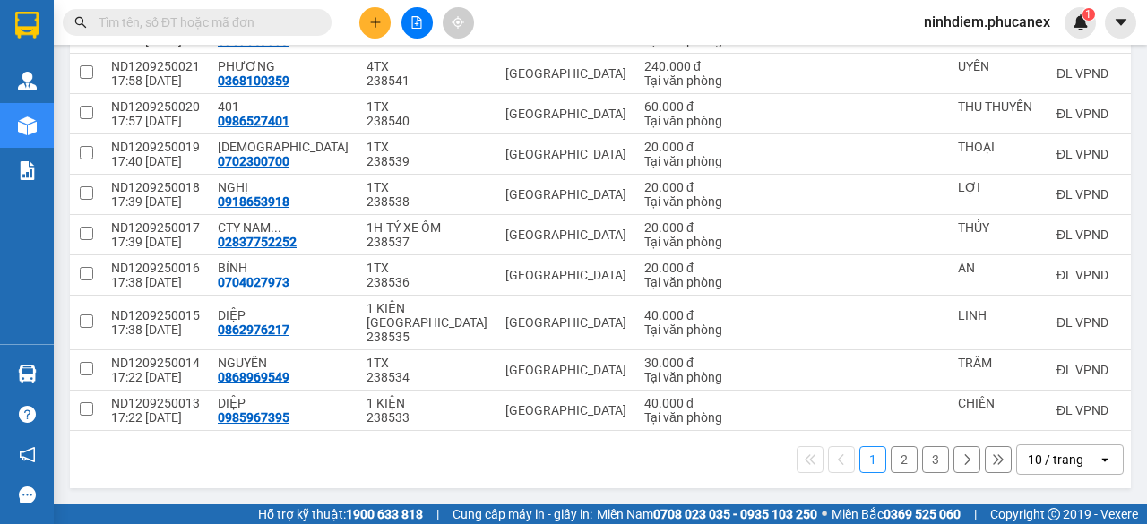
click at [1040, 460] on div "10 / trang" at bounding box center [1056, 460] width 56 height 18
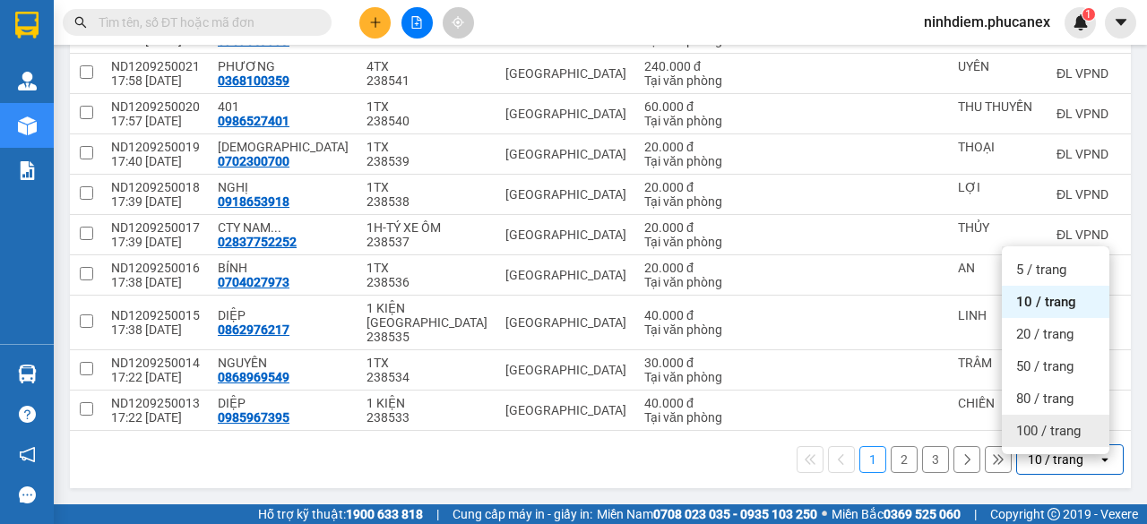
click at [1038, 422] on span "100 / trang" at bounding box center [1048, 431] width 65 height 18
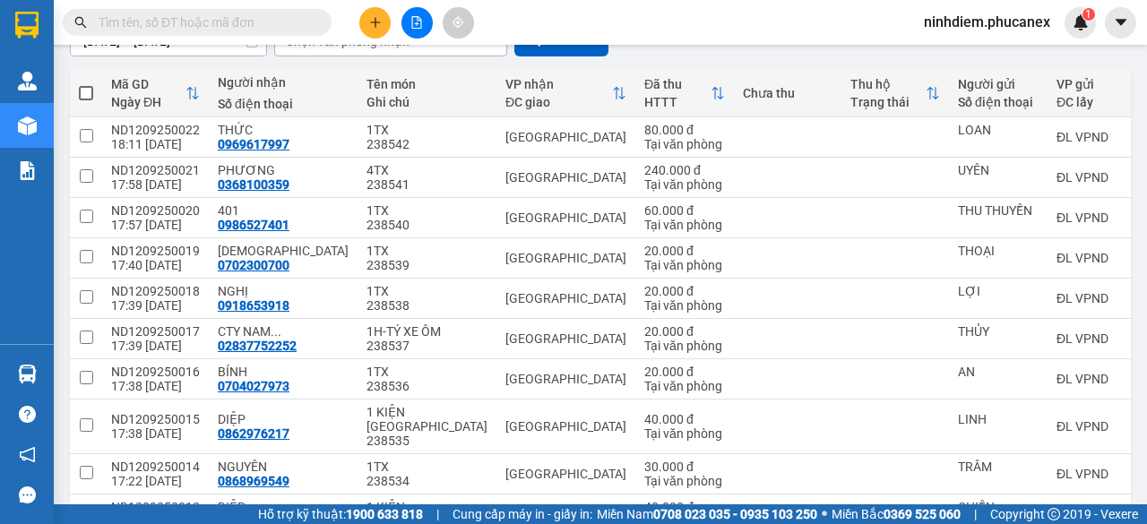
scroll to position [0, 0]
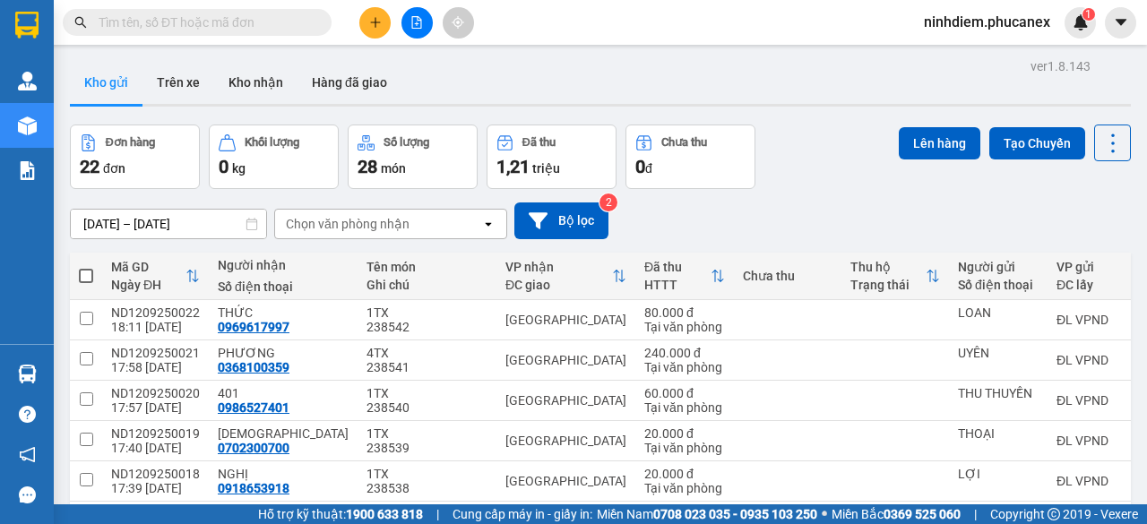
click at [86, 273] on span at bounding box center [86, 276] width 14 height 14
click at [86, 267] on input "checkbox" at bounding box center [86, 267] width 0 height 0
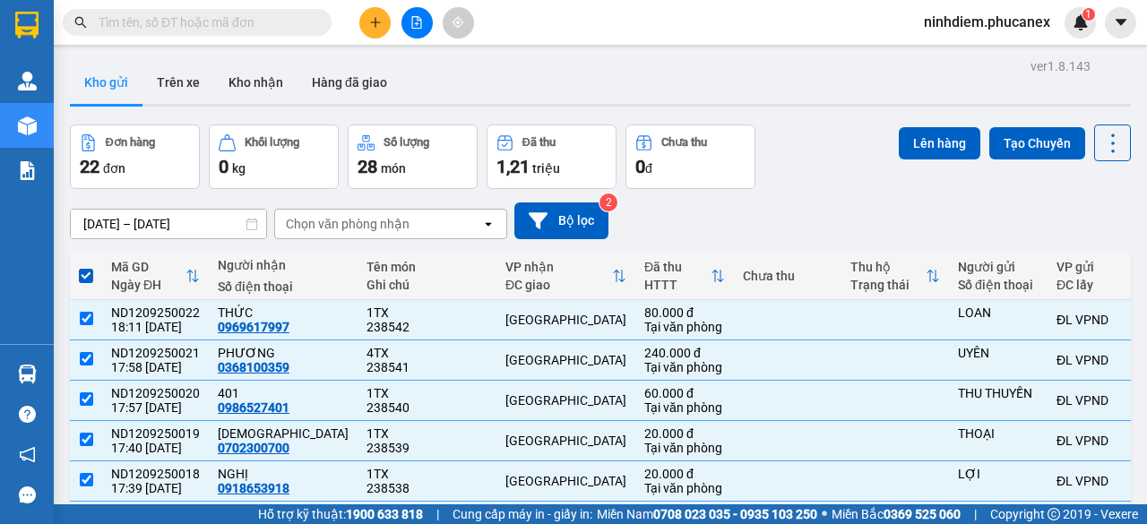
drag, startPoint x: 923, startPoint y: 141, endPoint x: 693, endPoint y: 204, distance: 238.9
click at [923, 139] on button "Lên hàng" at bounding box center [940, 143] width 82 height 32
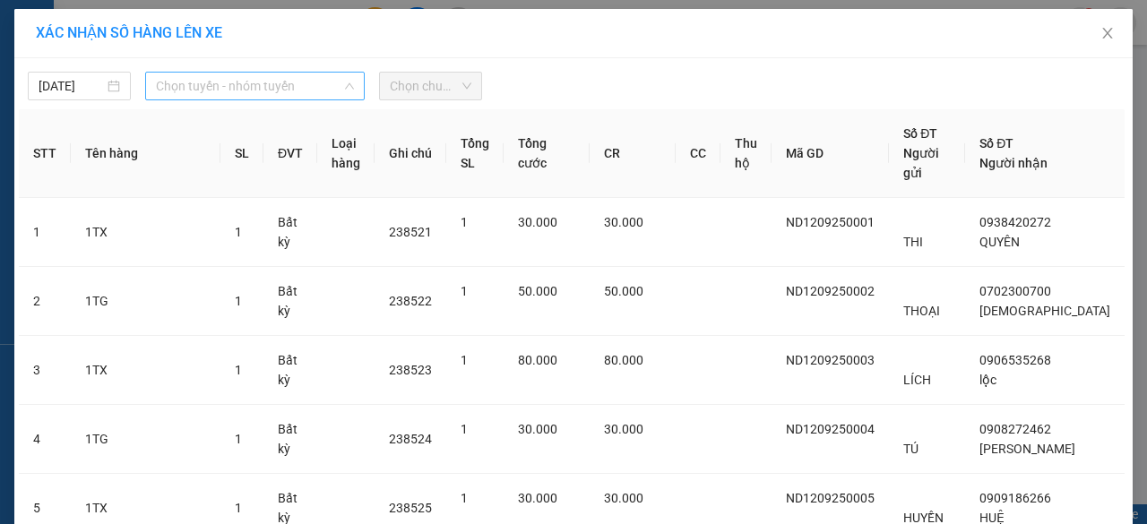
click at [195, 89] on span "Chọn tuyến - nhóm tuyến" at bounding box center [255, 86] width 198 height 27
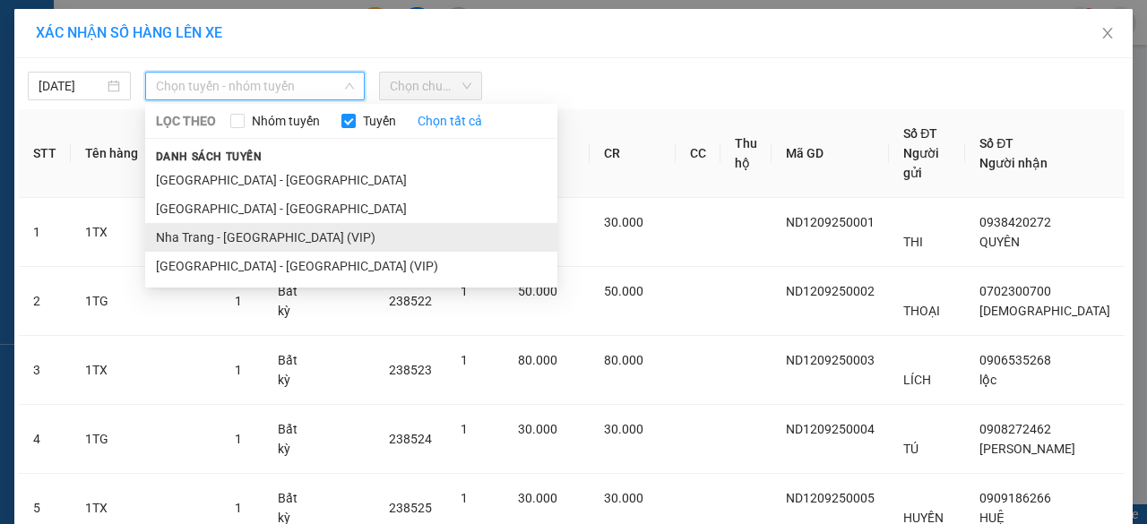
click at [228, 234] on li "Nha Trang - [GEOGRAPHIC_DATA] (VIP)" at bounding box center [351, 237] width 412 height 29
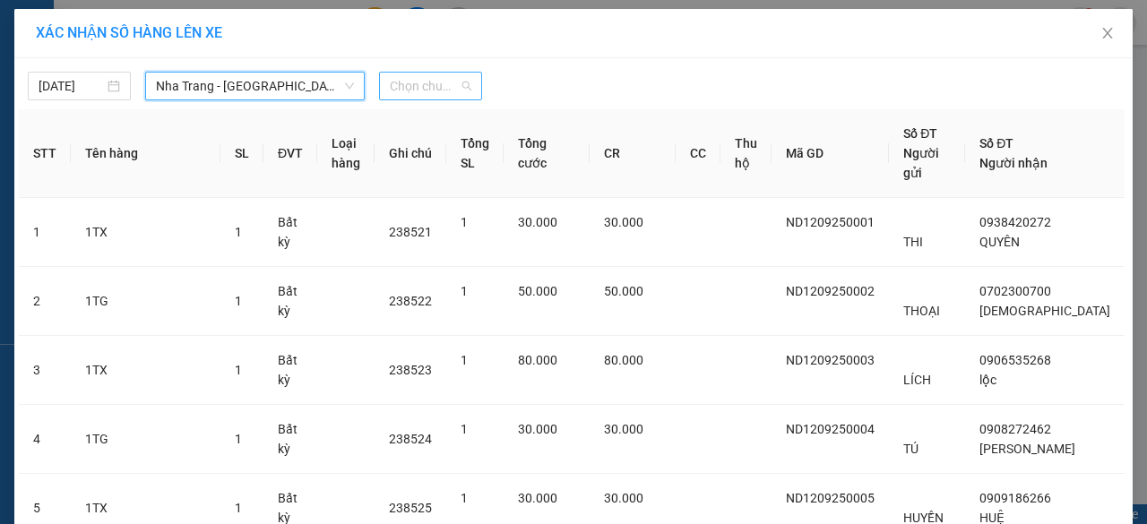
click at [400, 82] on span "Chọn chuyến" at bounding box center [431, 86] width 82 height 27
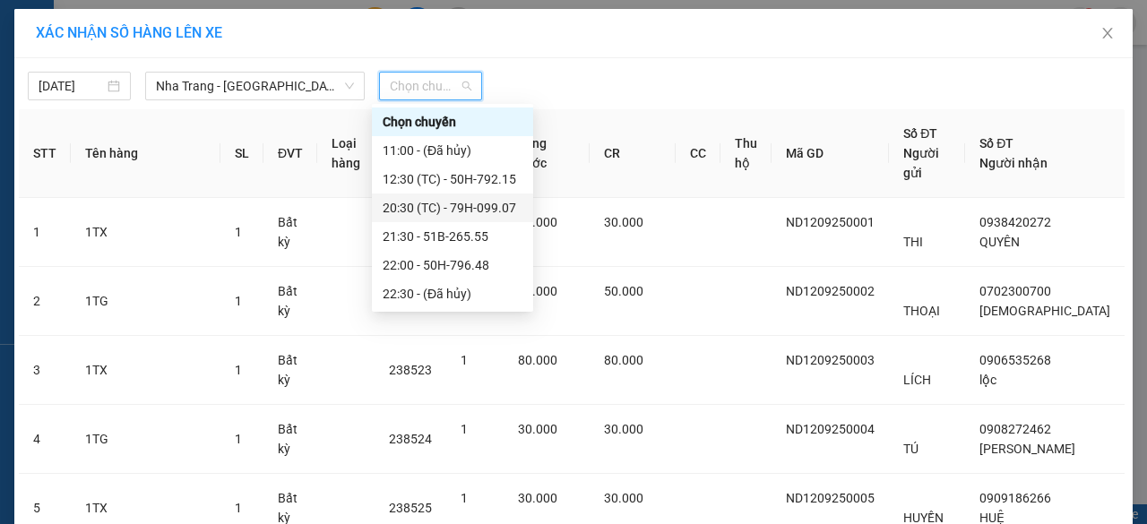
click at [430, 206] on div "20:30 (TC) - 79H-099.07" at bounding box center [453, 208] width 140 height 20
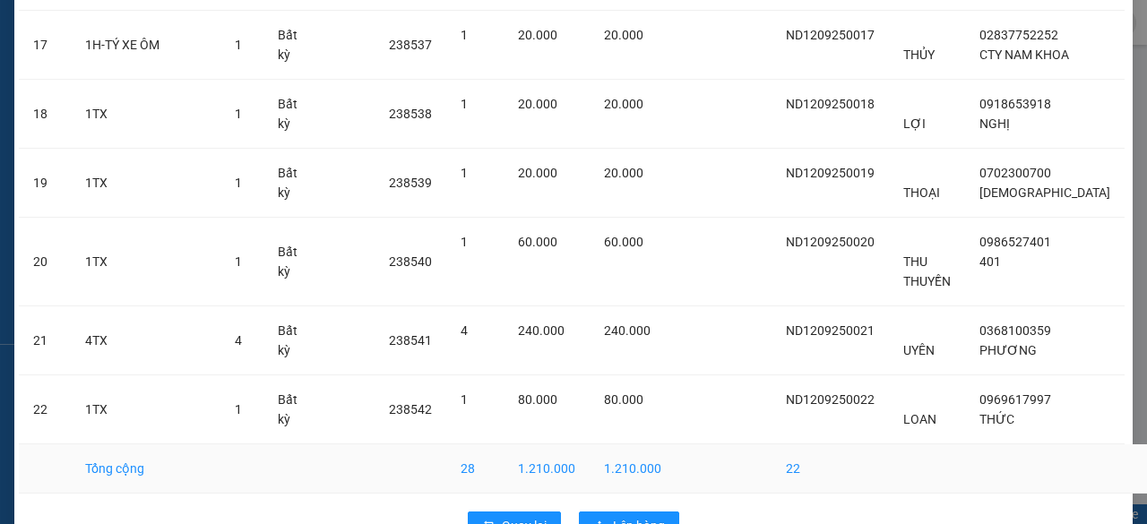
scroll to position [1374, 0]
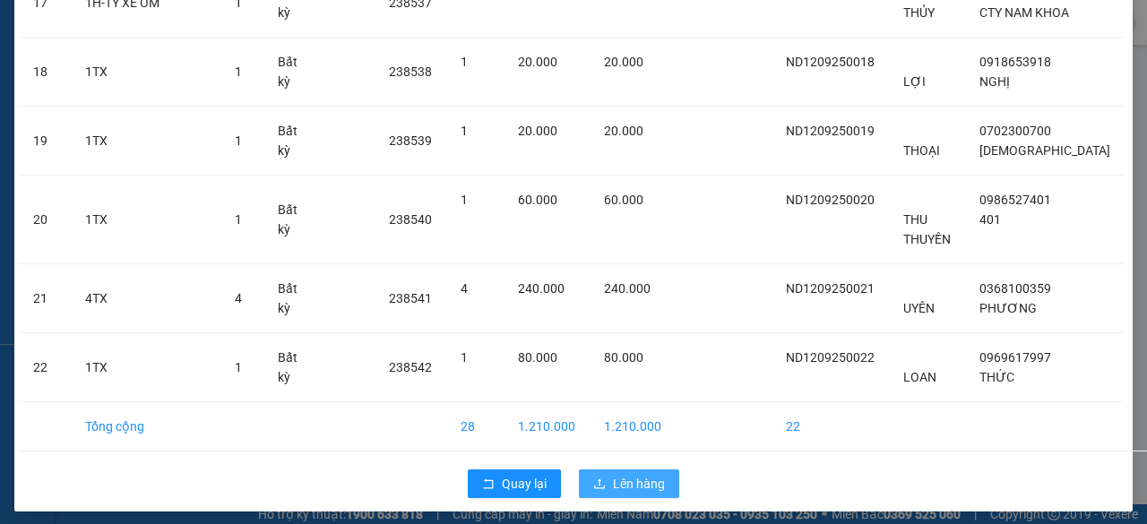
click at [636, 476] on span "Lên hàng" at bounding box center [639, 484] width 52 height 20
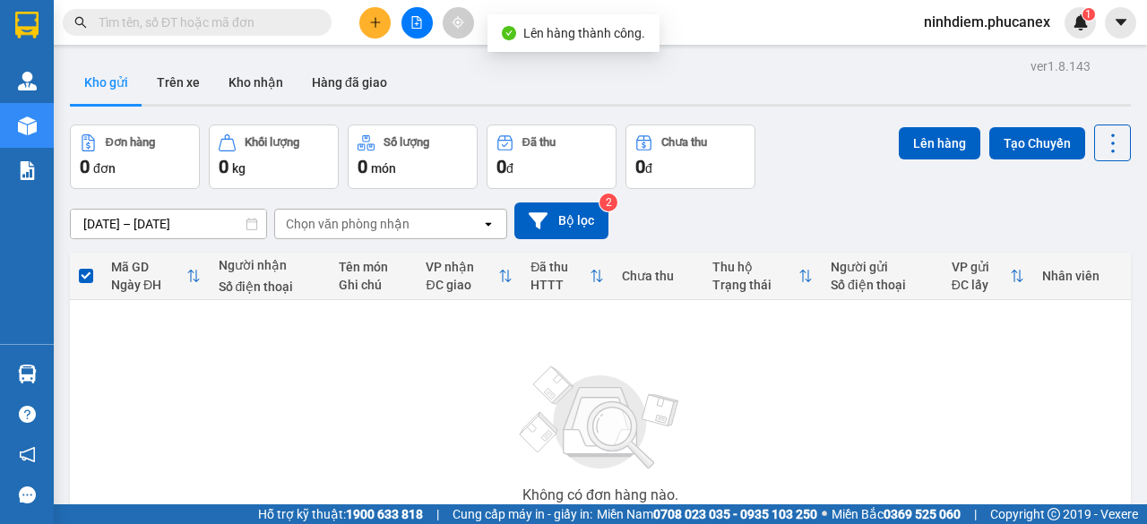
click at [419, 11] on button at bounding box center [416, 22] width 31 height 31
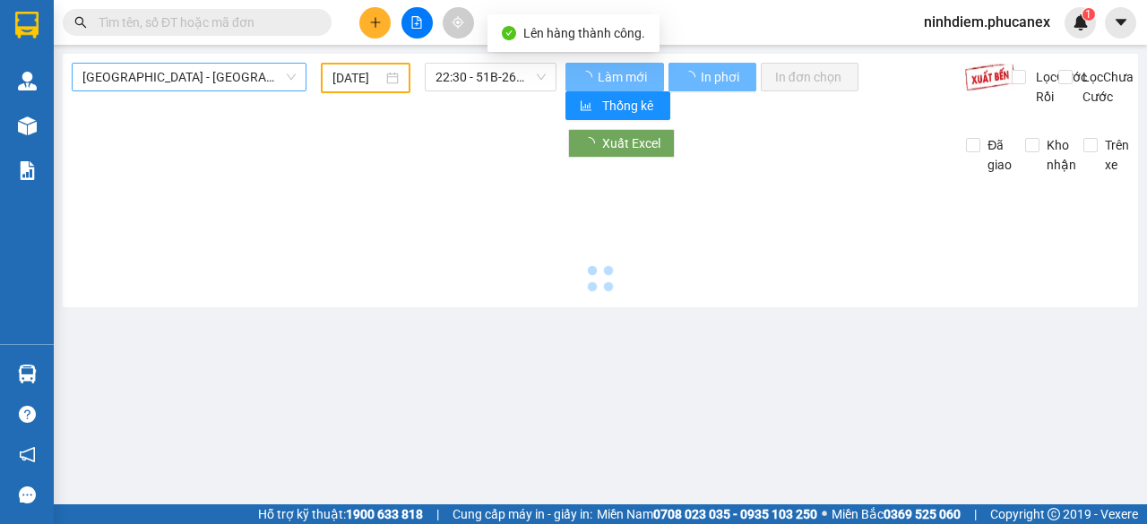
click at [228, 78] on span "[GEOGRAPHIC_DATA] - [GEOGRAPHIC_DATA]" at bounding box center [188, 77] width 213 height 27
click at [226, 71] on span "[GEOGRAPHIC_DATA] - [GEOGRAPHIC_DATA]" at bounding box center [188, 77] width 213 height 27
click at [232, 76] on span "[GEOGRAPHIC_DATA] - [GEOGRAPHIC_DATA]" at bounding box center [188, 77] width 213 height 27
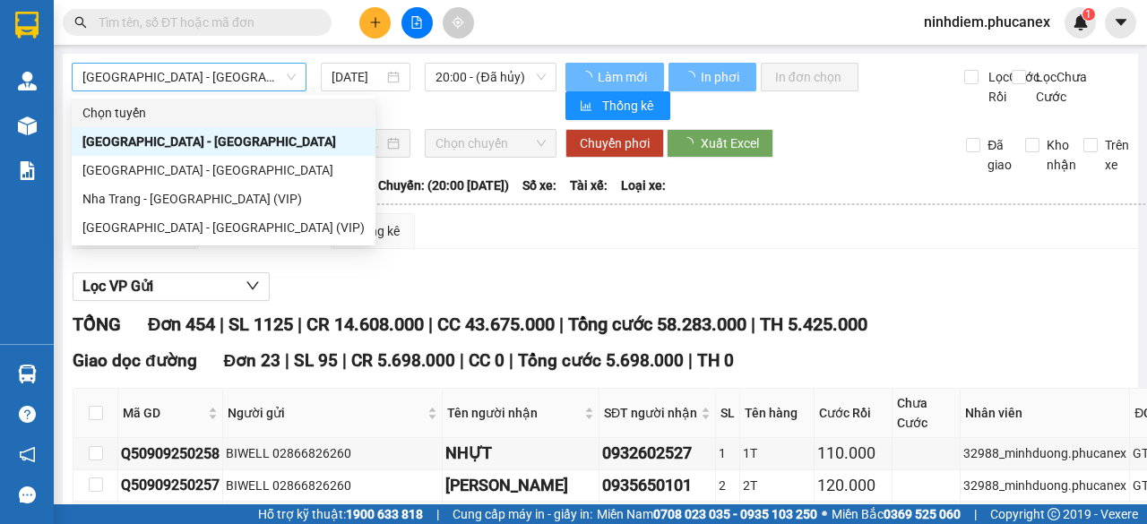
click at [232, 77] on span "[GEOGRAPHIC_DATA] - [GEOGRAPHIC_DATA]" at bounding box center [188, 77] width 213 height 27
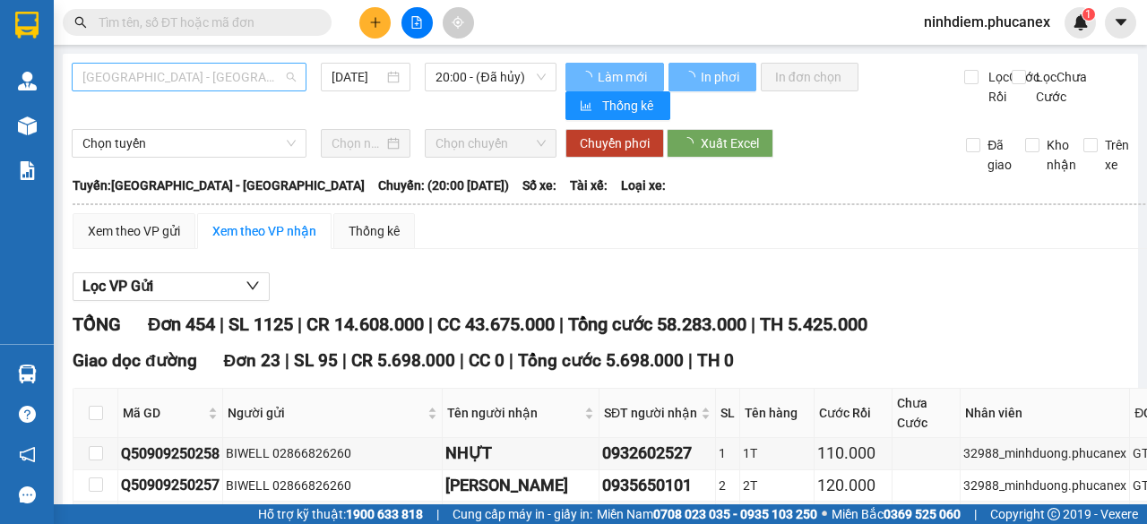
click at [232, 77] on span "[GEOGRAPHIC_DATA] - [GEOGRAPHIC_DATA]" at bounding box center [188, 77] width 213 height 27
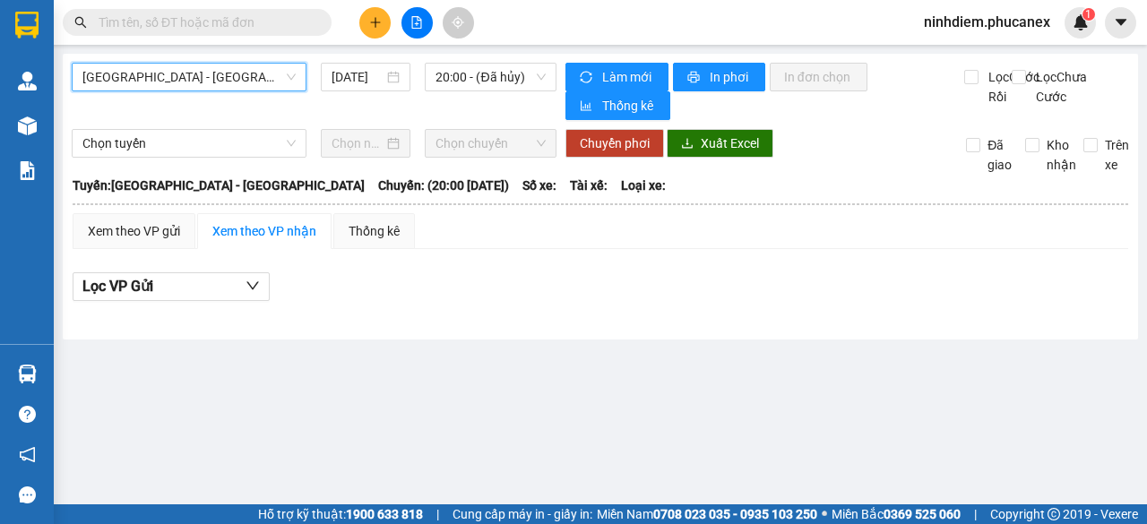
click at [206, 77] on span "[GEOGRAPHIC_DATA] - [GEOGRAPHIC_DATA]" at bounding box center [188, 77] width 213 height 27
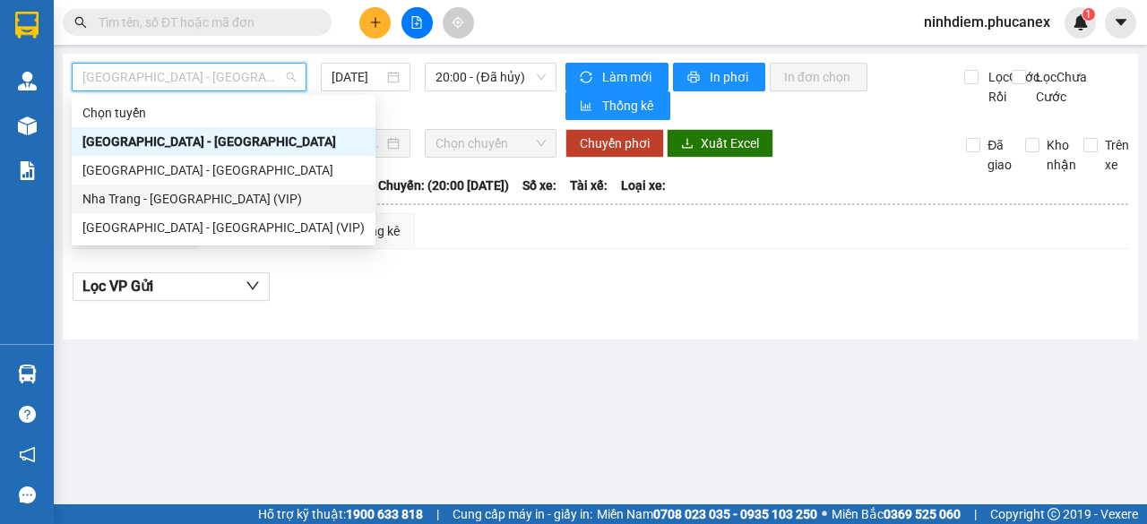
click at [160, 209] on div "Nha Trang - [GEOGRAPHIC_DATA] (VIP)" at bounding box center [224, 199] width 304 height 29
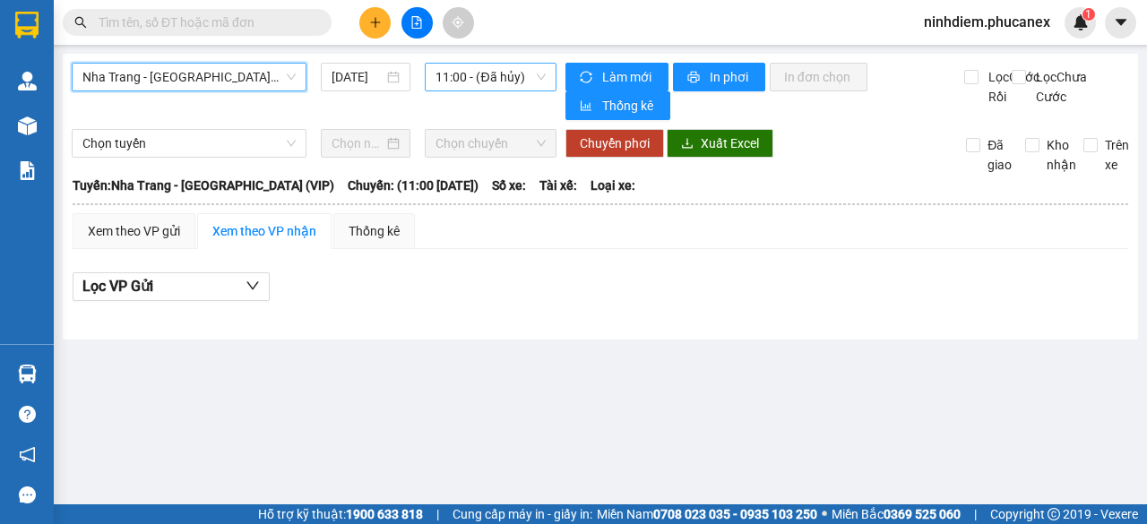
click at [459, 69] on span "11:00 - (Đã hủy)" at bounding box center [490, 77] width 109 height 27
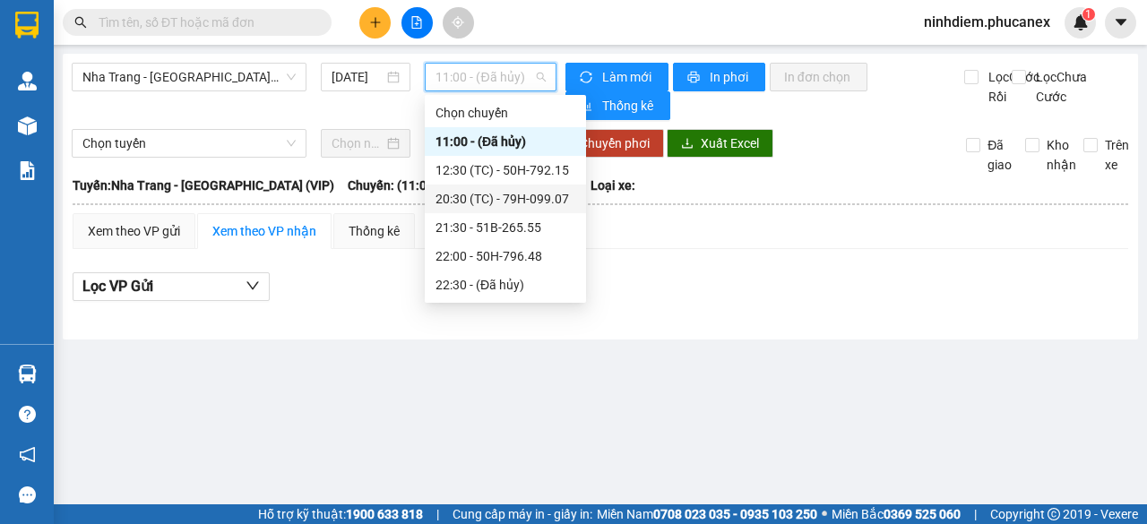
click at [499, 205] on div "20:30 (TC) - 79H-099.07" at bounding box center [506, 199] width 140 height 20
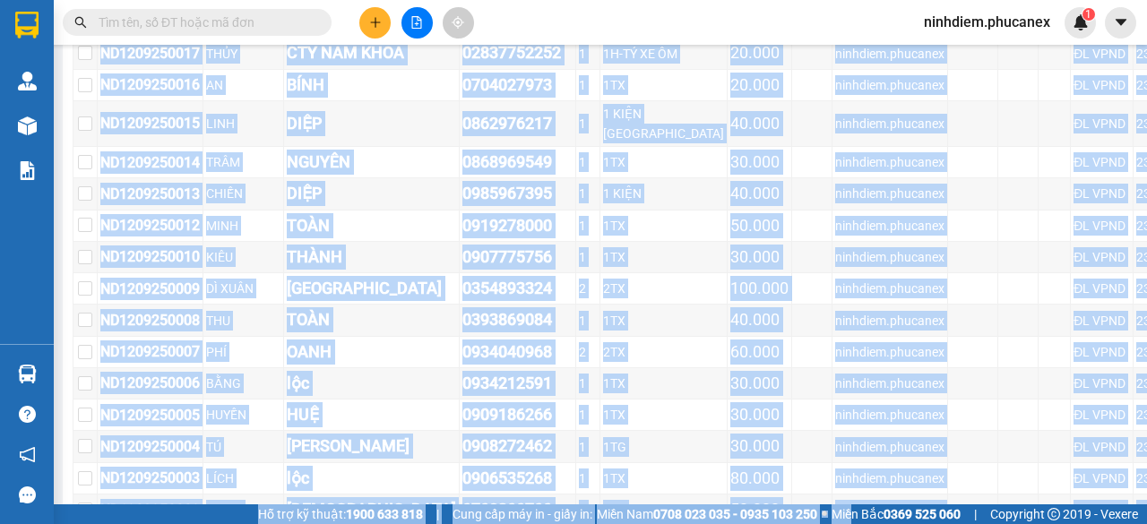
scroll to position [955, 0]
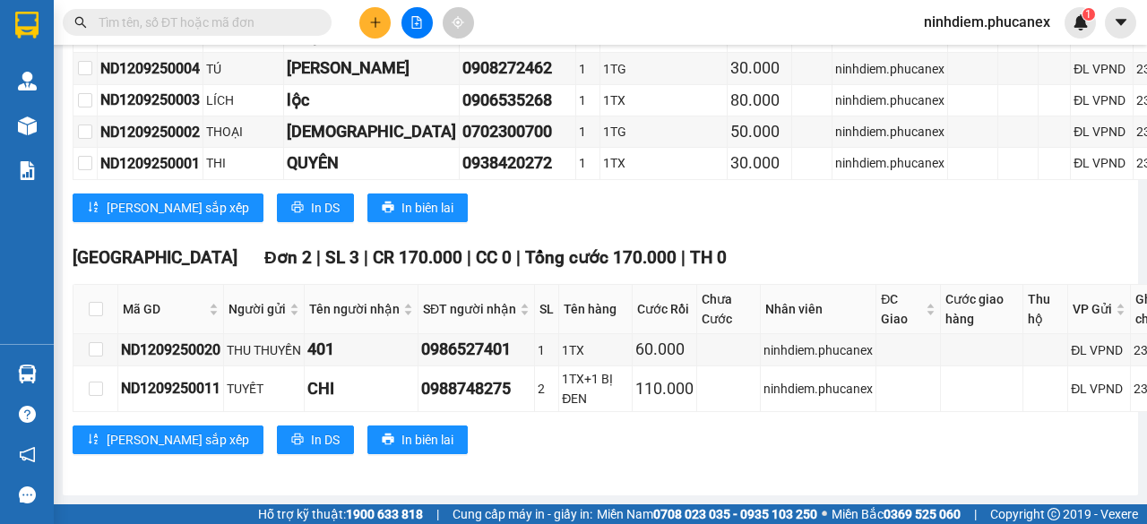
drag, startPoint x: 120, startPoint y: 210, endPoint x: 1130, endPoint y: 405, distance: 1028.7
click at [1130, 405] on main "[GEOGRAPHIC_DATA] - [GEOGRAPHIC_DATA] (VIP) [DATE] 20:30 (TC) - 79H-099.07 Làm …" at bounding box center [573, 252] width 1147 height 505
copy table "Phúc An Express 1900 06 68 06 215 [PERSON_NAME] Lão, Quận 1 PHƠI HÀNG 18:12 [DA…"
click at [376, 15] on button at bounding box center [374, 22] width 31 height 31
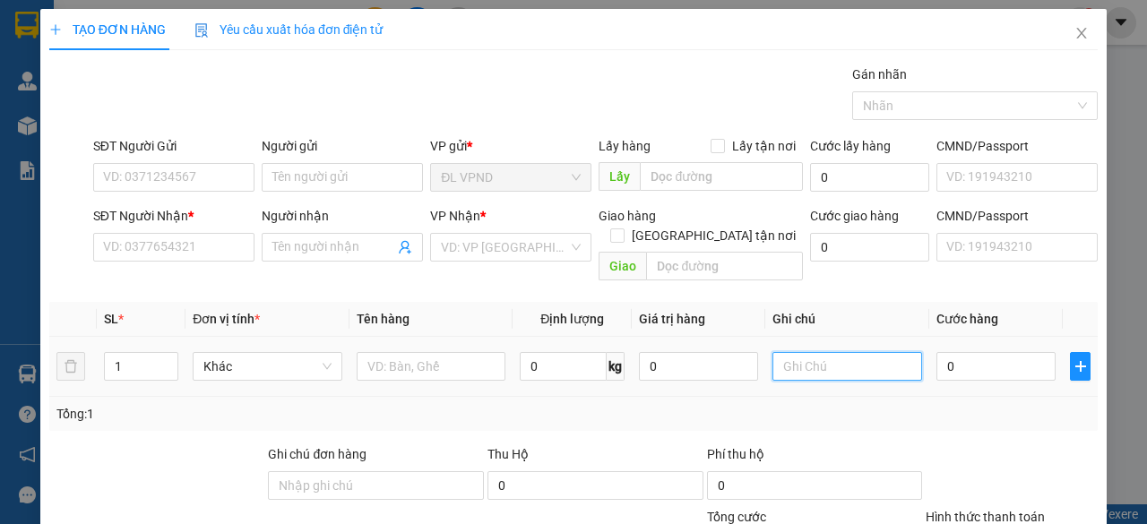
click at [801, 352] on input "text" at bounding box center [848, 366] width 150 height 29
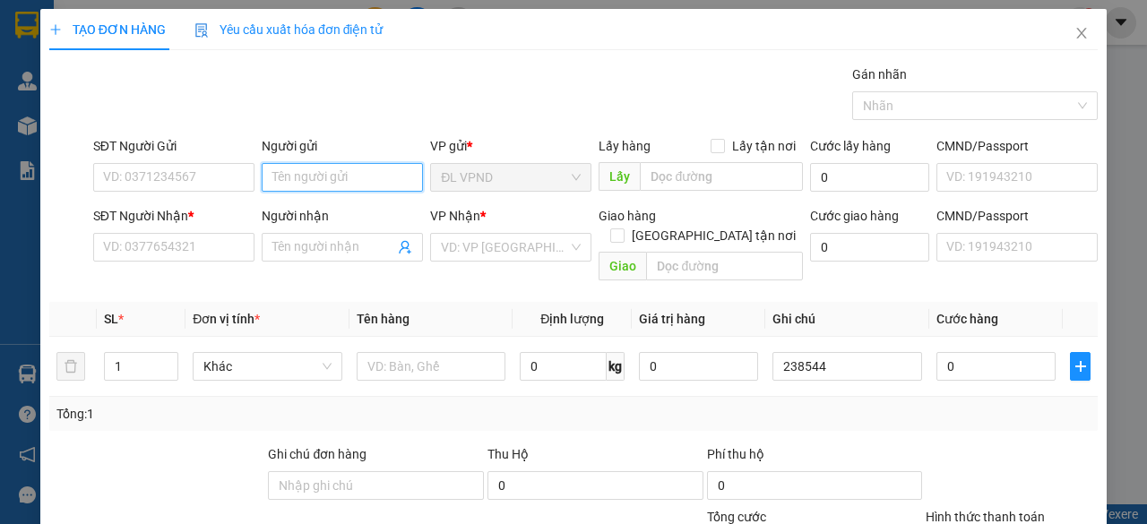
click at [366, 186] on input "Người gửi" at bounding box center [342, 177] width 161 height 29
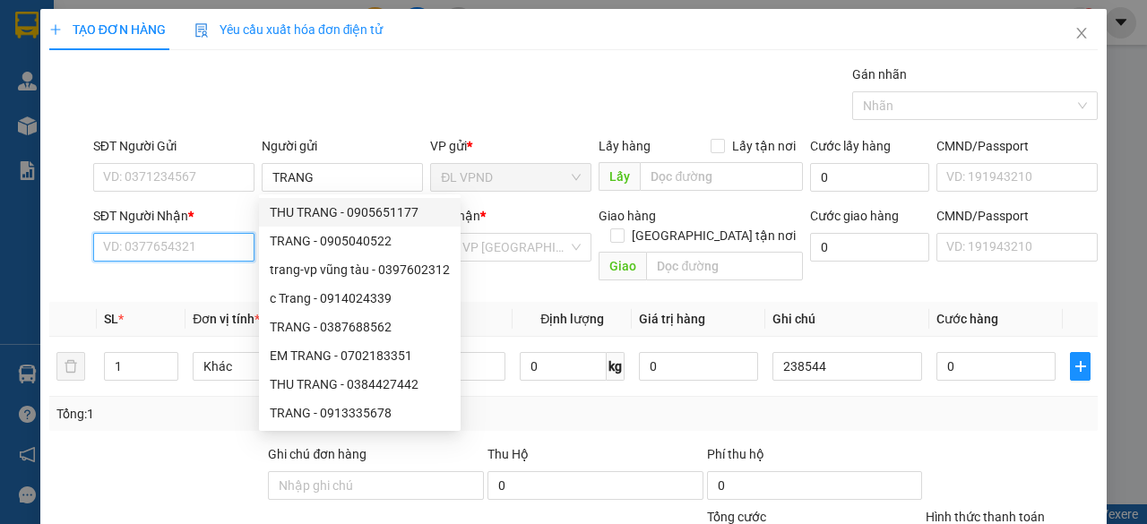
click at [221, 238] on input "SĐT Người Nhận *" at bounding box center [173, 247] width 161 height 29
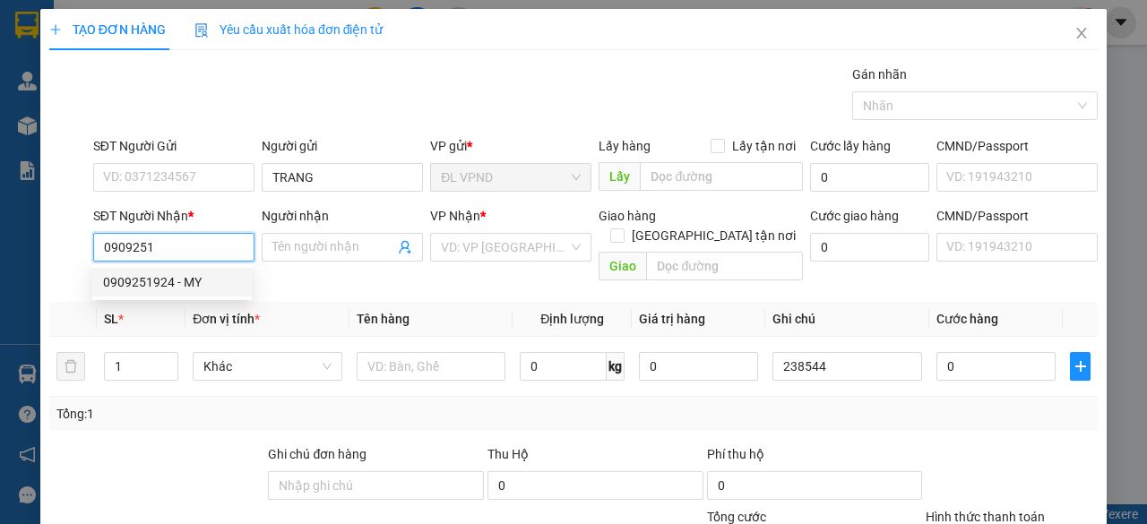
click at [148, 282] on div "0909251924 - MY" at bounding box center [172, 282] width 138 height 20
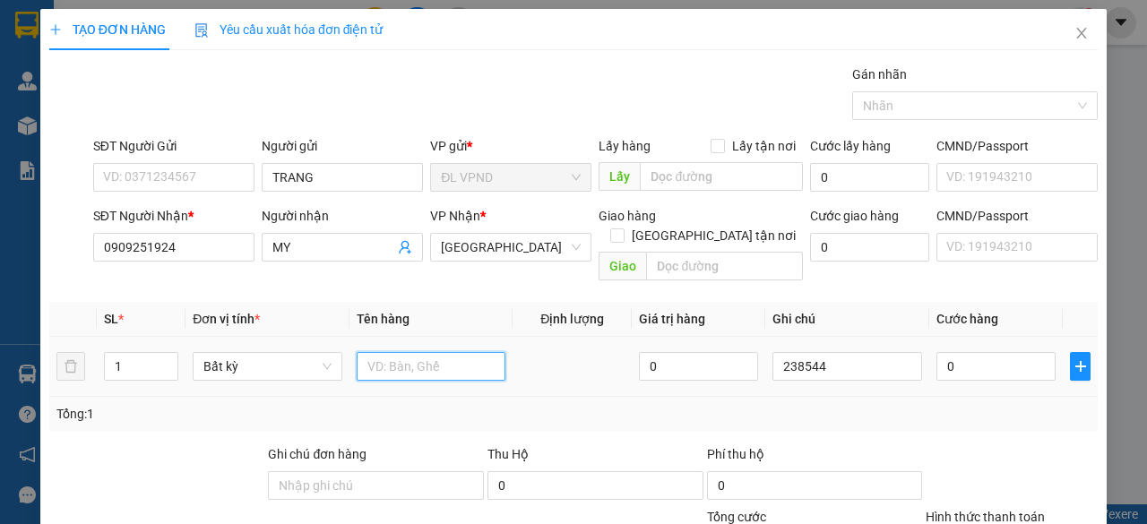
click at [428, 352] on input "text" at bounding box center [432, 366] width 150 height 29
drag, startPoint x: 120, startPoint y: 341, endPoint x: 104, endPoint y: 350, distance: 18.9
click at [105, 353] on input "1" at bounding box center [141, 366] width 73 height 27
click at [411, 352] on input "text" at bounding box center [432, 366] width 150 height 29
click at [1013, 356] on input "0" at bounding box center [996, 366] width 119 height 29
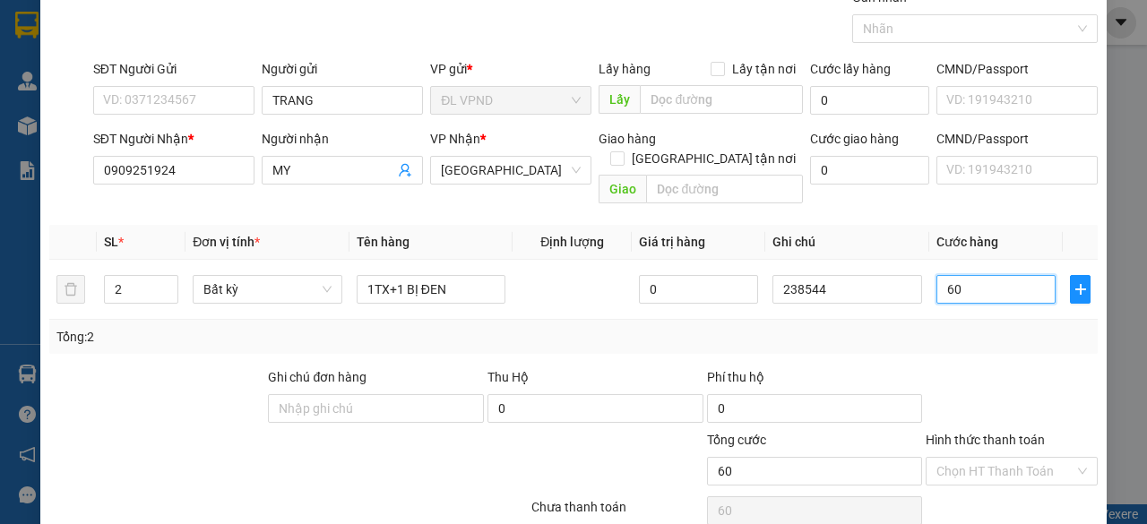
scroll to position [136, 0]
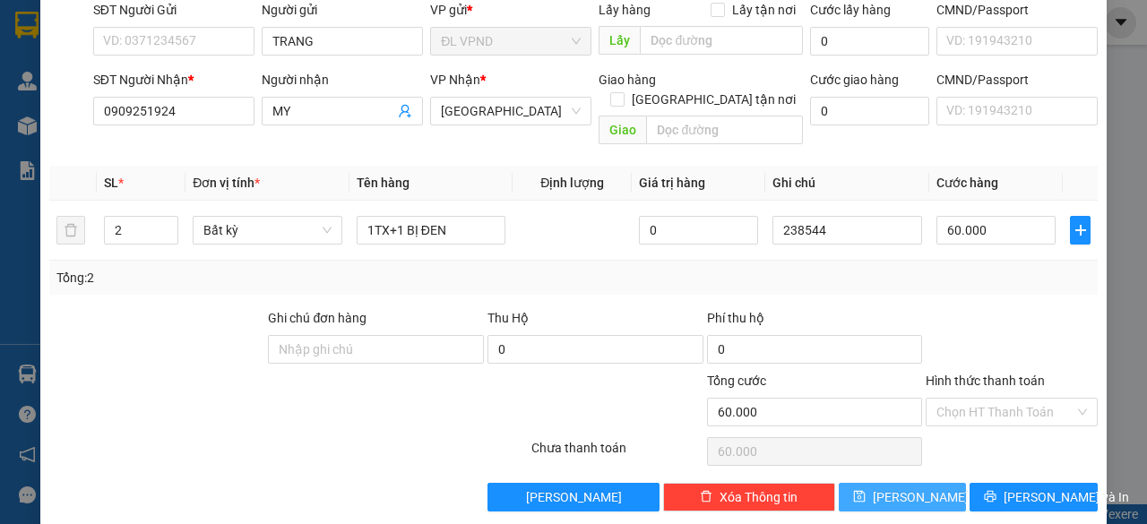
click at [896, 483] on button "[PERSON_NAME]" at bounding box center [903, 497] width 128 height 29
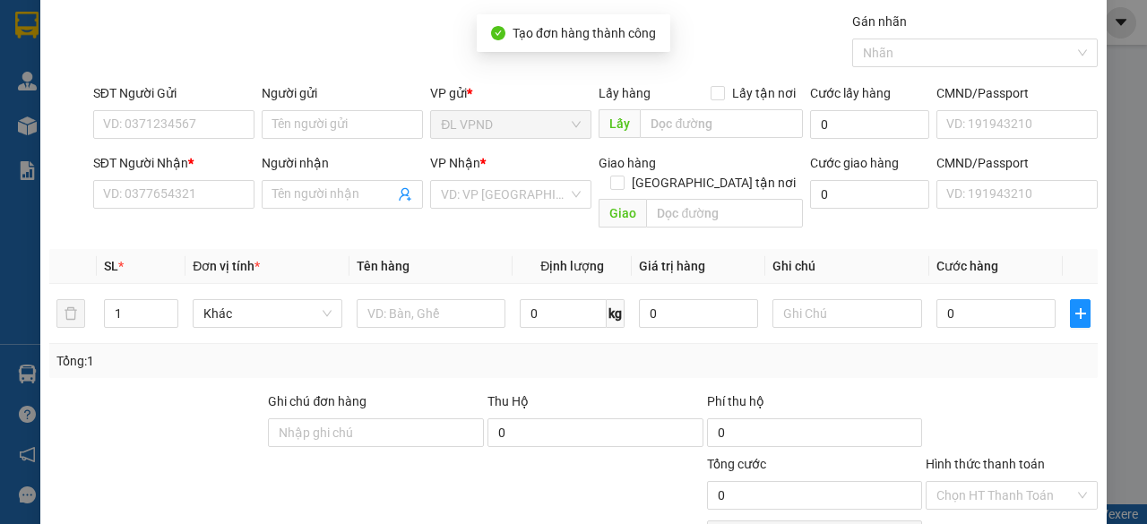
scroll to position [0, 0]
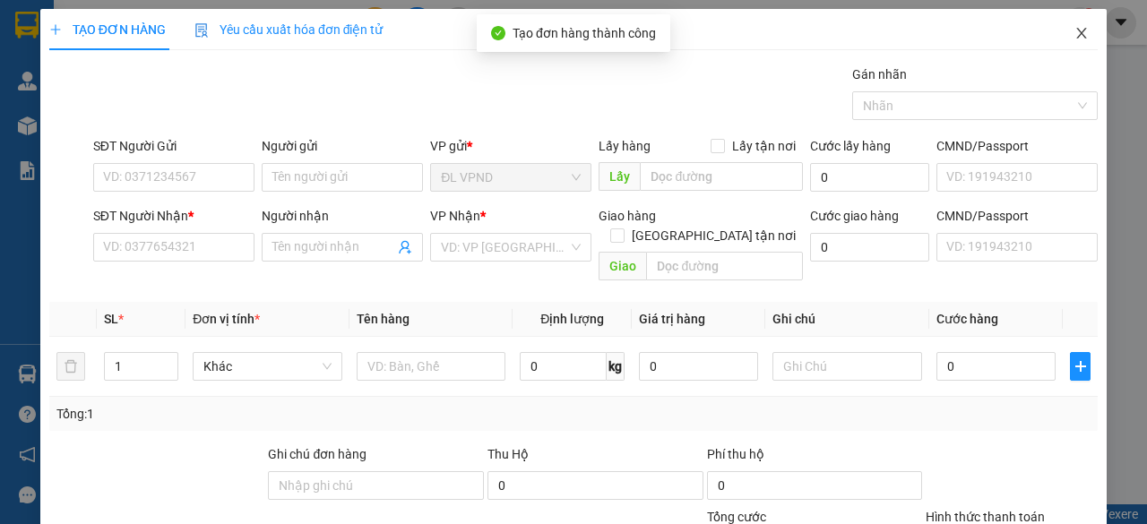
click at [1075, 31] on icon "close" at bounding box center [1082, 33] width 14 height 14
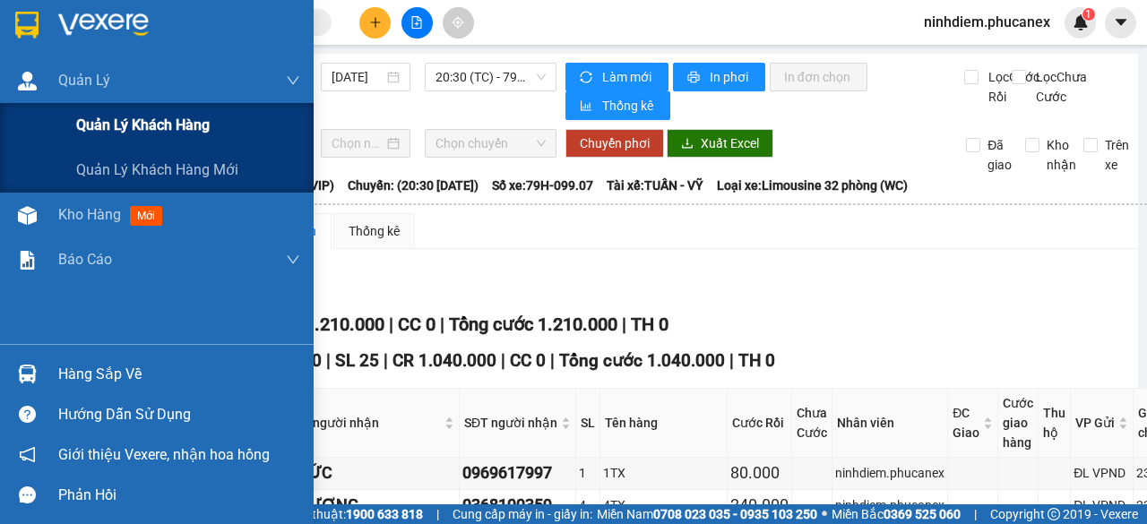
click at [37, 125] on div "Quản lý khách hàng" at bounding box center [157, 125] width 314 height 45
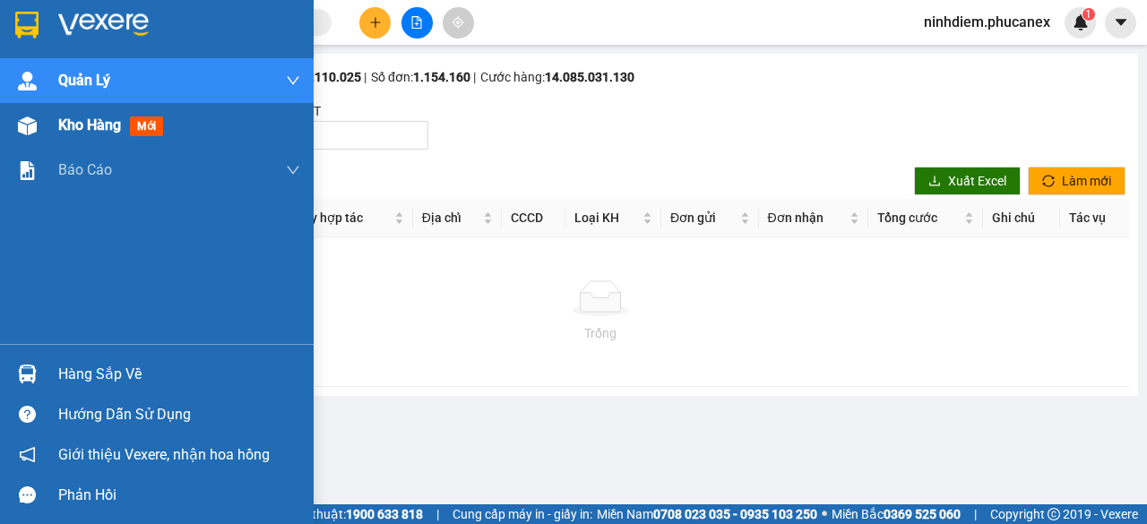
click at [25, 126] on img at bounding box center [27, 126] width 19 height 19
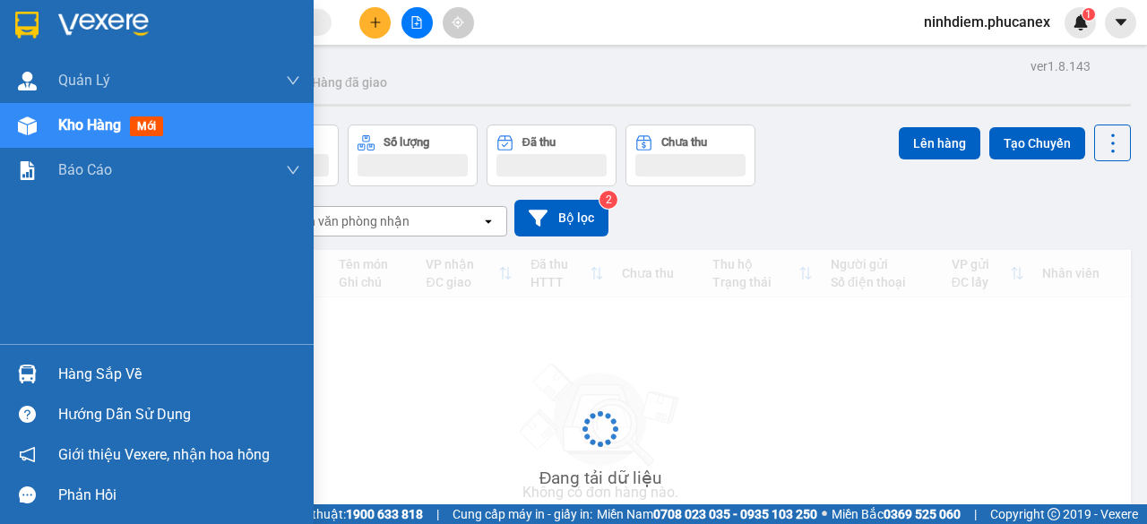
click at [23, 127] on img at bounding box center [27, 126] width 19 height 19
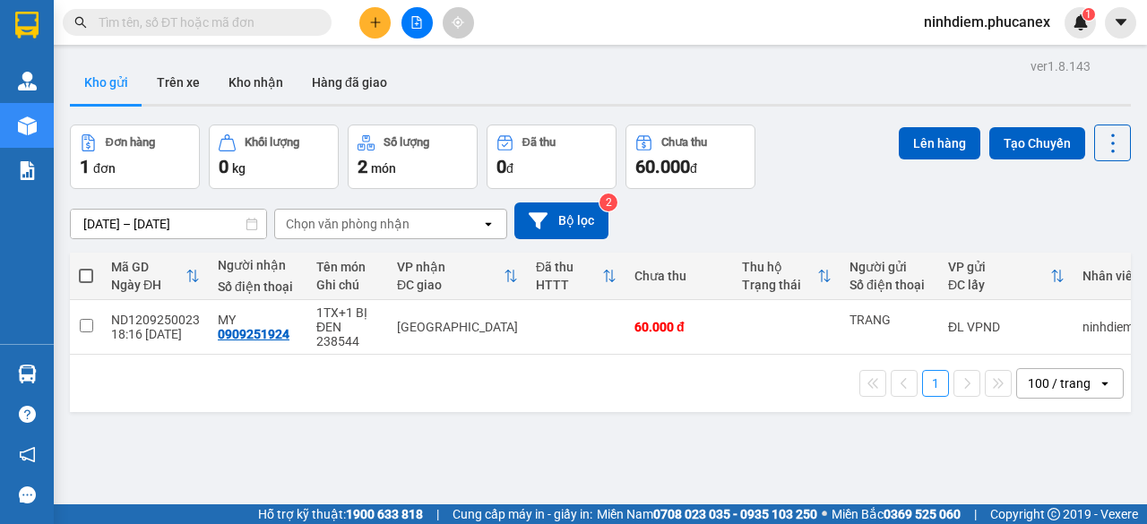
click at [87, 270] on span at bounding box center [86, 276] width 14 height 14
click at [86, 267] on input "checkbox" at bounding box center [86, 267] width 0 height 0
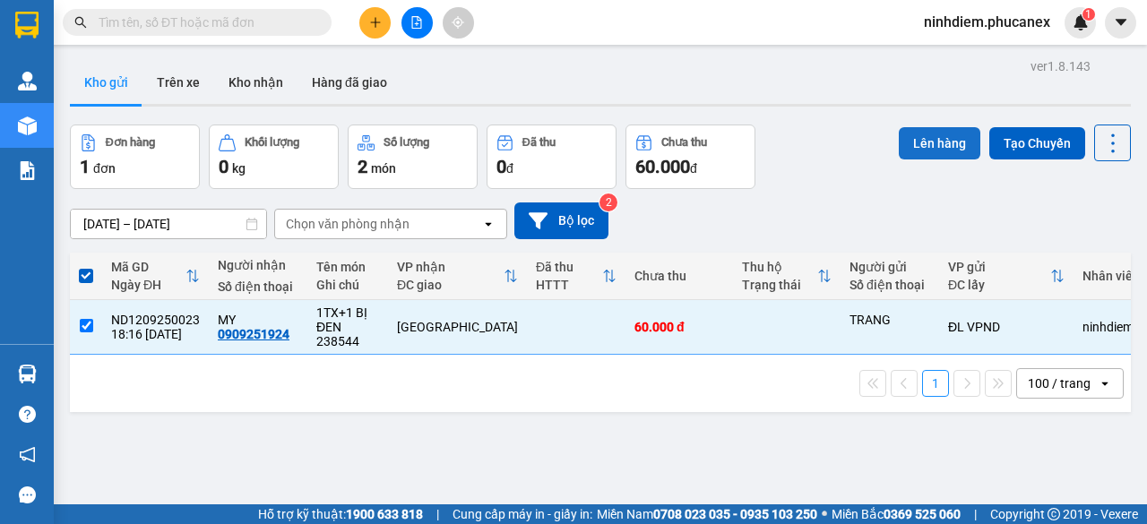
click at [919, 146] on button "Lên hàng" at bounding box center [940, 143] width 82 height 32
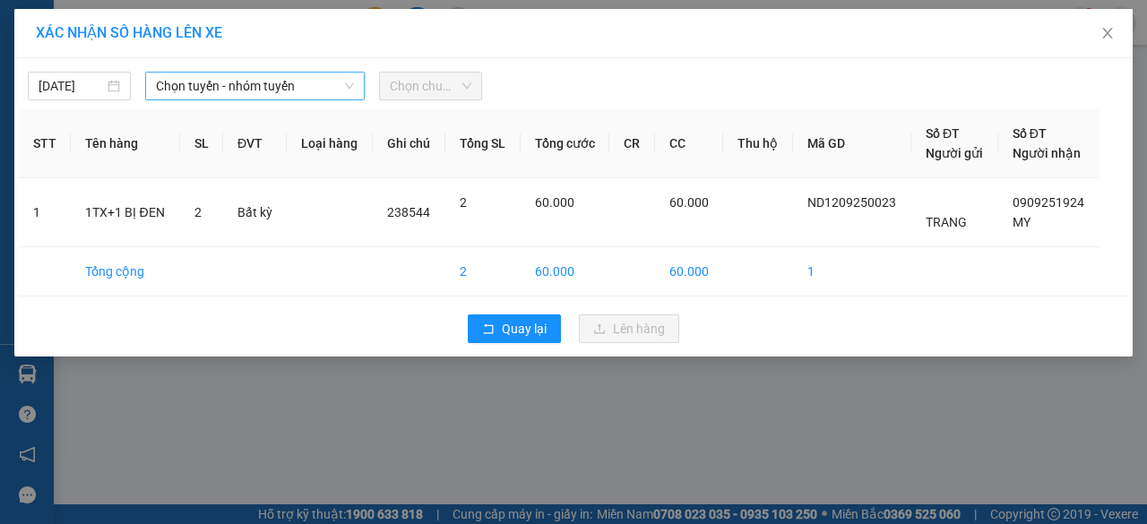
click at [203, 89] on span "Chọn tuyến - nhóm tuyến" at bounding box center [255, 86] width 198 height 27
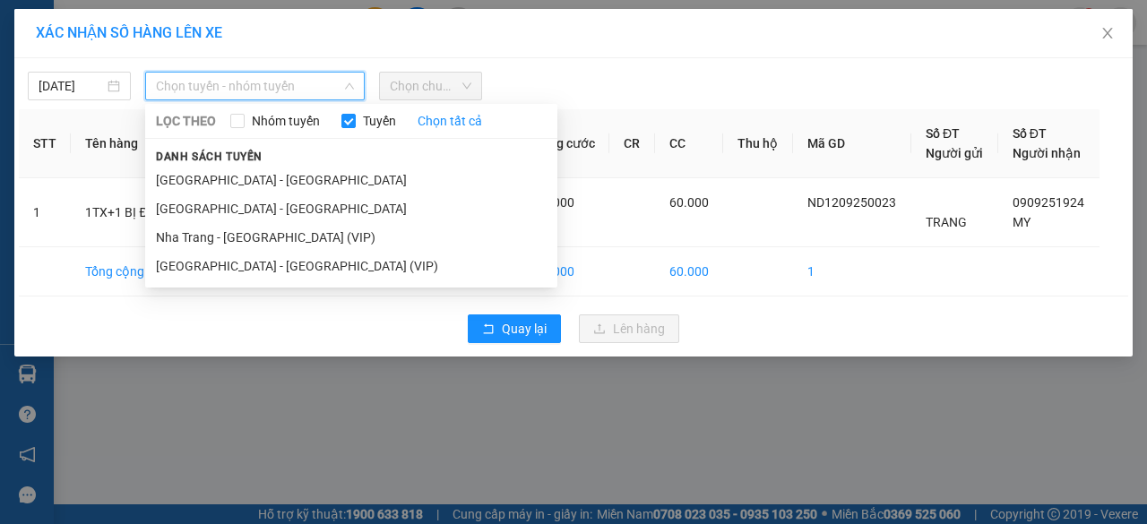
drag, startPoint x: 280, startPoint y: 234, endPoint x: 313, endPoint y: 177, distance: 66.3
click at [280, 235] on li "Nha Trang - [GEOGRAPHIC_DATA] (VIP)" at bounding box center [351, 237] width 412 height 29
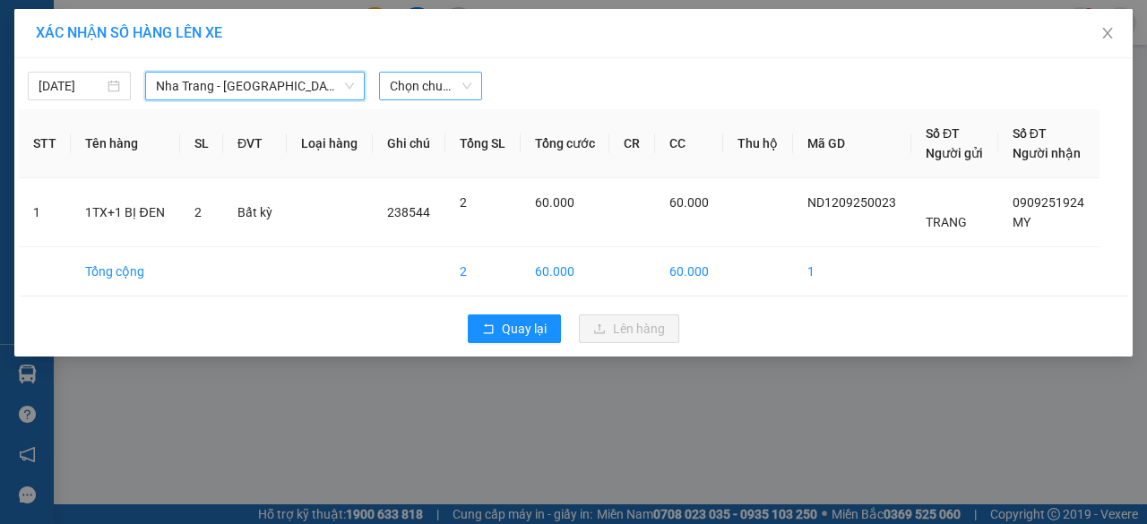
click at [418, 84] on span "Chọn chuyến" at bounding box center [431, 86] width 82 height 27
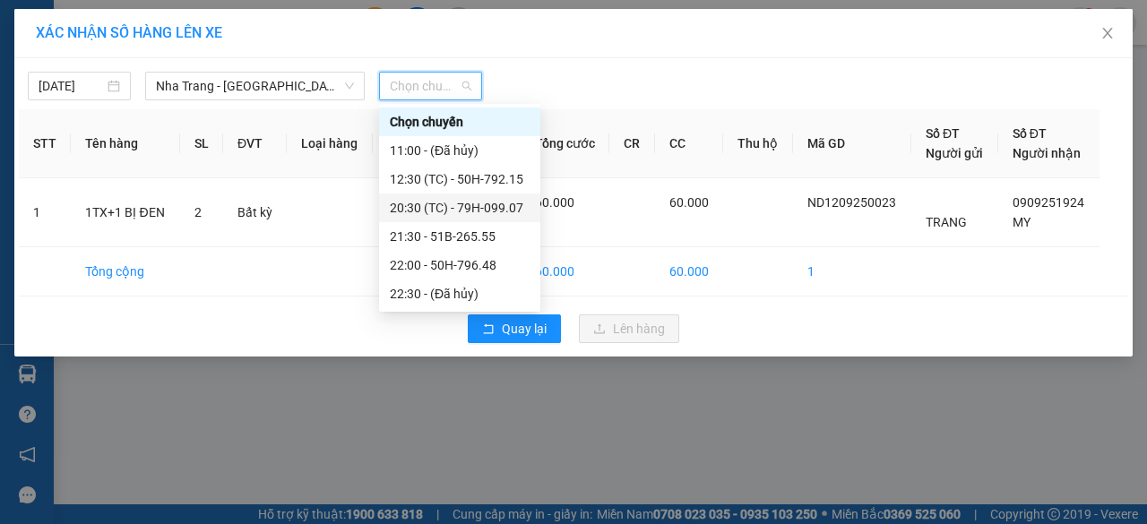
click at [444, 207] on div "20:30 (TC) - 79H-099.07" at bounding box center [460, 208] width 140 height 20
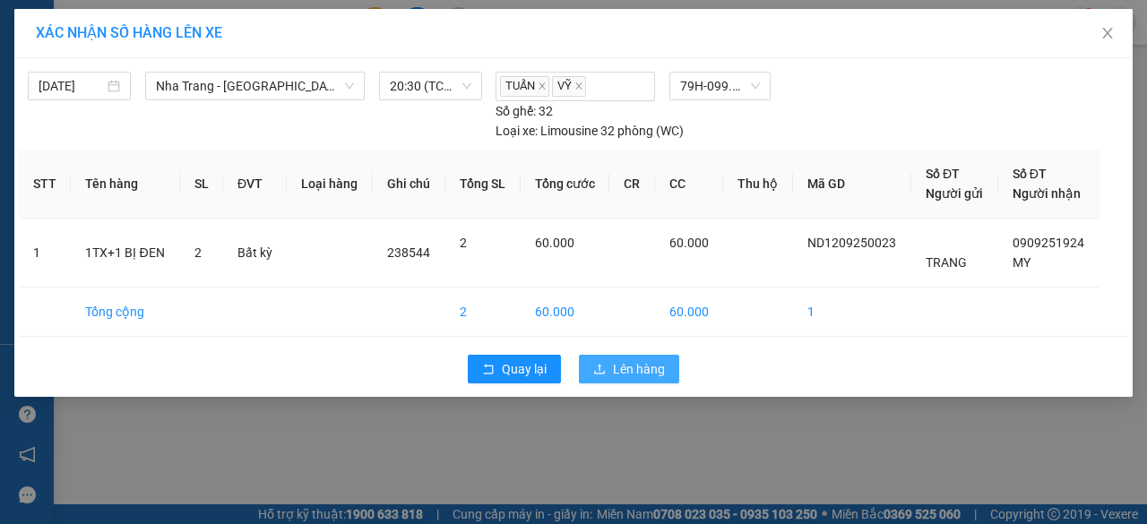
click at [634, 359] on span "Lên hàng" at bounding box center [639, 369] width 52 height 20
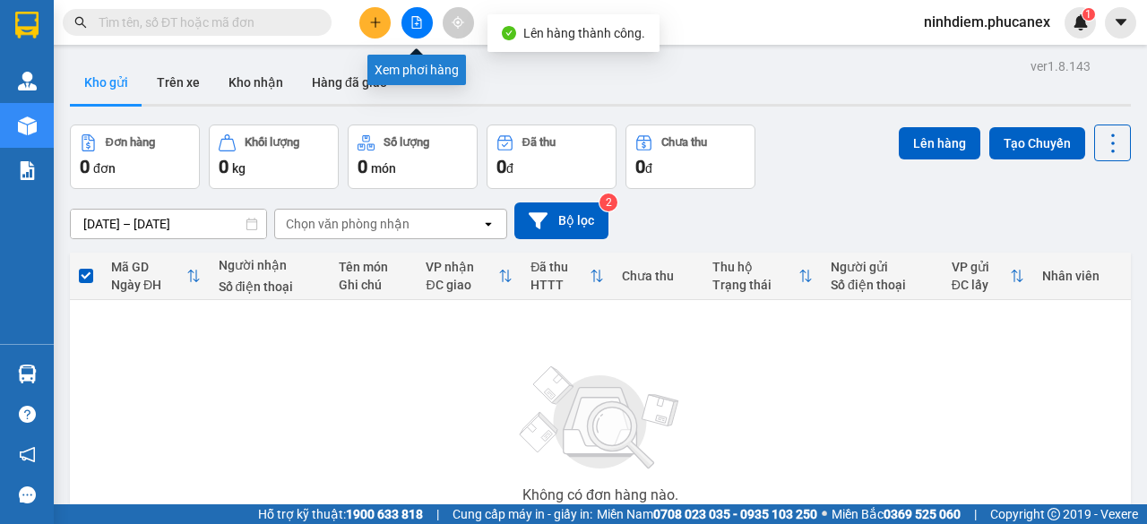
click at [418, 27] on icon "file-add" at bounding box center [416, 22] width 13 height 13
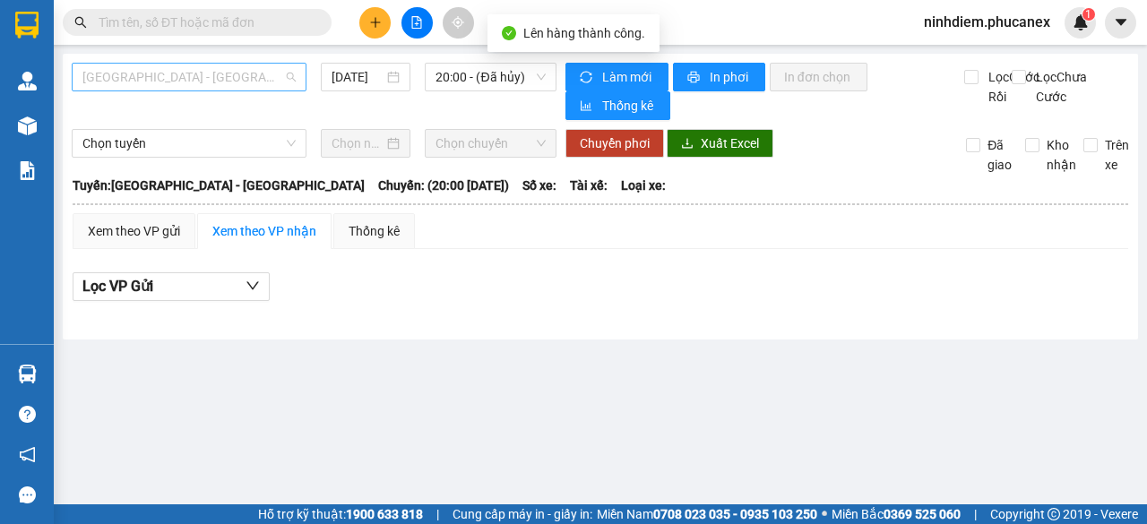
click at [195, 83] on span "[GEOGRAPHIC_DATA] - [GEOGRAPHIC_DATA]" at bounding box center [188, 77] width 213 height 27
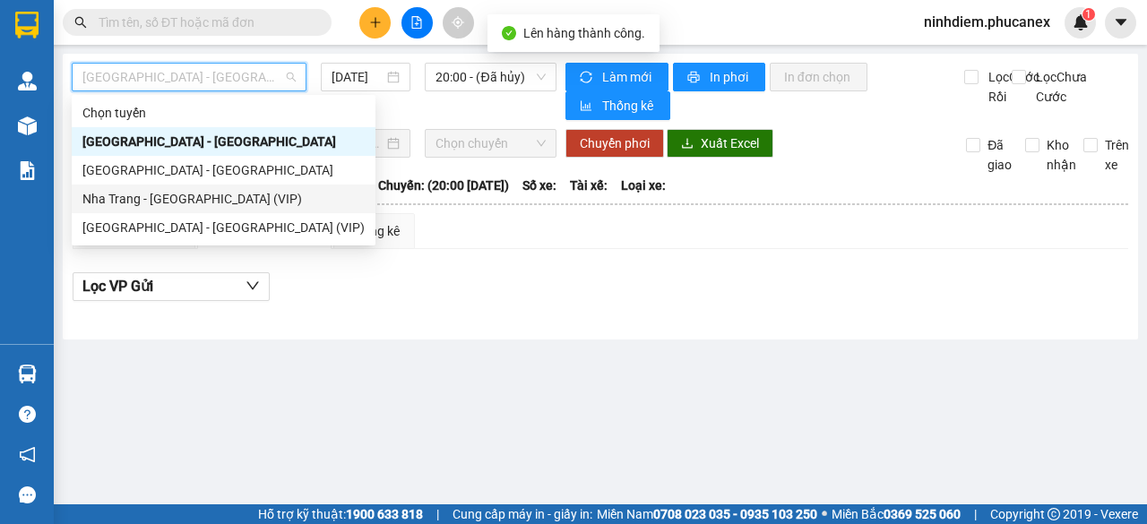
click at [190, 203] on div "Nha Trang - [GEOGRAPHIC_DATA] (VIP)" at bounding box center [223, 199] width 282 height 20
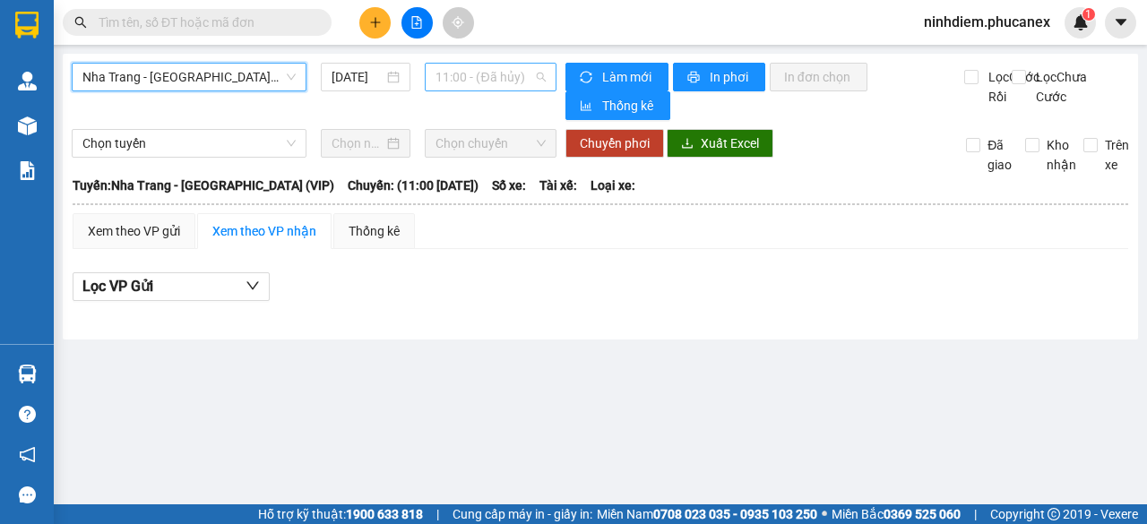
click at [459, 73] on span "11:00 - (Đã hủy)" at bounding box center [490, 77] width 109 height 27
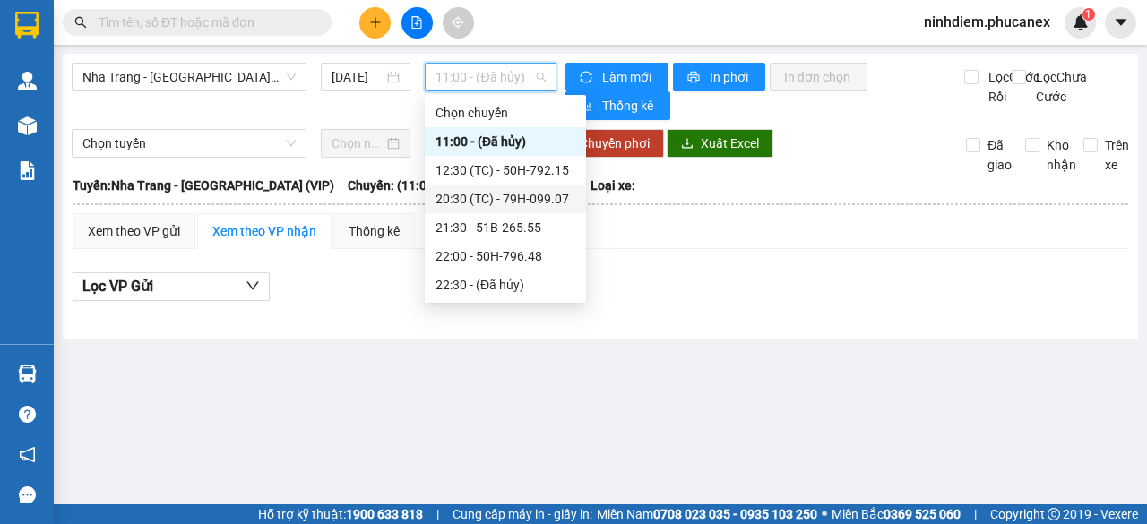
click at [485, 203] on div "20:30 (TC) - 79H-099.07" at bounding box center [506, 199] width 140 height 20
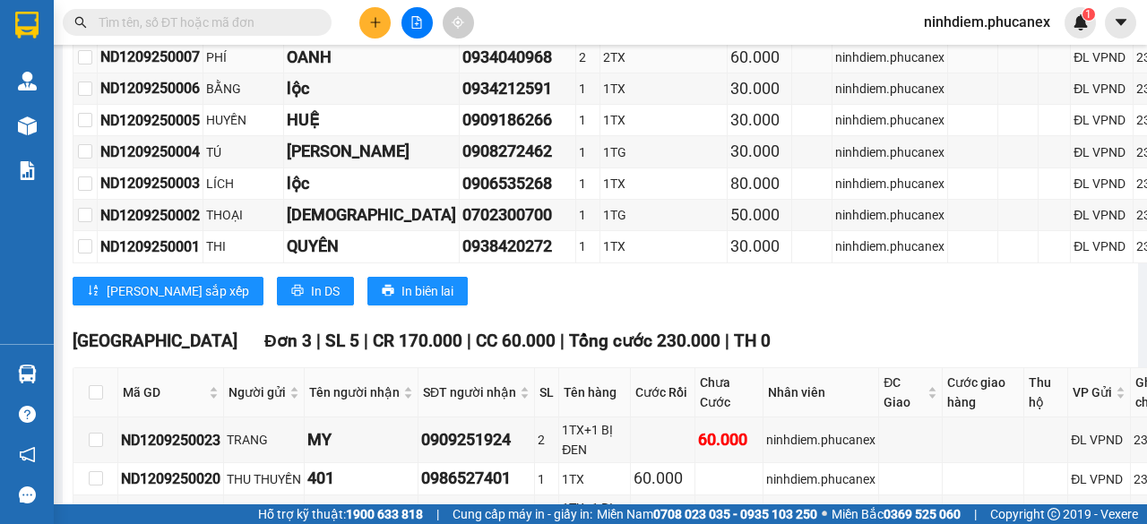
scroll to position [1000, 0]
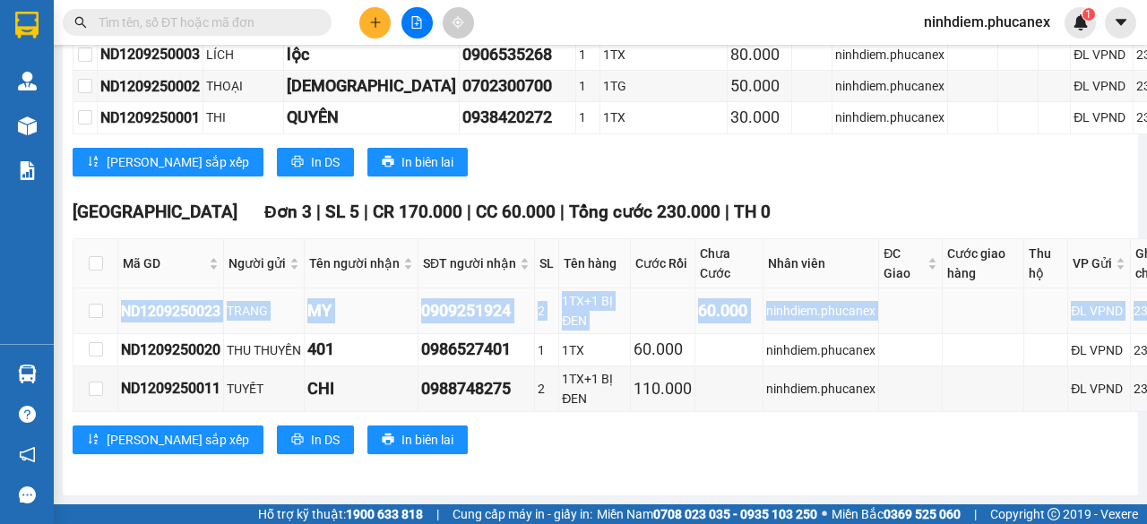
drag, startPoint x: 122, startPoint y: 306, endPoint x: 1106, endPoint y: 316, distance: 984.1
click at [1106, 316] on tr "ND1209250023 TRANG MY 0909251924 2 1TX+1 BỊ ĐEN 60.000 ninhdiem.phucanex ĐL VPN…" at bounding box center [627, 312] width 1109 height 46
copy tr "ND1209250023 TRANG MY 0909251924 2 1TX+1 BỊ ĐEN 60.000 ninhdiem.phucanex ĐL VPN…"
